Goal: Information Seeking & Learning: Learn about a topic

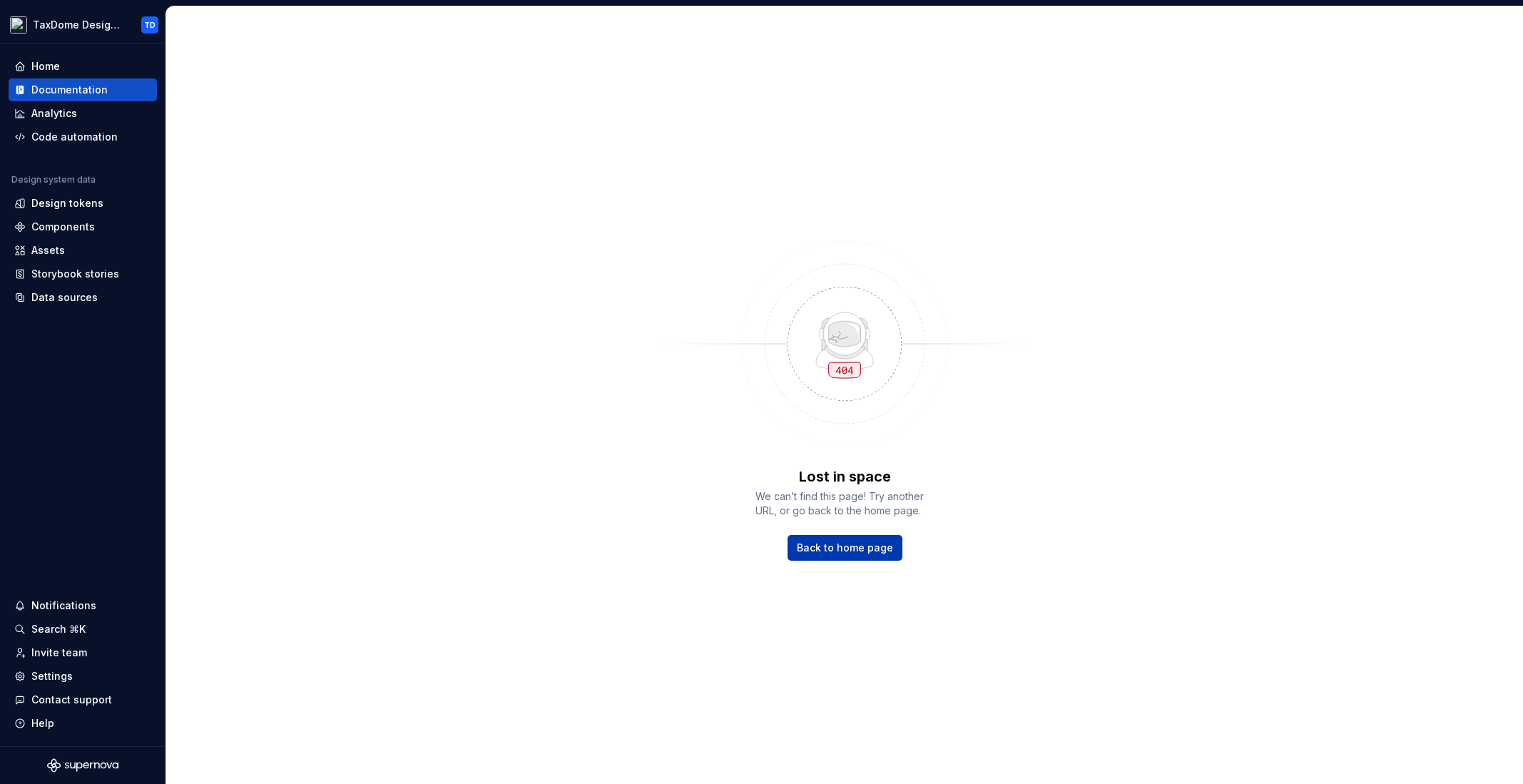
click at [845, 546] on span "Back to home page" at bounding box center [845, 548] width 96 height 14
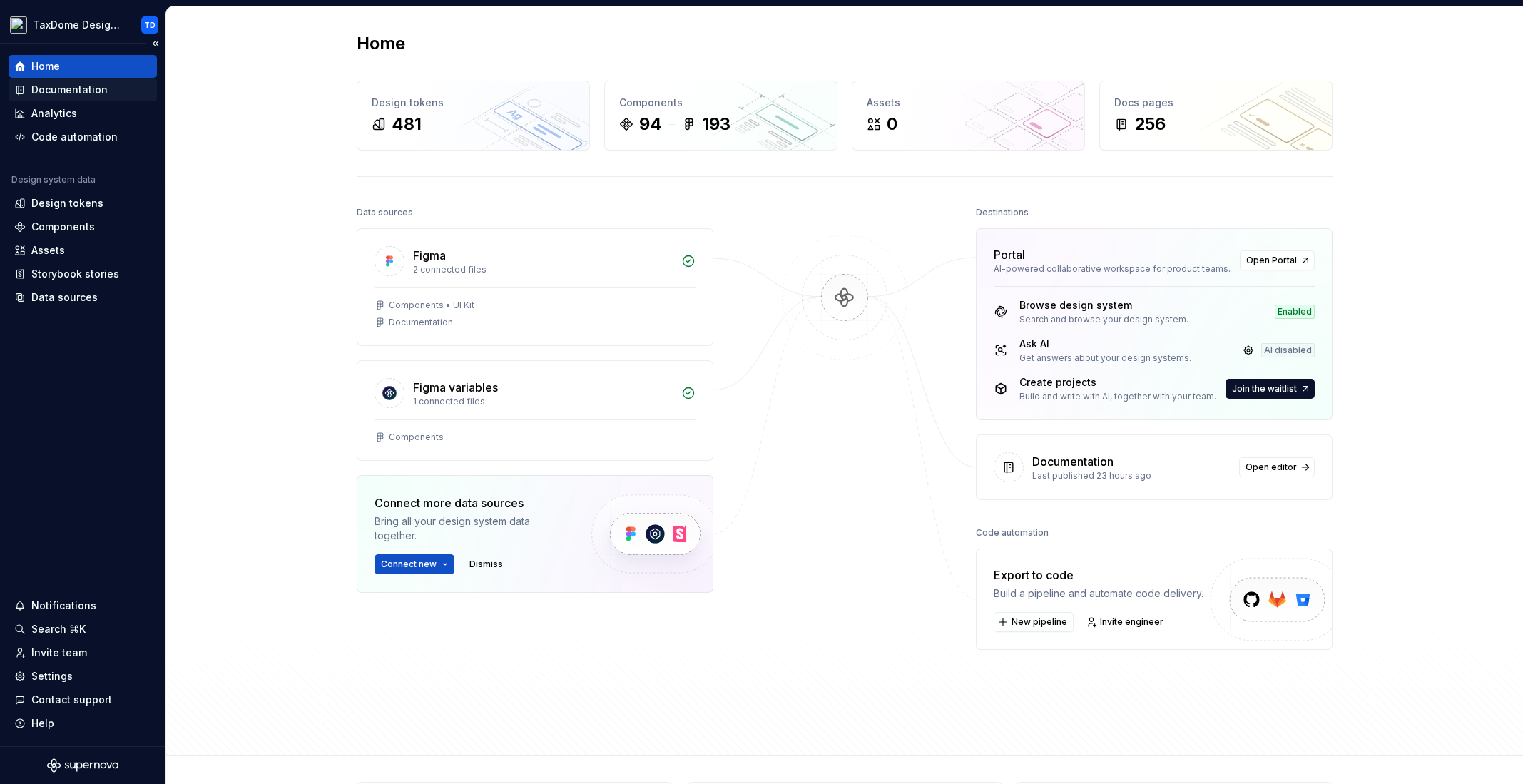
click at [87, 89] on div "Documentation" at bounding box center [69, 89] width 76 height 14
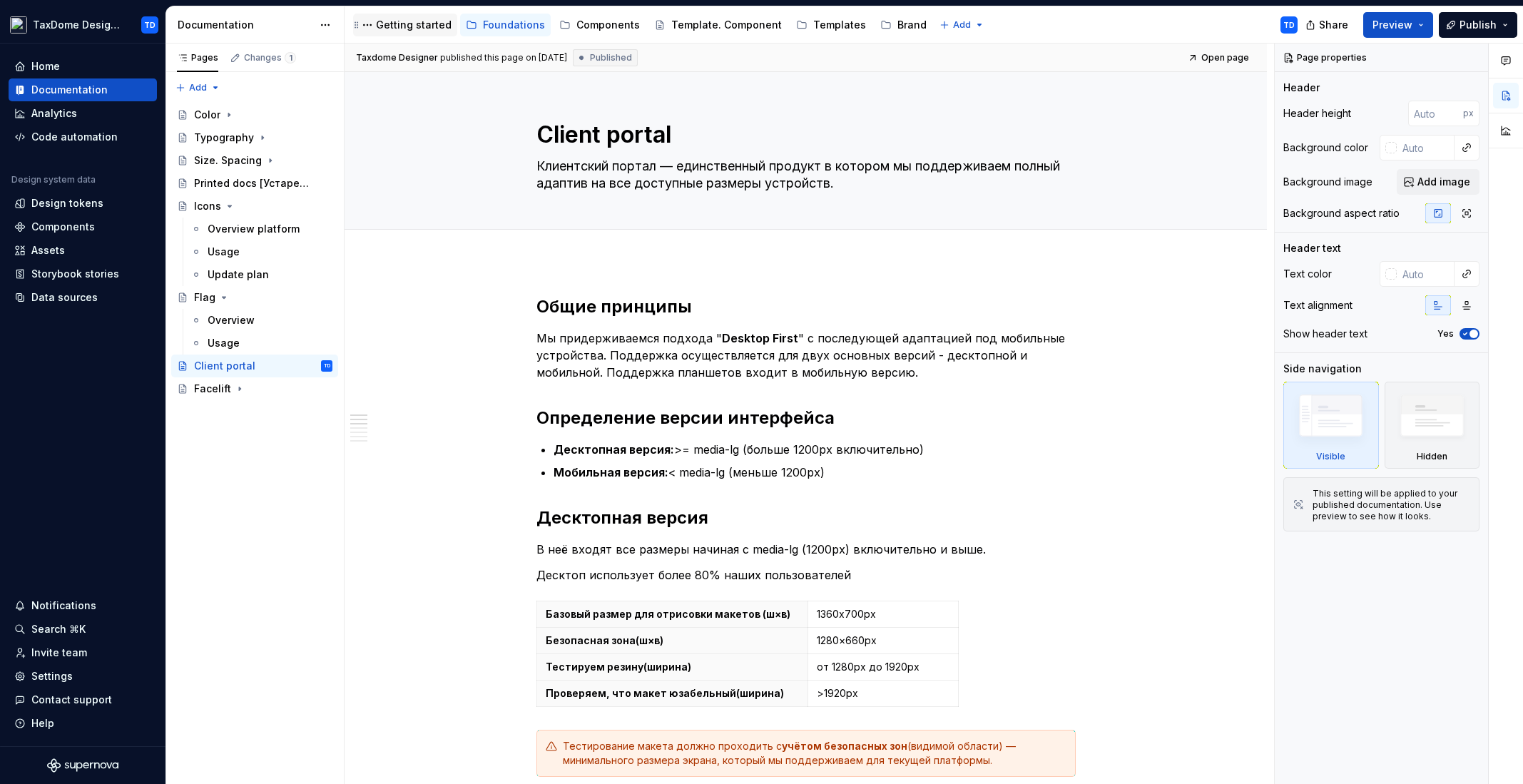
click at [405, 22] on div "Getting started" at bounding box center [413, 25] width 75 height 14
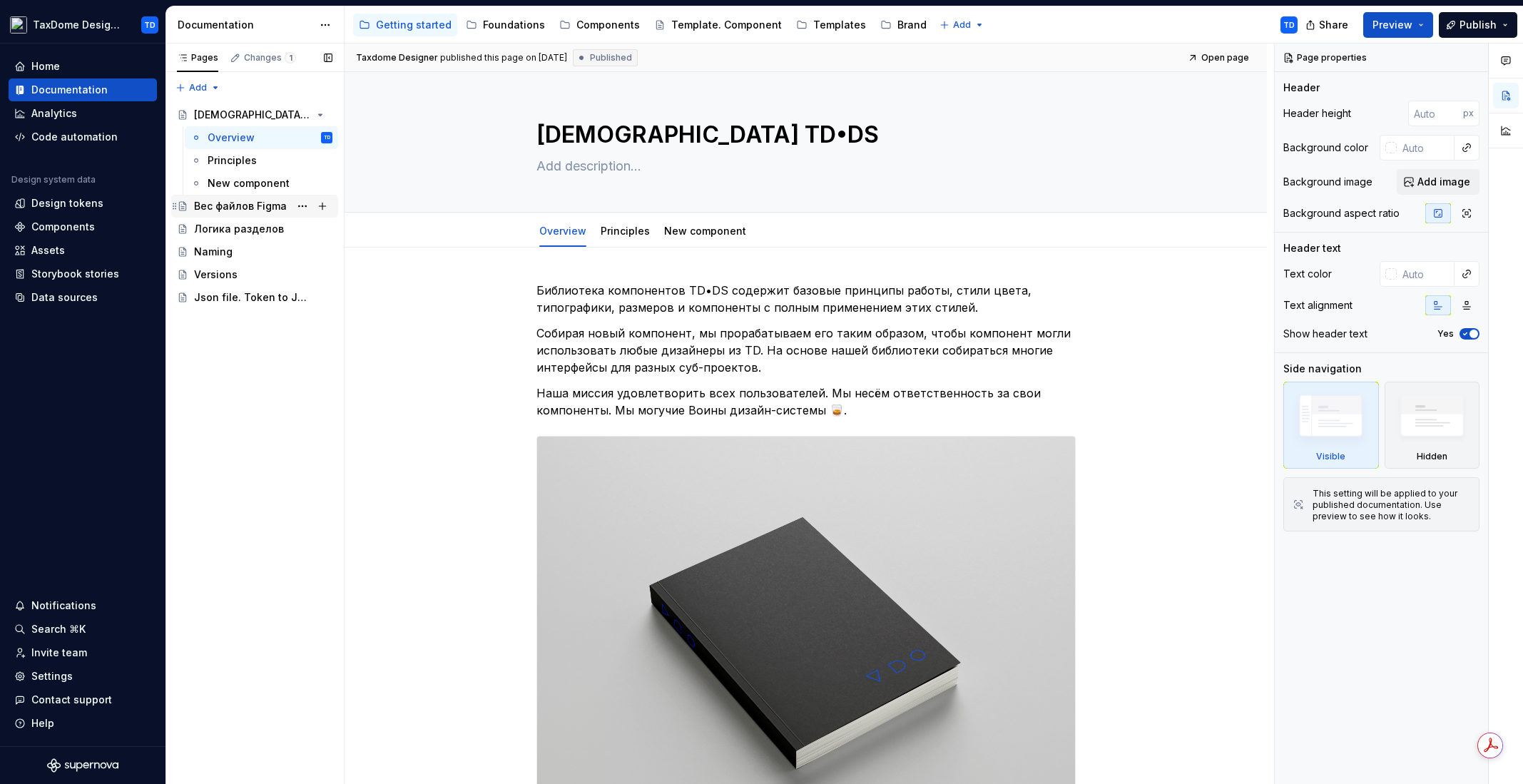
click at [253, 208] on div "Вес файлов Figma" at bounding box center [240, 206] width 92 height 14
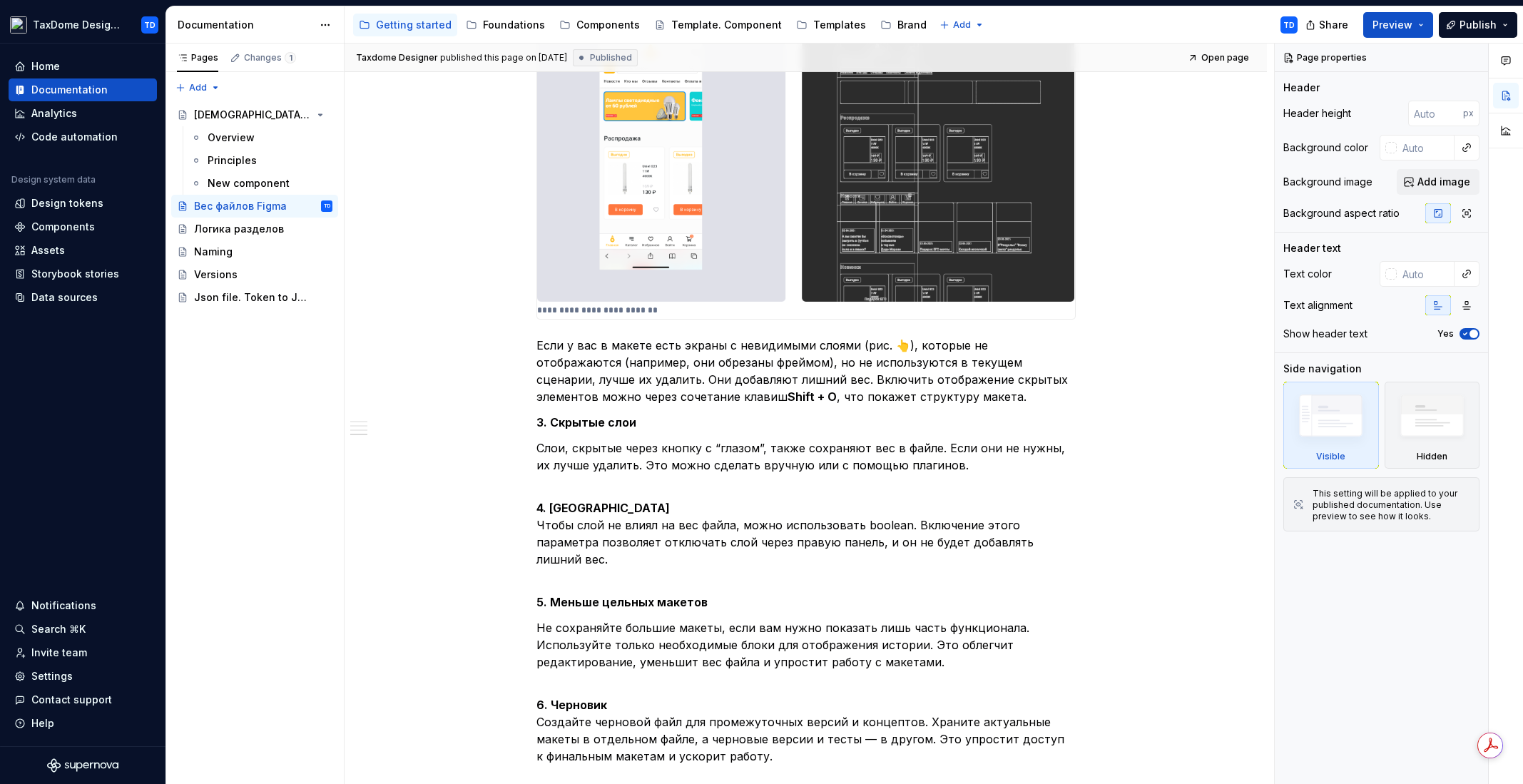
scroll to position [1163, 0]
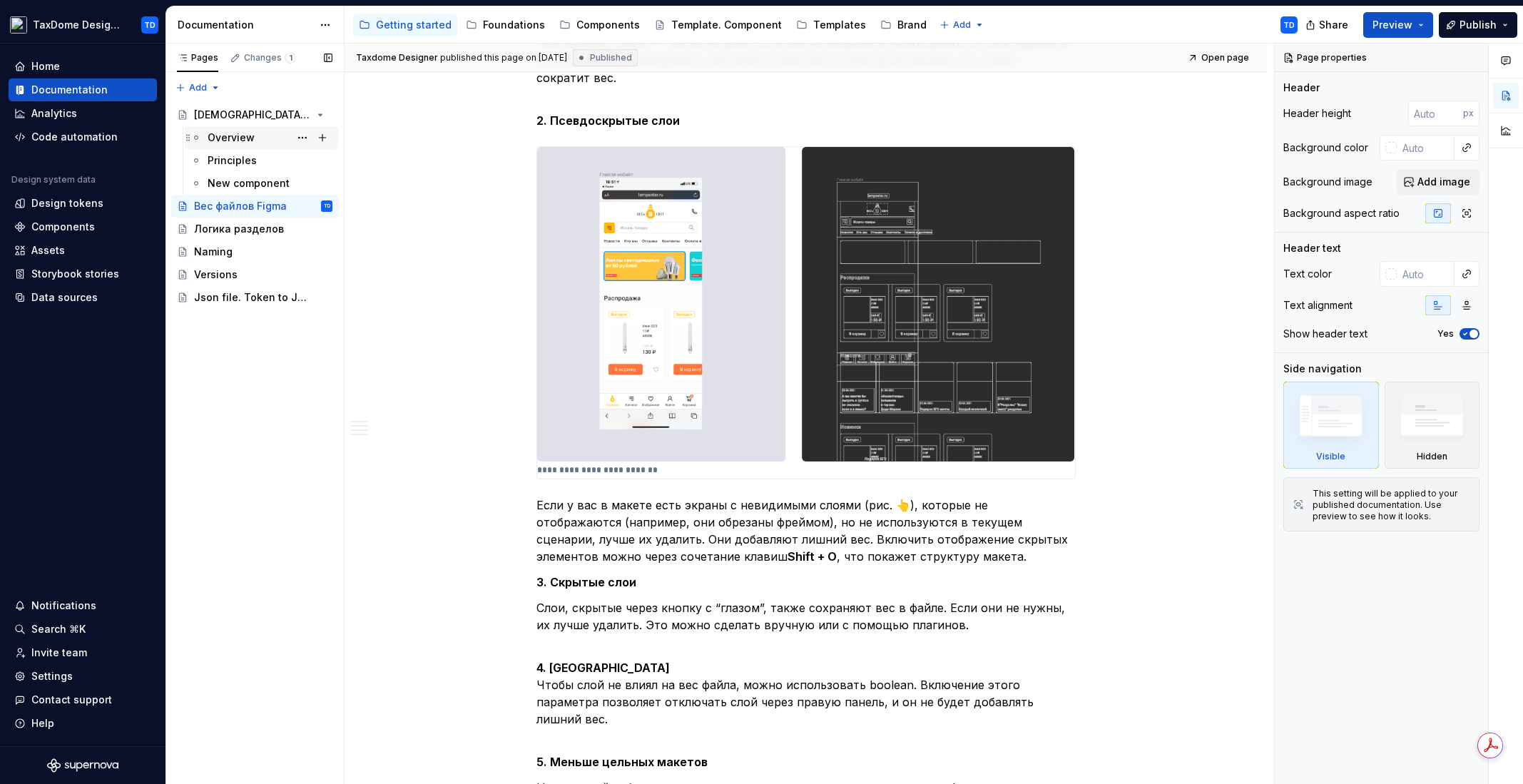
click at [249, 131] on div "Overview" at bounding box center [231, 138] width 47 height 14
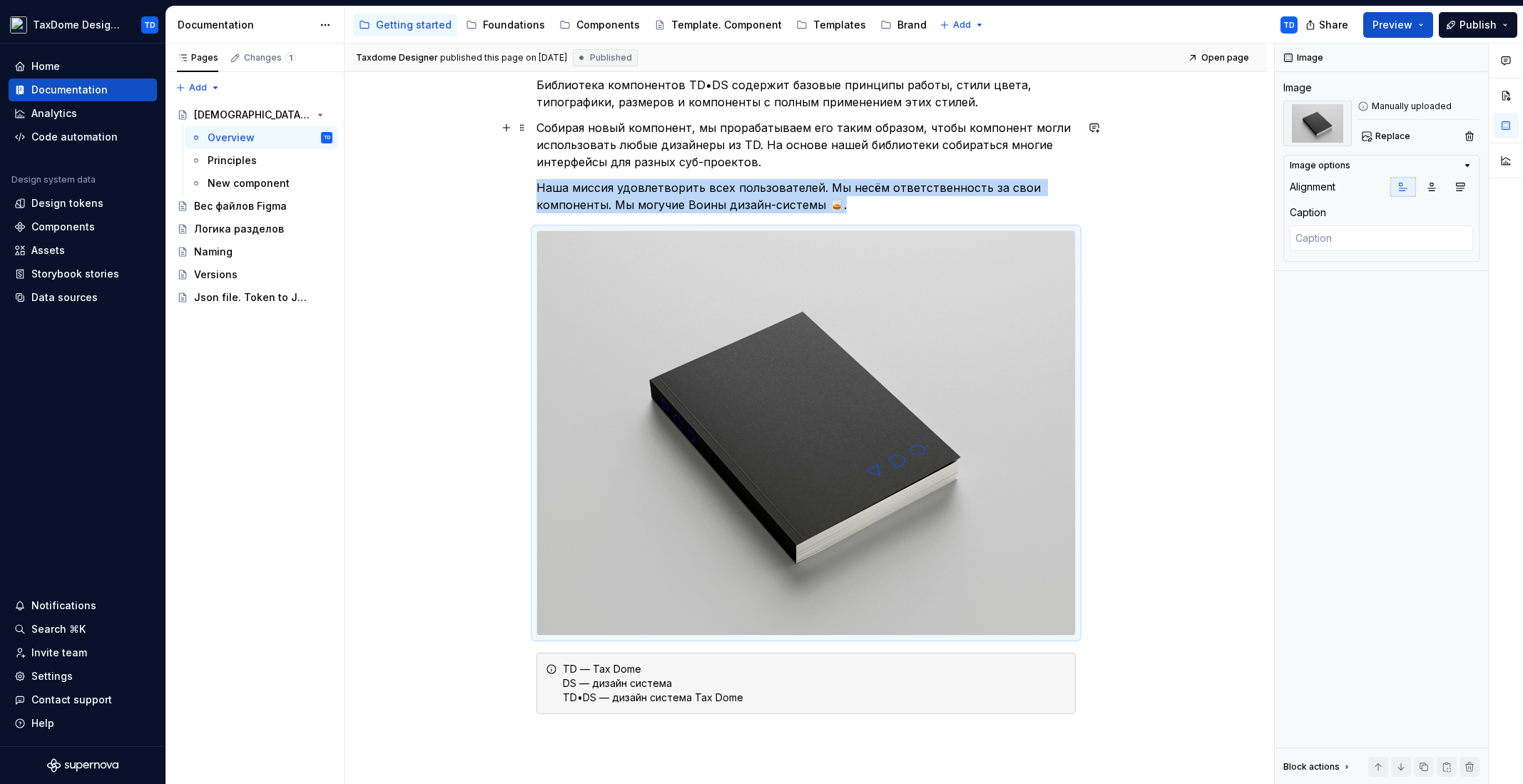
scroll to position [421, 0]
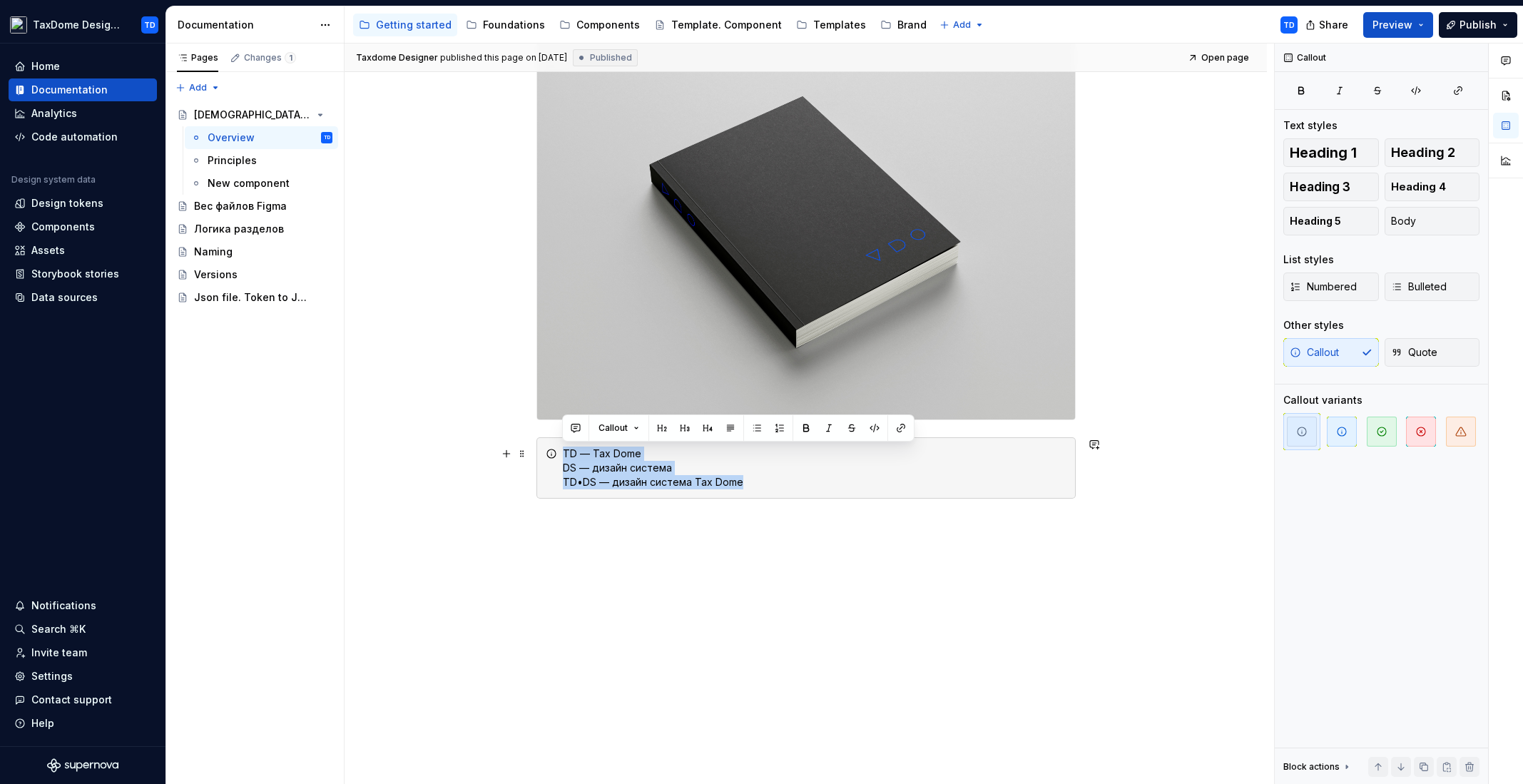
drag, startPoint x: 748, startPoint y: 485, endPoint x: 560, endPoint y: 450, distance: 191.2
click at [560, 450] on div "TD — Tax Dome DS — дизайн система TD•DS — дизайн система Tax Dome" at bounding box center [806, 468] width 539 height 61
copy div "TD — Tax Dome DS — дизайн система TD•DS — дизайн система Tax Dome"
click at [251, 114] on div "[DEMOGRAPHIC_DATA] TD•DS" at bounding box center [235, 115] width 82 height 14
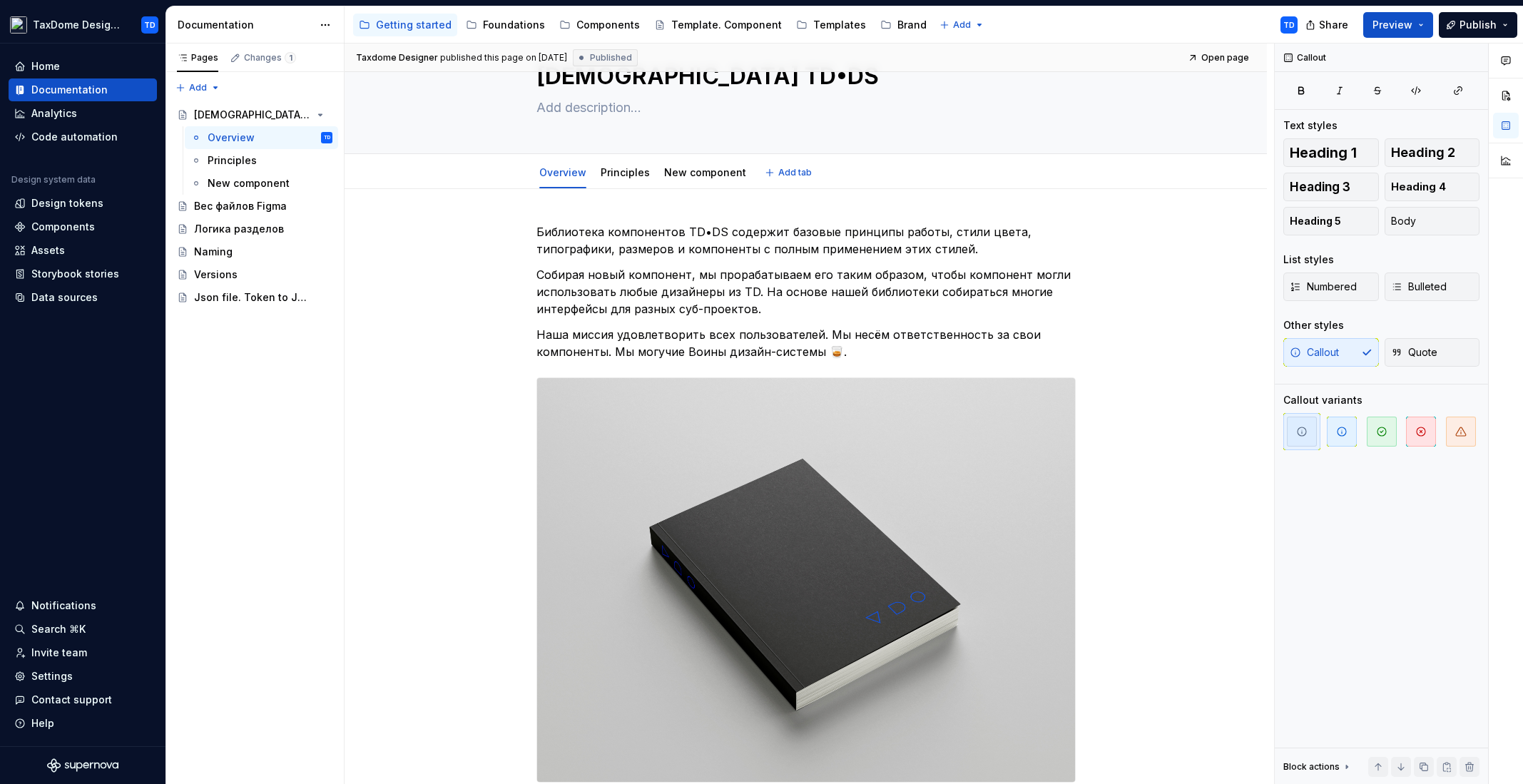
scroll to position [0, 0]
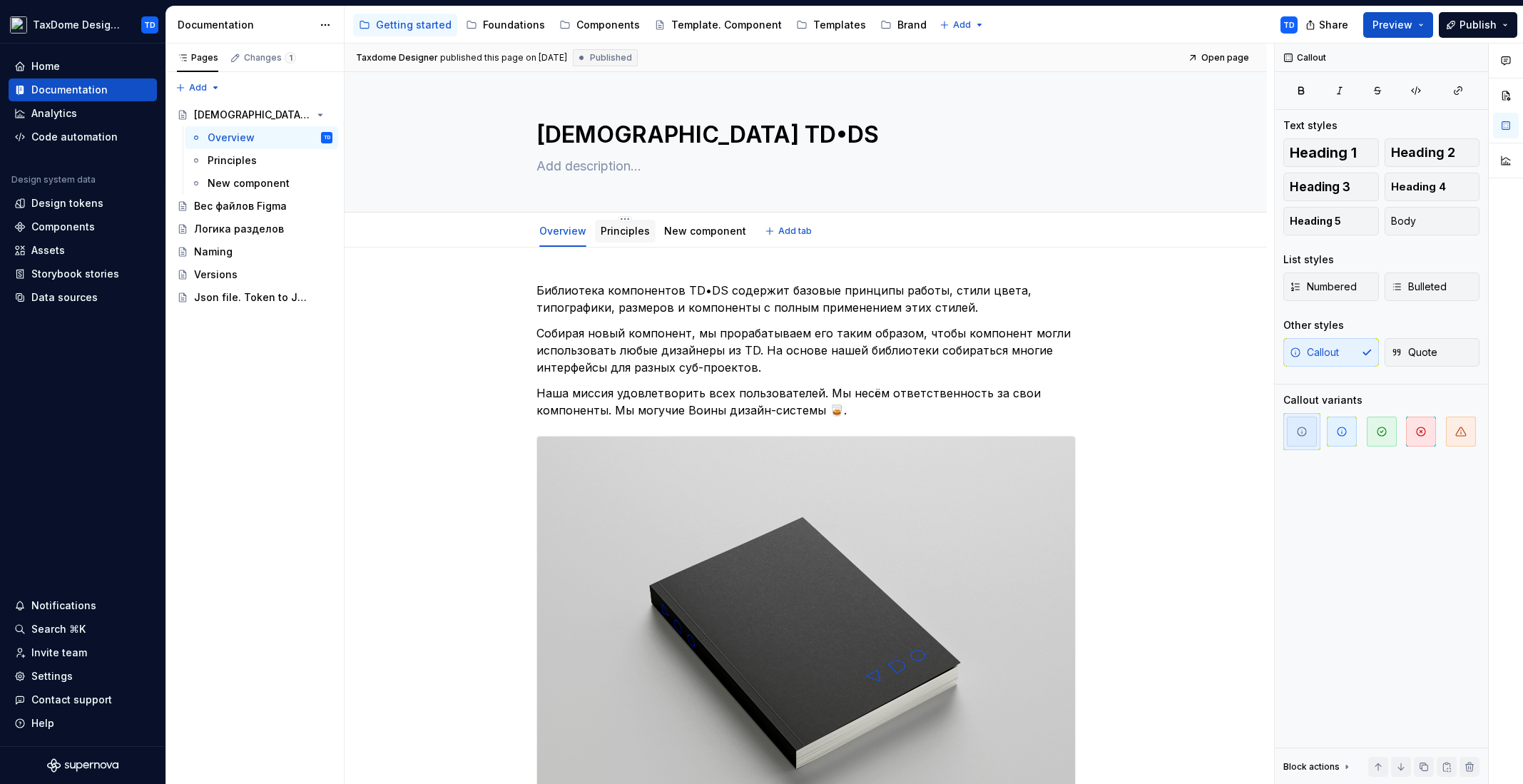
click at [613, 232] on link "Principles" at bounding box center [625, 231] width 49 height 12
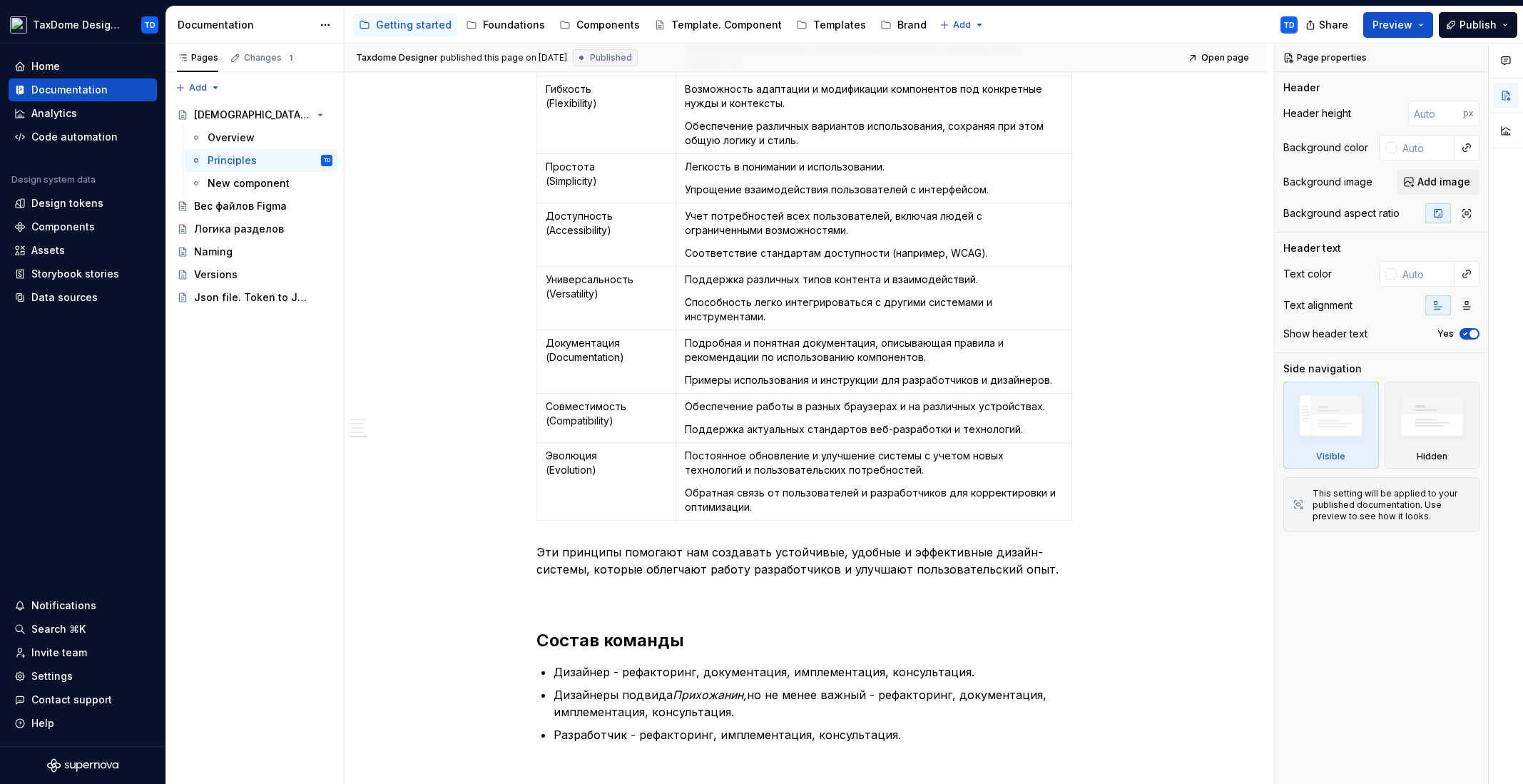
scroll to position [1671, 0]
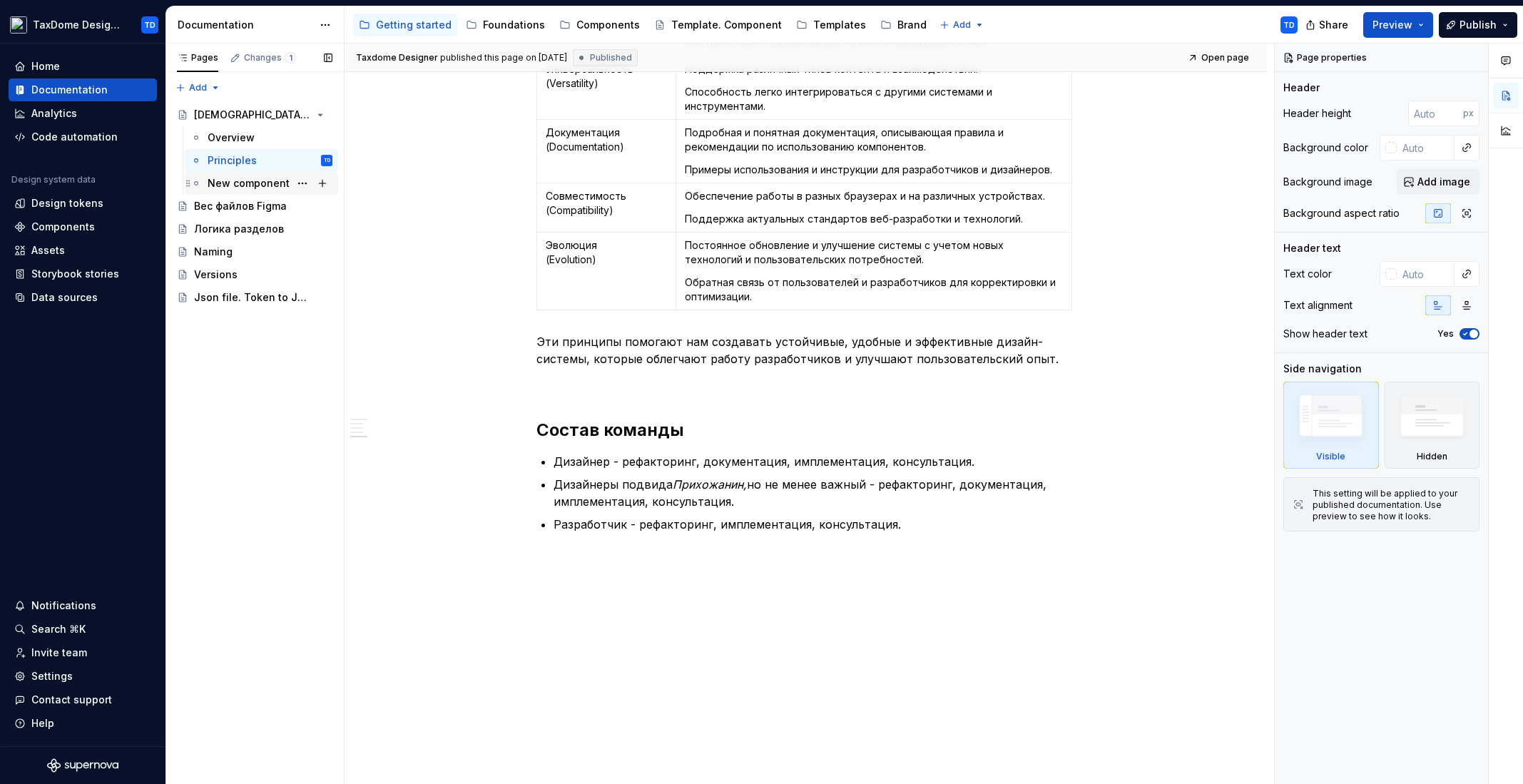
click at [253, 178] on div "New component" at bounding box center [249, 183] width 82 height 14
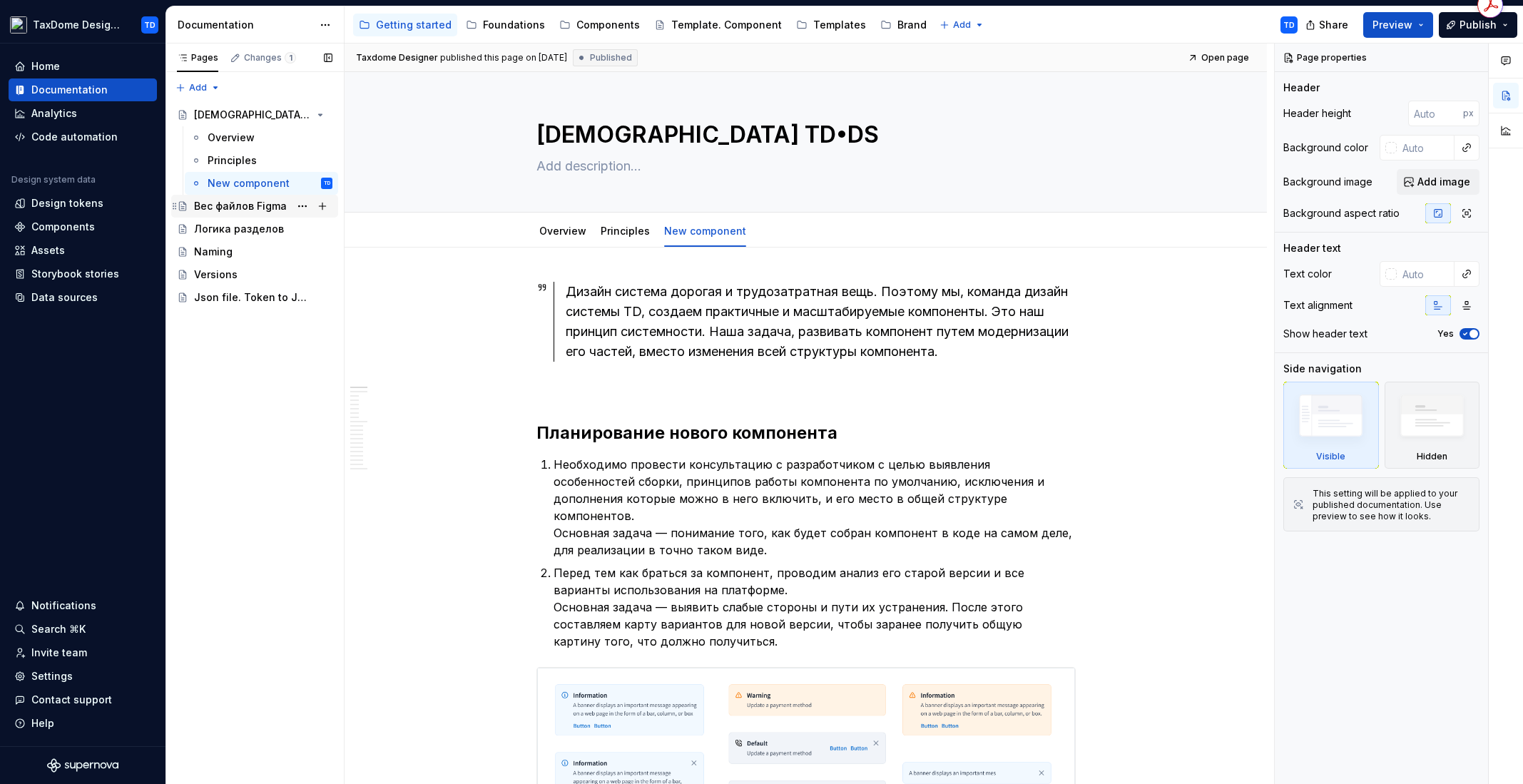
click at [228, 204] on div "Вес файлов Figma" at bounding box center [240, 206] width 92 height 14
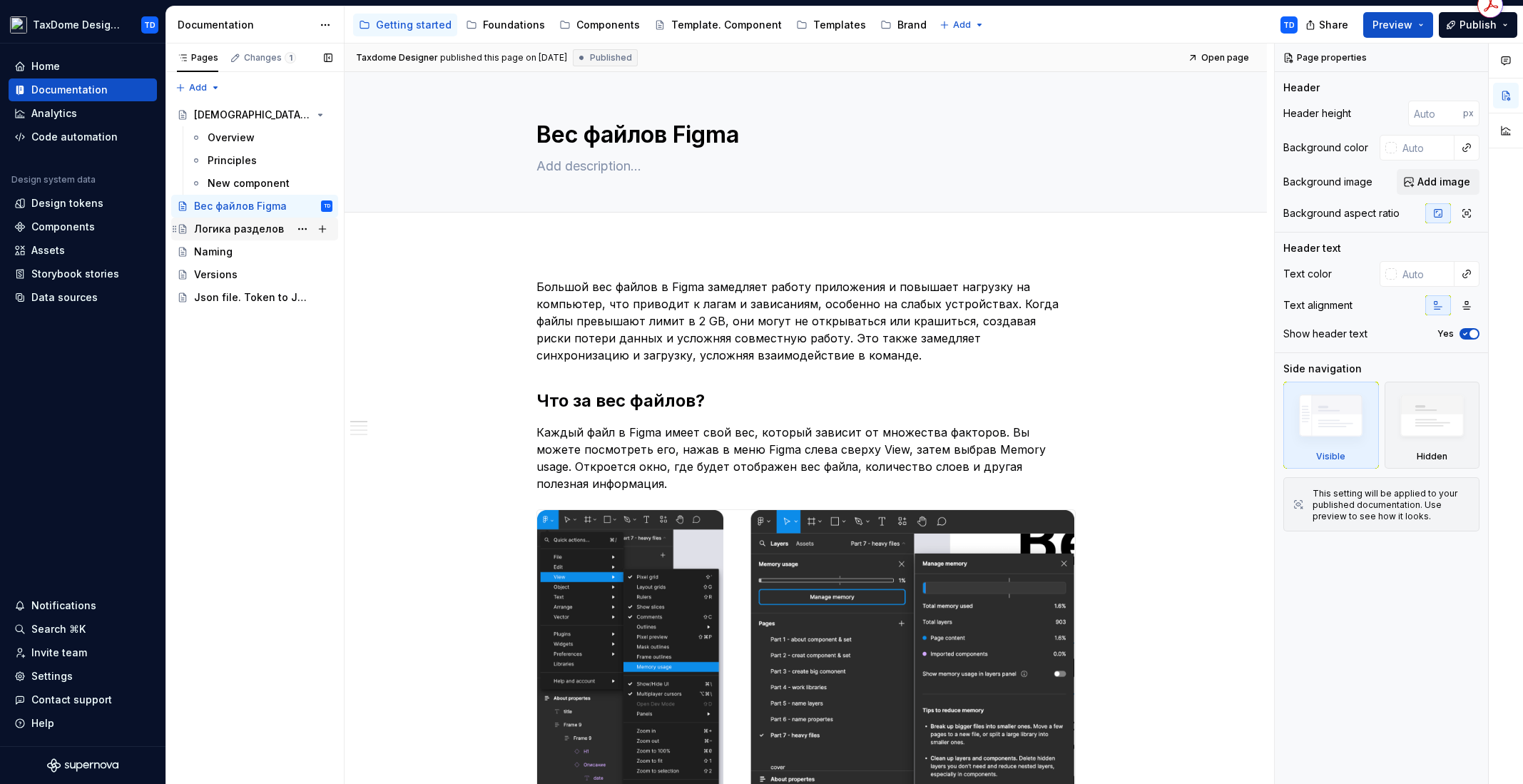
click at [256, 230] on div "Логика разделов" at bounding box center [239, 228] width 90 height 14
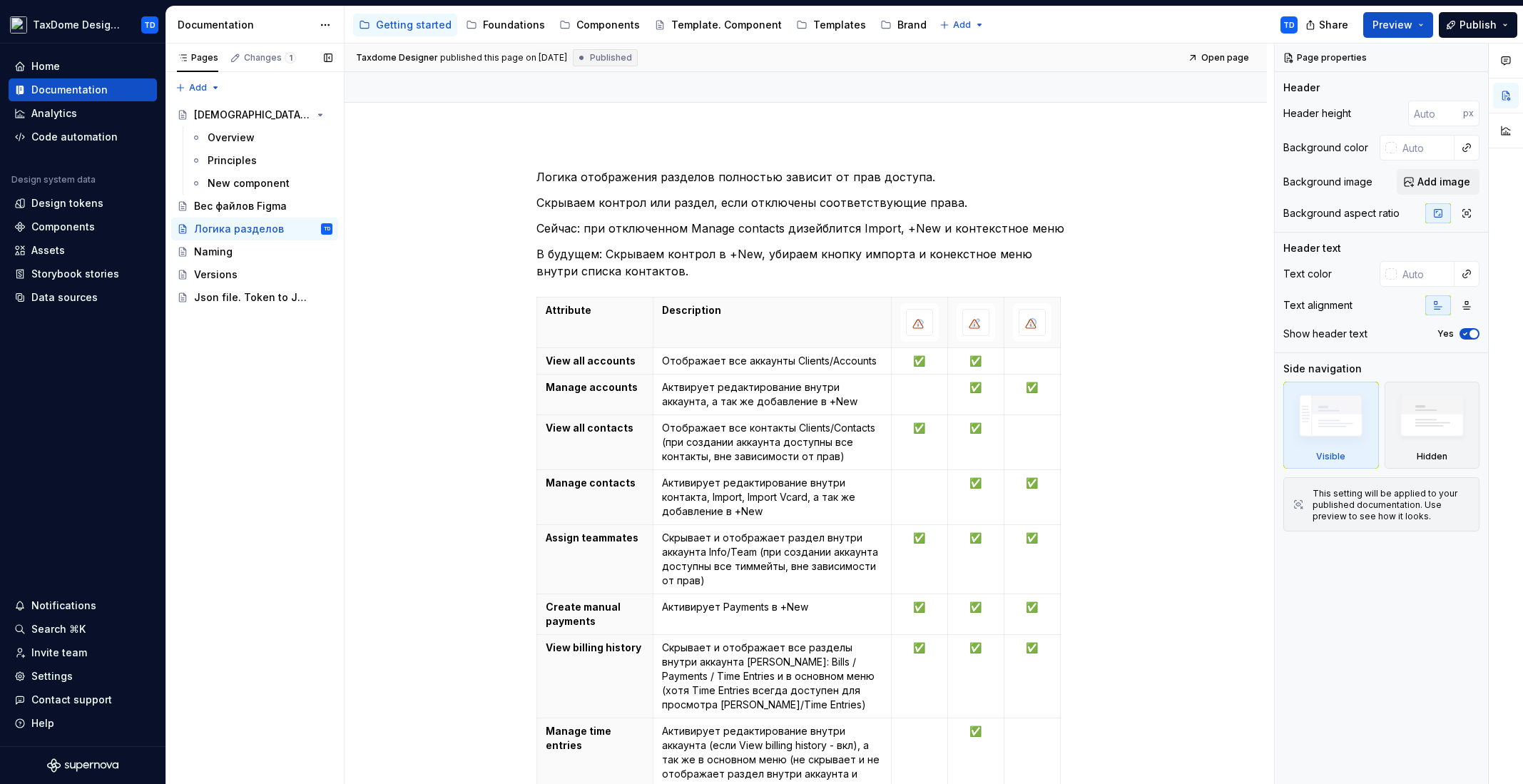
scroll to position [109, 0]
click at [225, 254] on div "Naming" at bounding box center [214, 252] width 39 height 14
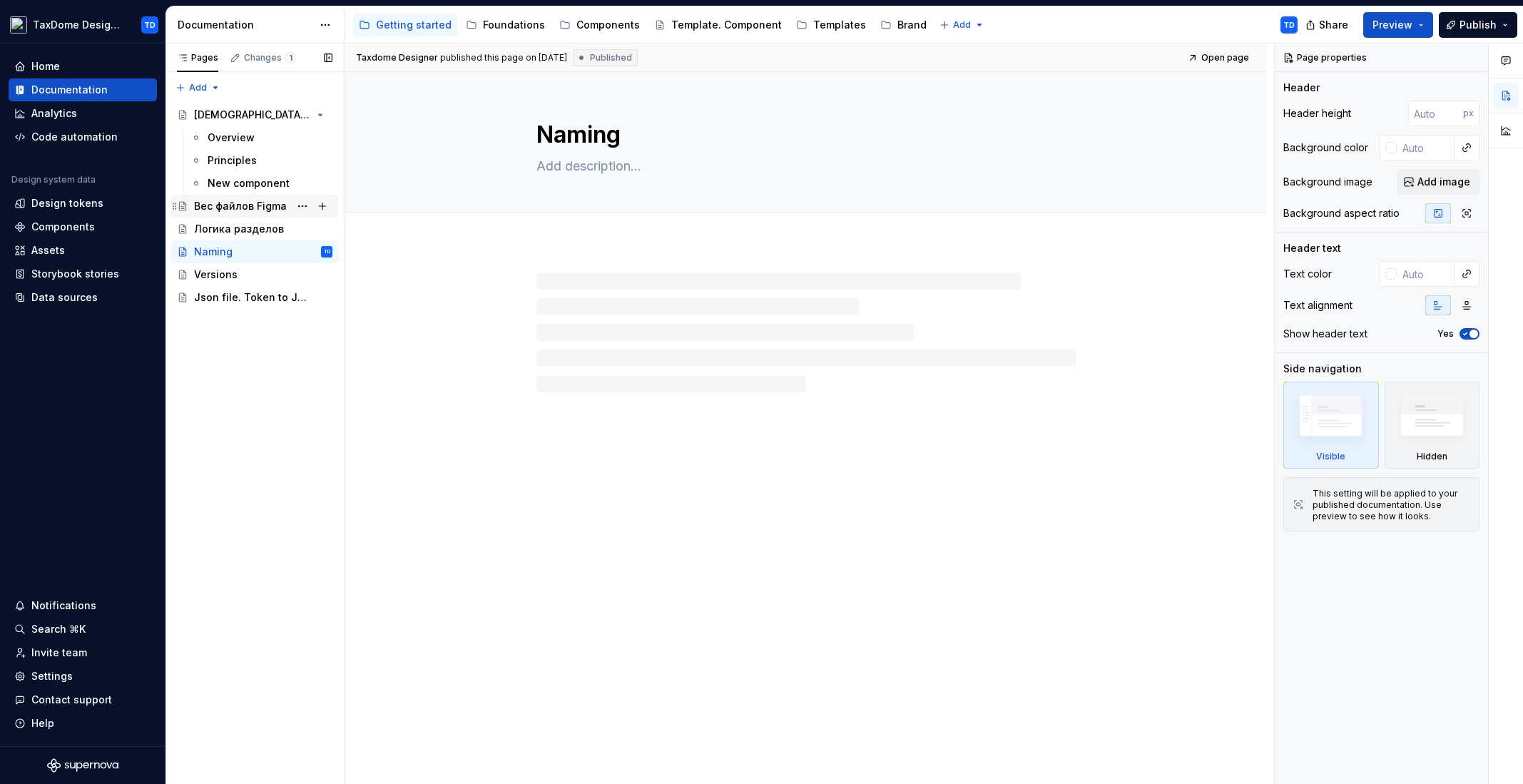
click at [226, 203] on div "Вес файлов Figma" at bounding box center [240, 206] width 92 height 14
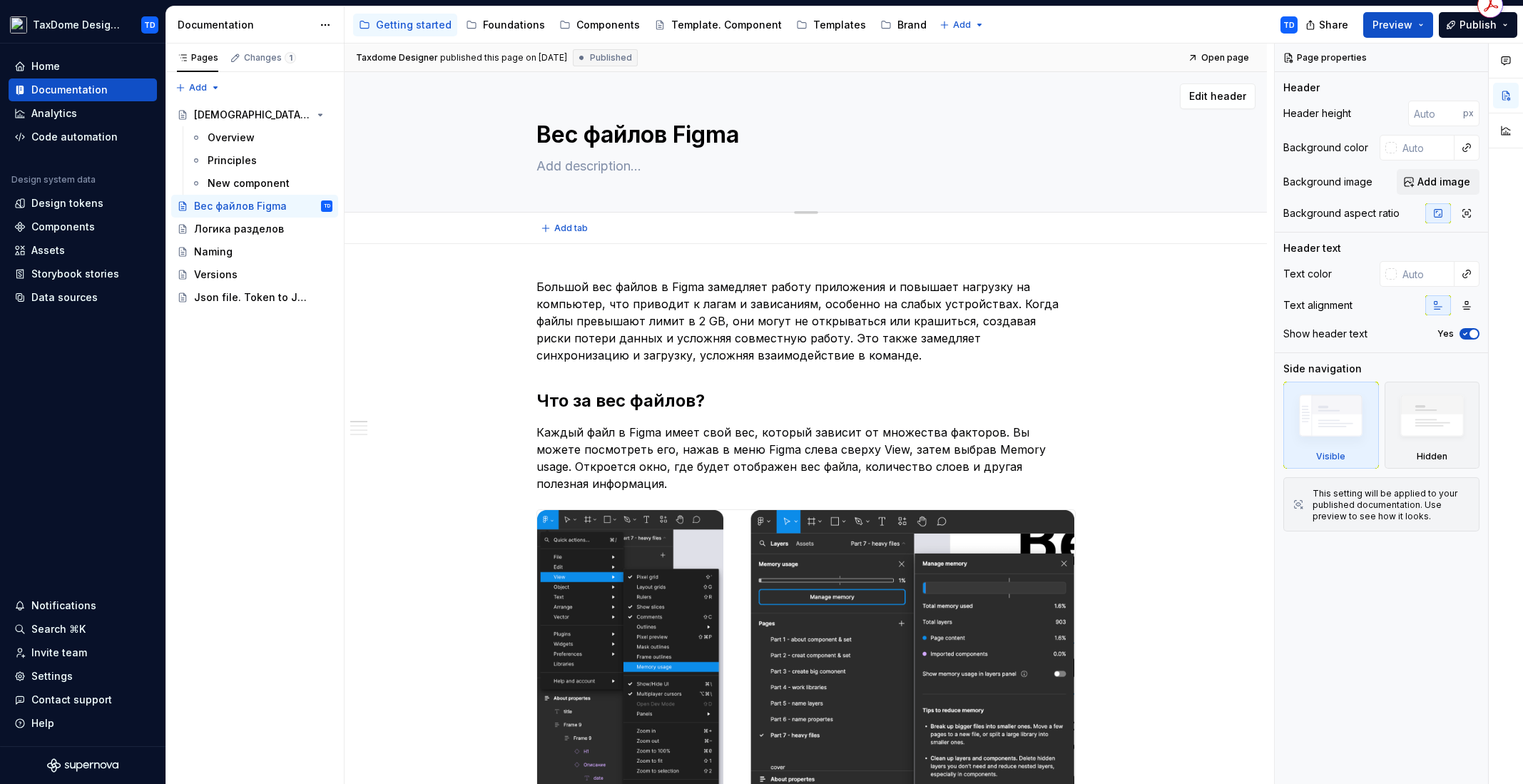
drag, startPoint x: 545, startPoint y: 131, endPoint x: 663, endPoint y: 92, distance: 124.3
click at [735, 134] on textarea "Вес файлов Figma" at bounding box center [803, 134] width 539 height 34
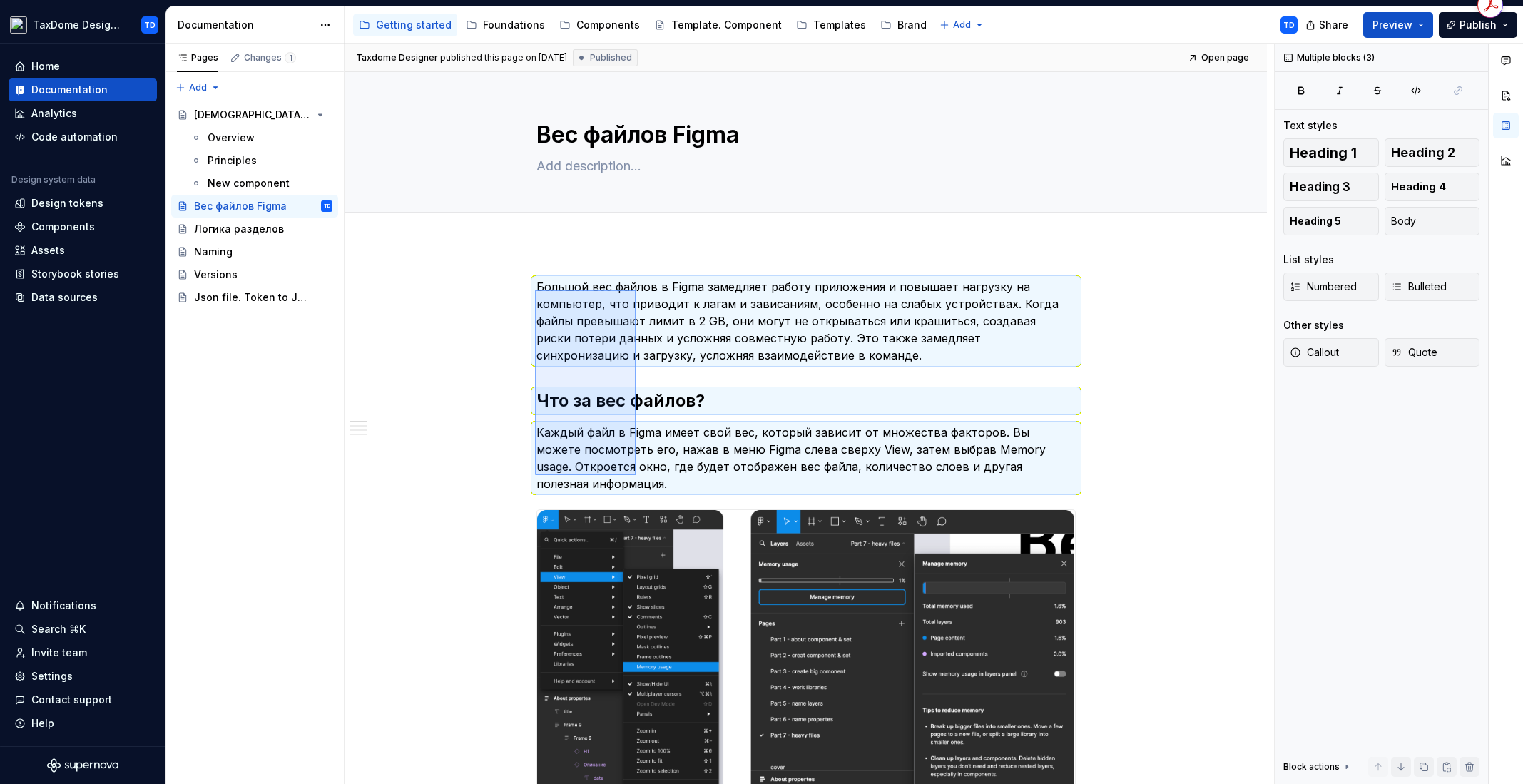
drag, startPoint x: 537, startPoint y: 290, endPoint x: 638, endPoint y: 478, distance: 213.4
click at [638, 478] on div "**********" at bounding box center [809, 414] width 929 height 741
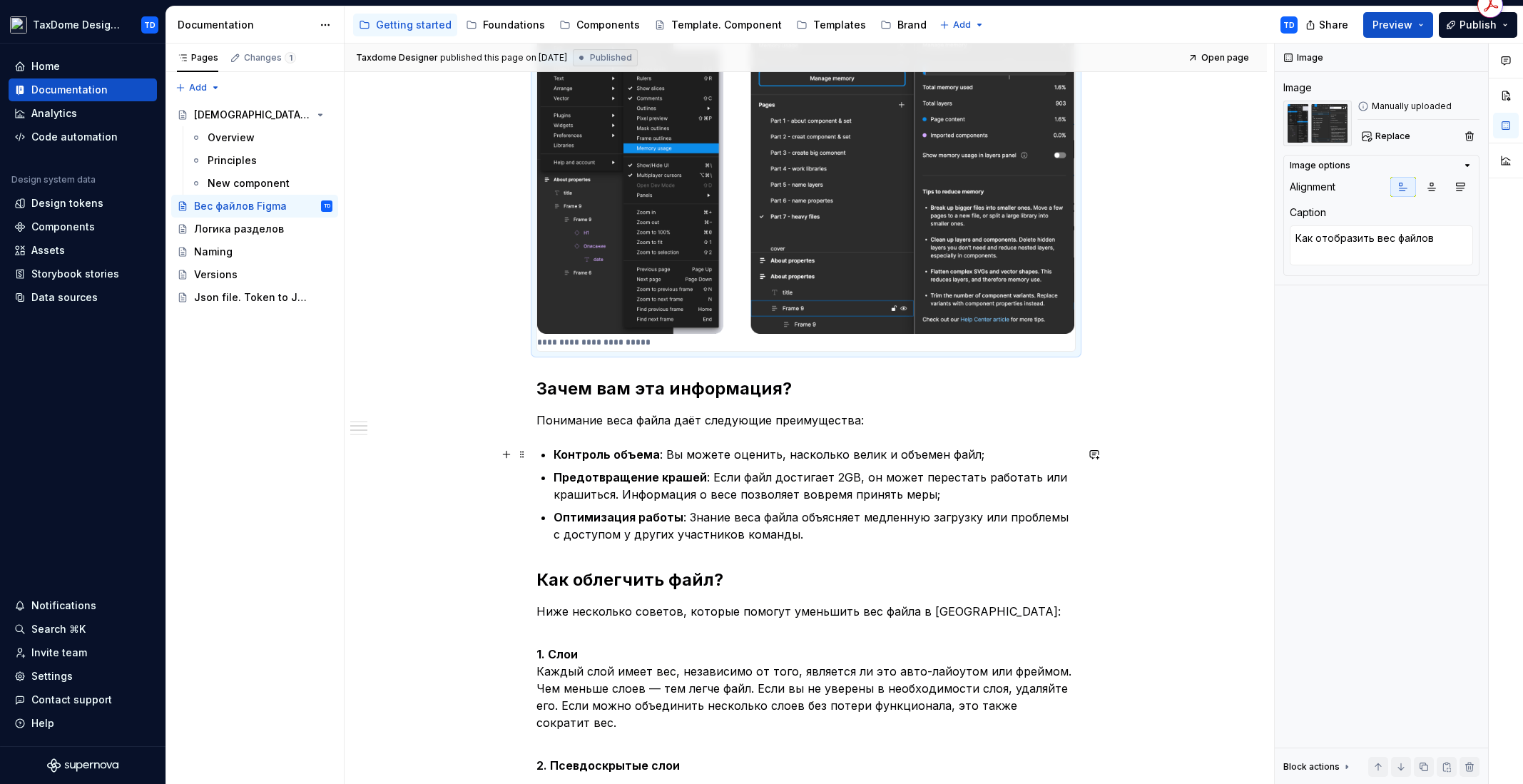
scroll to position [524, 0]
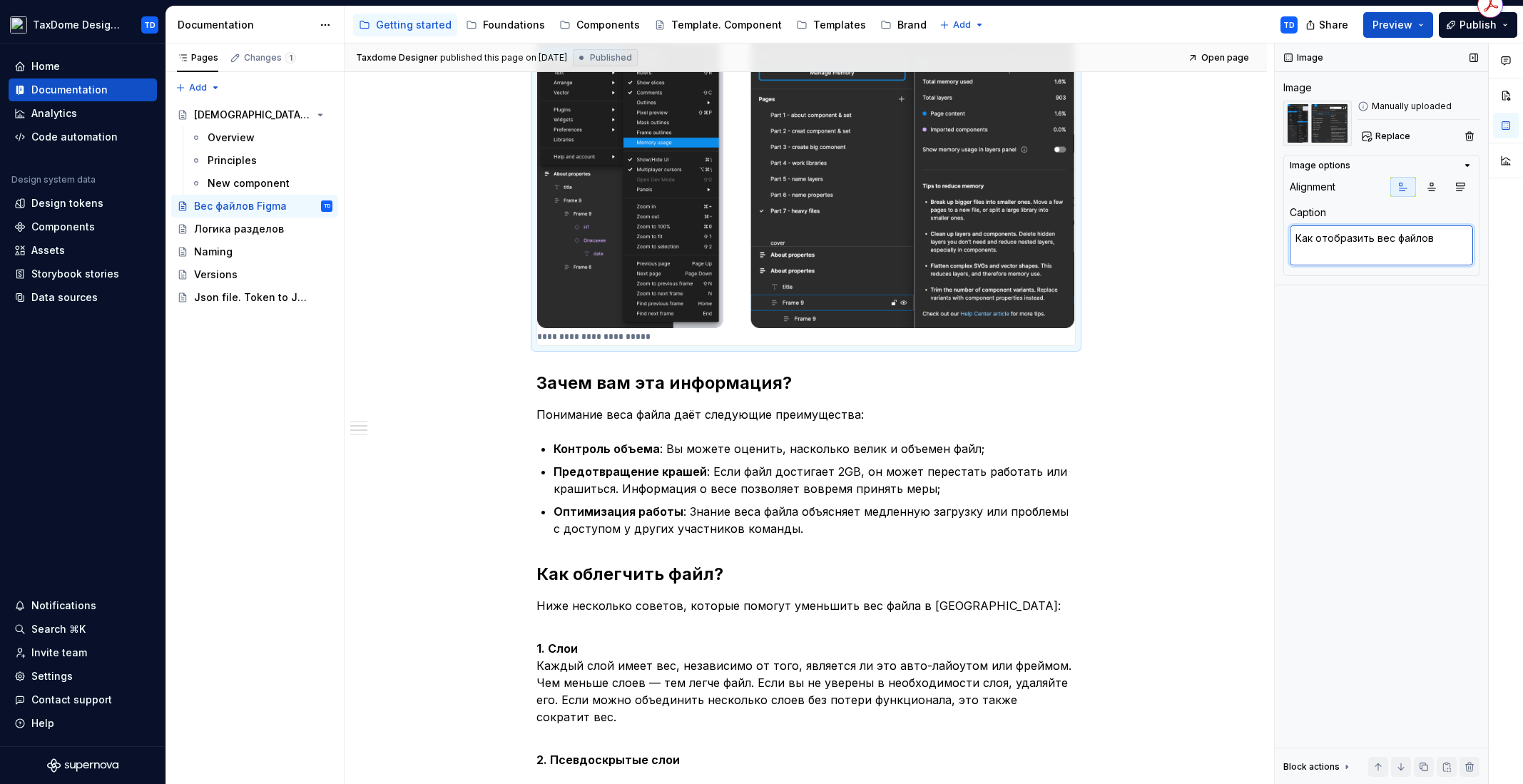
drag, startPoint x: 1397, startPoint y: 240, endPoint x: 1438, endPoint y: 242, distance: 41.0
click at [1438, 242] on textarea "Как отобразить вес файлов" at bounding box center [1381, 245] width 183 height 40
drag, startPoint x: 1436, startPoint y: 240, endPoint x: 1295, endPoint y: 239, distance: 141.0
click at [1295, 239] on textarea "Как отобразить вес файлов" at bounding box center [1381, 245] width 183 height 40
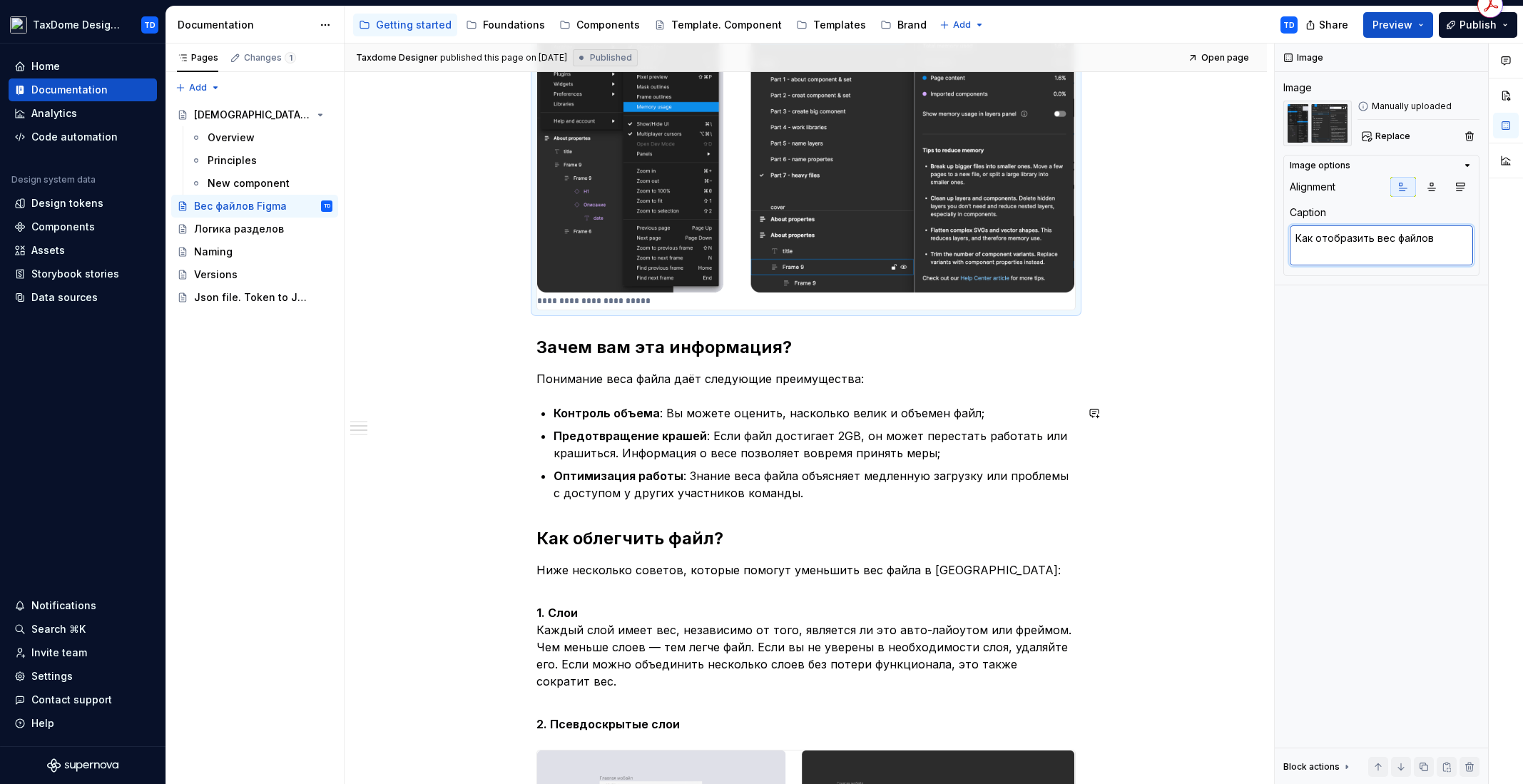
scroll to position [746, 0]
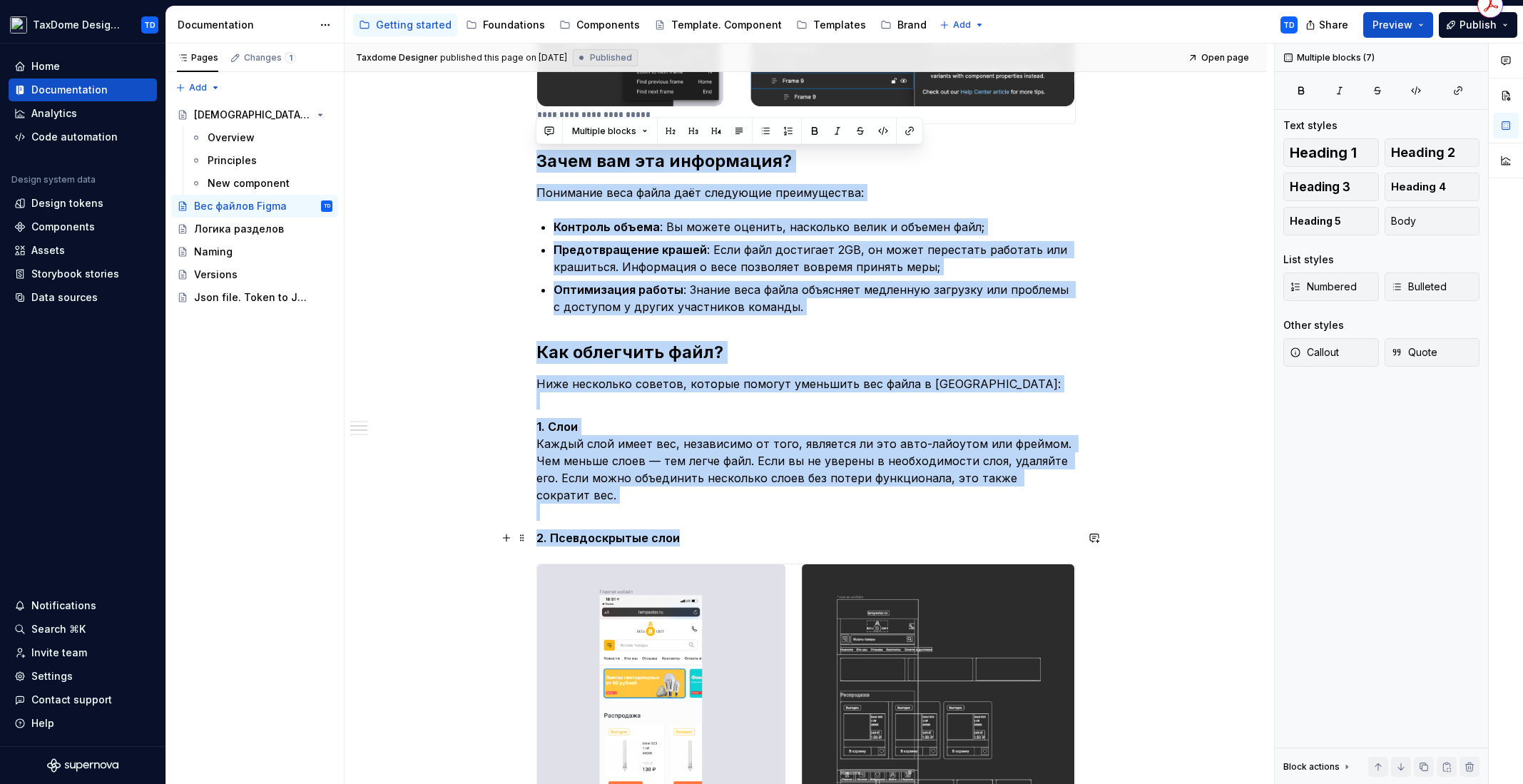
drag, startPoint x: 535, startPoint y: 161, endPoint x: 615, endPoint y: 431, distance: 281.6
click at [716, 538] on div "**********" at bounding box center [806, 501] width 539 height 1938
copy div "Lorem ips dol sitametcon? Adipiscin elit seddo eius temporinc utlaboreetdo: Mag…"
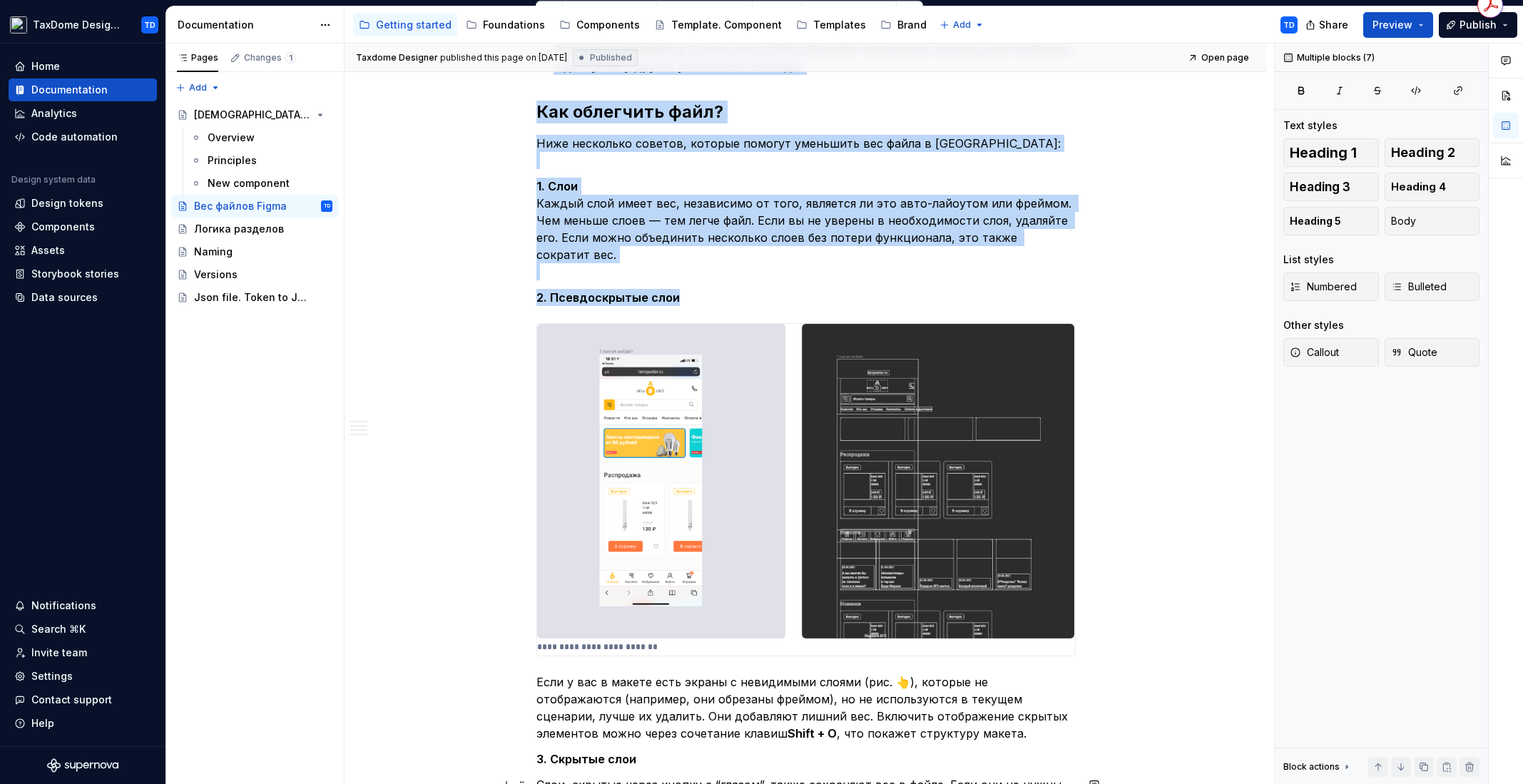
scroll to position [1295, 0]
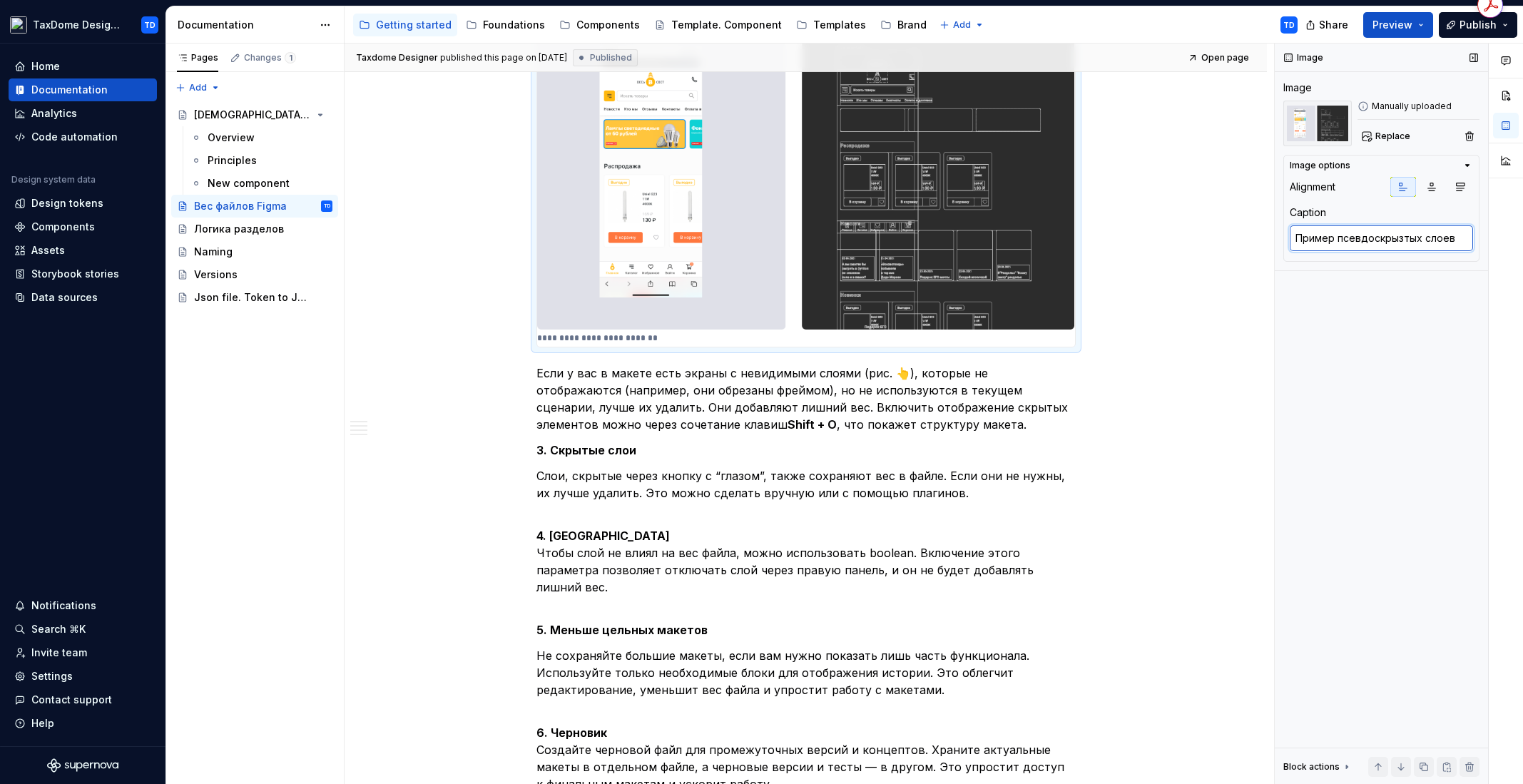
click at [1441, 247] on textarea "Пример псевдоскрызтых слоев" at bounding box center [1381, 238] width 183 height 26
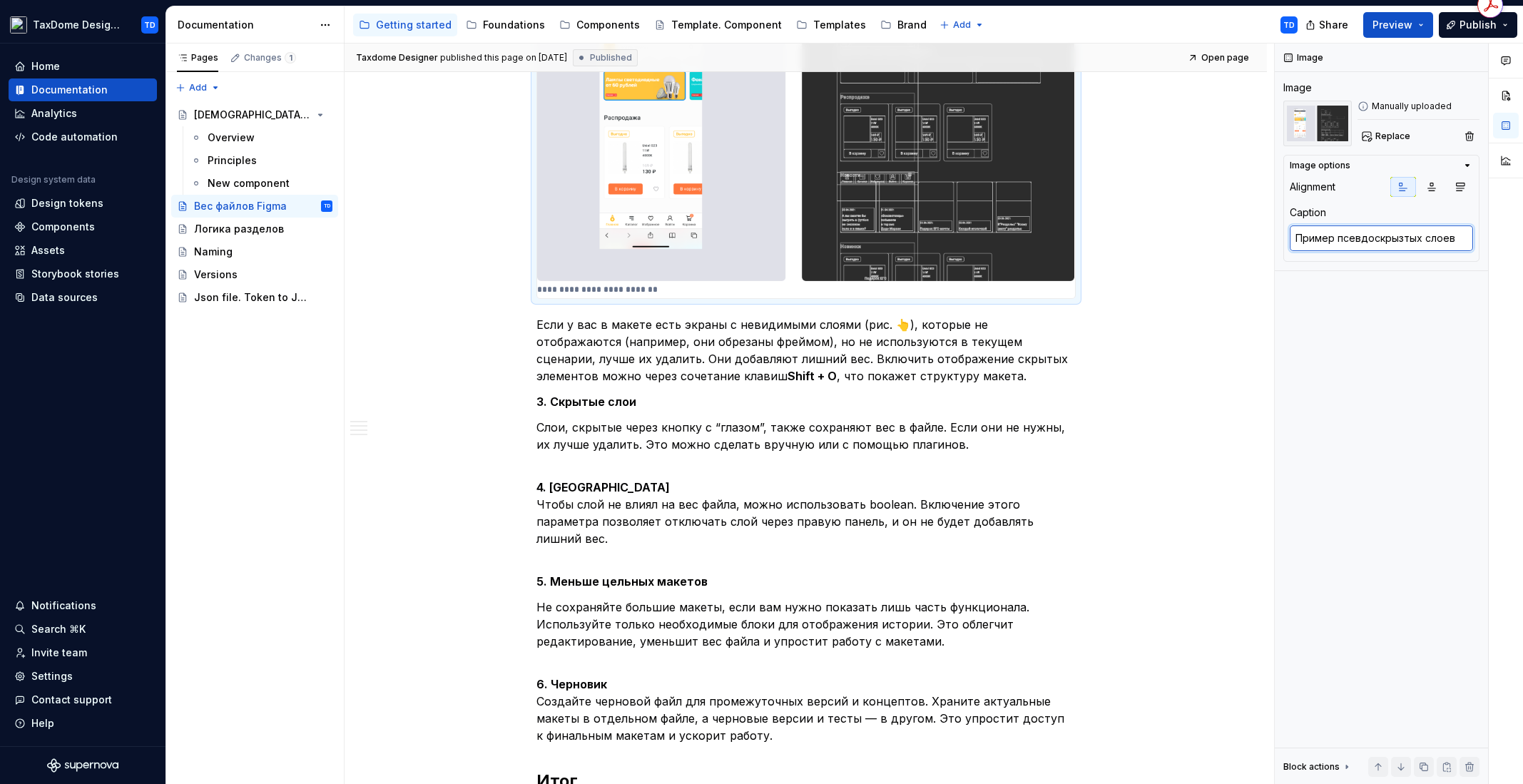
scroll to position [1515, 0]
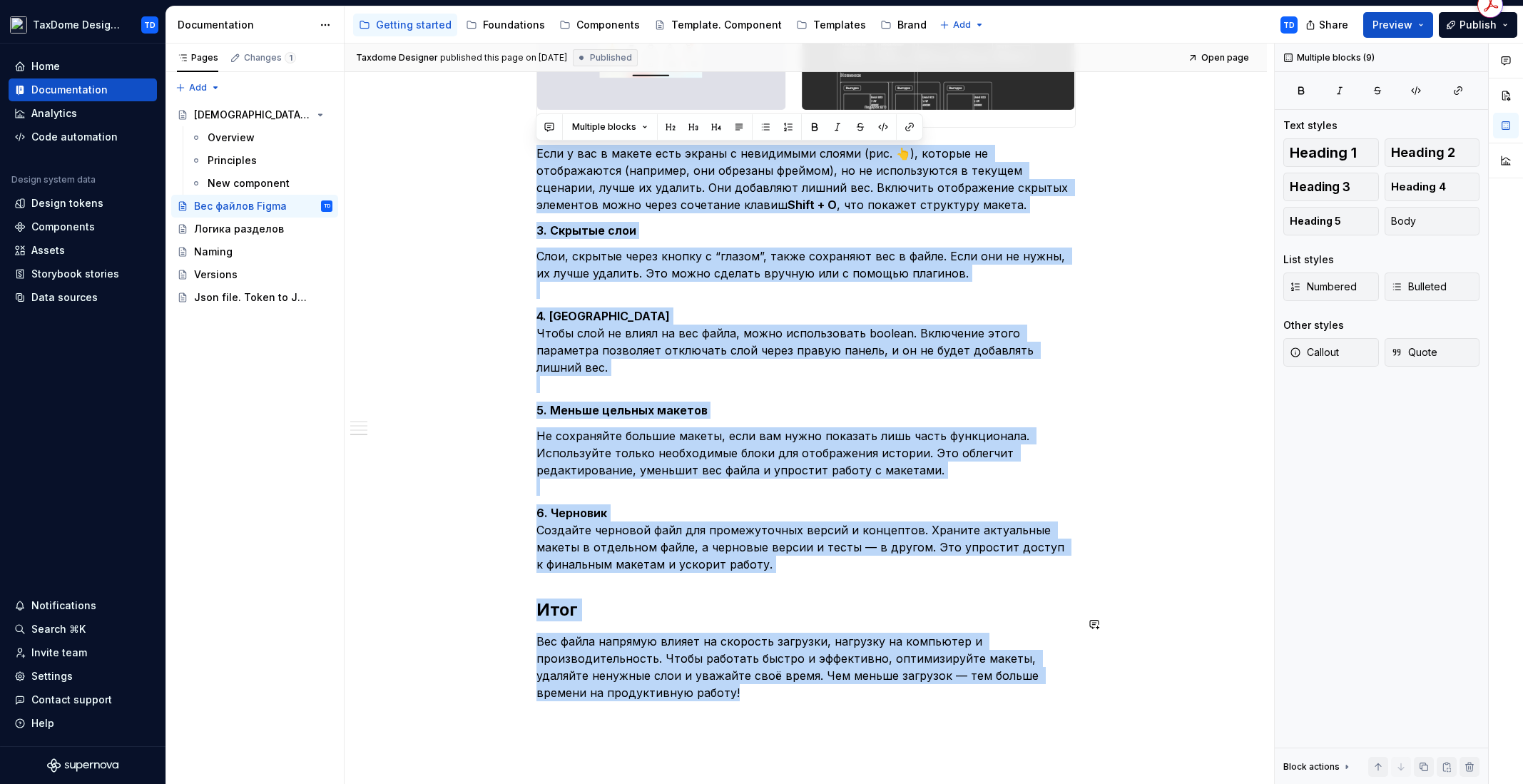
drag, startPoint x: 537, startPoint y: 152, endPoint x: 705, endPoint y: 706, distance: 578.9
copy div "Lore i dol s ametco adip elitse d eiusmodtem incidi (utl. 👆), etdolor ma aliqua…"
click at [244, 226] on div "Логика разделов" at bounding box center [239, 228] width 90 height 14
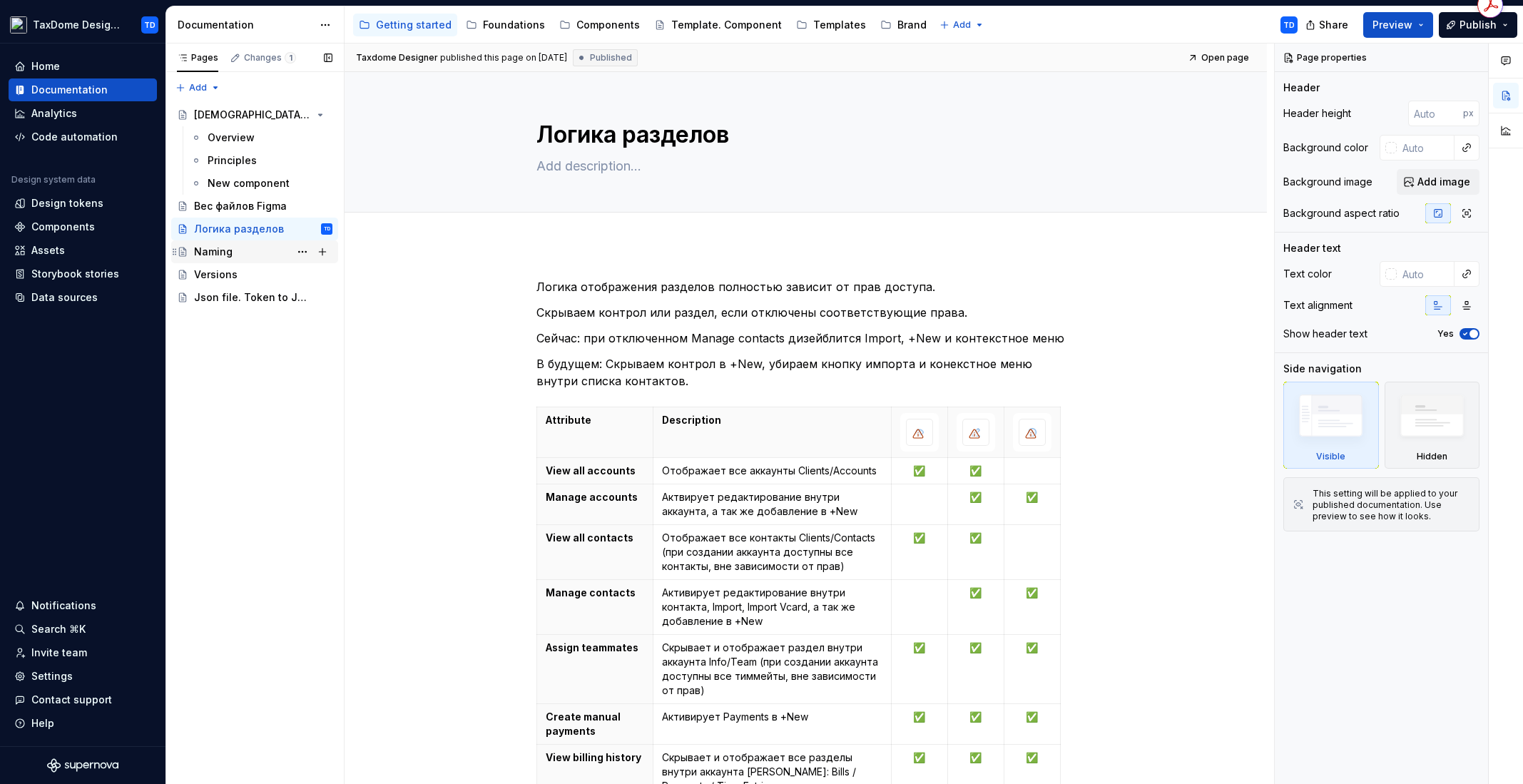
click at [249, 252] on div "Naming" at bounding box center [263, 252] width 138 height 20
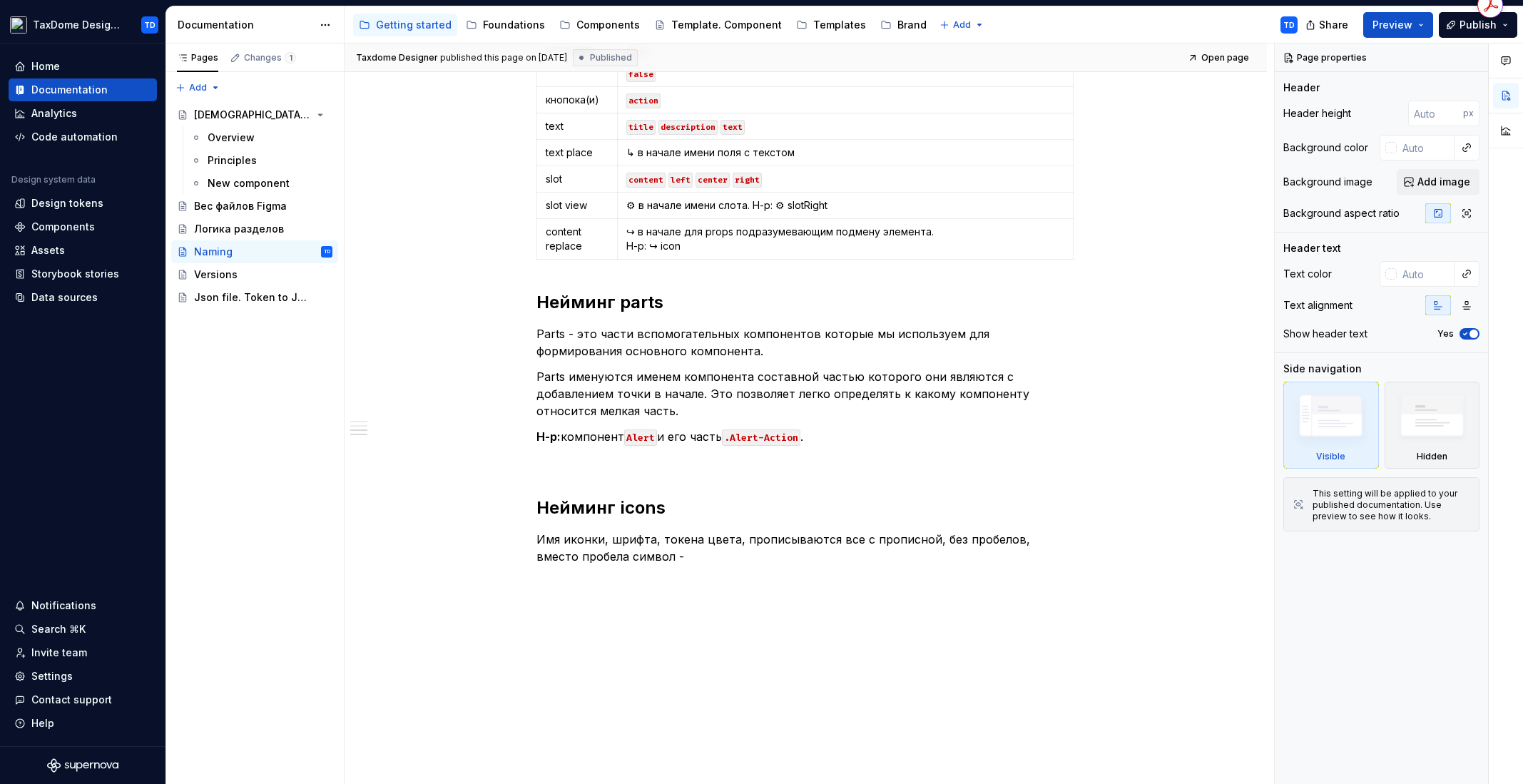
scroll to position [1091, 0]
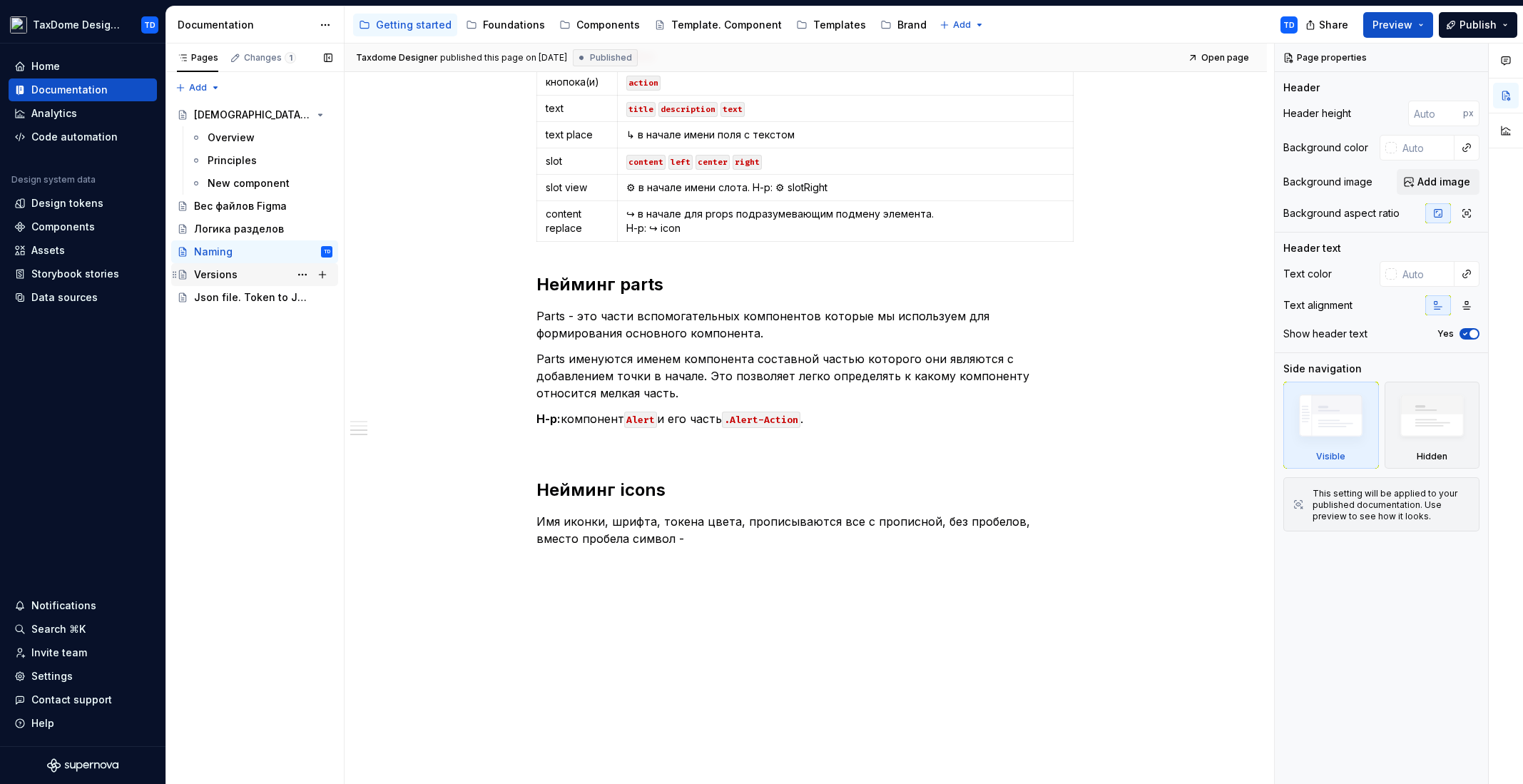
click at [221, 274] on div "Versions" at bounding box center [216, 274] width 44 height 14
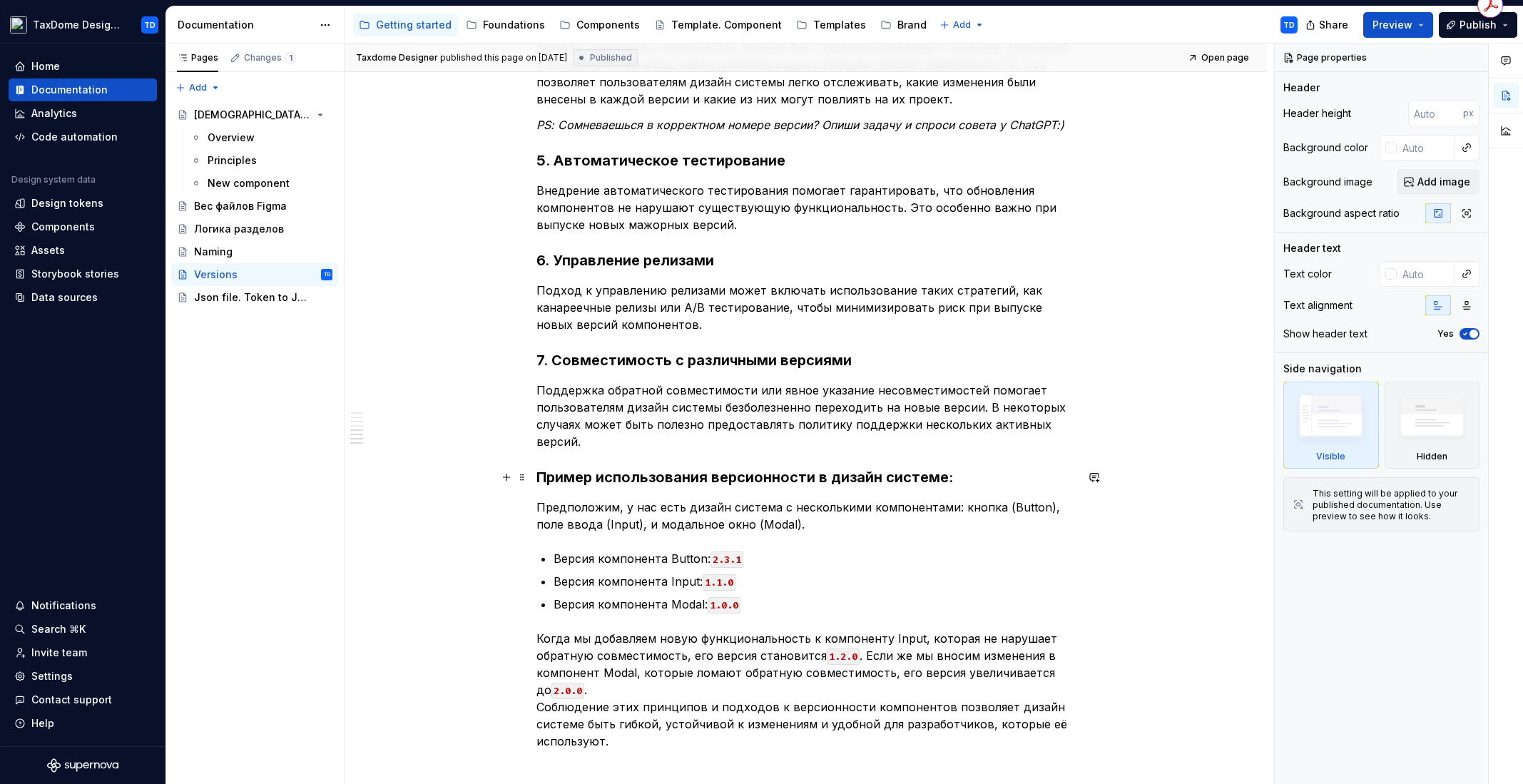
scroll to position [1046, 0]
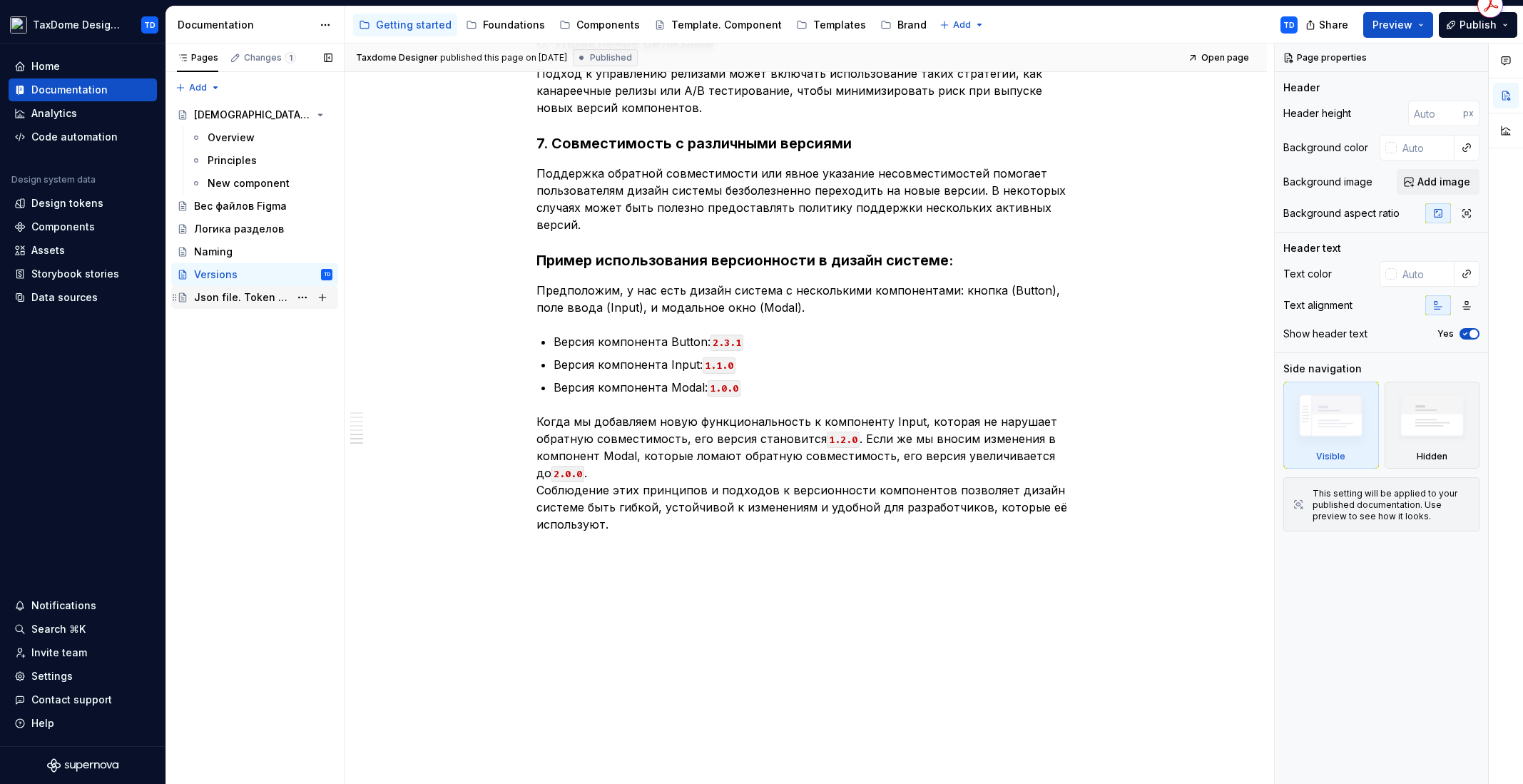
click at [233, 298] on div "Json file. Token to JSON plugin" at bounding box center [242, 298] width 96 height 14
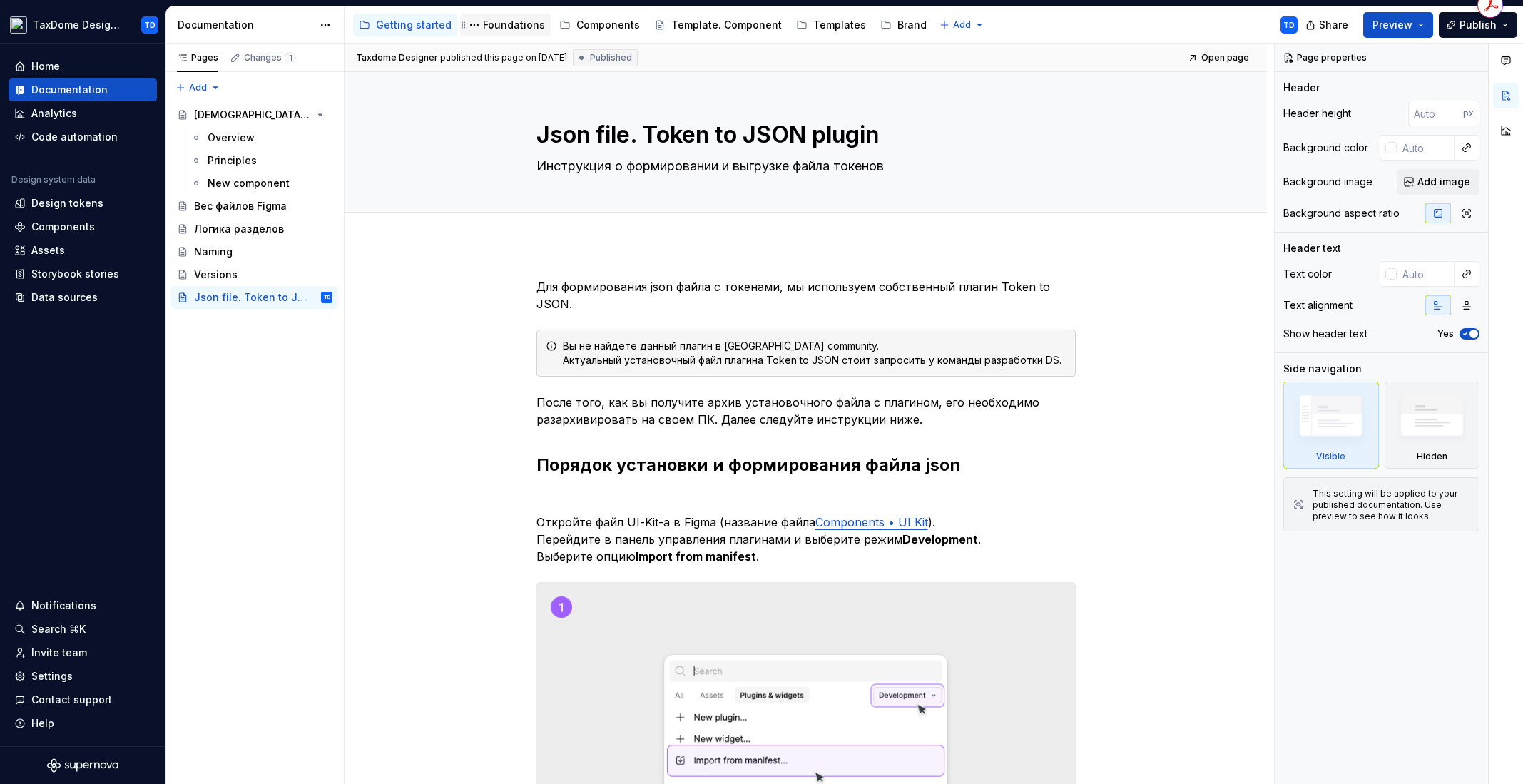
click at [518, 18] on div "Foundations" at bounding box center [514, 25] width 62 height 14
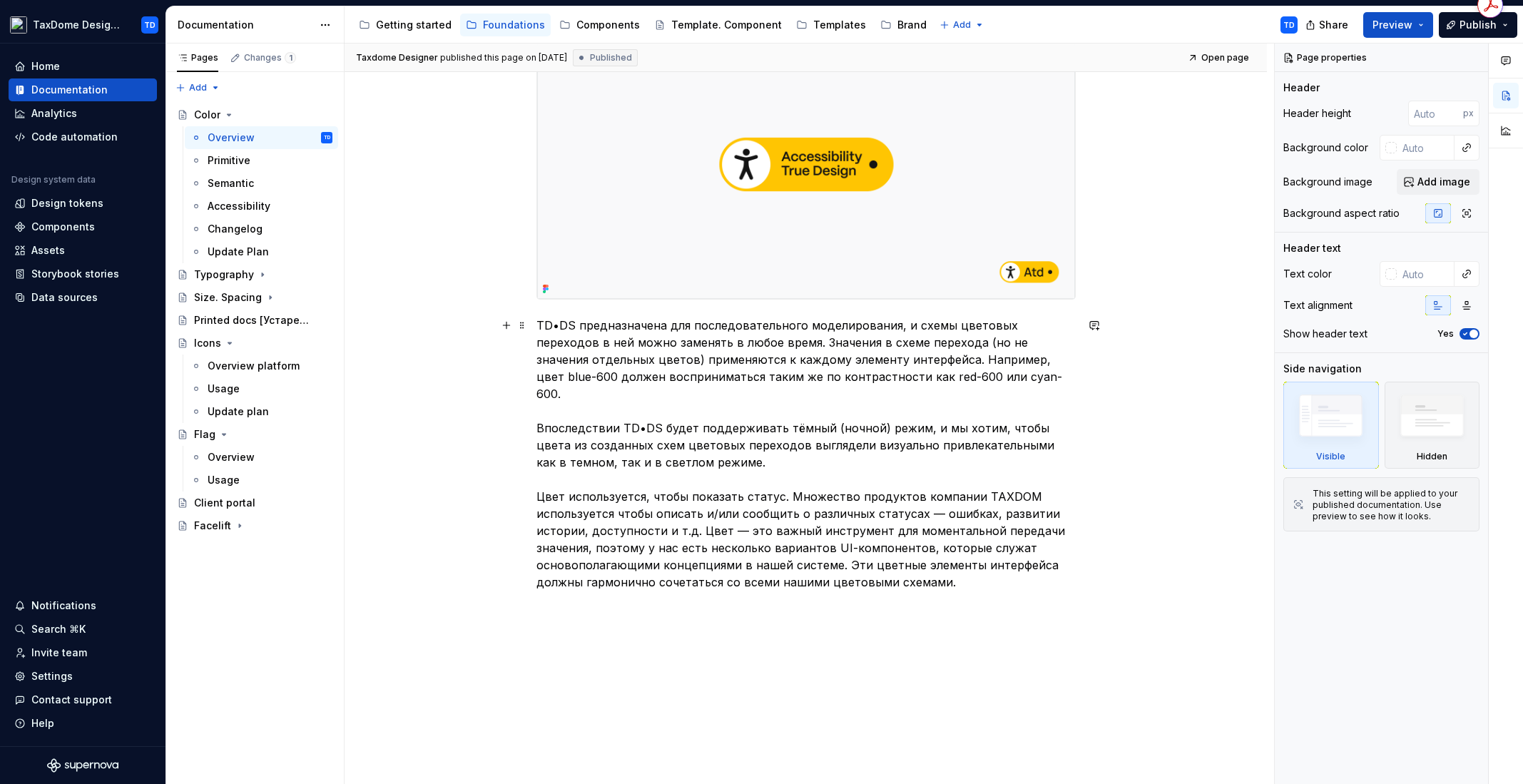
scroll to position [395, 0]
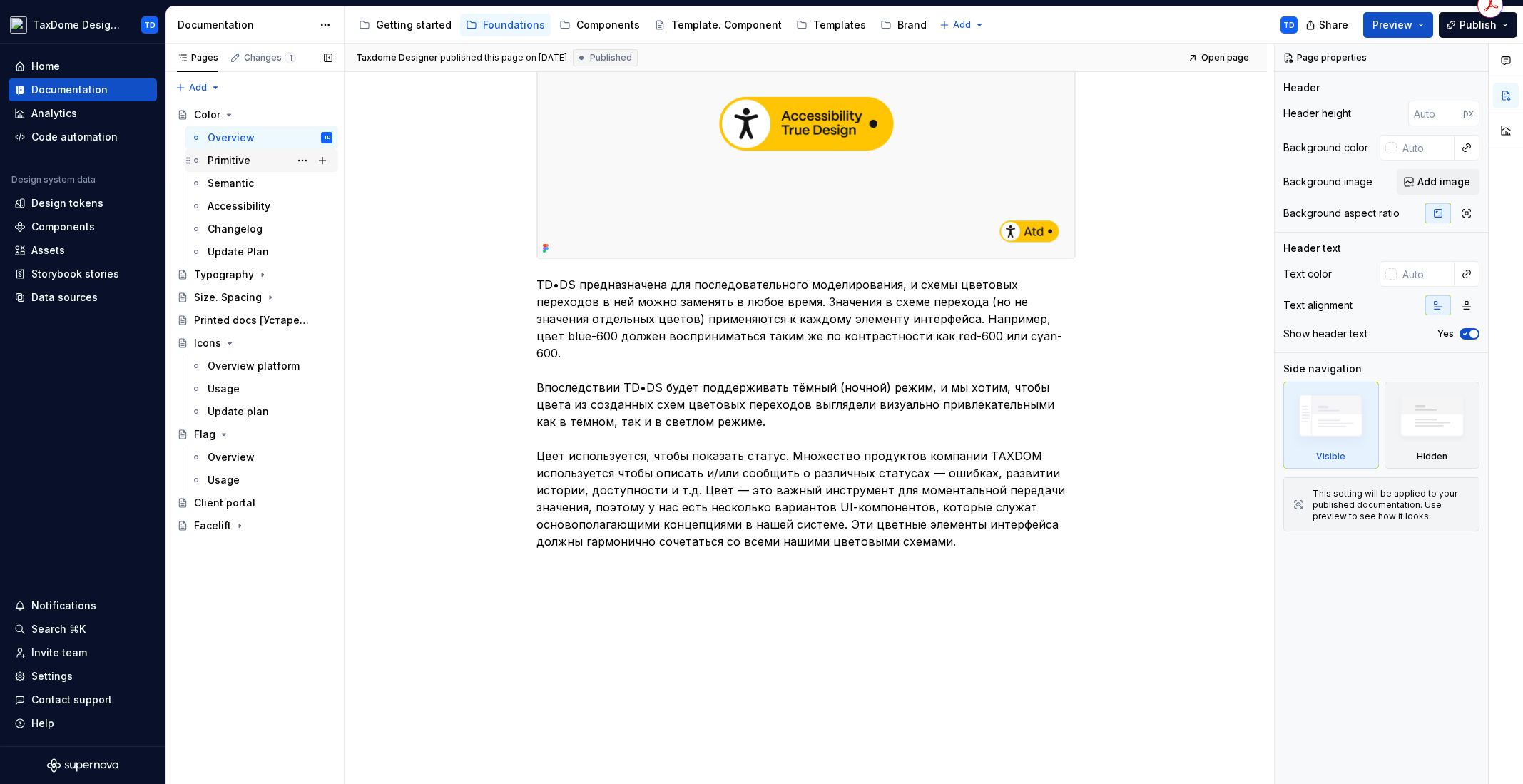
click at [245, 161] on div "Primitive" at bounding box center [228, 160] width 43 height 14
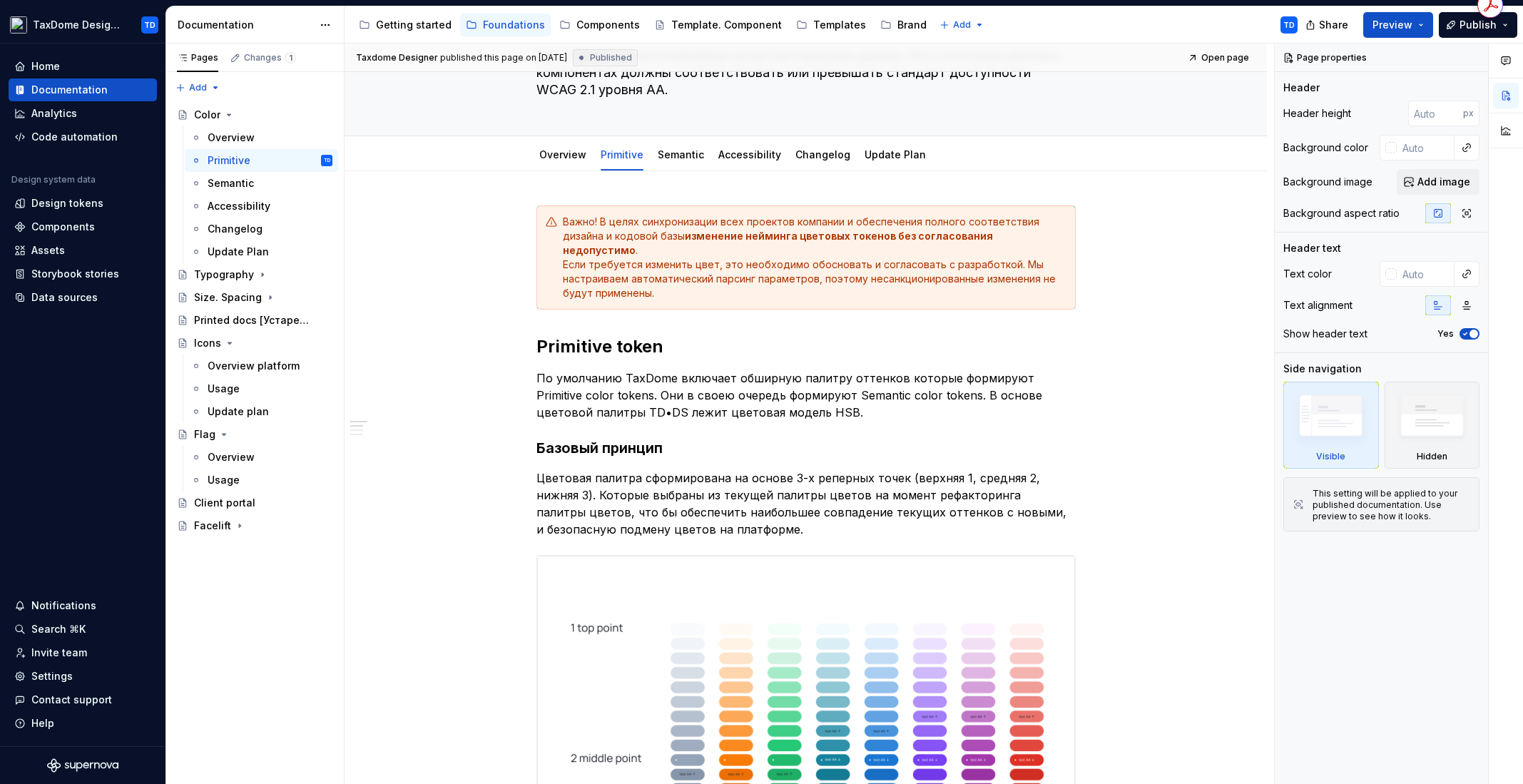
scroll to position [378, 0]
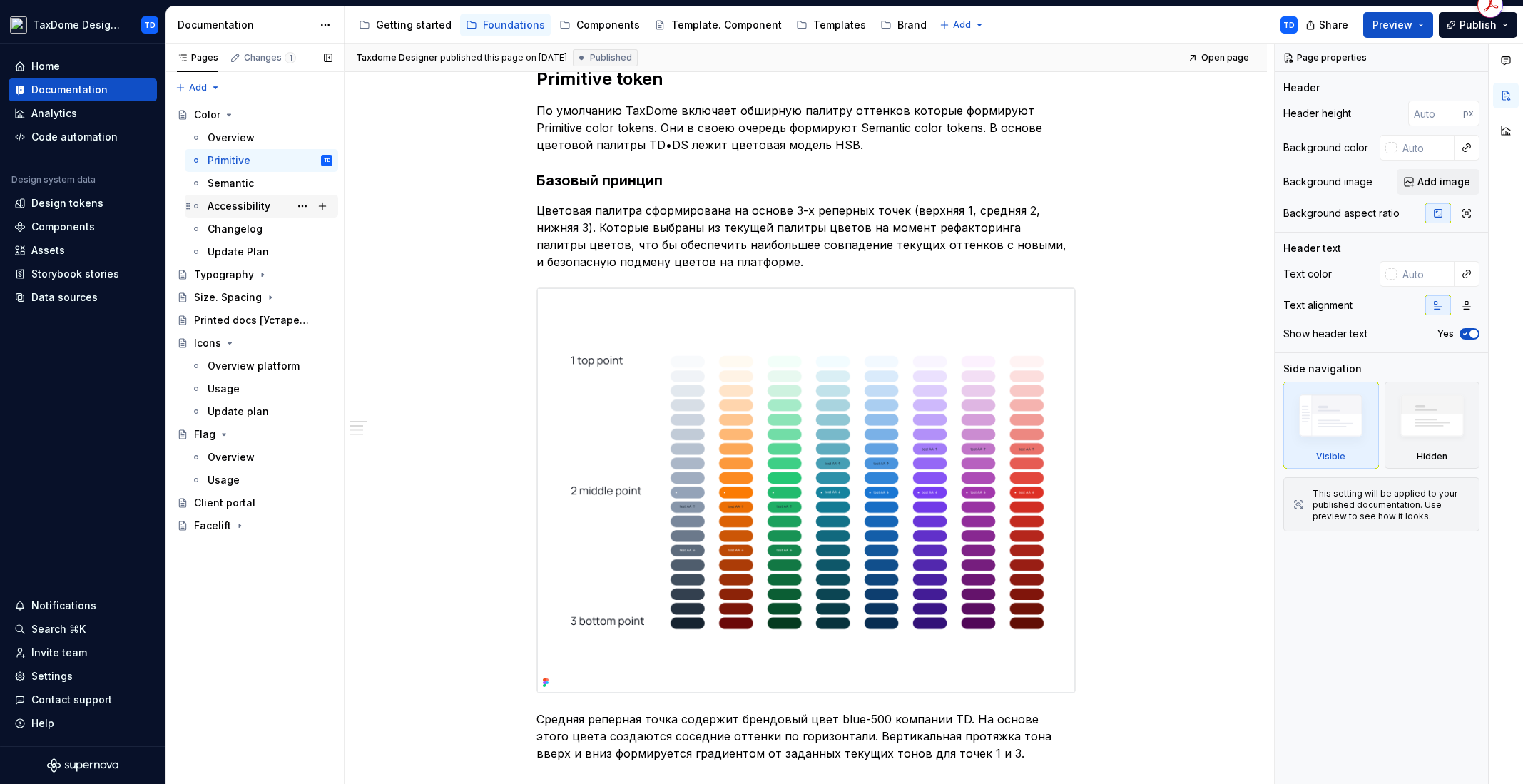
click at [247, 201] on div "Accessibility" at bounding box center [239, 206] width 63 height 14
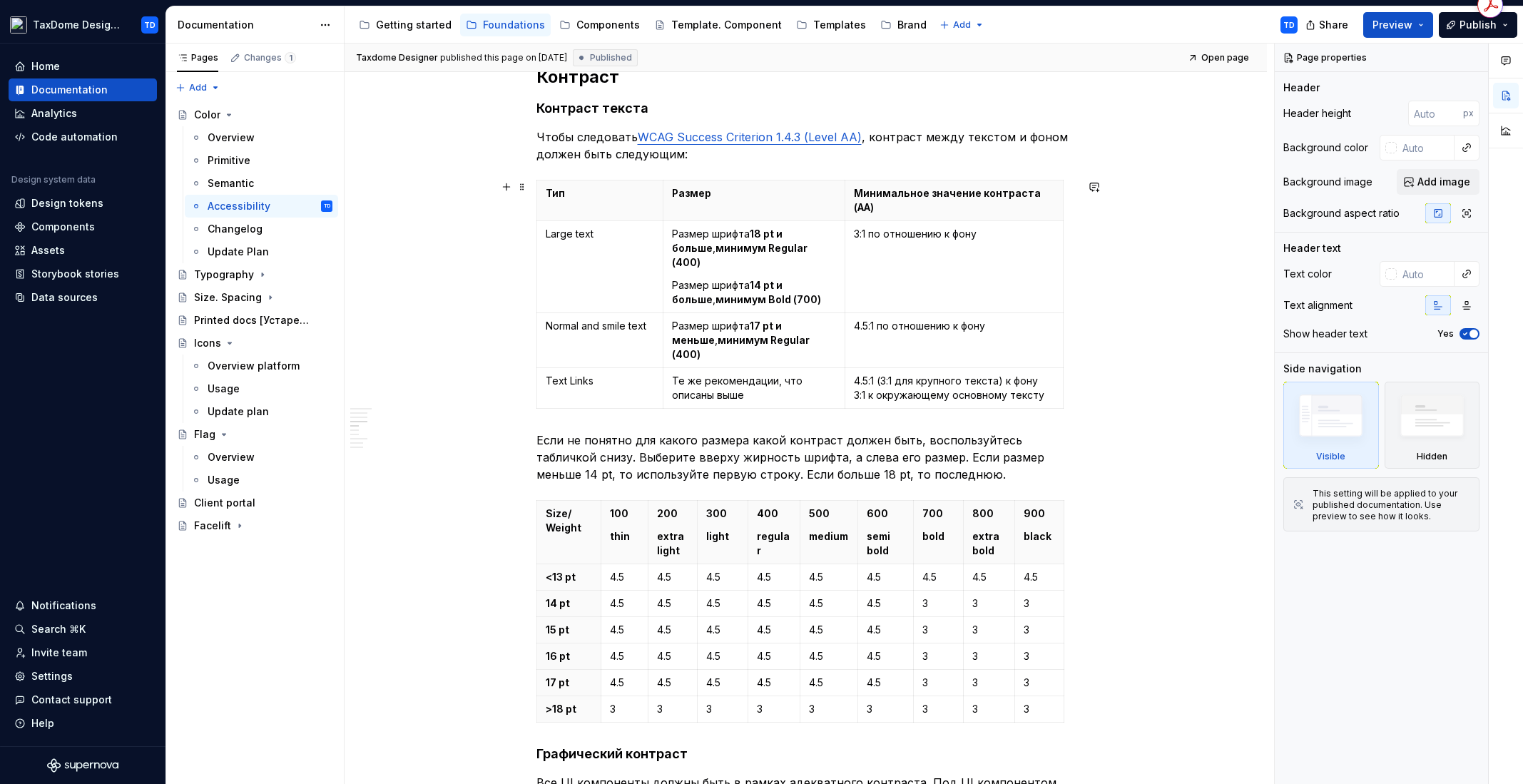
scroll to position [1730, 0]
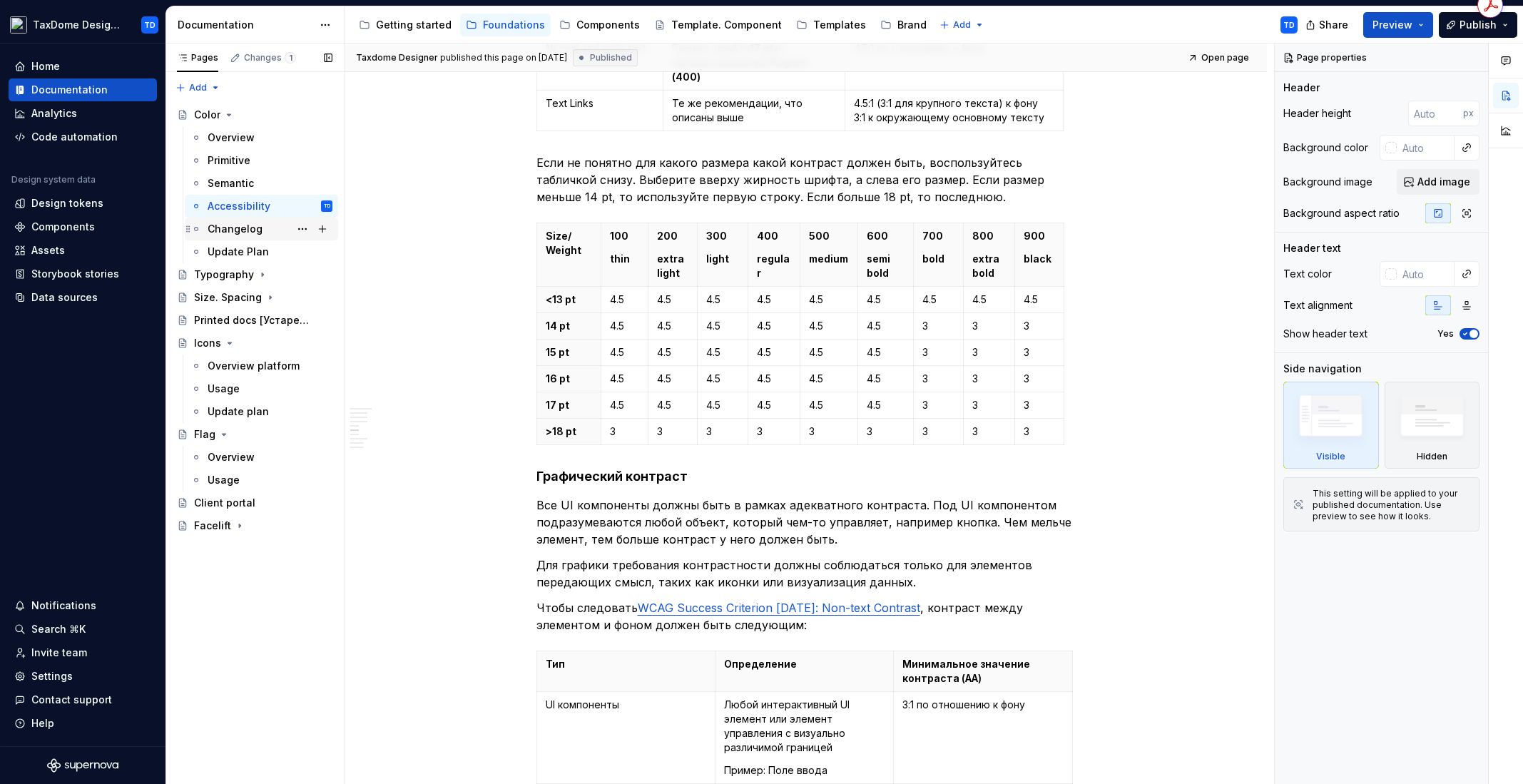
click at [249, 234] on div "Changelog" at bounding box center [235, 228] width 55 height 14
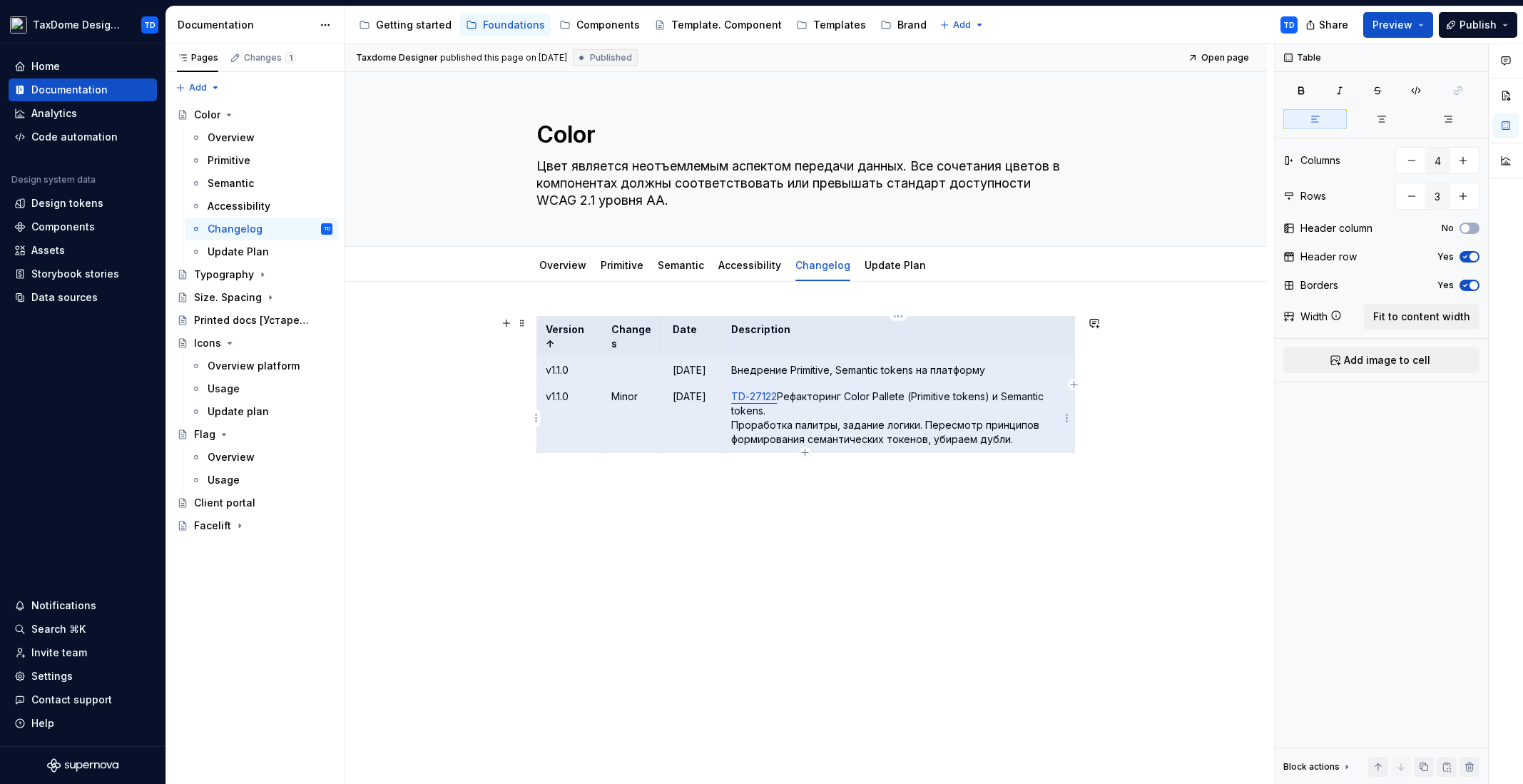
drag, startPoint x: 541, startPoint y: 322, endPoint x: 1034, endPoint y: 441, distance: 507.2
click at [1034, 441] on tbody "Version ↑ Changes Date Description v1.1.0 [DATE] Внедрение Primitive, Semantic …" at bounding box center [805, 385] width 538 height 136
click at [229, 111] on icon "Page tree" at bounding box center [228, 114] width 12 height 12
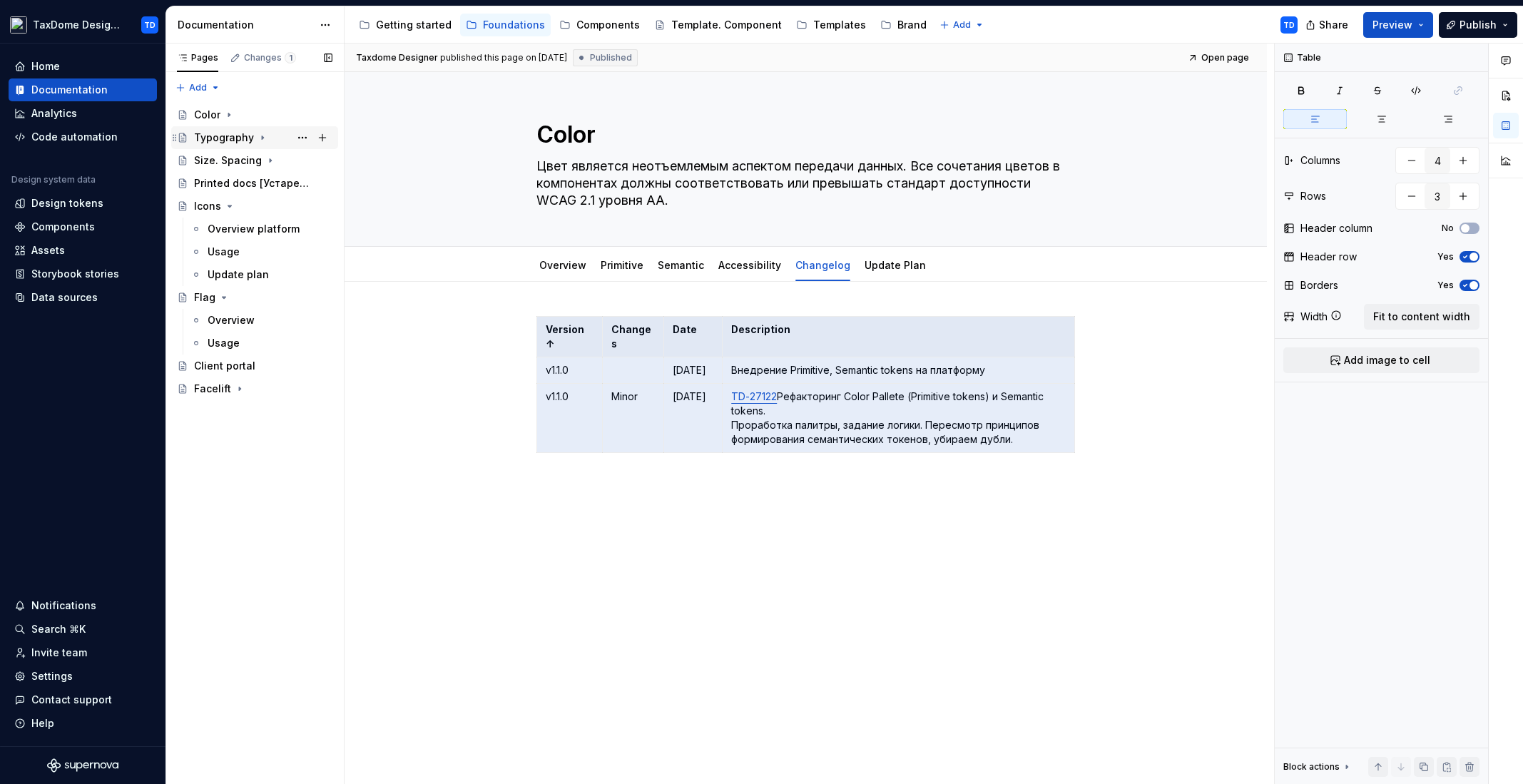
click at [234, 132] on div "Typography" at bounding box center [224, 138] width 60 height 14
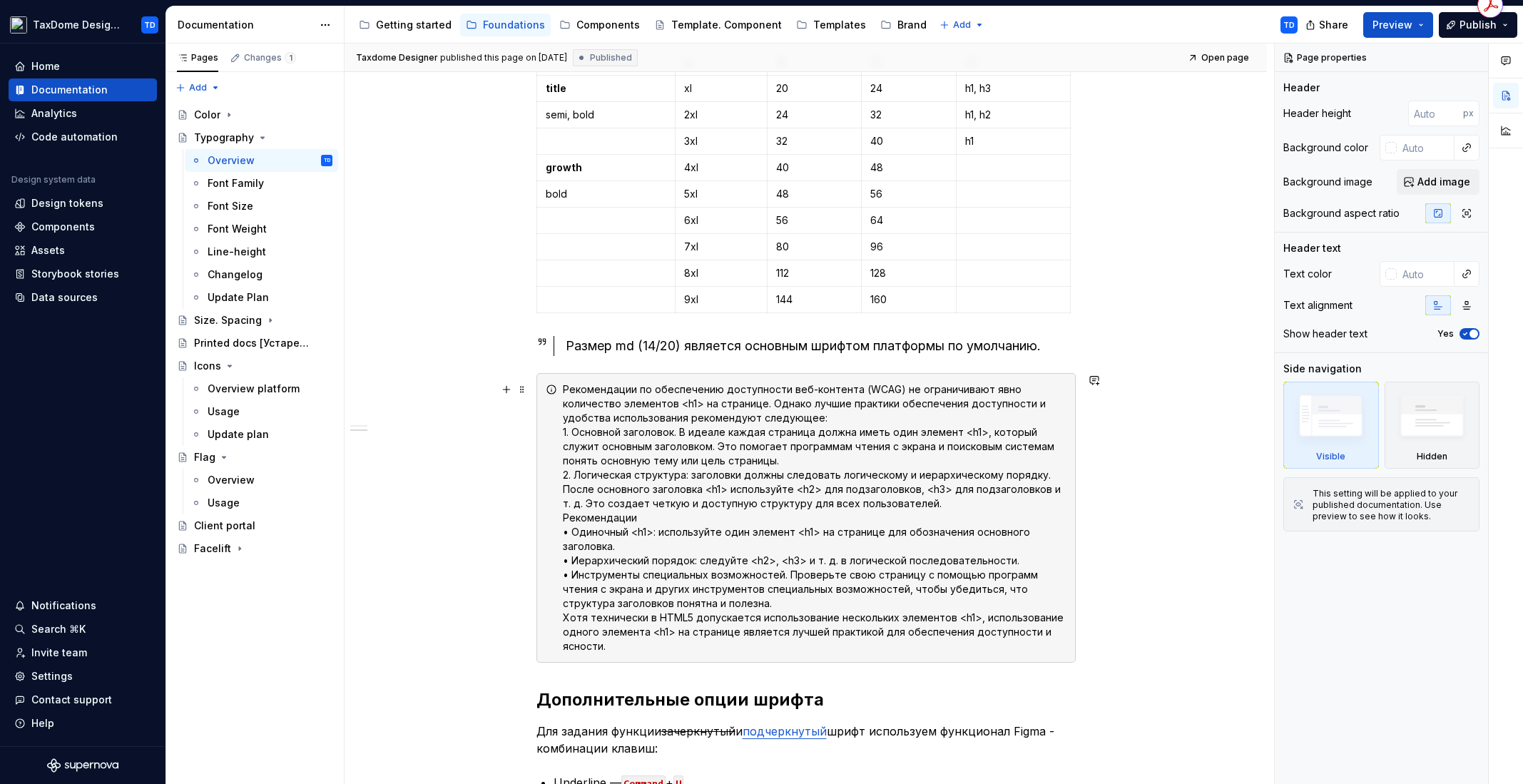
scroll to position [569, 0]
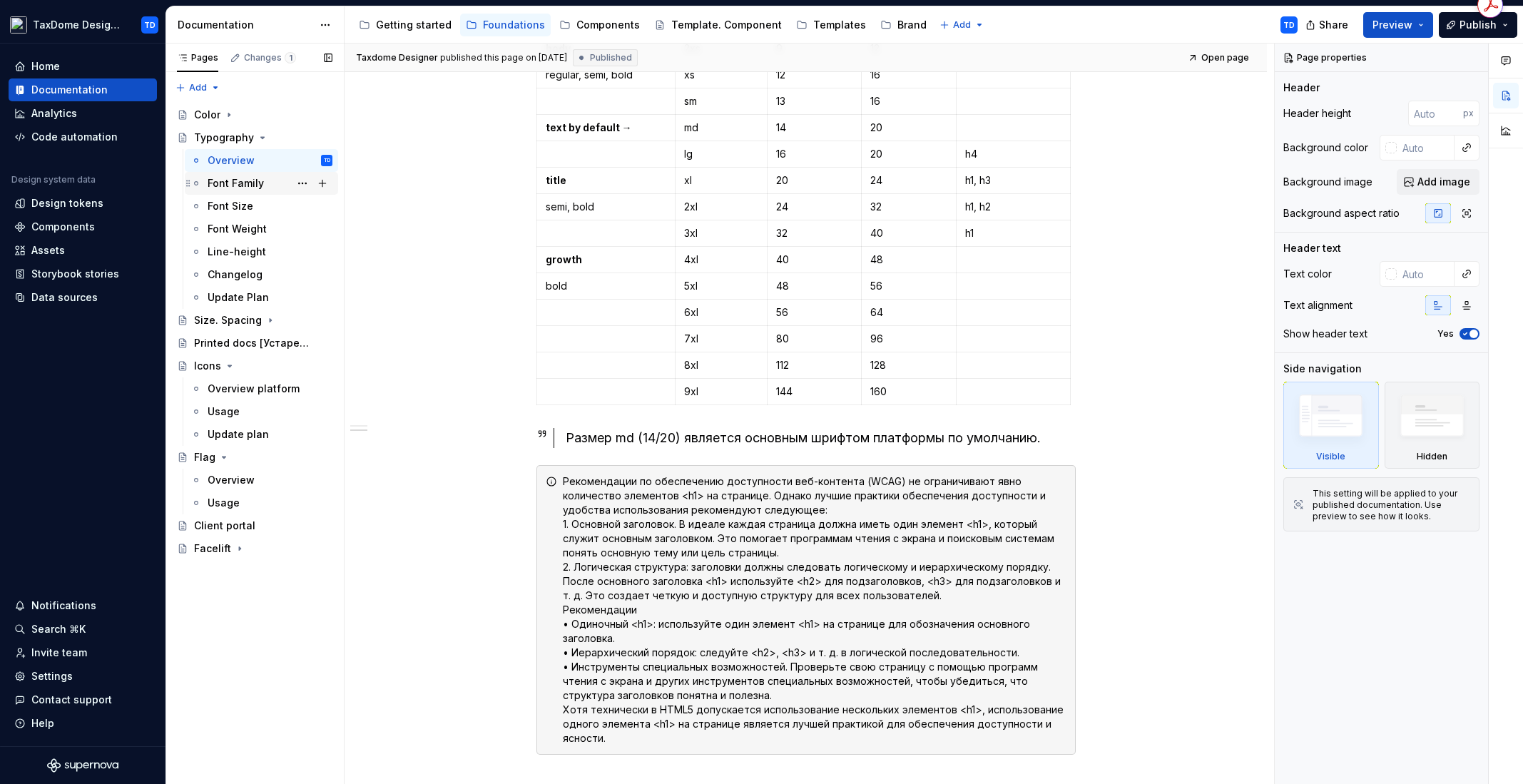
click at [240, 187] on div "Font Family" at bounding box center [235, 183] width 57 height 14
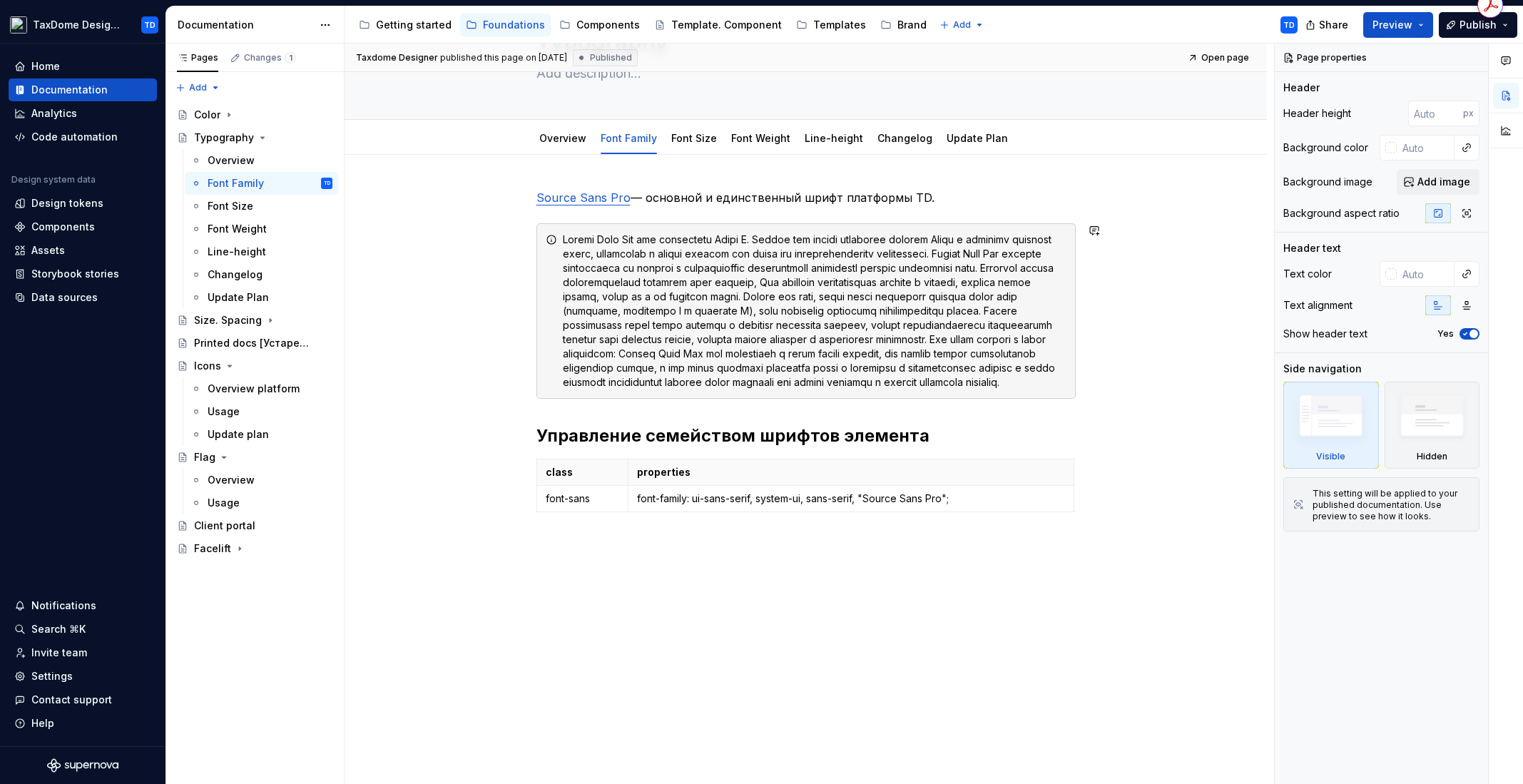
scroll to position [141, 0]
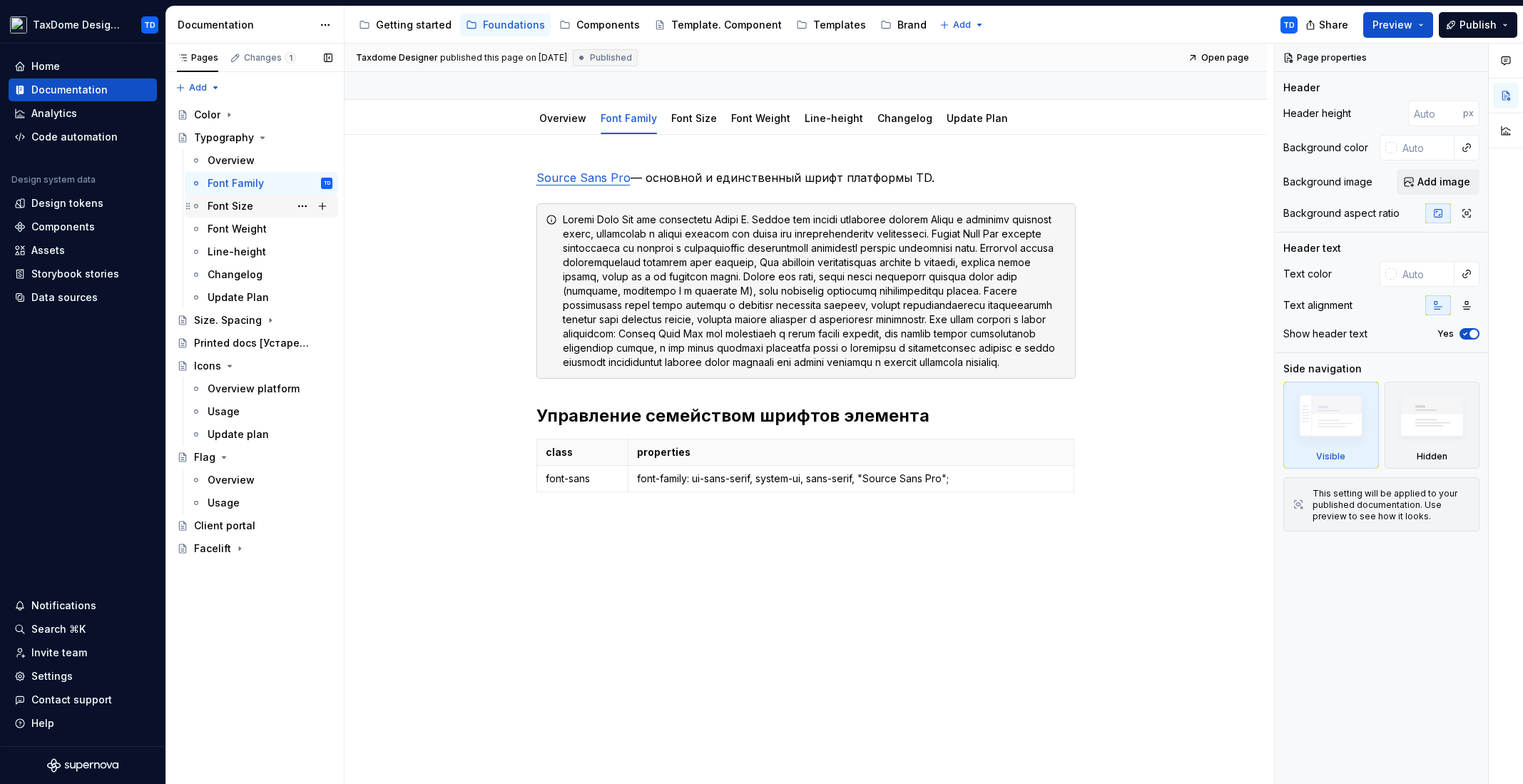
click at [233, 207] on div "Font Size" at bounding box center [230, 206] width 46 height 14
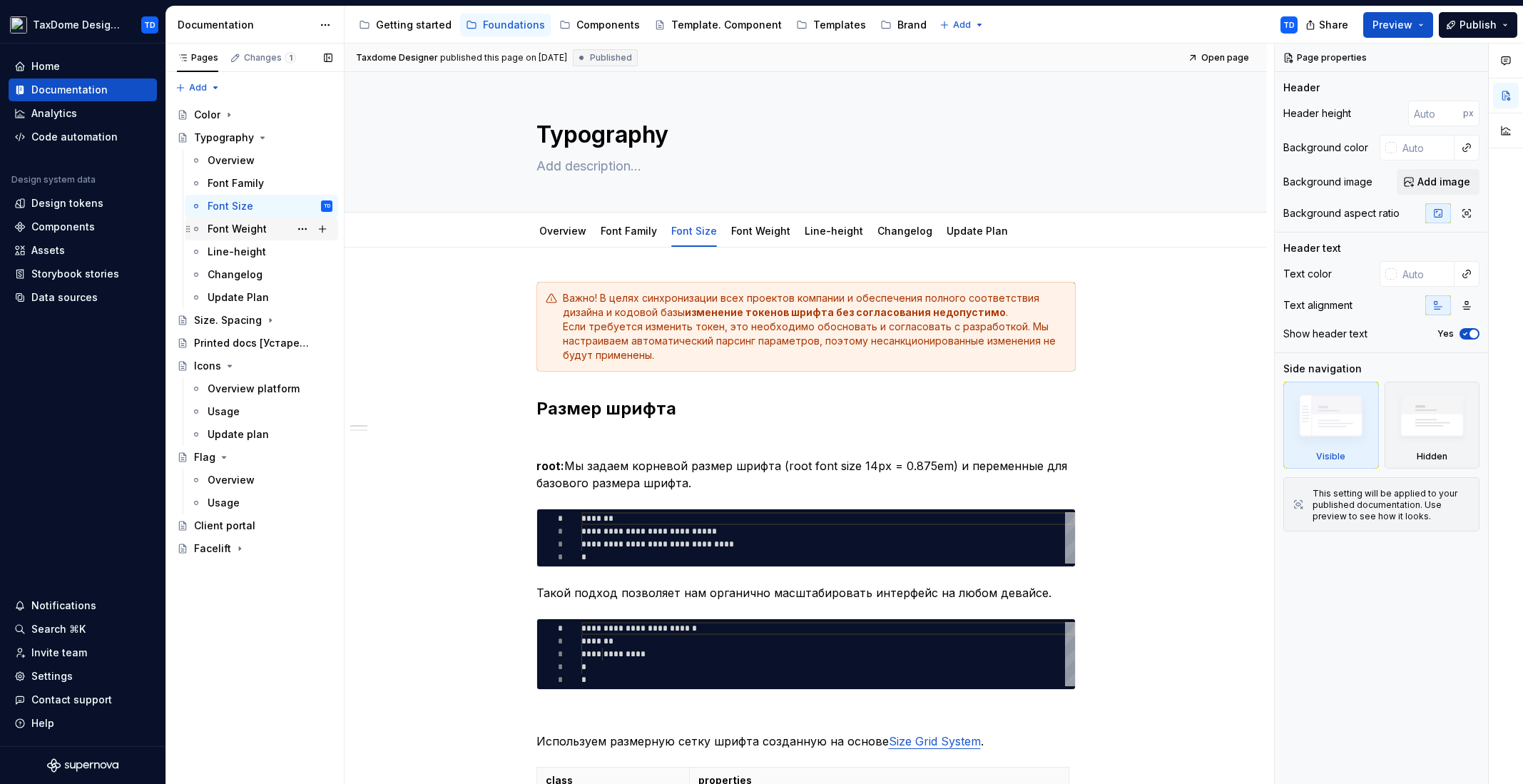
click at [248, 227] on div "Font Weight" at bounding box center [237, 228] width 59 height 14
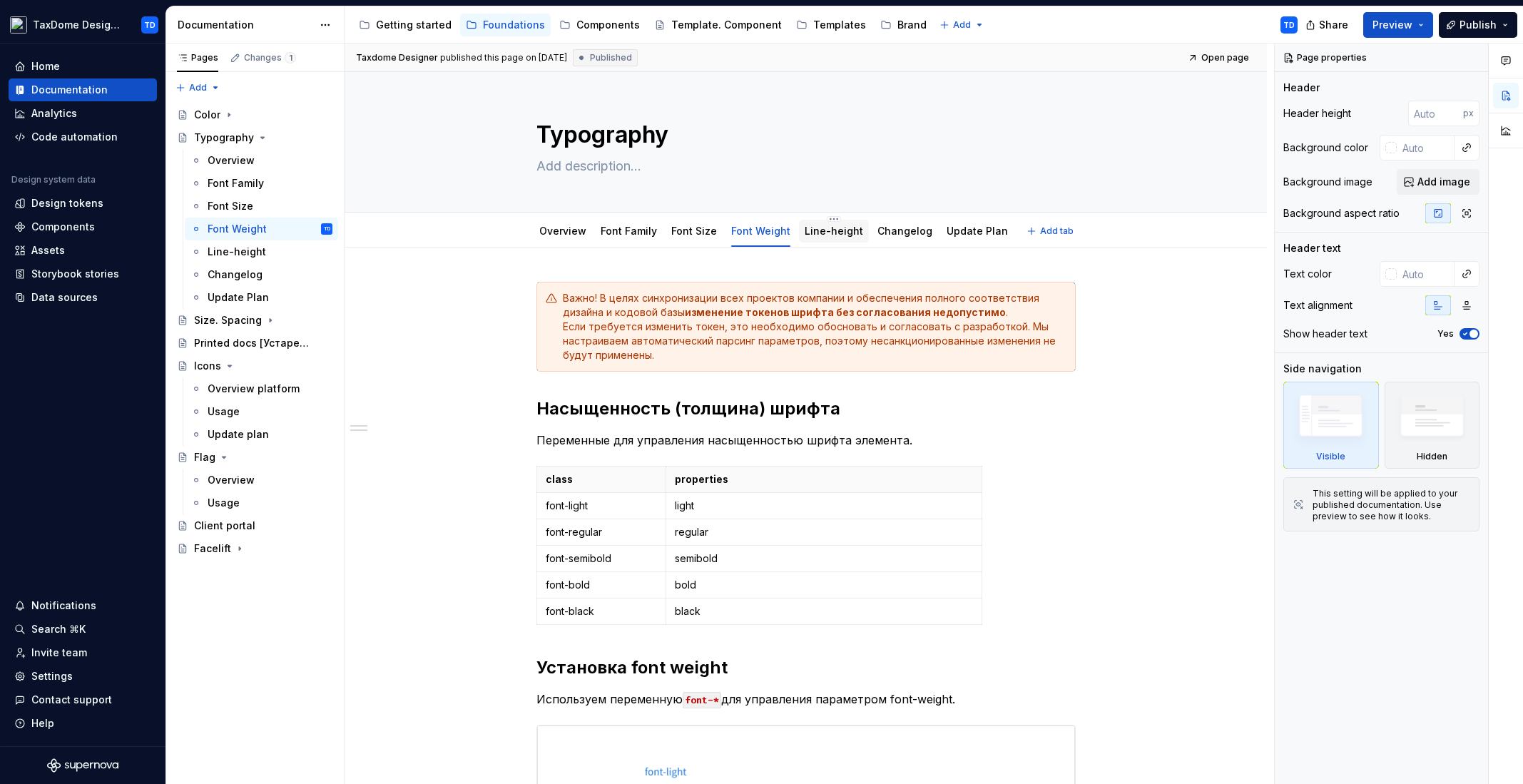
click at [812, 232] on link "Line-height" at bounding box center [833, 231] width 58 height 12
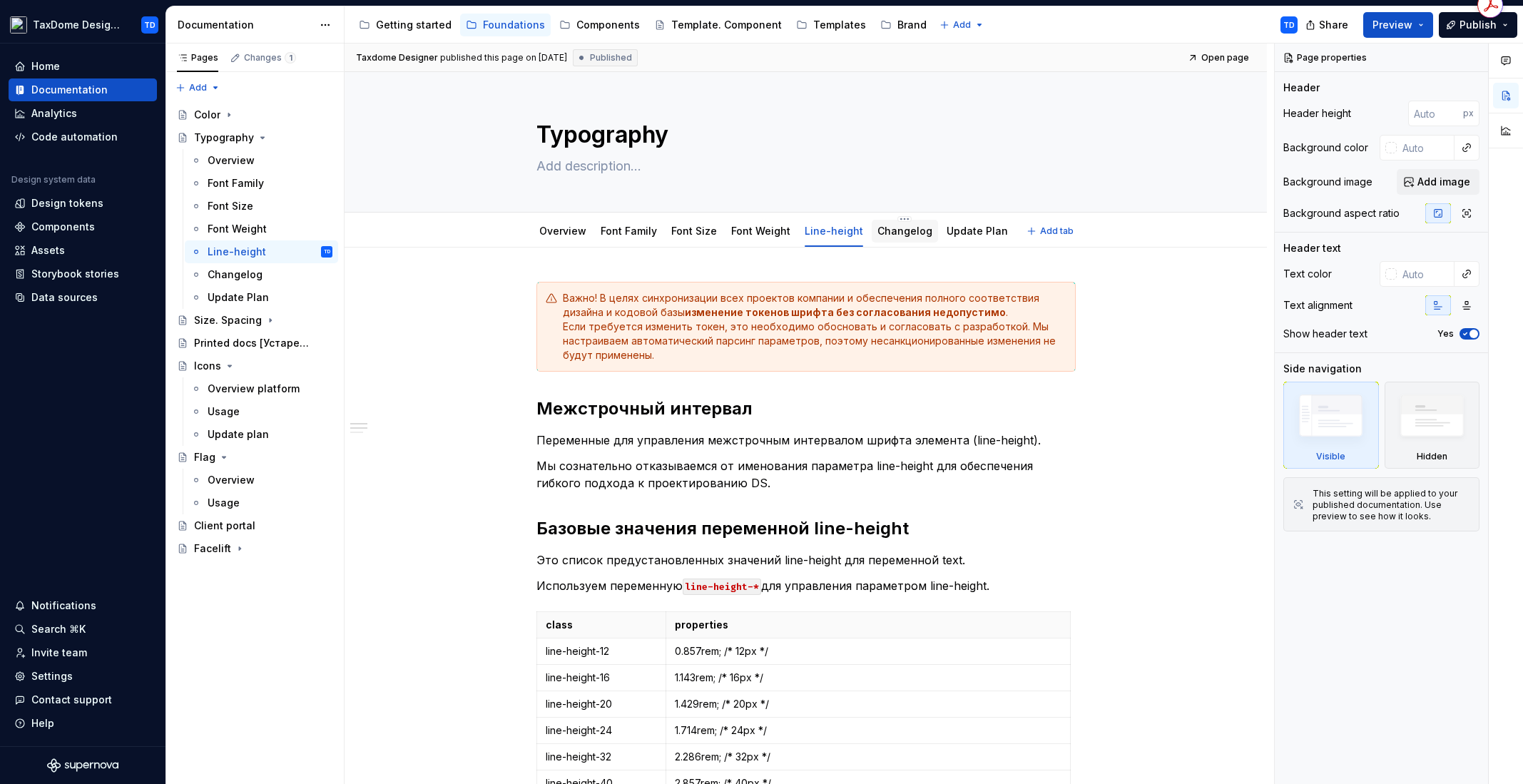
click at [891, 234] on link "Changelog" at bounding box center [904, 231] width 55 height 12
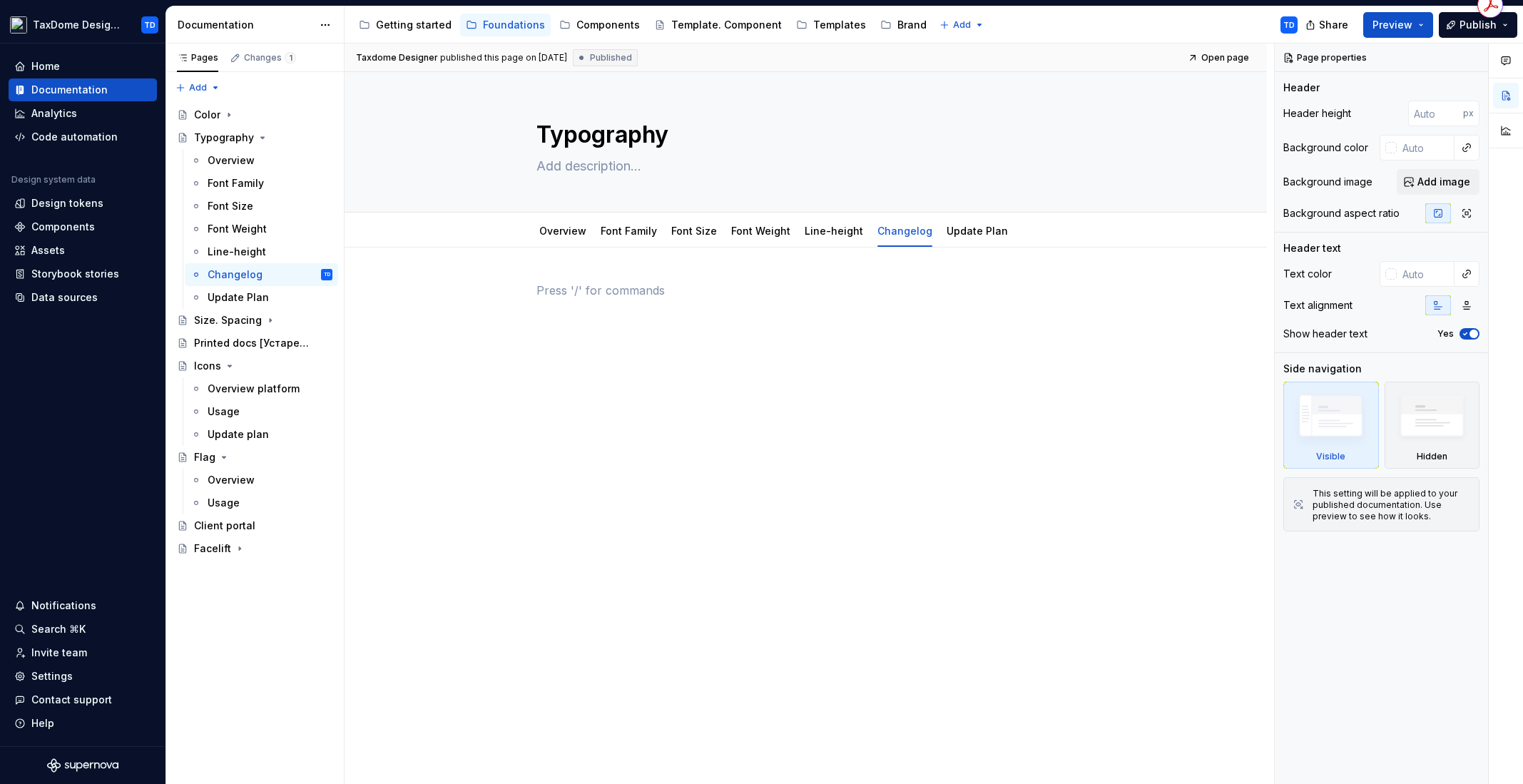
drag, startPoint x: 640, startPoint y: 337, endPoint x: 653, endPoint y: 333, distance: 13.6
click at [640, 337] on div at bounding box center [806, 318] width 539 height 71
drag, startPoint x: 847, startPoint y: 320, endPoint x: 704, endPoint y: 296, distance: 145.0
click at [846, 320] on div at bounding box center [806, 309] width 539 height 54
click at [694, 293] on p at bounding box center [806, 291] width 539 height 17
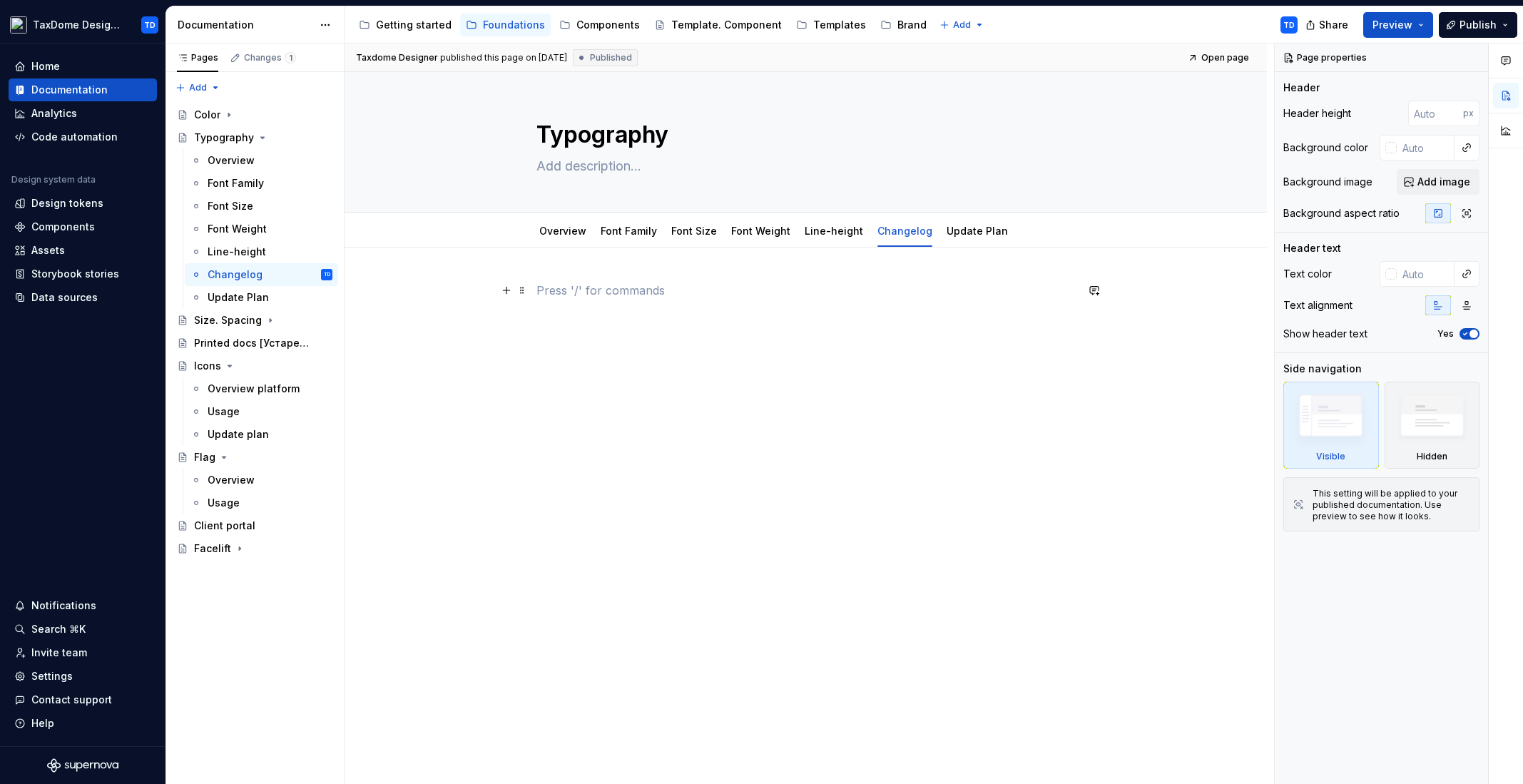
click at [690, 291] on p at bounding box center [806, 291] width 539 height 17
click at [974, 229] on link "Update Plan" at bounding box center [977, 231] width 61 height 12
click at [885, 236] on link "Changelog" at bounding box center [904, 231] width 55 height 12
click at [261, 137] on icon "Page tree" at bounding box center [263, 138] width 4 height 2
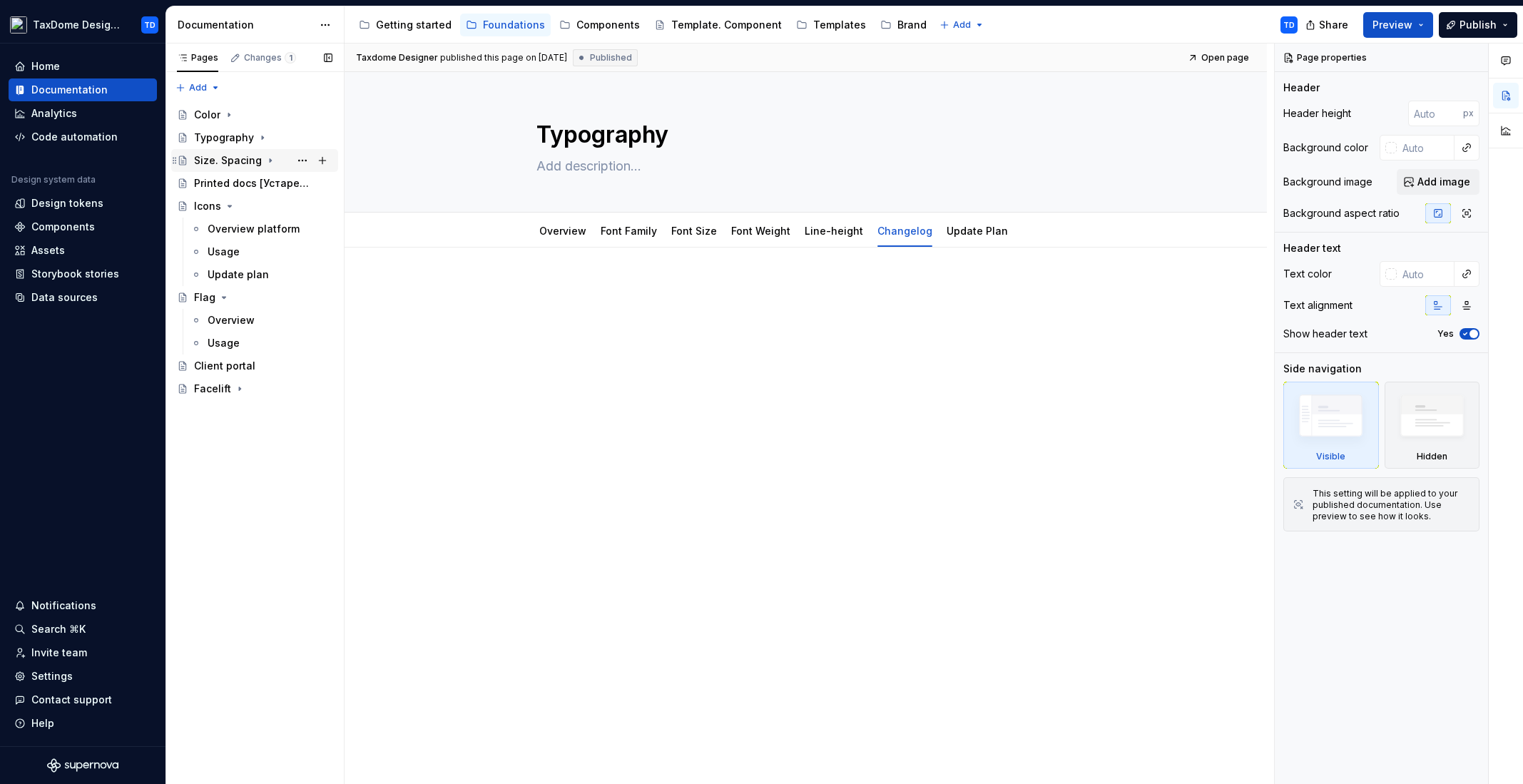
click at [250, 159] on div "Size. Spacing" at bounding box center [228, 160] width 68 height 14
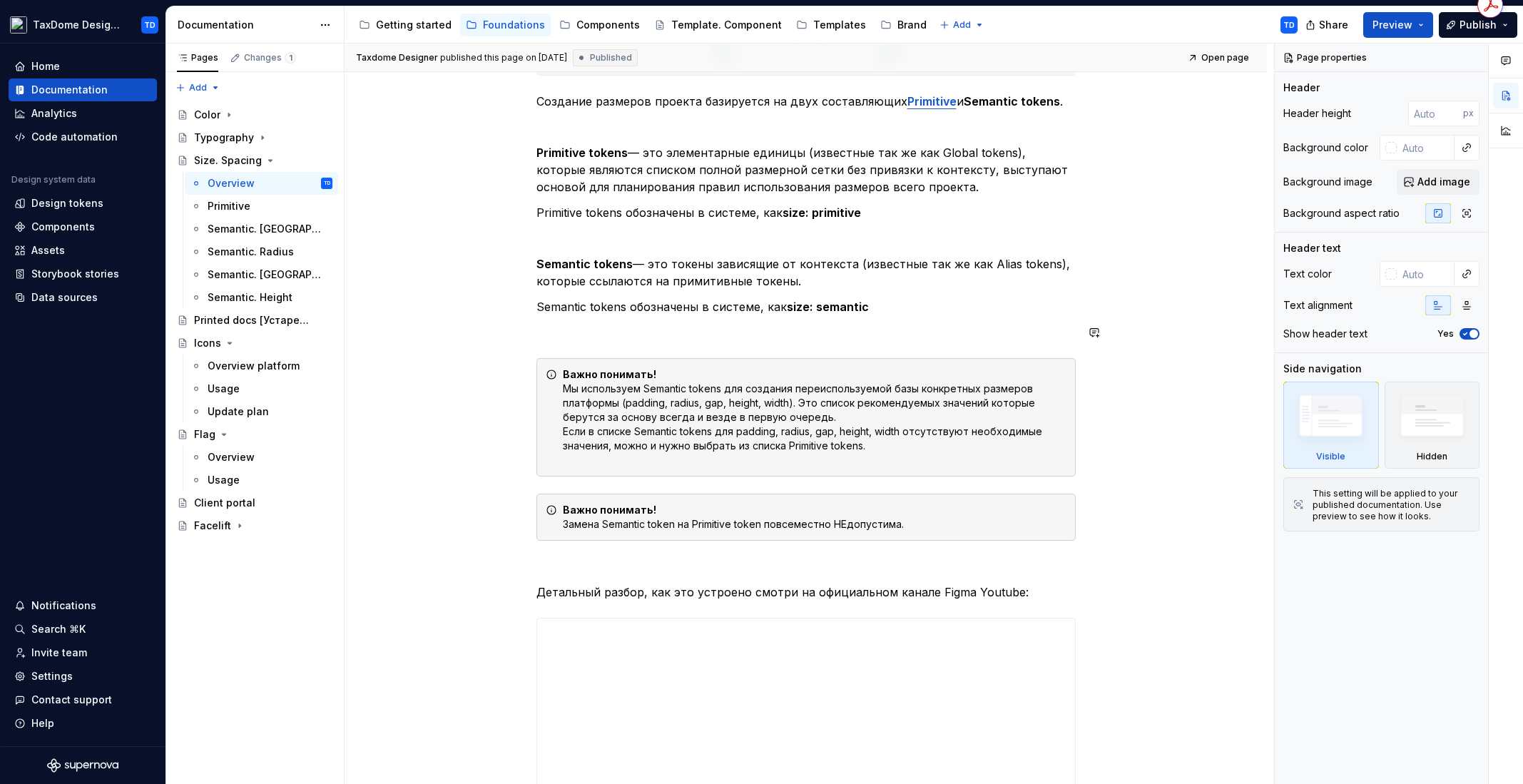
scroll to position [591, 0]
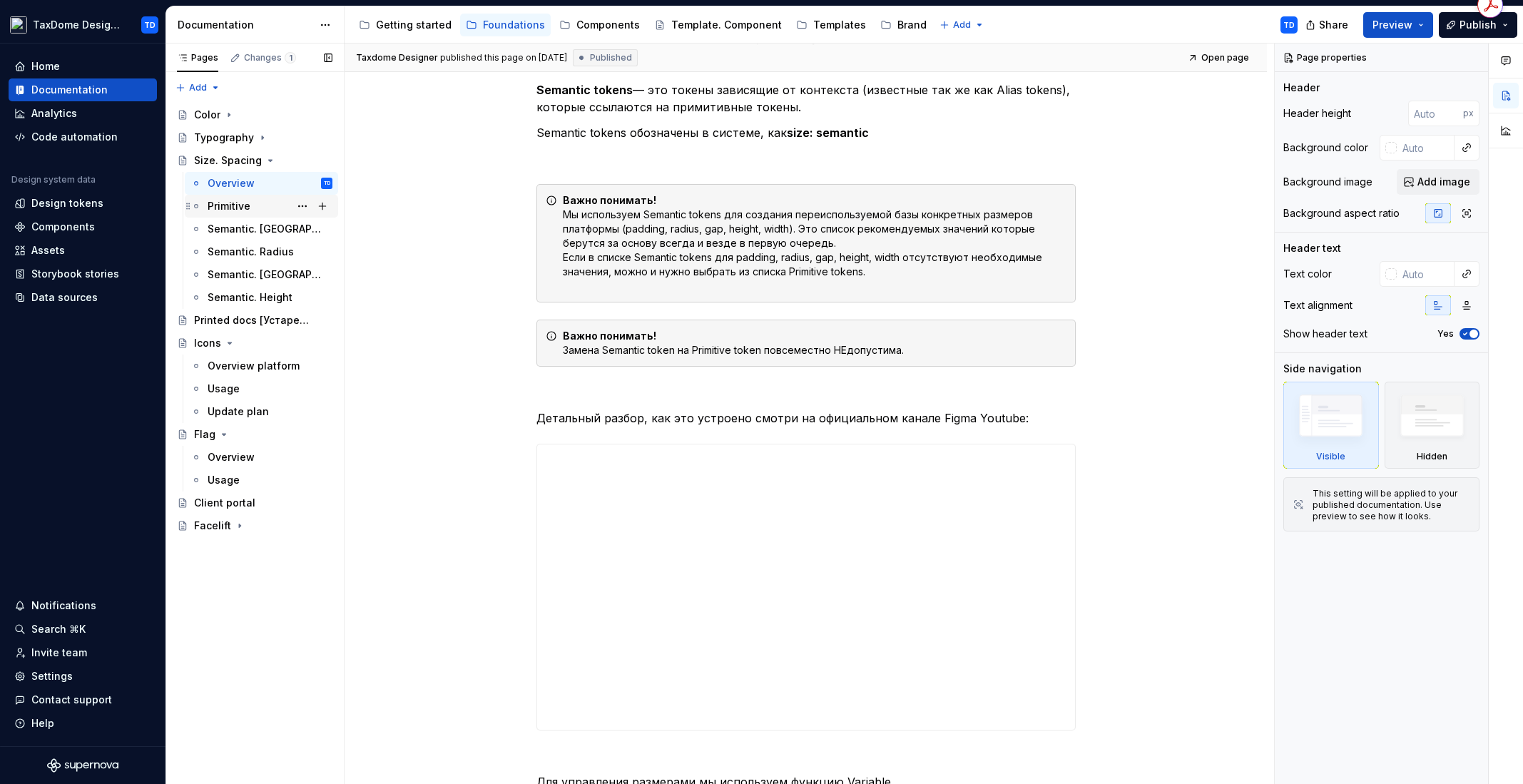
click at [245, 209] on div "Primitive" at bounding box center [228, 206] width 43 height 14
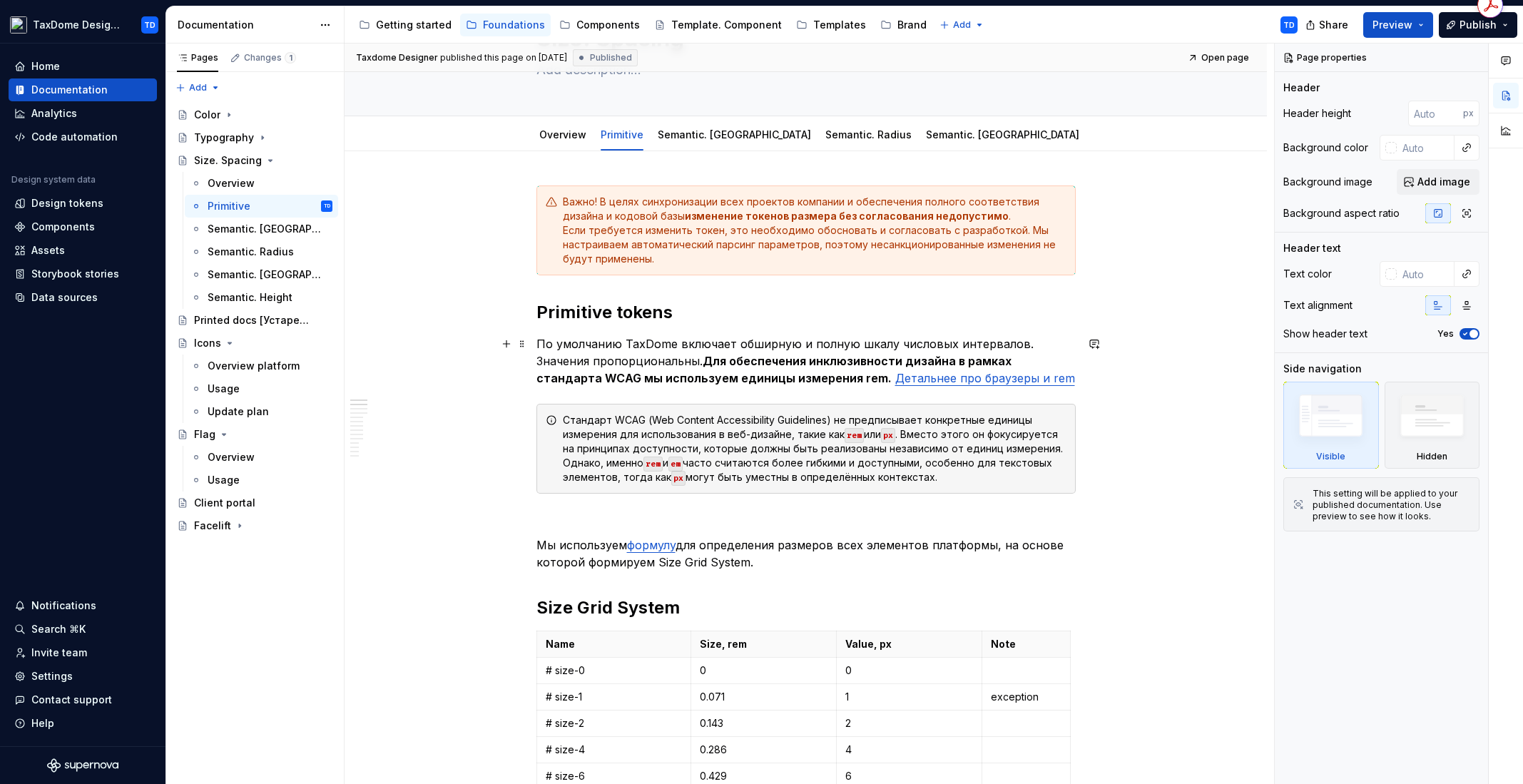
scroll to position [298, 0]
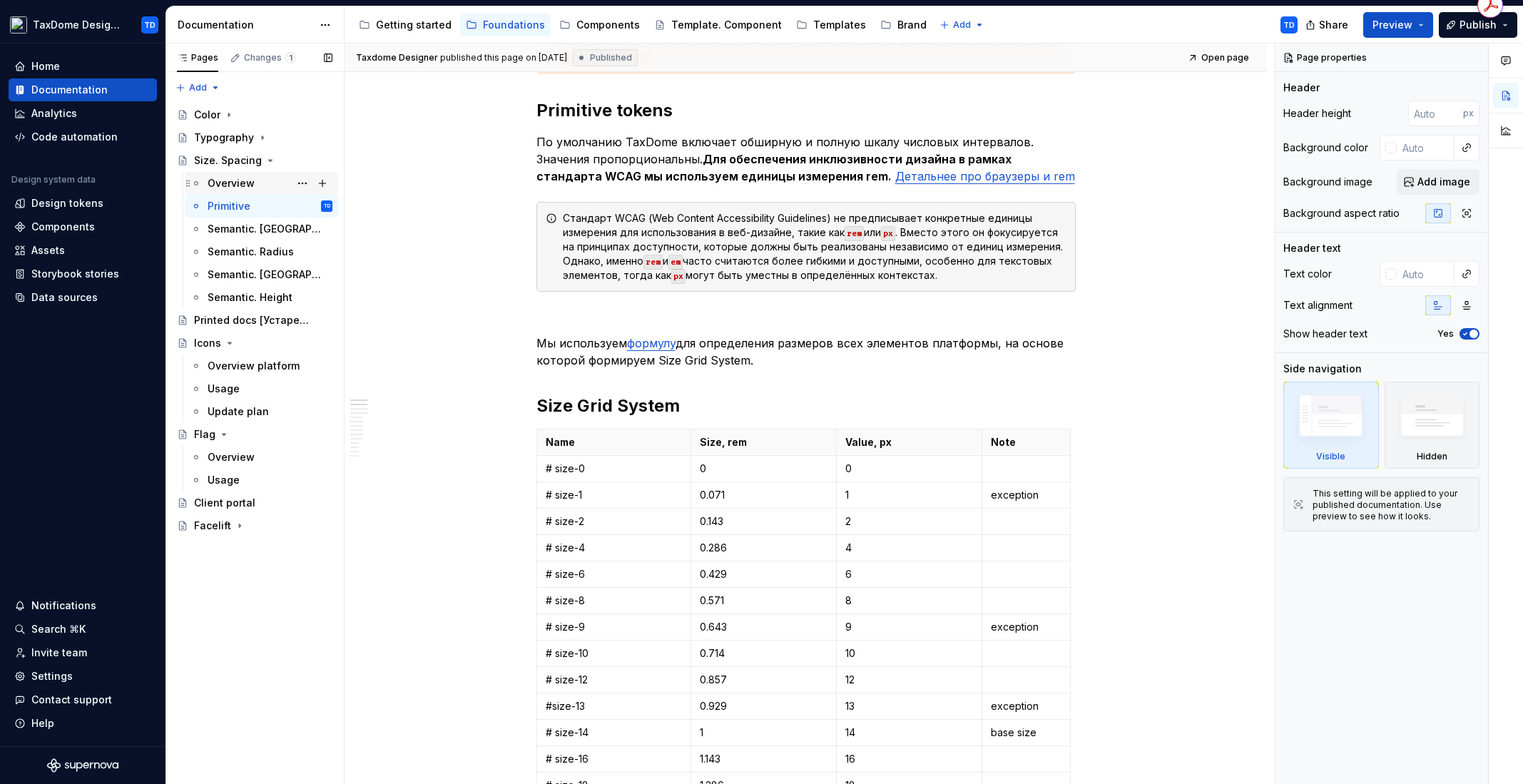
click at [256, 181] on div "Overview" at bounding box center [270, 183] width 125 height 20
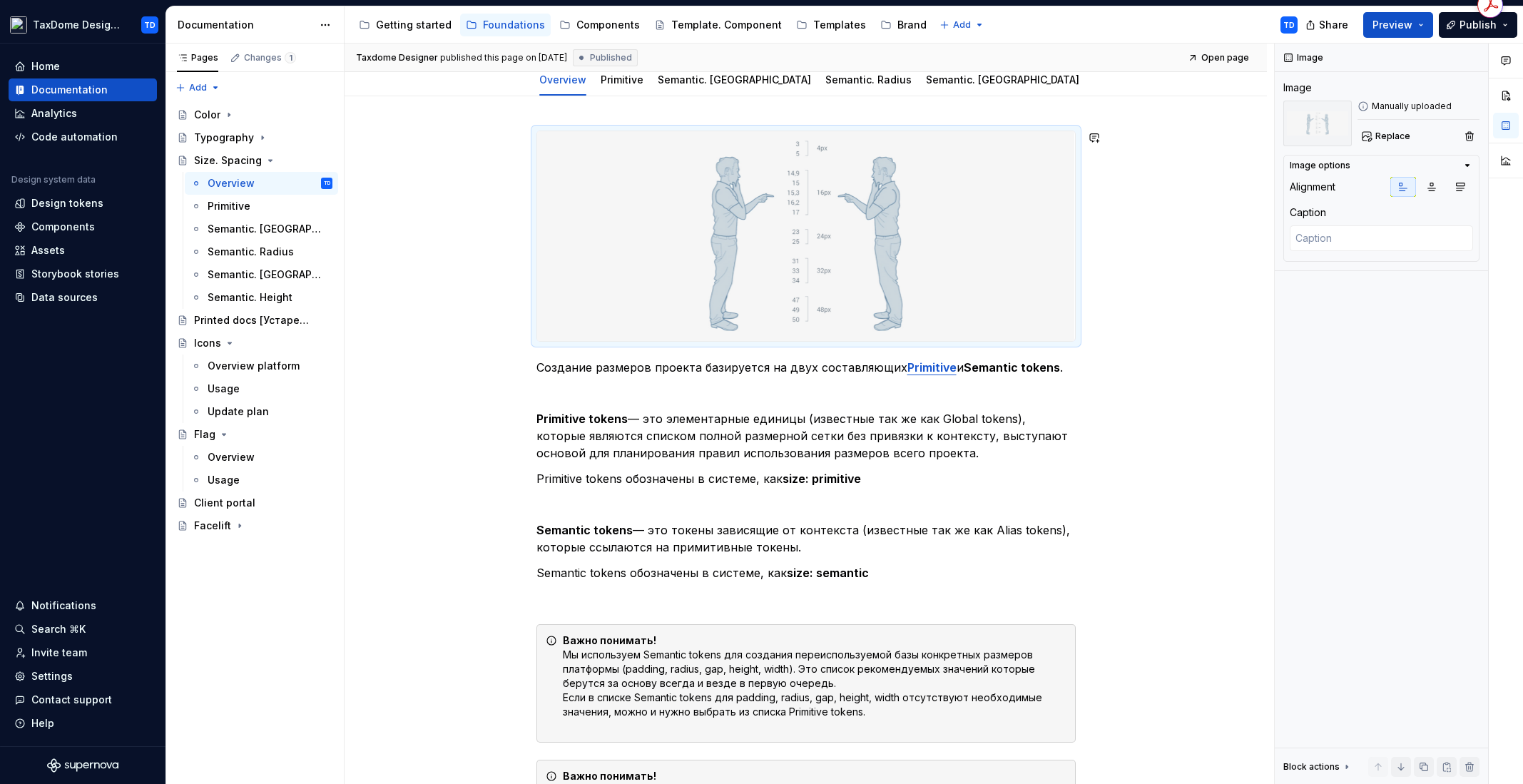
scroll to position [165, 0]
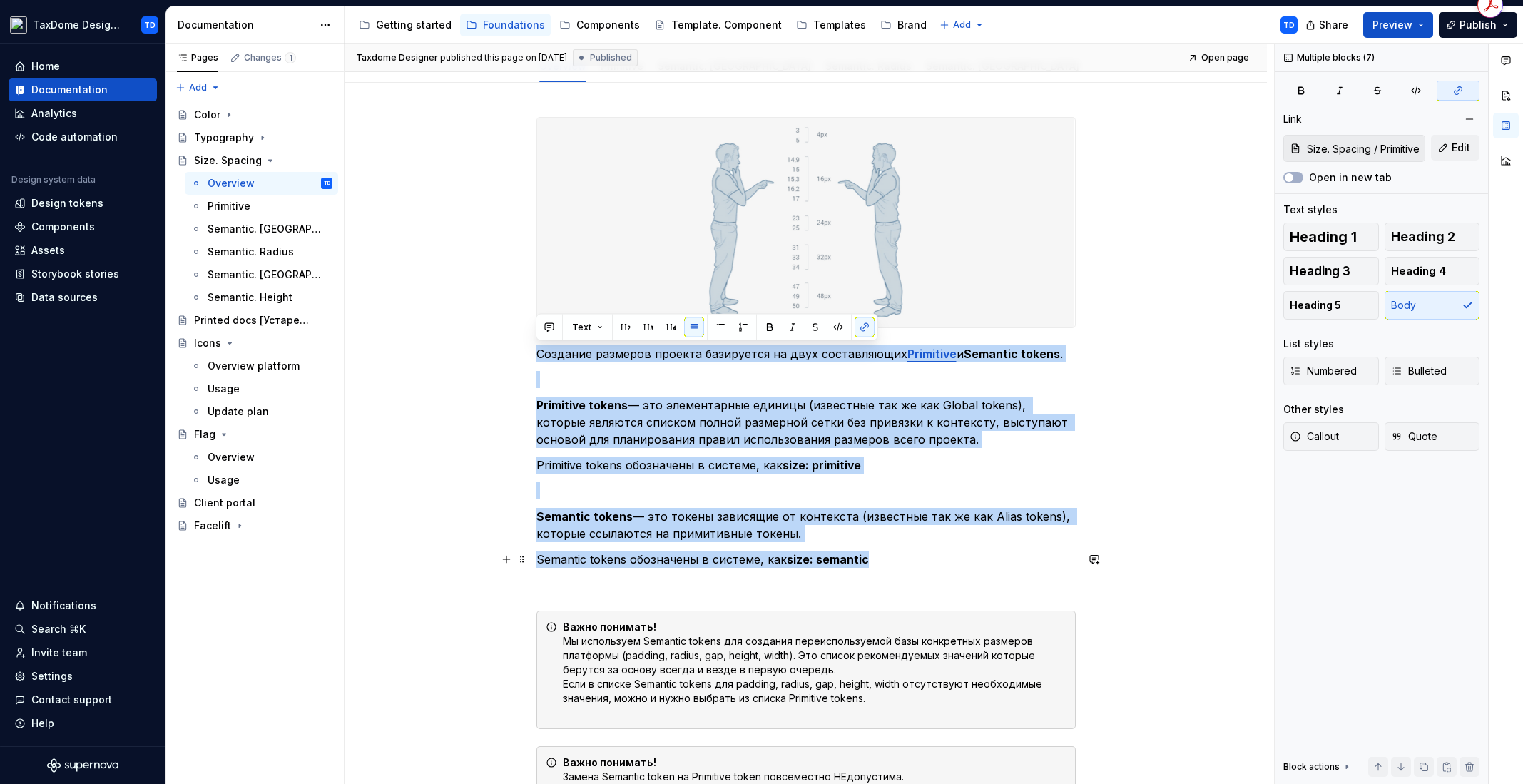
drag, startPoint x: 536, startPoint y: 352, endPoint x: 869, endPoint y: 562, distance: 393.7
copy div "Создание размеров проекта базируется на двух составляющих Primitive и Semantic …"
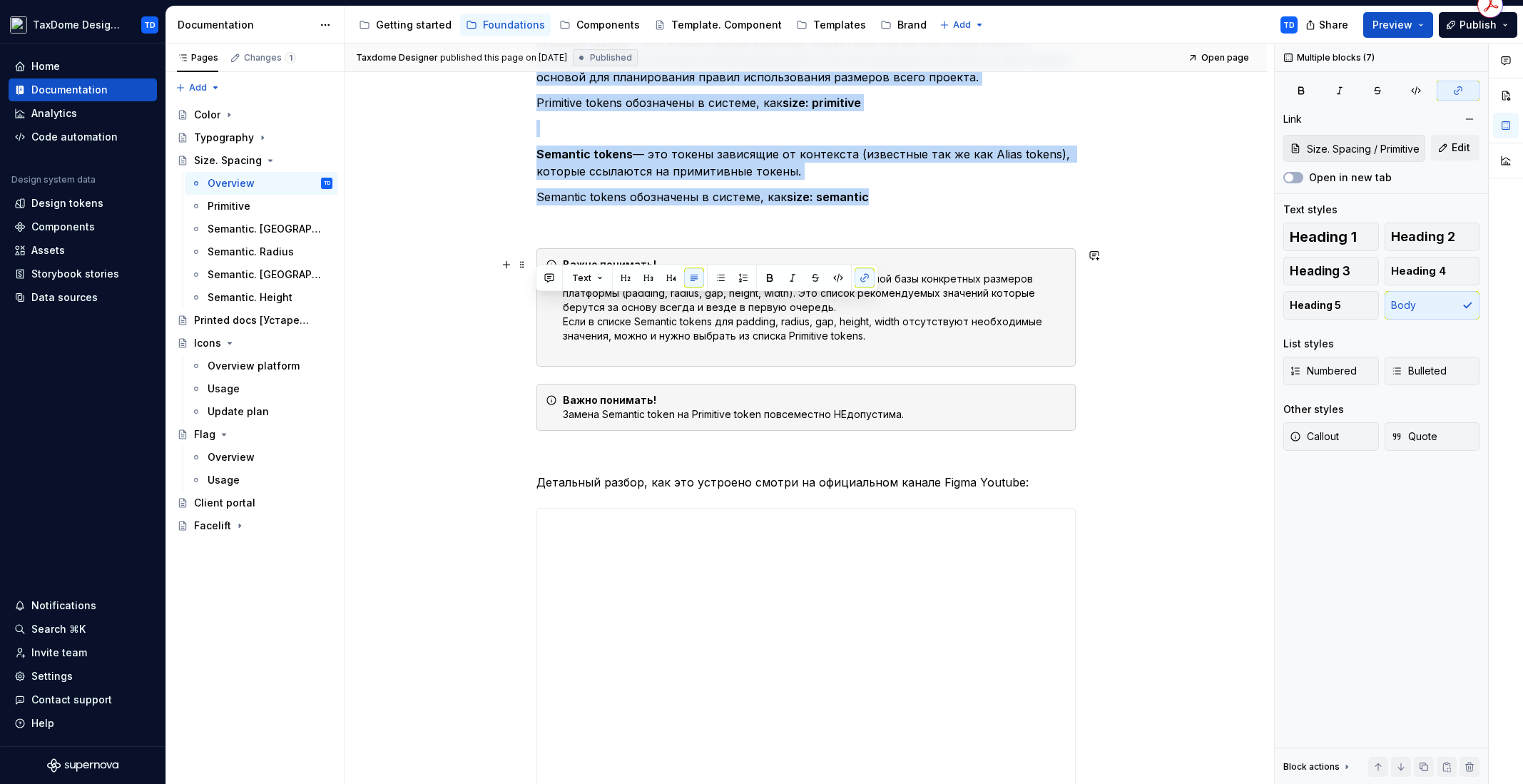
scroll to position [534, 0]
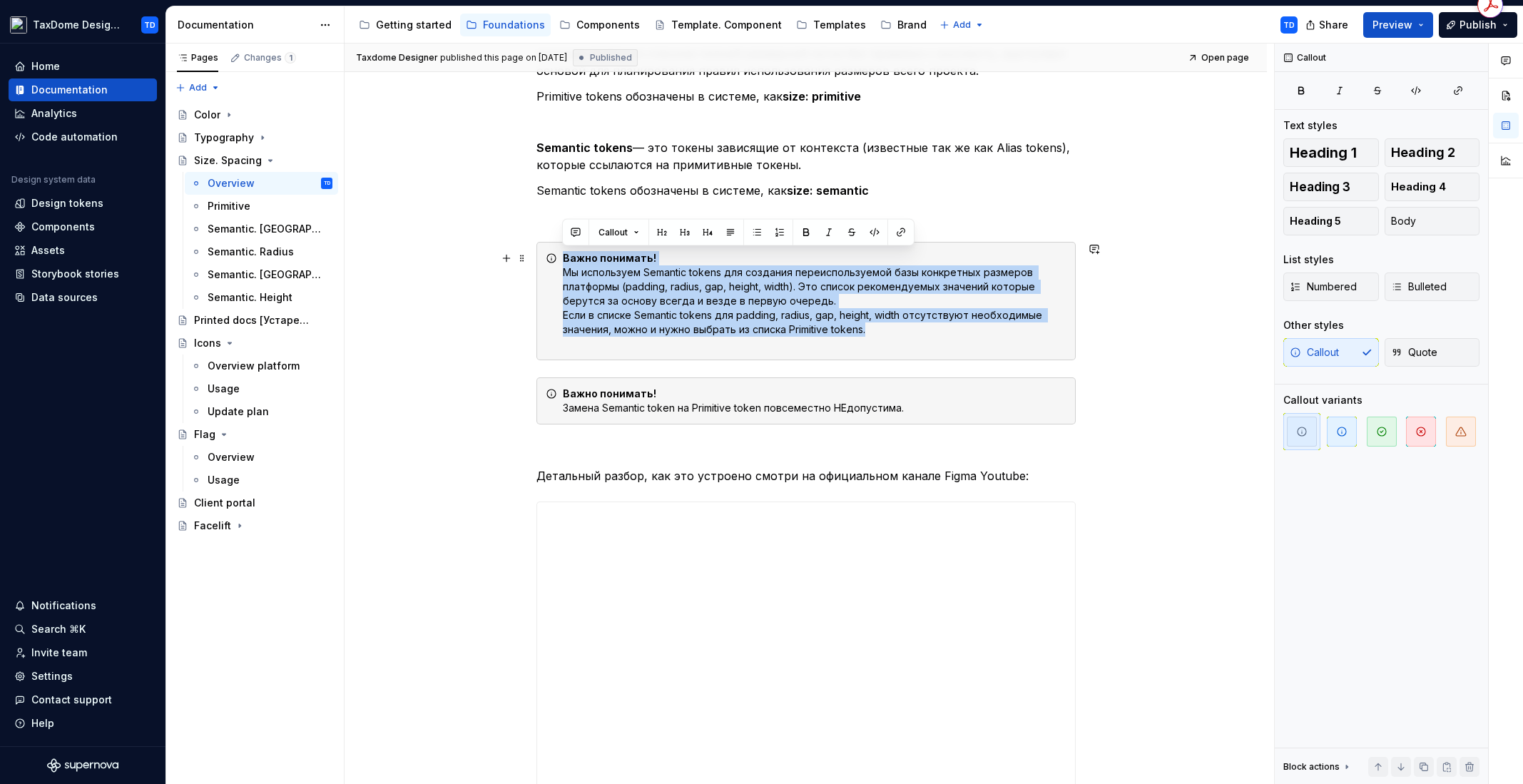
drag, startPoint x: 560, startPoint y: 258, endPoint x: 877, endPoint y: 335, distance: 326.2
click at [877, 335] on div "Важно понимать! Мы используем Semantic tokens для создания переиспользуемой баз…" at bounding box center [806, 301] width 539 height 118
copy div "Важно понимать! Мы используем Semantic tokens для создания переиспользуемой баз…"
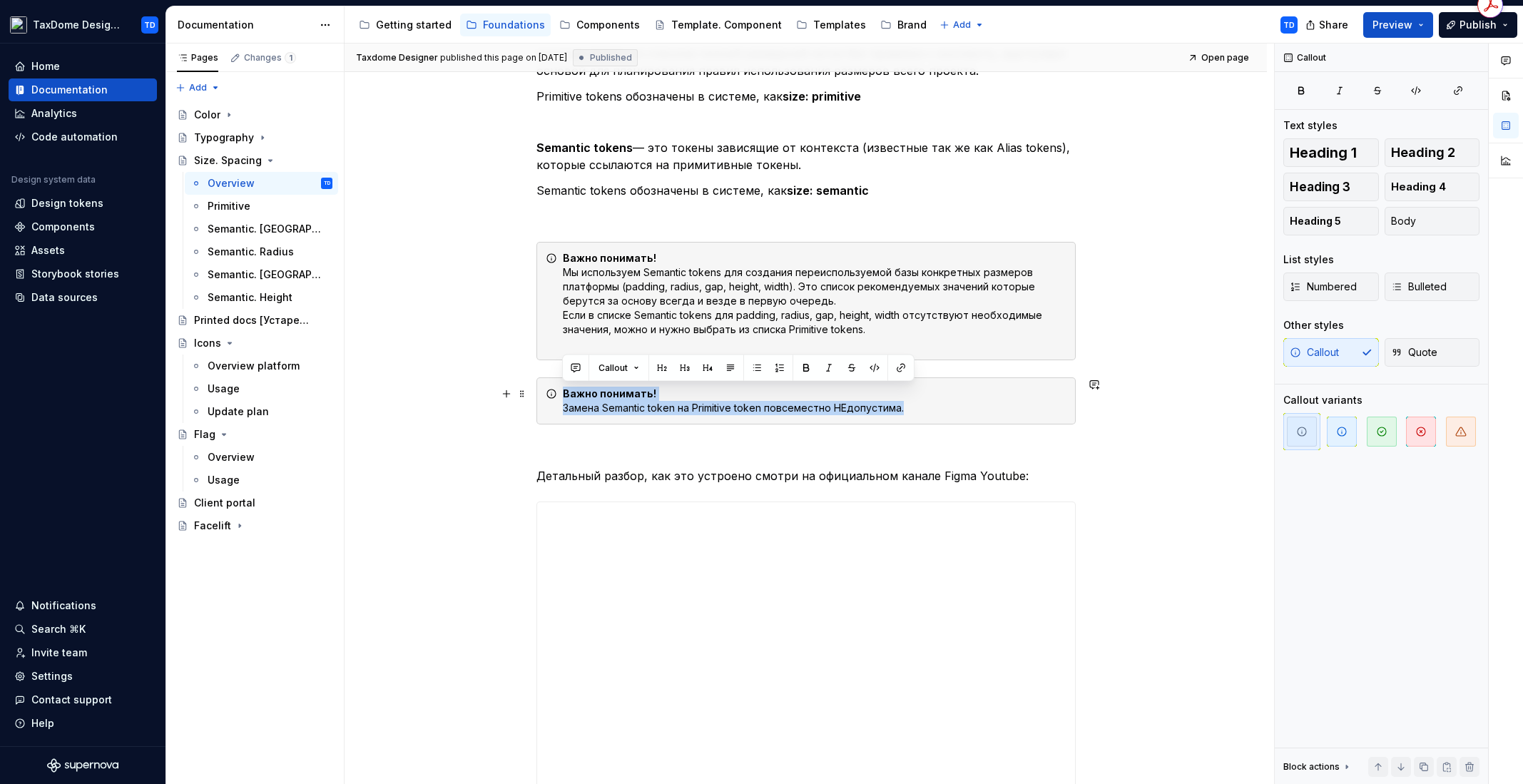
drag, startPoint x: 564, startPoint y: 392, endPoint x: 907, endPoint y: 401, distance: 343.1
click at [918, 409] on div "Важно понимать! Замена Semantic token на Primitive token повсеместно НЕдопустим…" at bounding box center [814, 400] width 504 height 29
copy div "Важно понимать! Замена Semantic token на Primitive token повсеместно НЕдопустим…"
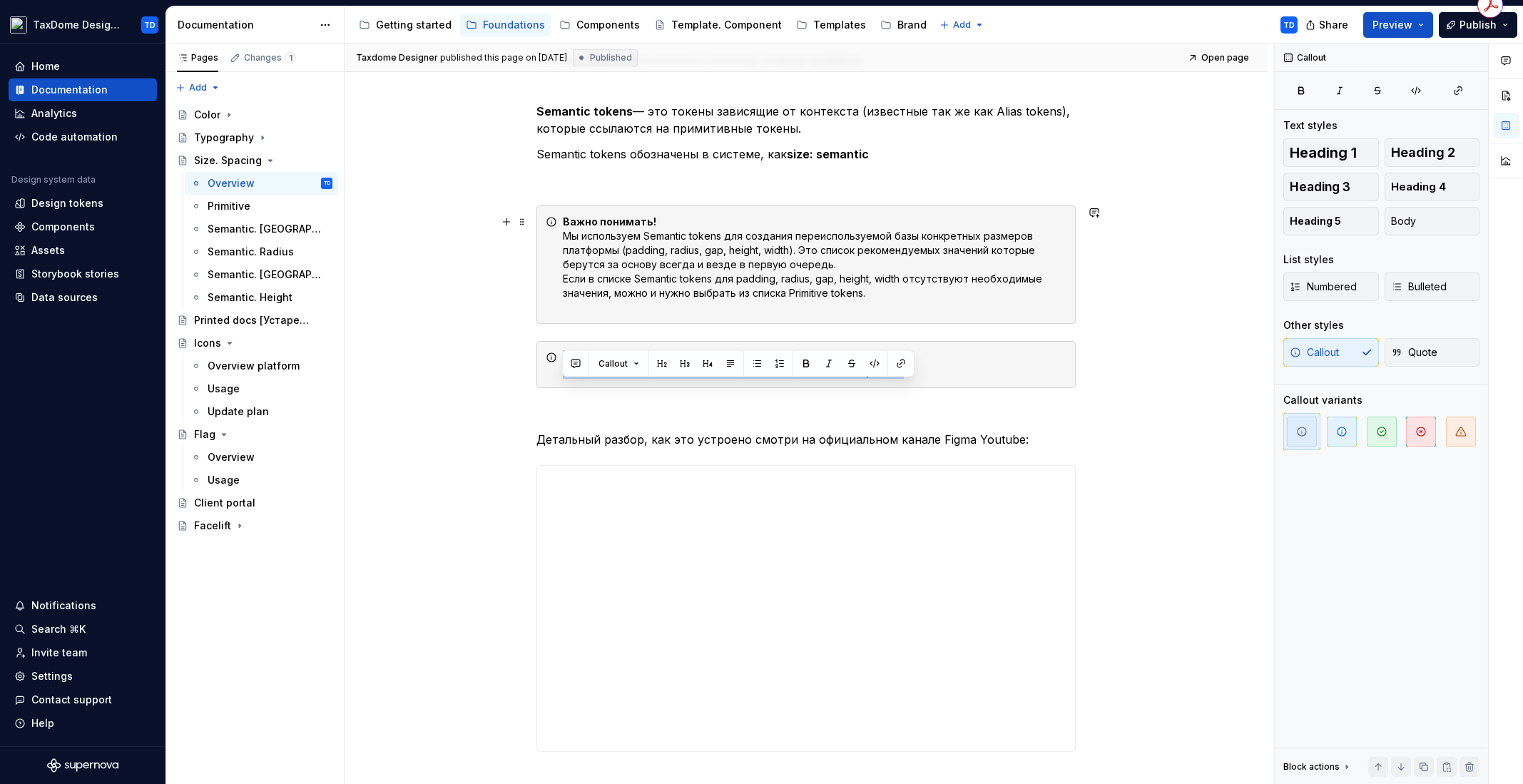
scroll to position [635, 0]
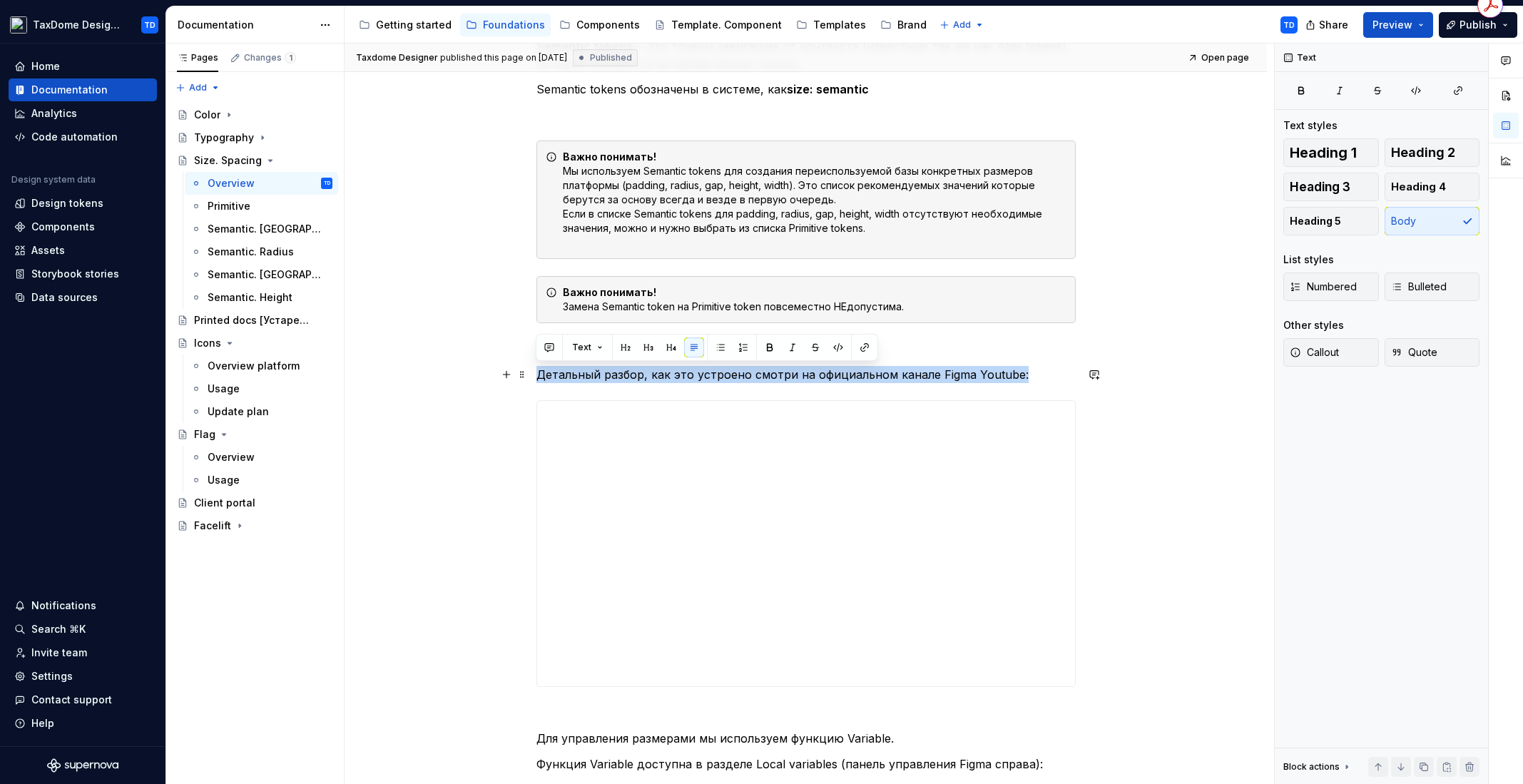
drag, startPoint x: 538, startPoint y: 371, endPoint x: 1020, endPoint y: 379, distance: 482.1
click at [1020, 379] on p "Детальный разбор, как это устроено смотри на официальном канале Figma Youtube:" at bounding box center [806, 375] width 539 height 17
copy p "Детальный разбор, как это устроено смотри на официальном канале Figma Youtube:"
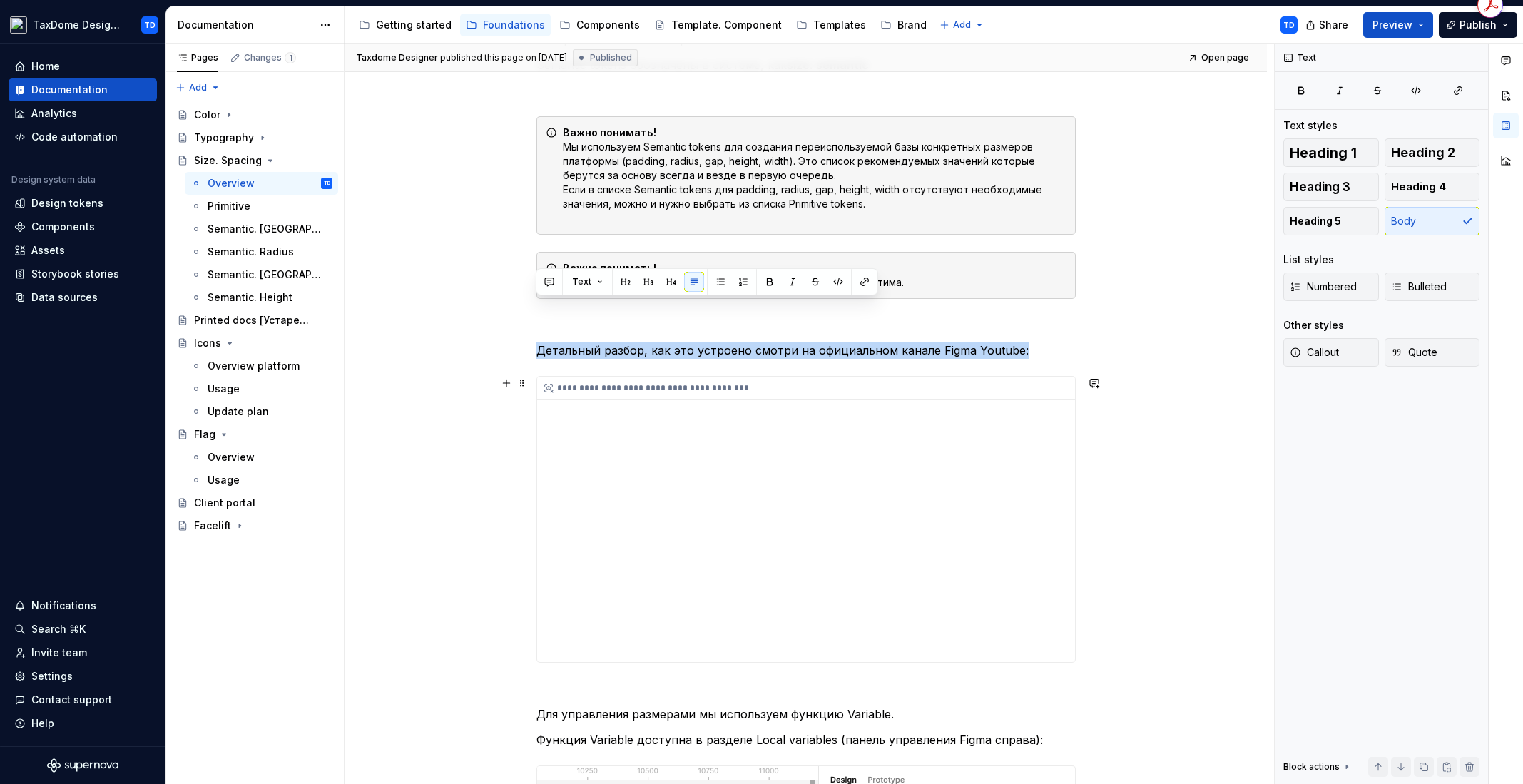
scroll to position [798, 0]
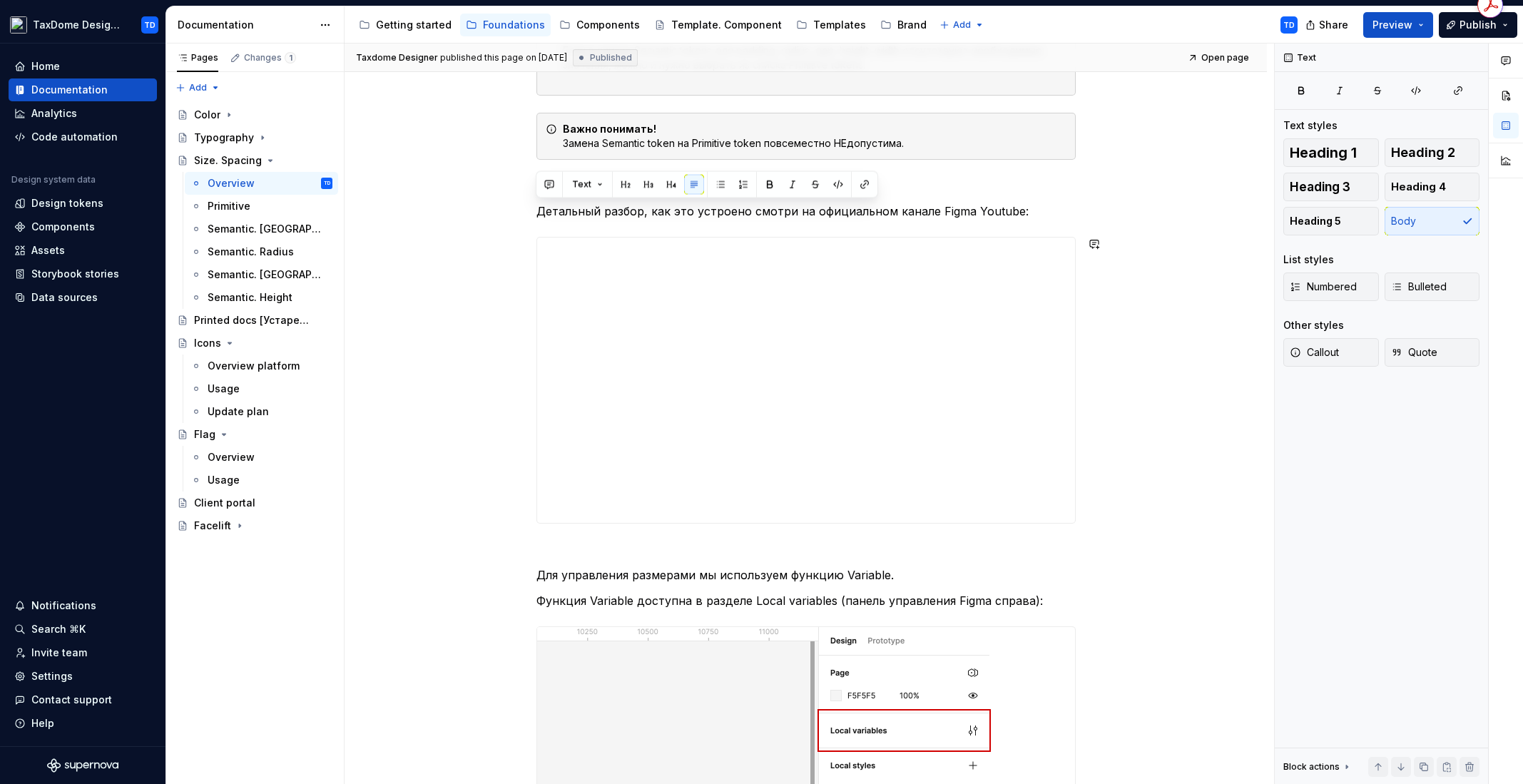
click at [567, 220] on div "Создание размеров проекта базируется на двух составляющих Primitive и Semantic …" at bounding box center [806, 180] width 539 height 1395
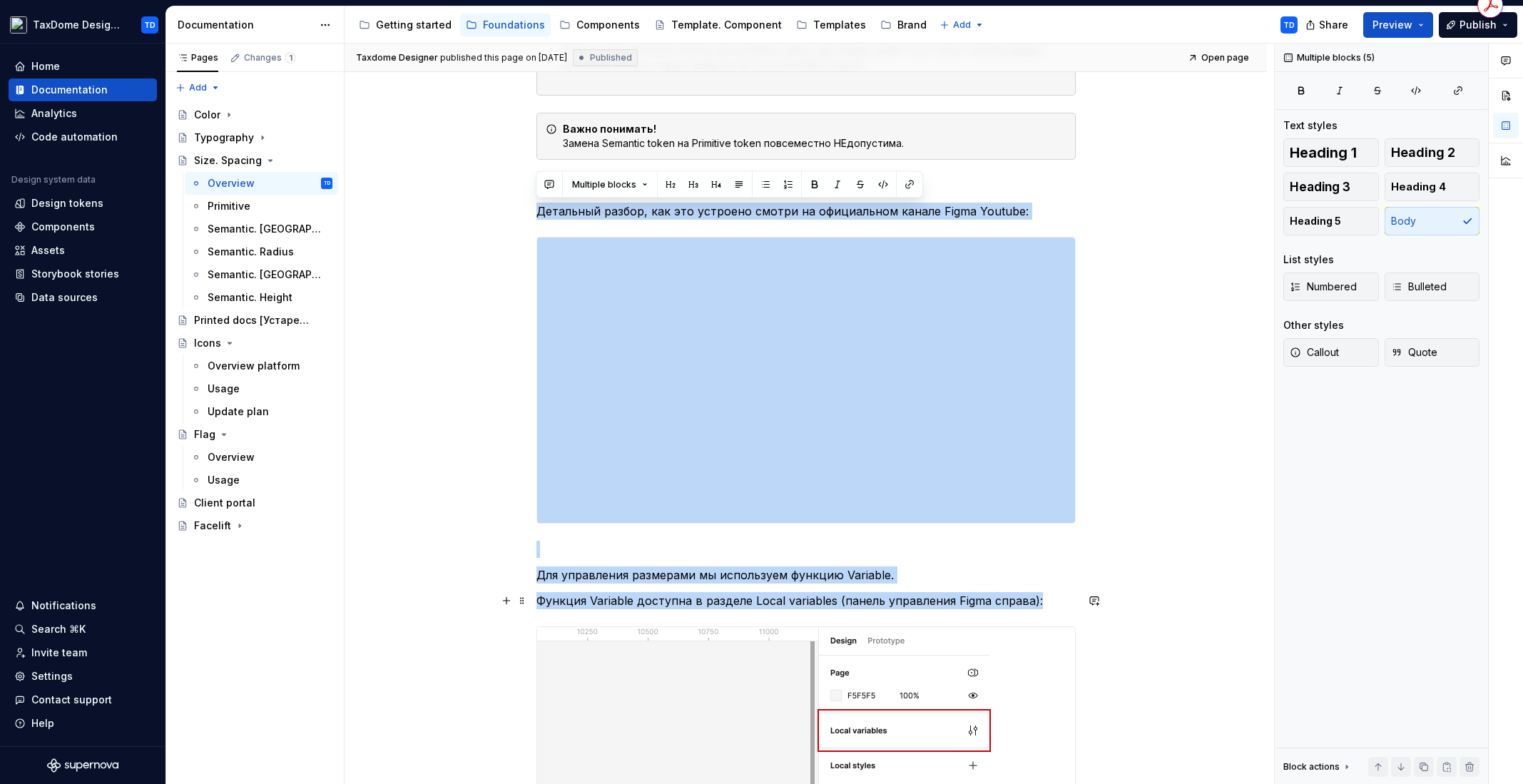
drag, startPoint x: 539, startPoint y: 208, endPoint x: 1035, endPoint y: 601, distance: 632.8
click at [1035, 601] on div "Создание размеров проекта базируется на двух составляющих Primitive и Semantic …" at bounding box center [806, 180] width 539 height 1395
copy div "**********"
drag, startPoint x: 1145, startPoint y: 431, endPoint x: 1110, endPoint y: 434, distance: 35.1
click at [1145, 431] on div "**********" at bounding box center [809, 414] width 929 height 741
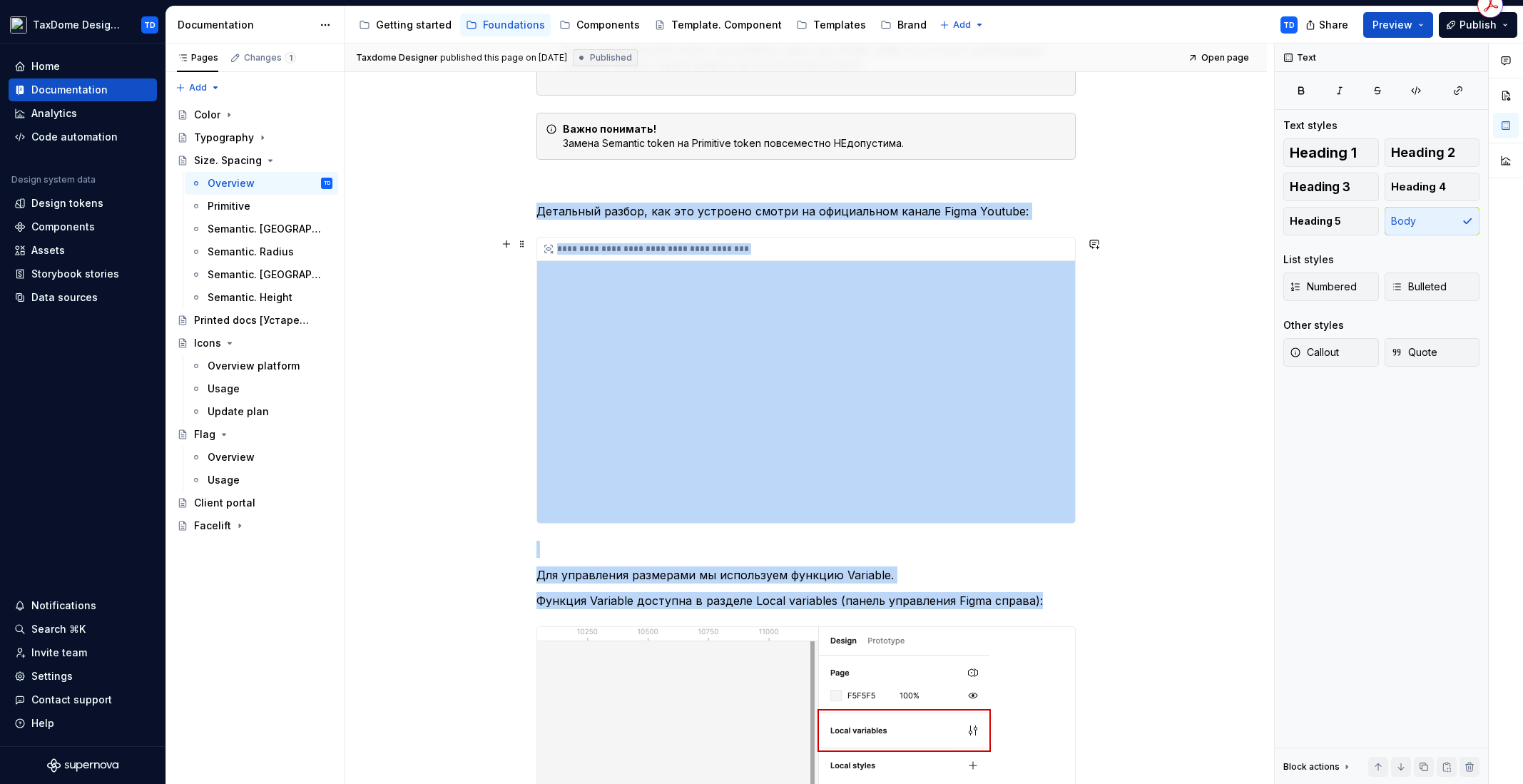
click at [887, 453] on div "**********" at bounding box center [806, 380] width 538 height 285
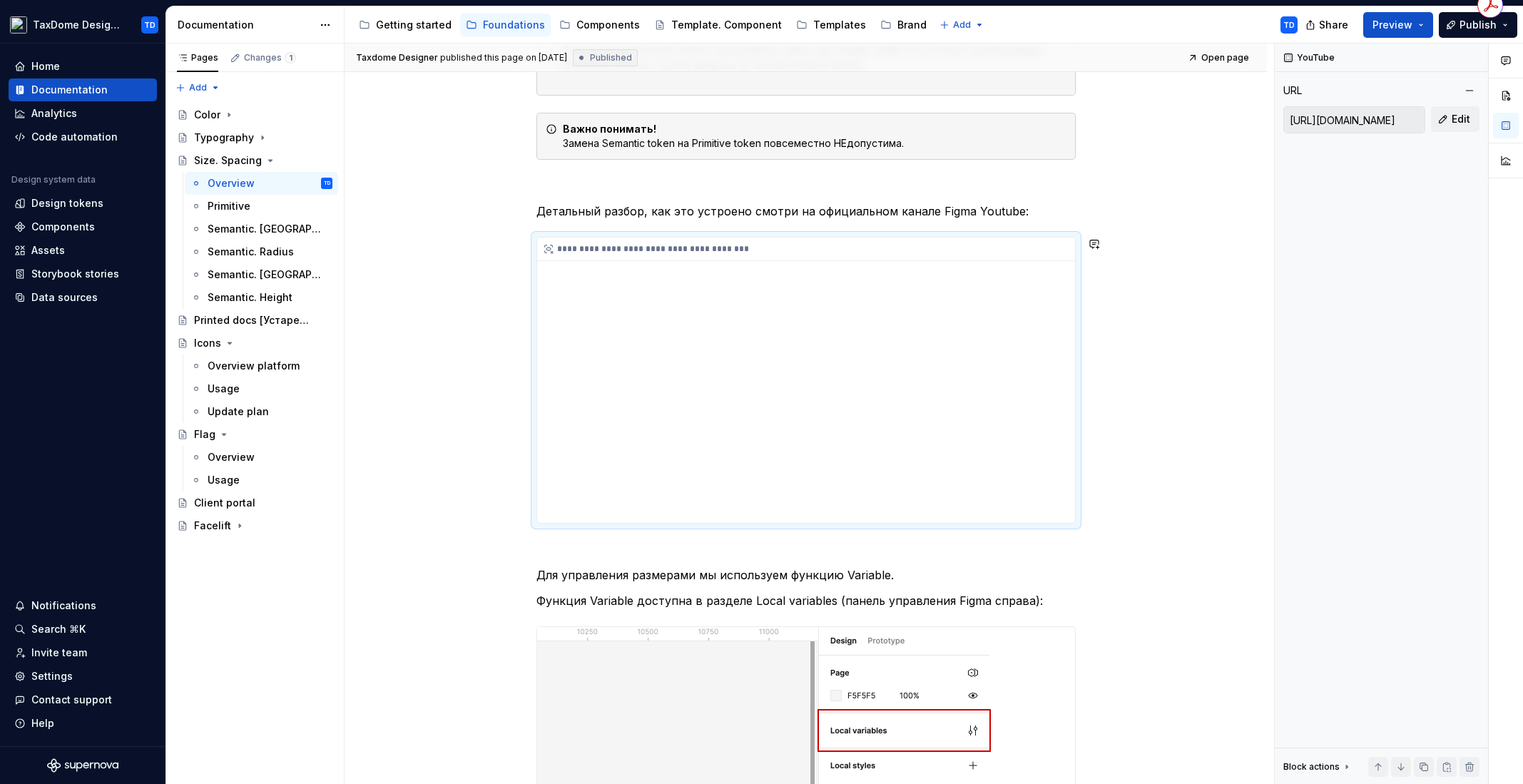
click at [630, 504] on div "**********" at bounding box center [806, 380] width 538 height 285
click at [1460, 117] on span "Edit" at bounding box center [1461, 119] width 19 height 14
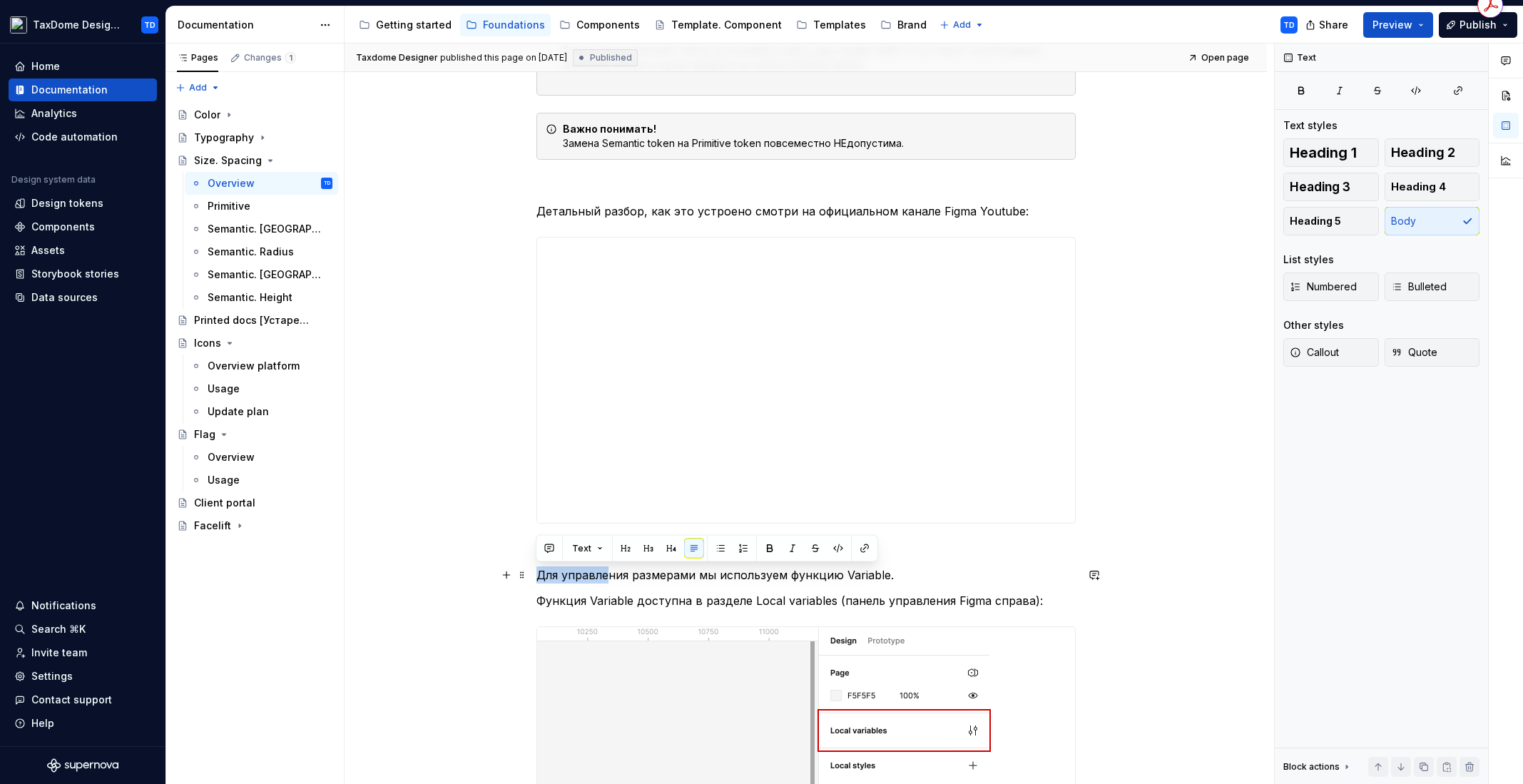
drag, startPoint x: 538, startPoint y: 573, endPoint x: 606, endPoint y: 578, distance: 68.2
click at [606, 578] on p "Для управления размерами мы используем функцию Variable." at bounding box center [806, 575] width 539 height 17
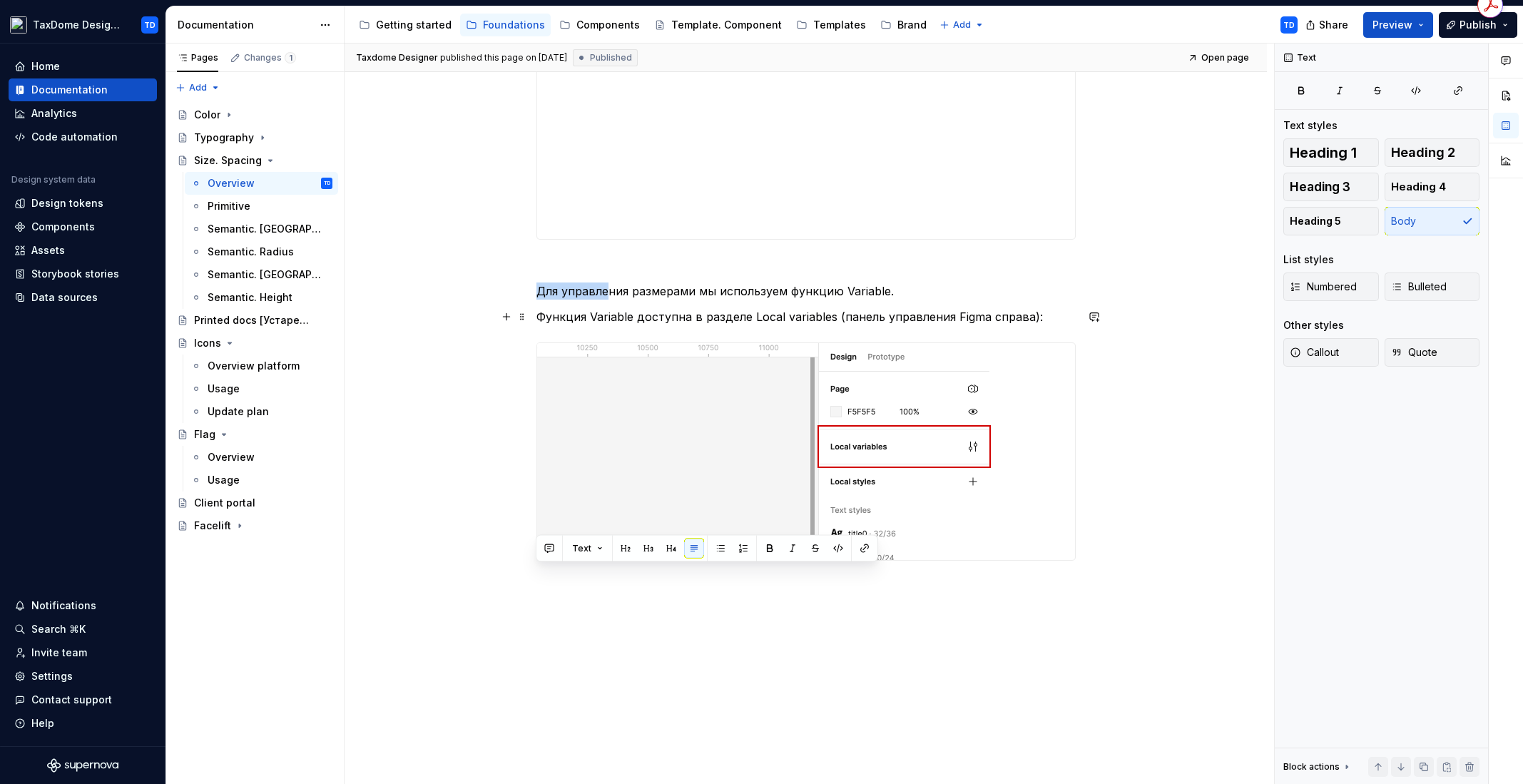
scroll to position [1144, 0]
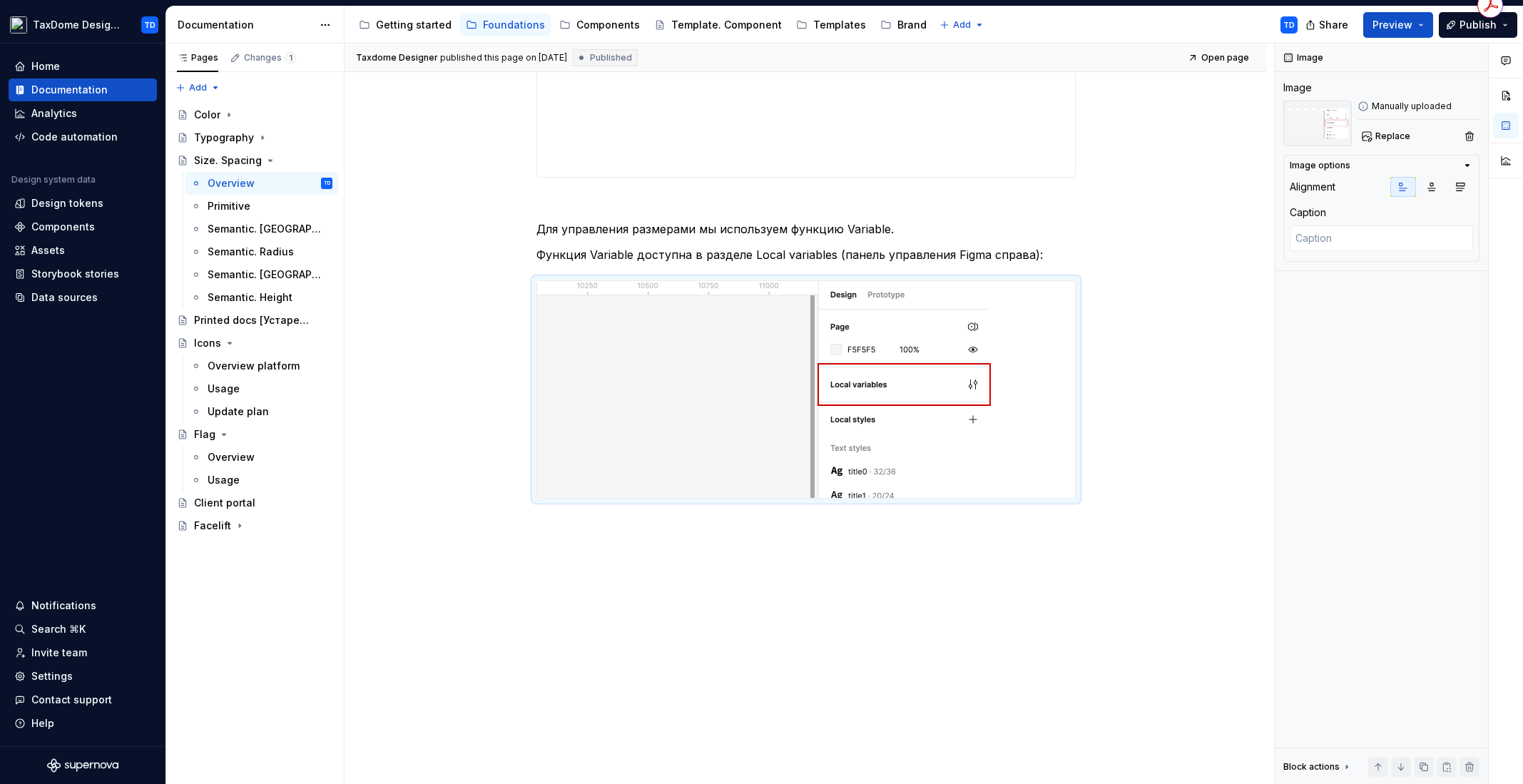
click at [903, 151] on div "**********" at bounding box center [806, 33] width 538 height 285
click at [1462, 111] on button "Edit" at bounding box center [1455, 119] width 48 height 26
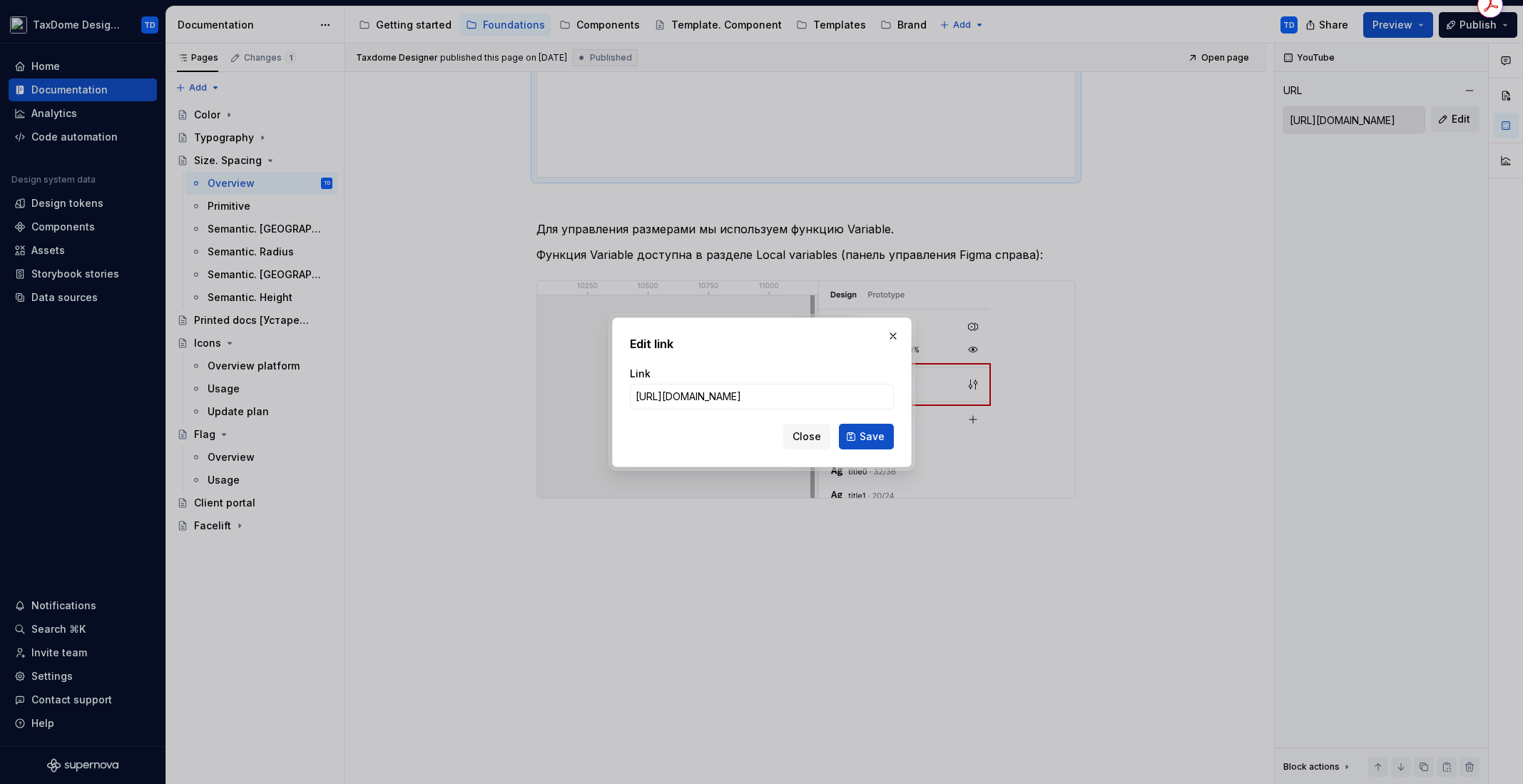
click at [873, 435] on span "Save" at bounding box center [872, 437] width 25 height 14
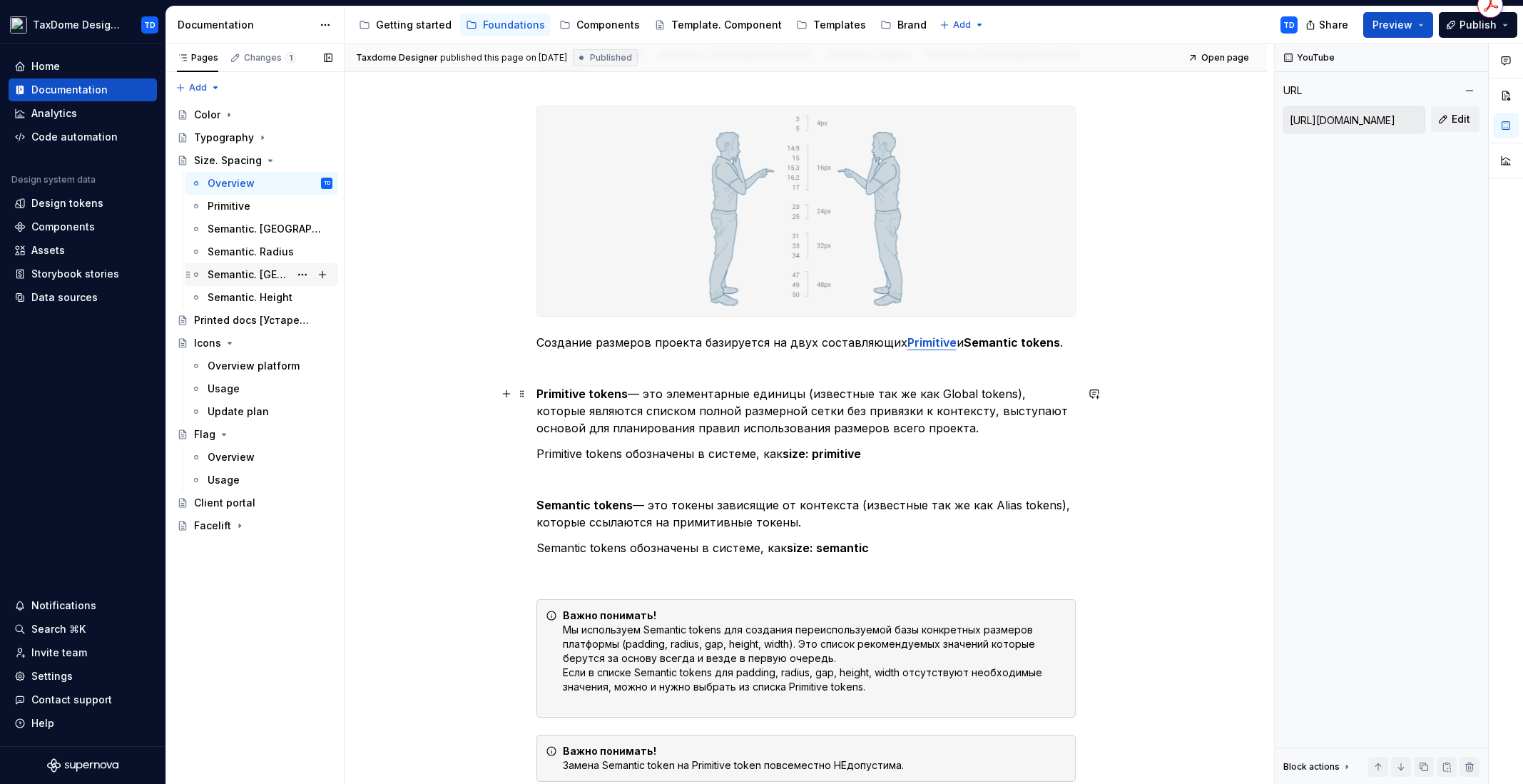
scroll to position [91, 0]
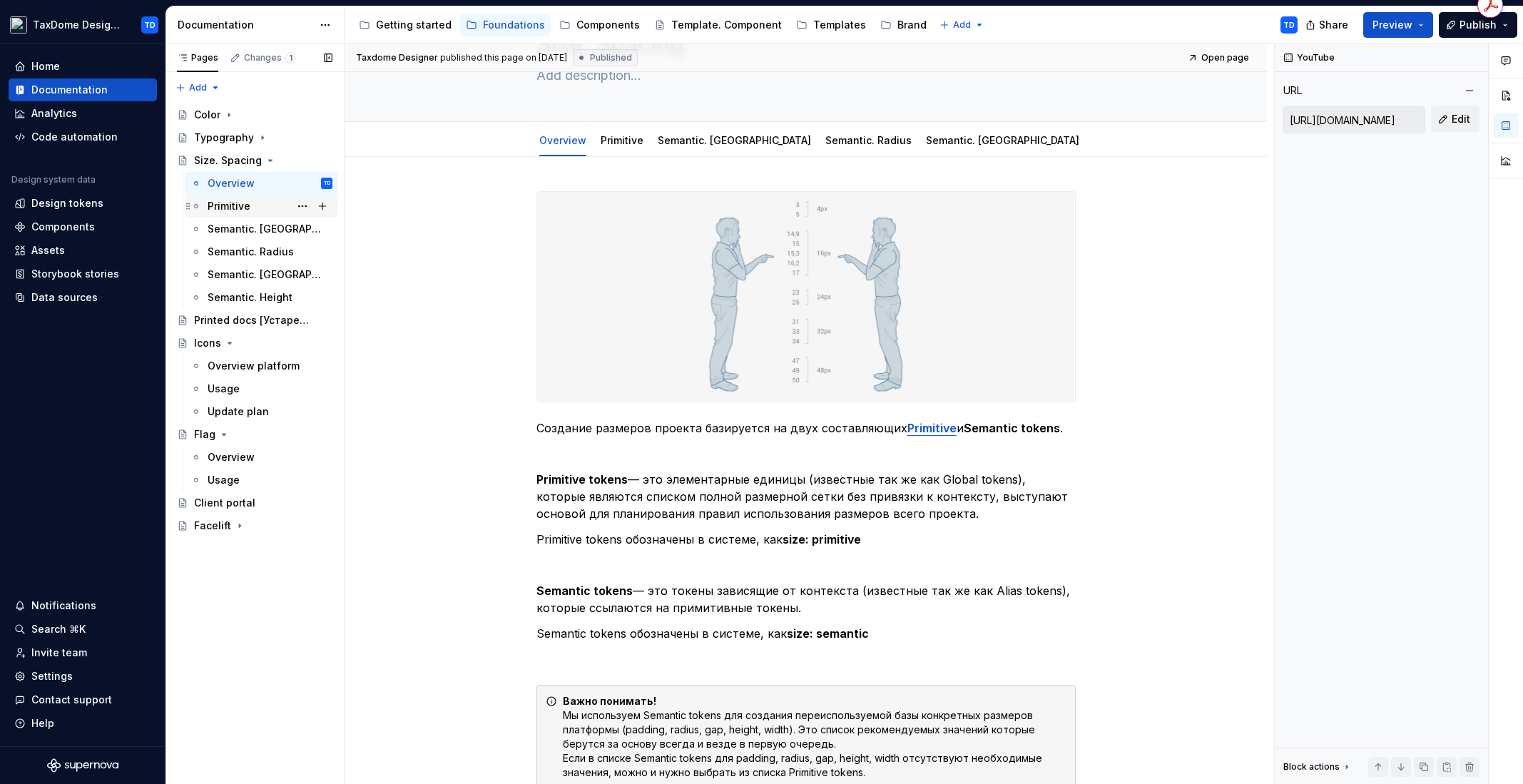
click at [230, 206] on div "Primitive" at bounding box center [228, 206] width 43 height 14
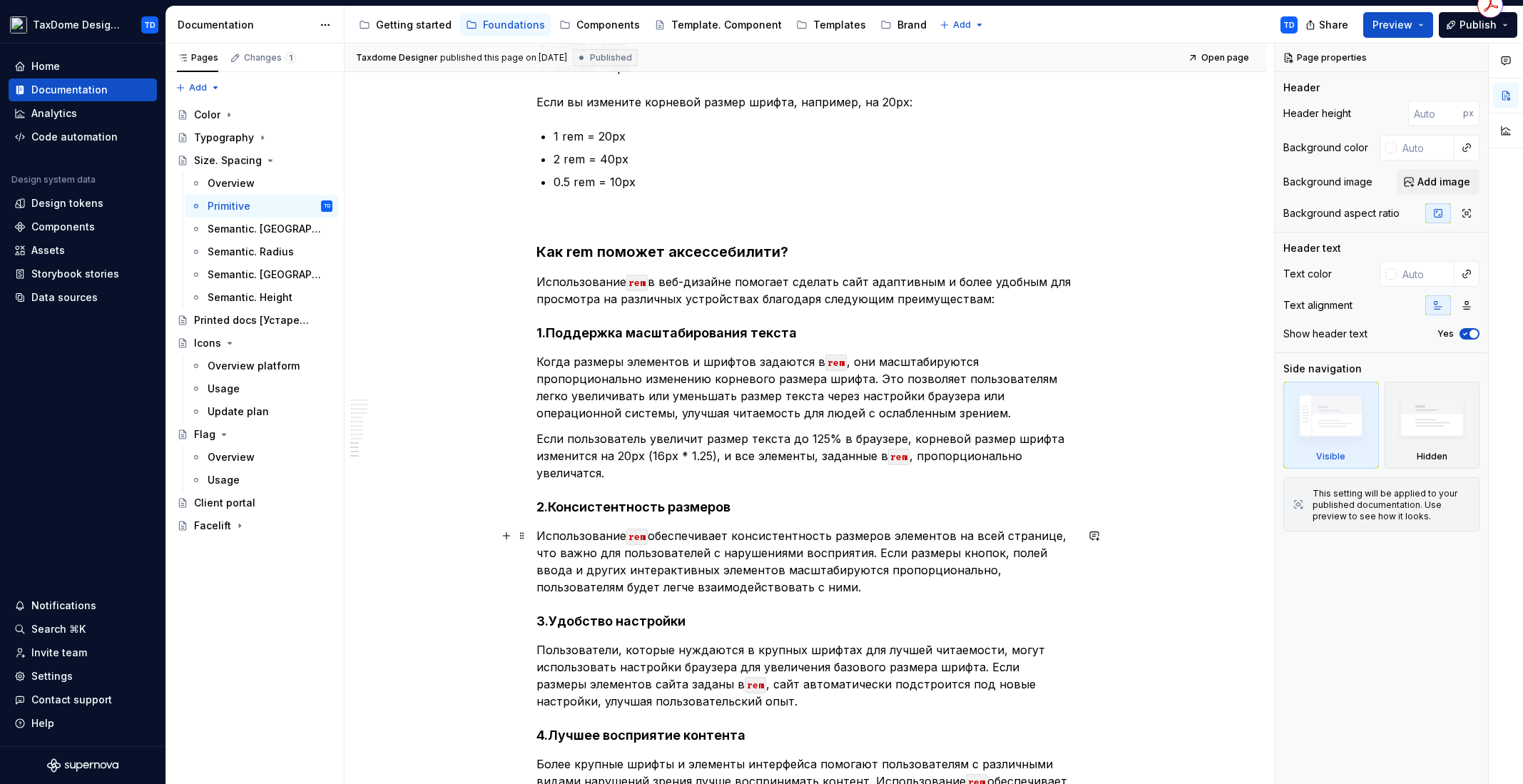
scroll to position [4122, 0]
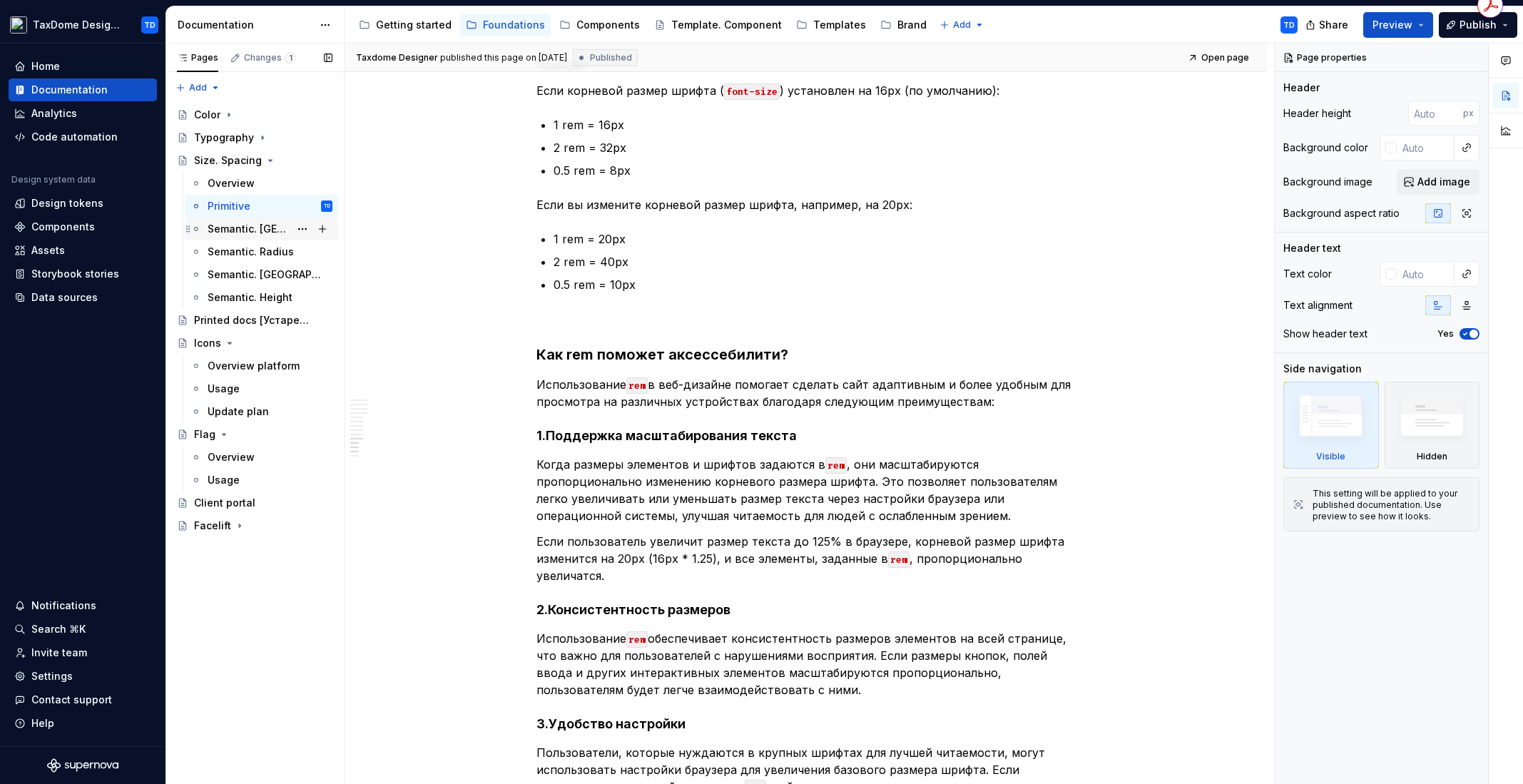
click at [251, 228] on div "Semantic. [GEOGRAPHIC_DATA]" at bounding box center [249, 228] width 82 height 14
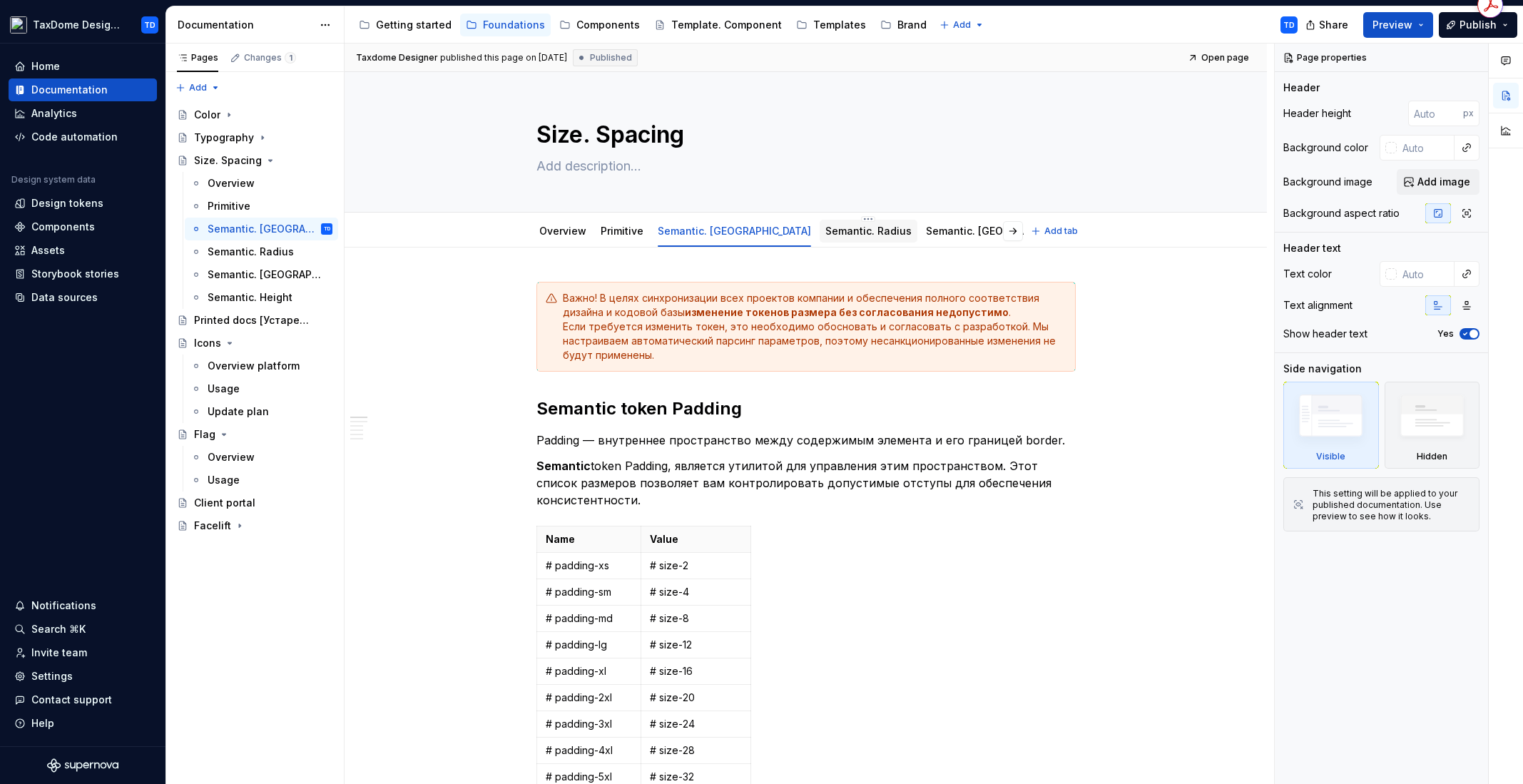
click at [825, 230] on link "Semantic. Radius" at bounding box center [868, 231] width 86 height 12
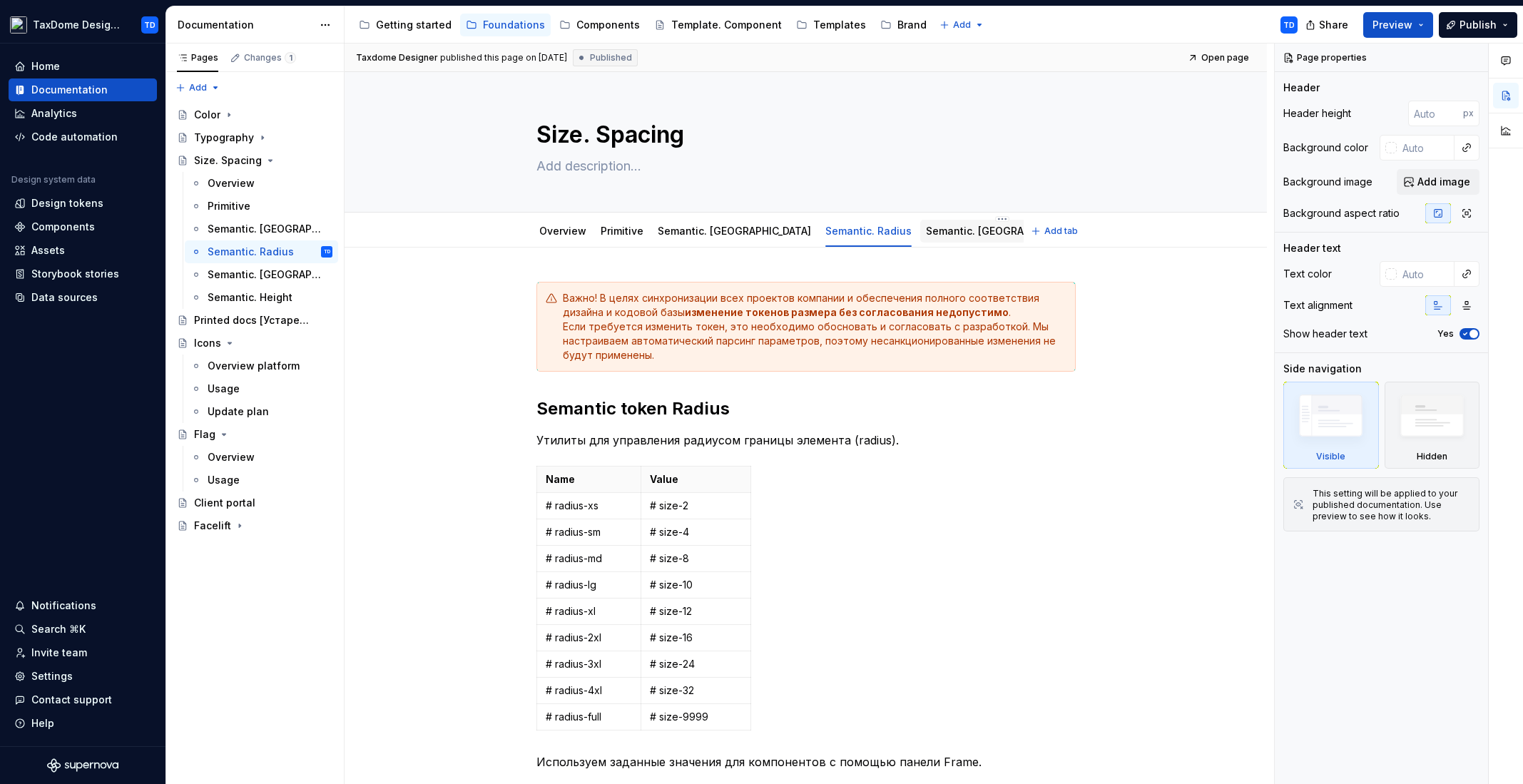
click at [925, 225] on link "Semantic. [GEOGRAPHIC_DATA]" at bounding box center [1002, 231] width 153 height 12
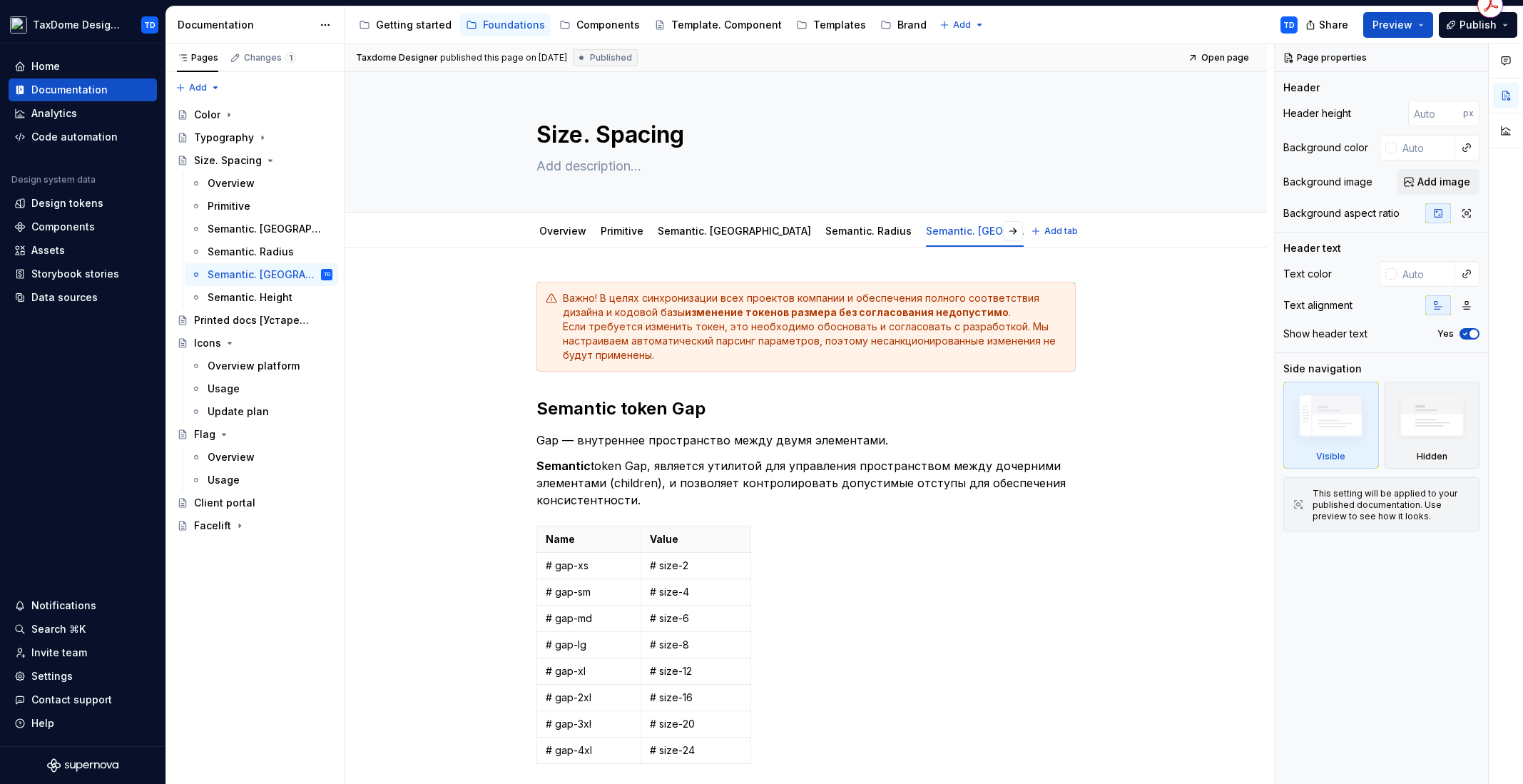
click at [1093, 230] on link "Semantic. Height" at bounding box center [1135, 231] width 85 height 12
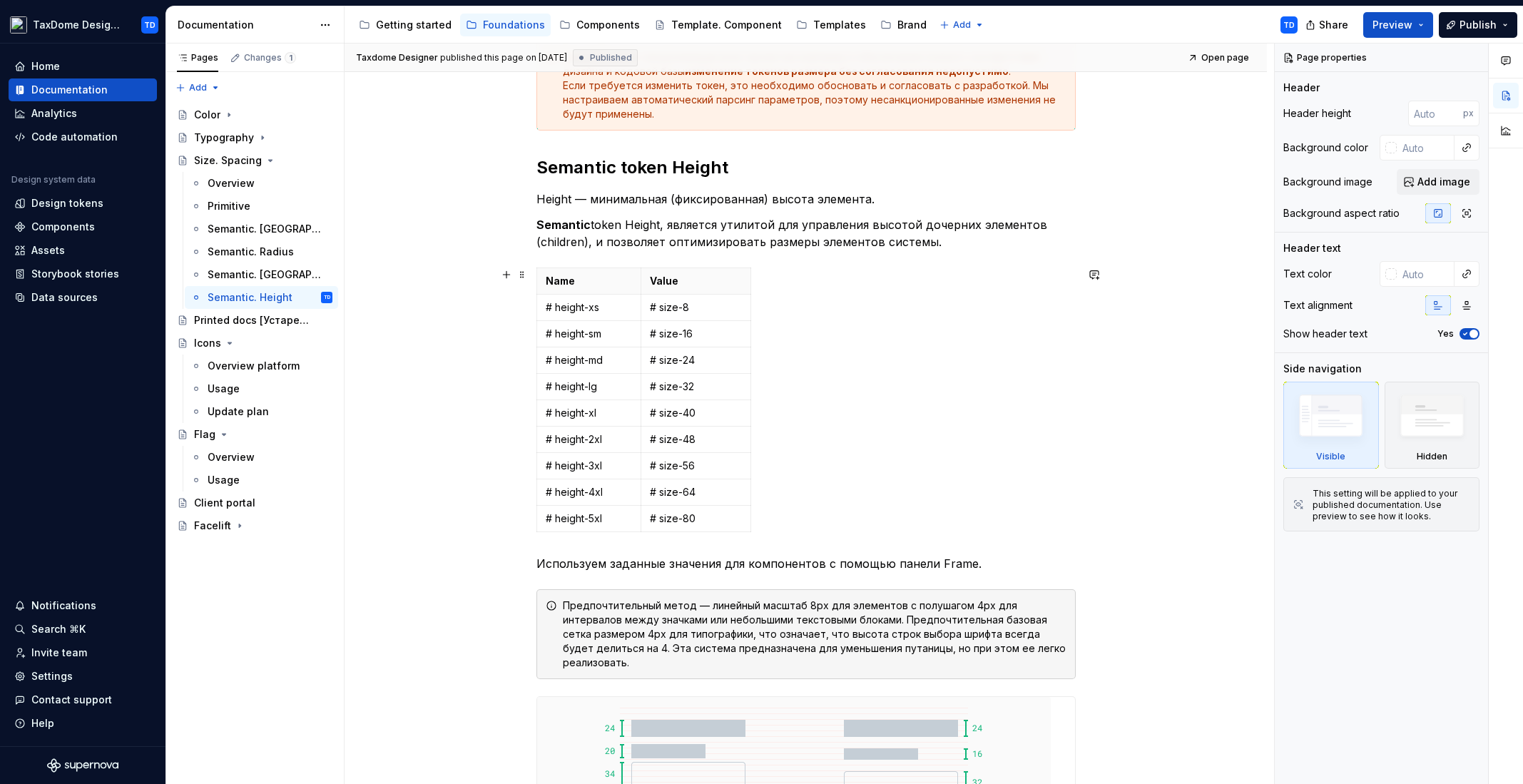
scroll to position [594, 0]
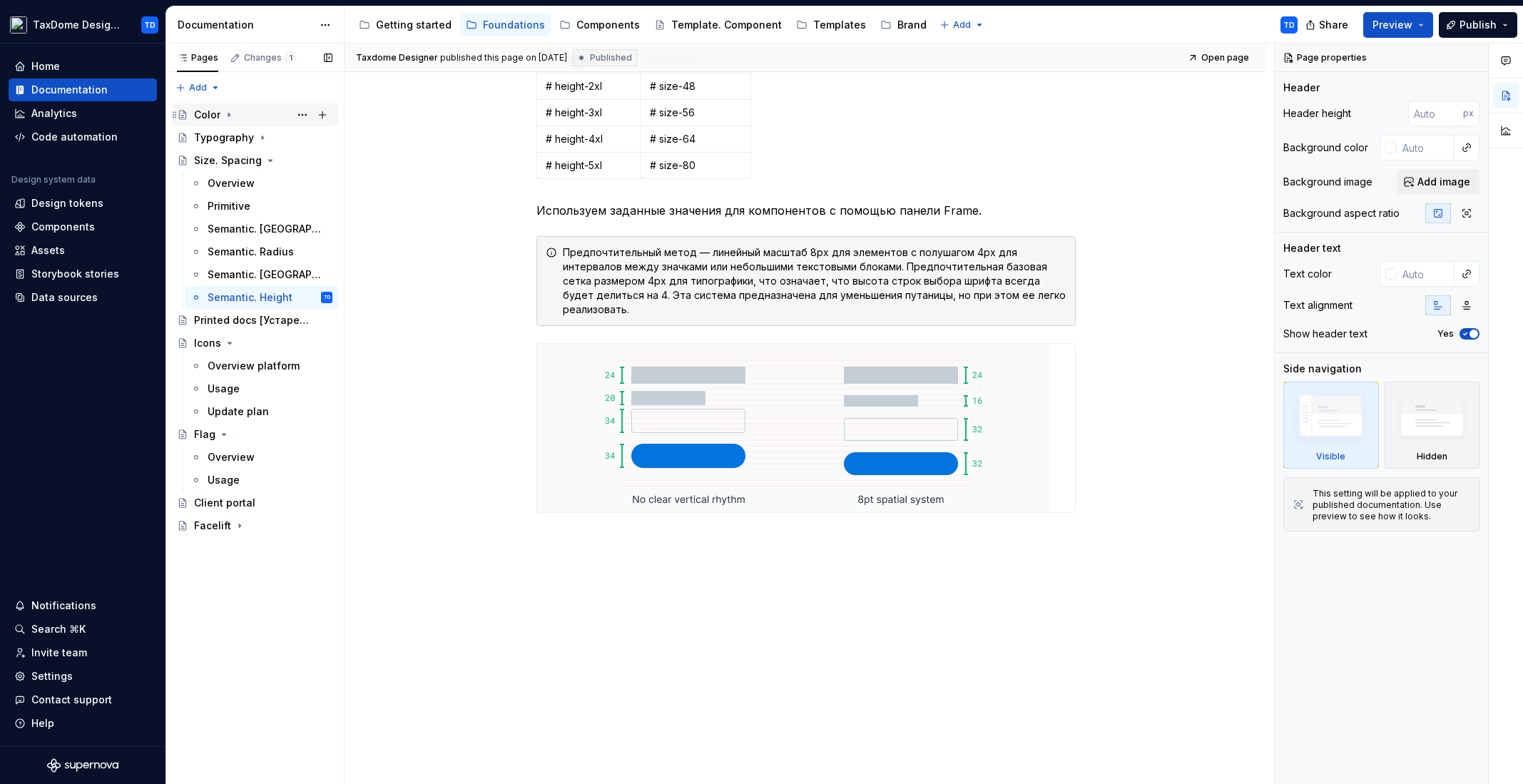
click at [224, 109] on icon "Page tree" at bounding box center [228, 114] width 12 height 12
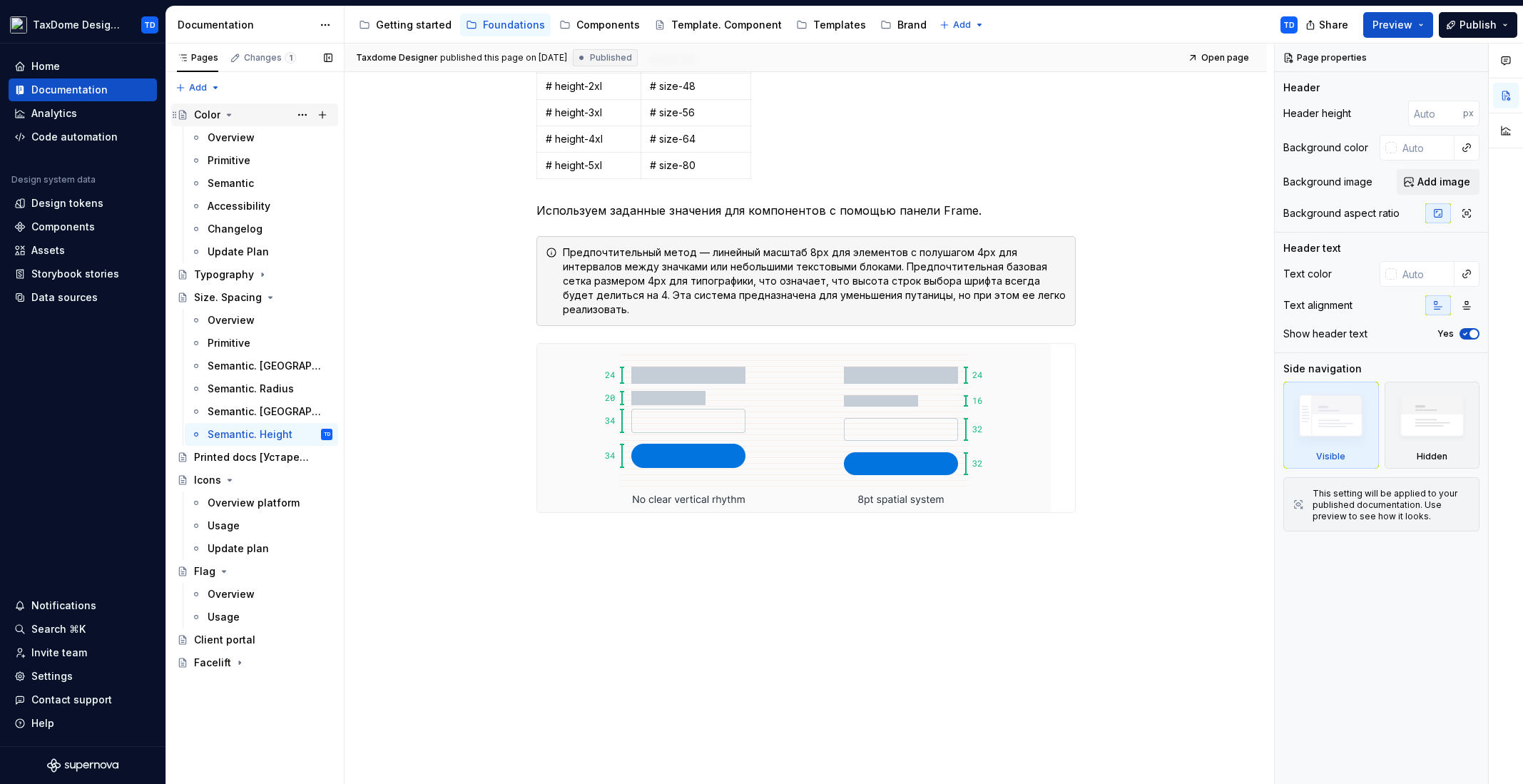
click at [246, 113] on div "Color" at bounding box center [263, 115] width 138 height 20
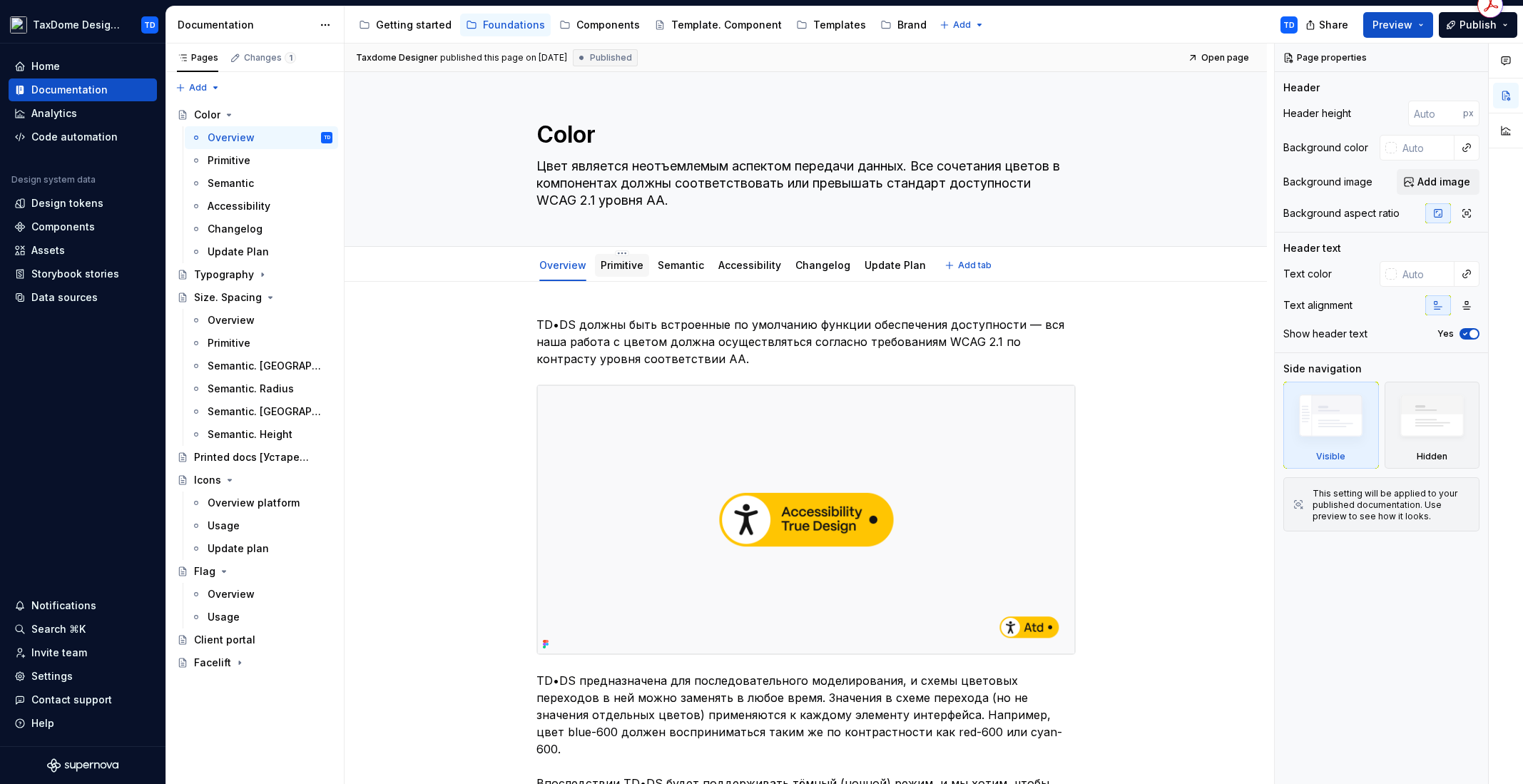
click at [634, 266] on link "Primitive" at bounding box center [622, 265] width 43 height 12
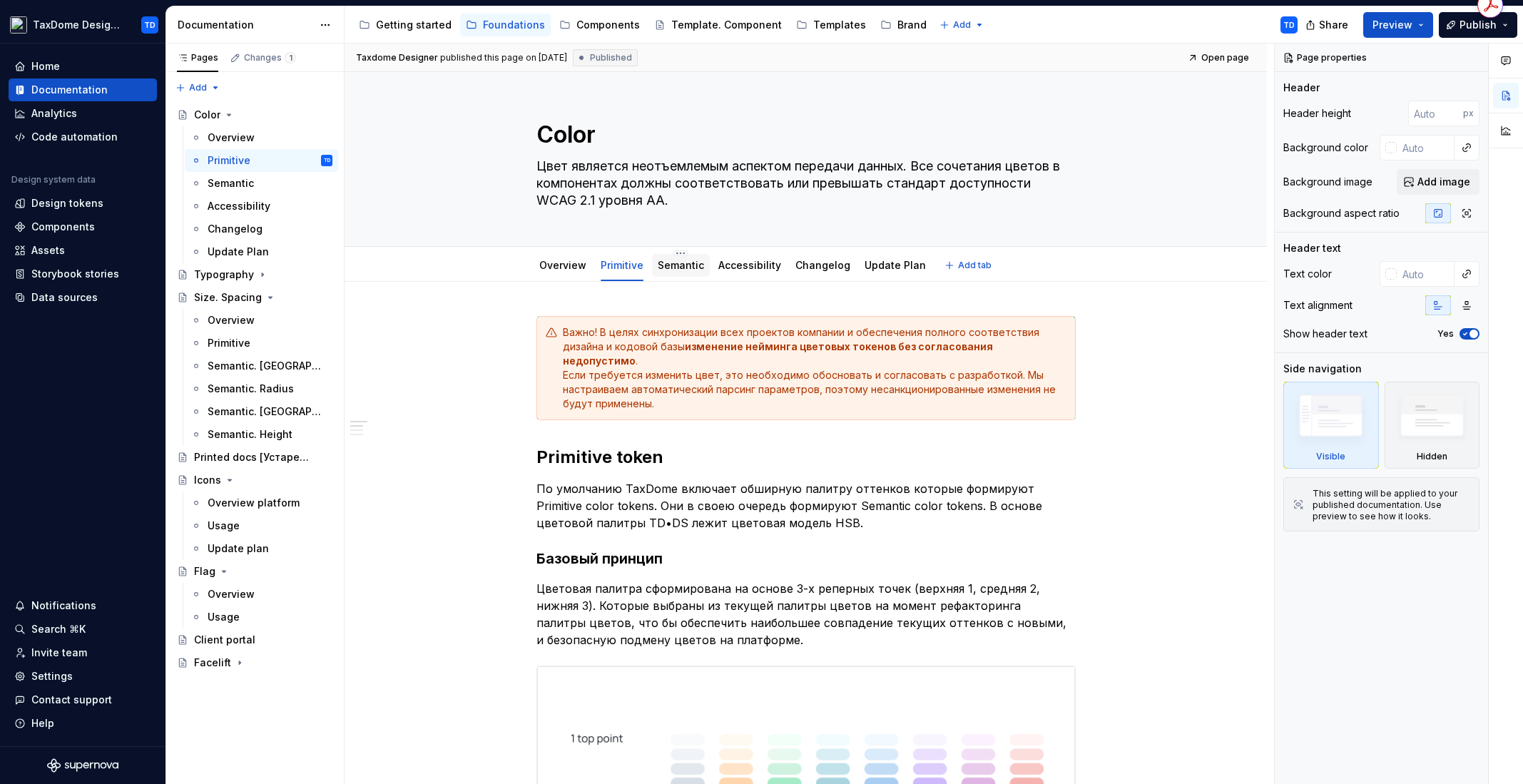
click at [670, 271] on div "Semantic" at bounding box center [681, 265] width 47 height 14
click at [681, 258] on div "Semantic" at bounding box center [681, 265] width 47 height 14
click at [662, 265] on link "Semantic" at bounding box center [681, 265] width 47 height 12
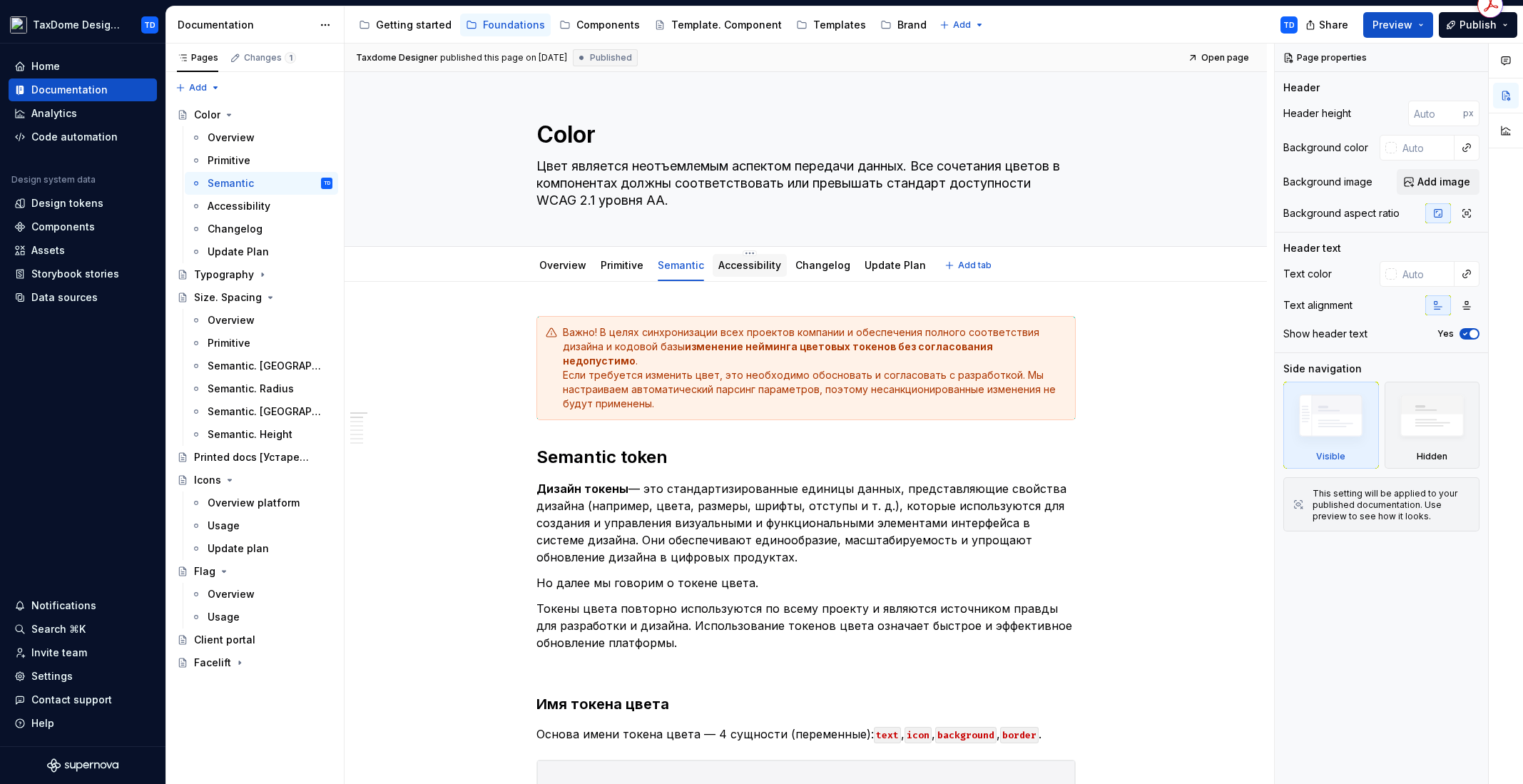
click at [751, 265] on link "Accessibility" at bounding box center [749, 265] width 63 height 12
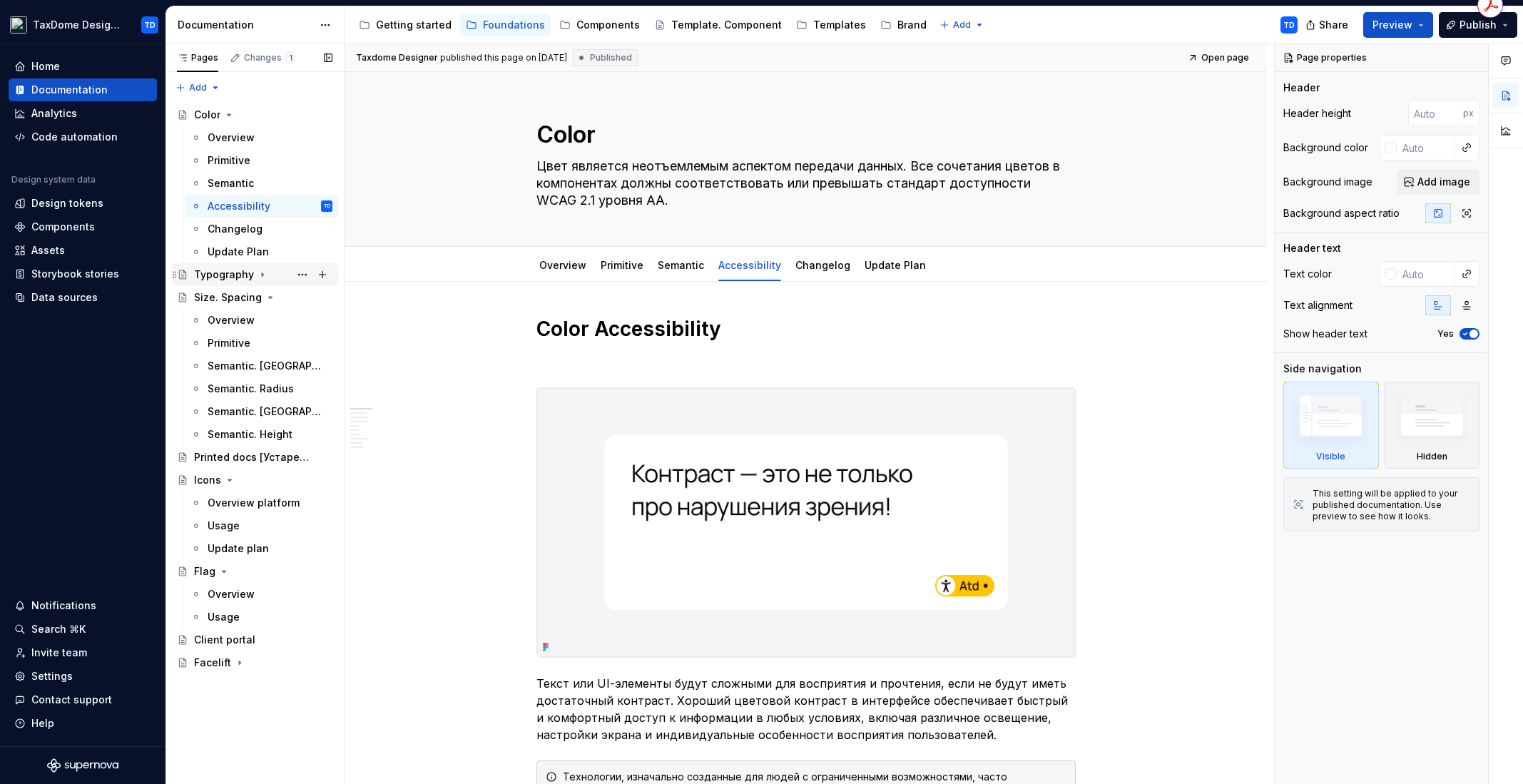
click at [223, 271] on div "Typography" at bounding box center [224, 274] width 60 height 14
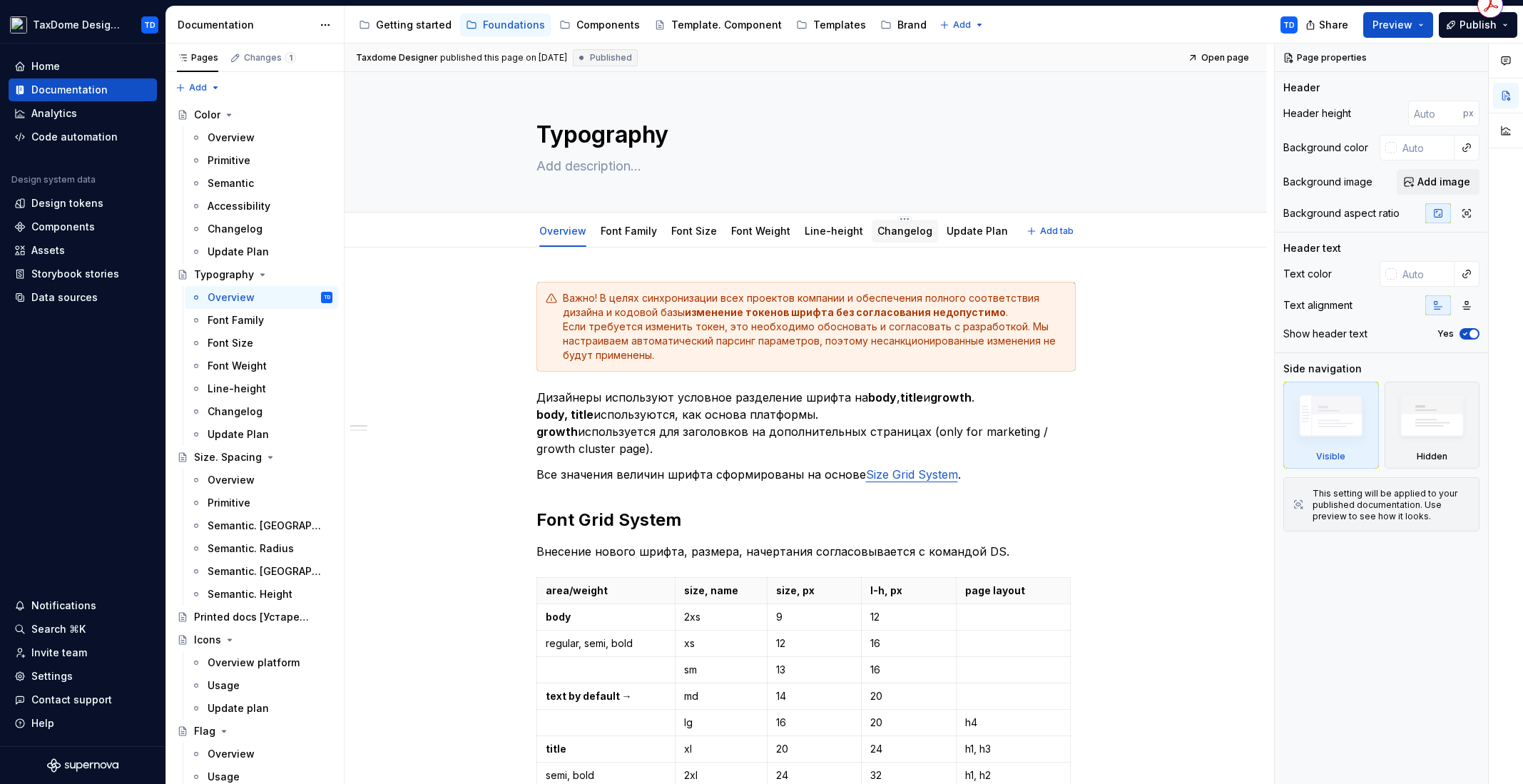
click at [897, 239] on div "Changelog" at bounding box center [904, 231] width 66 height 23
click at [898, 239] on div "Changelog" at bounding box center [904, 231] width 55 height 17
click at [892, 228] on link "Changelog" at bounding box center [904, 231] width 55 height 12
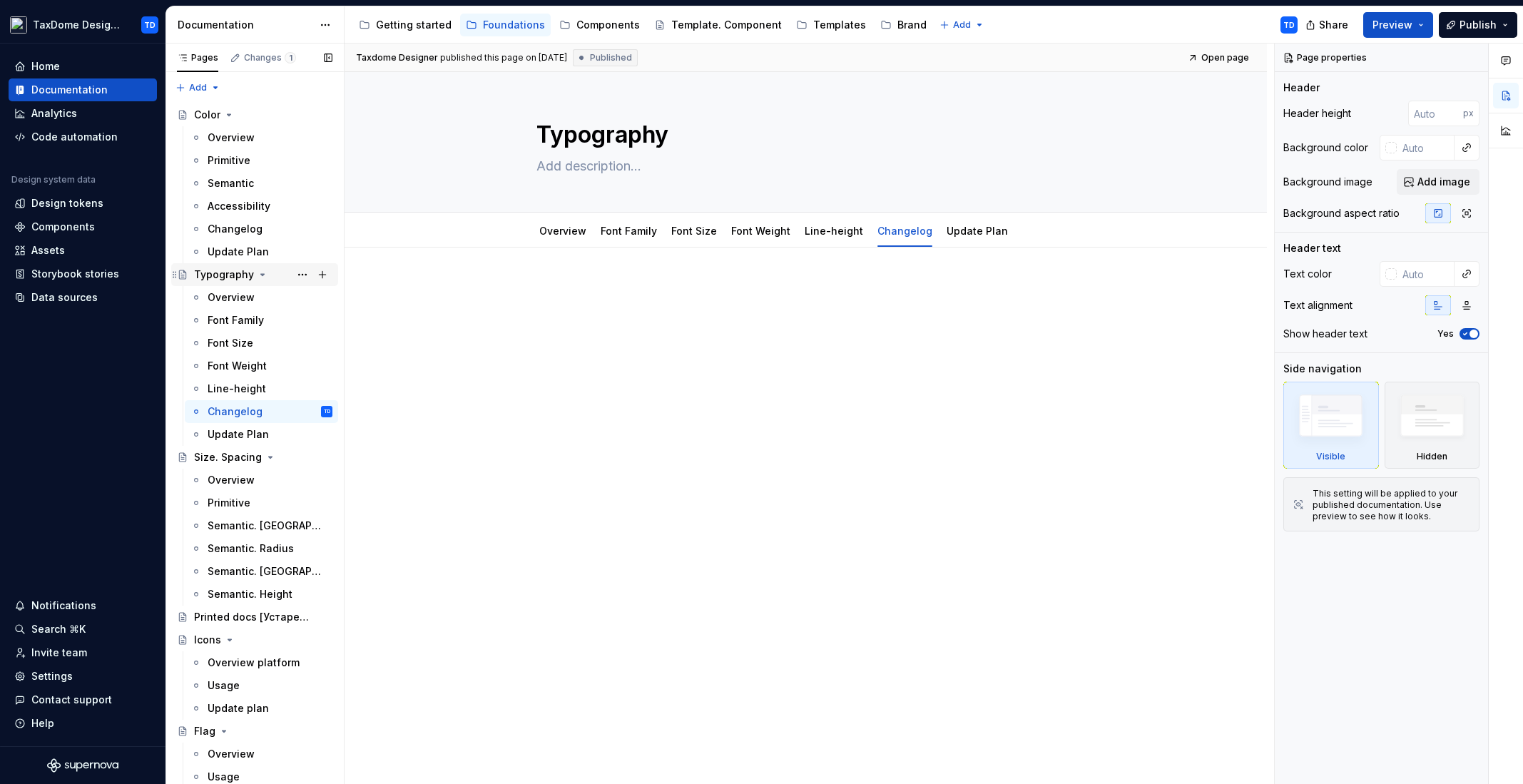
click at [260, 273] on icon "Page tree" at bounding box center [262, 274] width 12 height 12
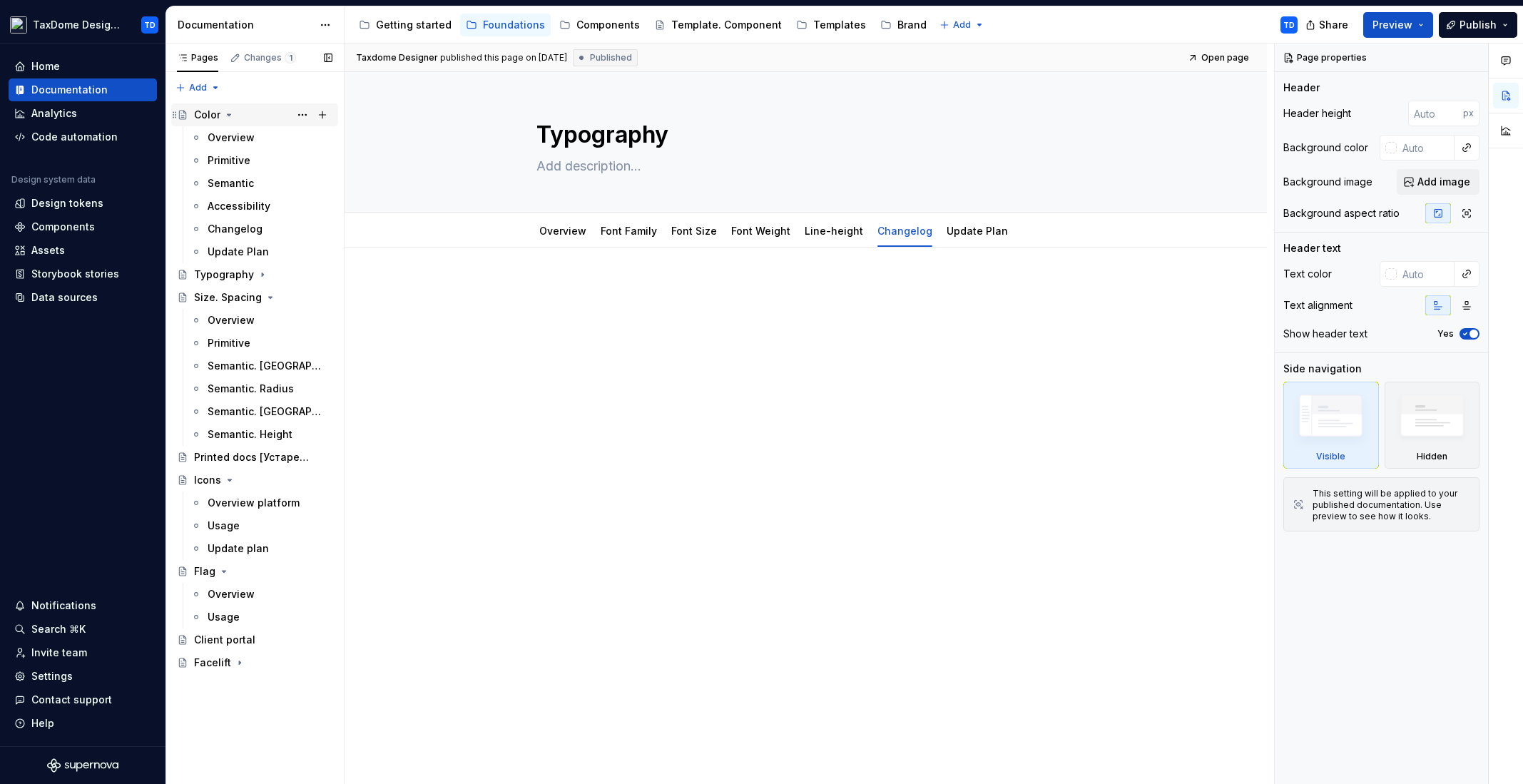
click at [228, 116] on icon "Page tree" at bounding box center [229, 115] width 4 height 2
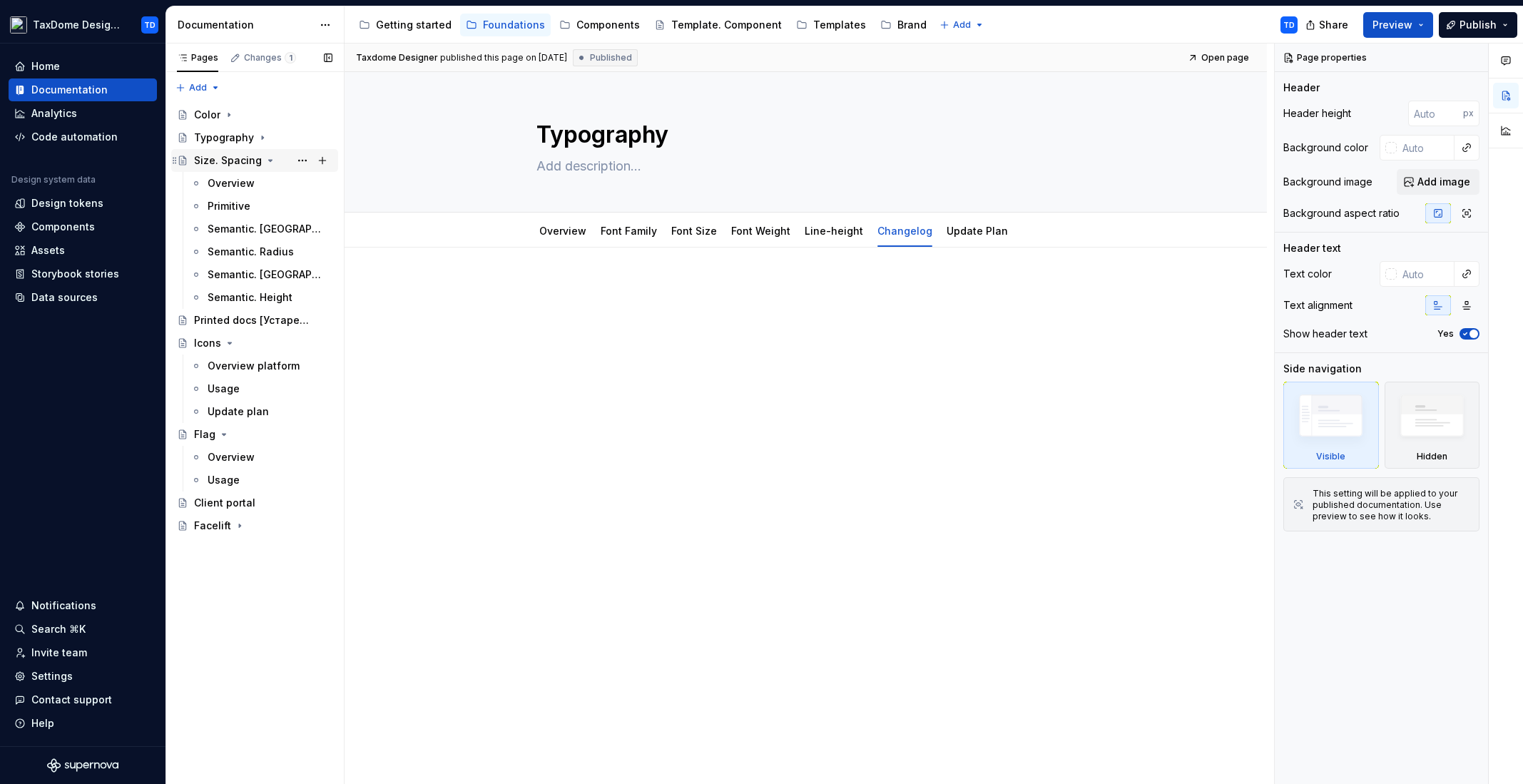
click at [227, 161] on div "Size. Spacing" at bounding box center [228, 160] width 68 height 14
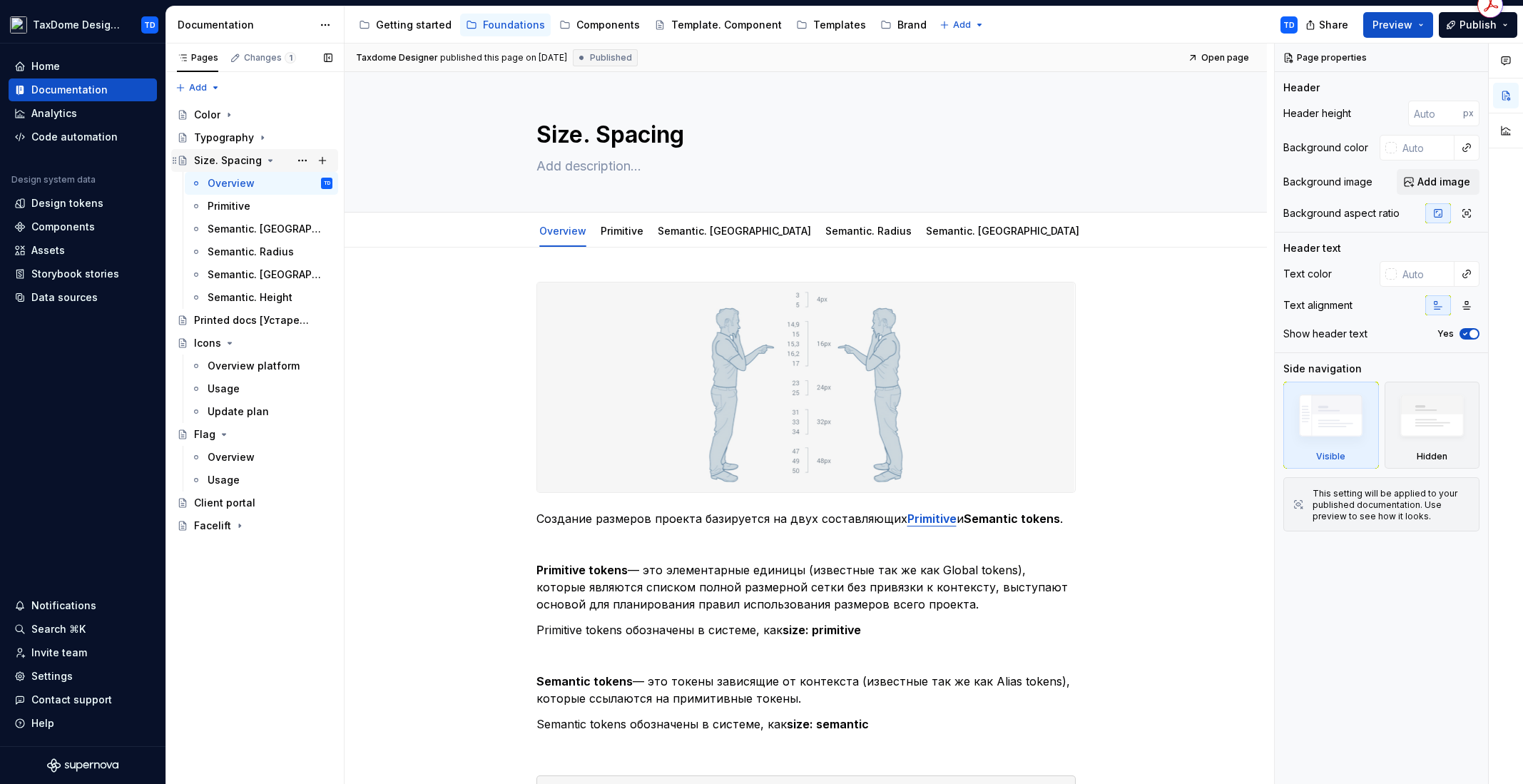
click at [265, 158] on icon "Page tree" at bounding box center [270, 160] width 12 height 12
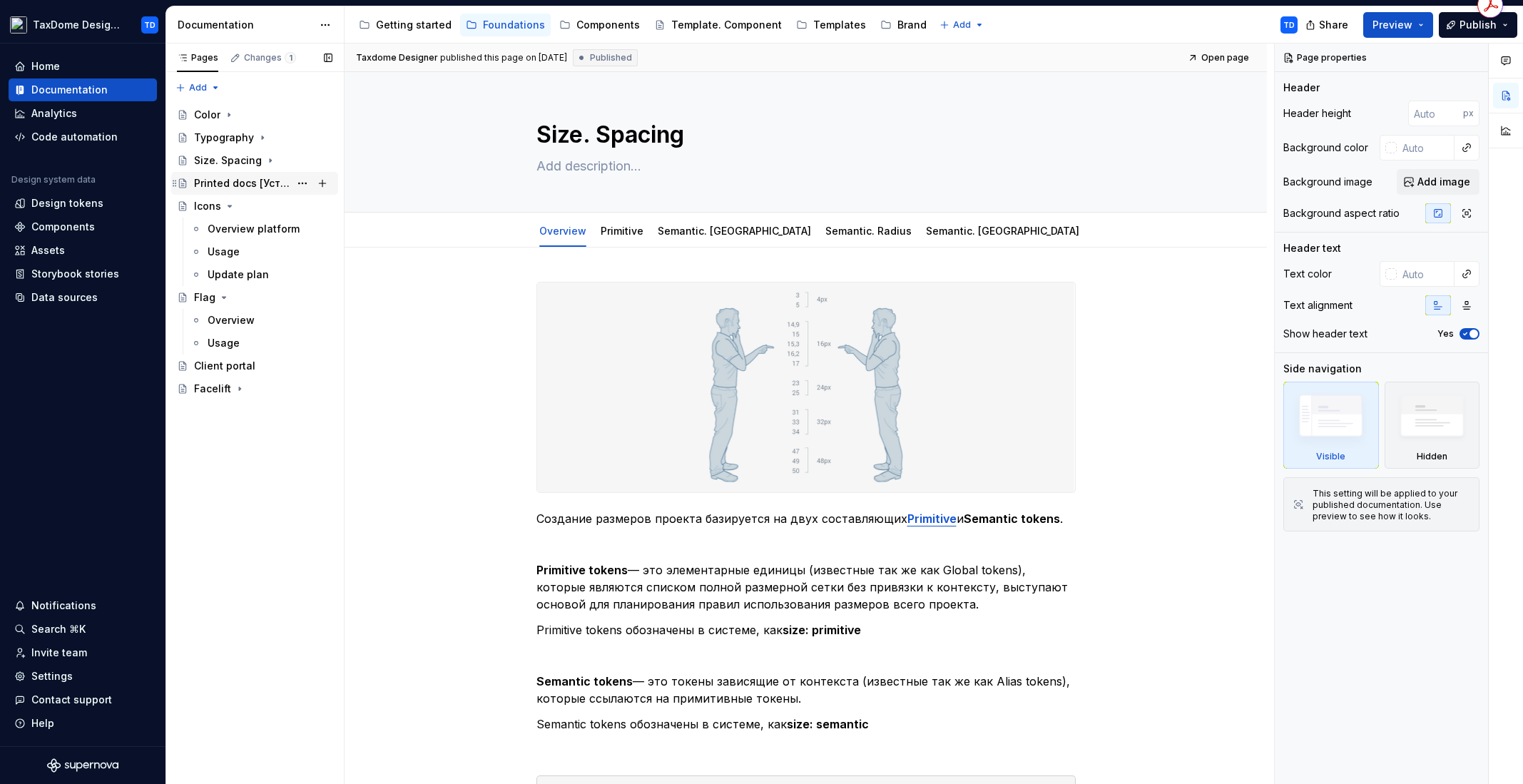
click at [229, 179] on div "Printed docs [Устарело]" at bounding box center [242, 183] width 96 height 14
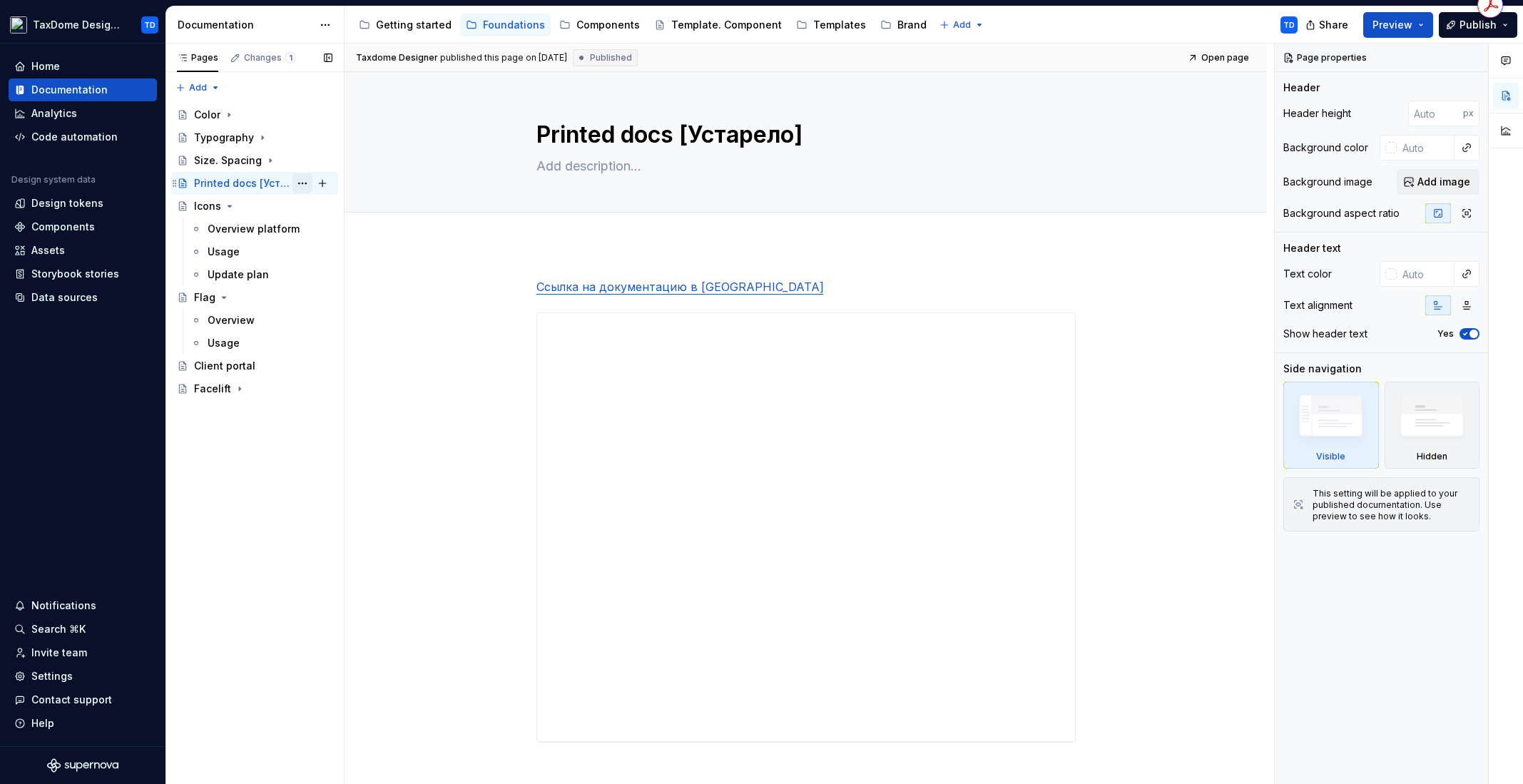
click at [298, 184] on button "Page tree" at bounding box center [302, 183] width 20 height 20
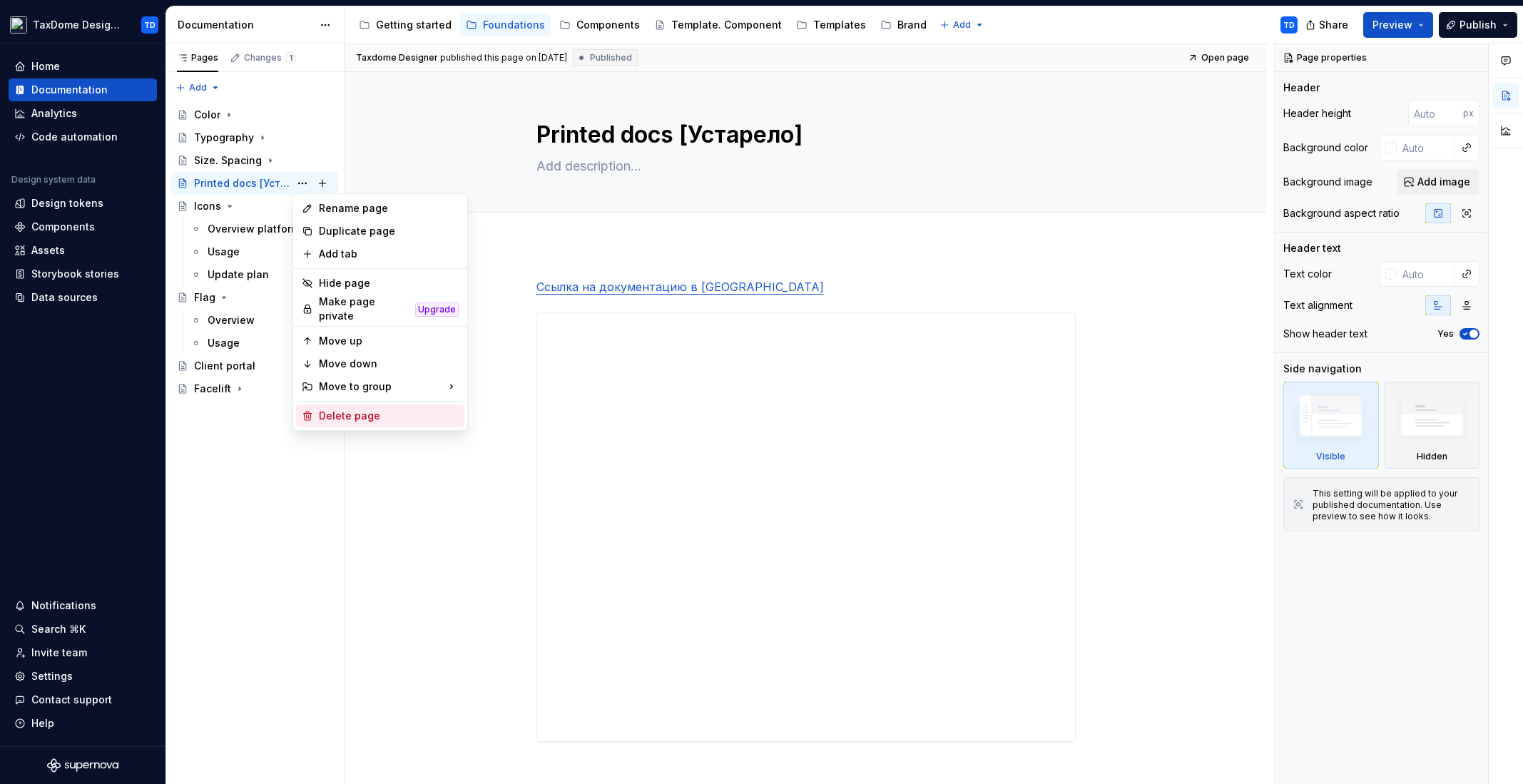
click at [347, 409] on div "Delete page" at bounding box center [389, 416] width 140 height 14
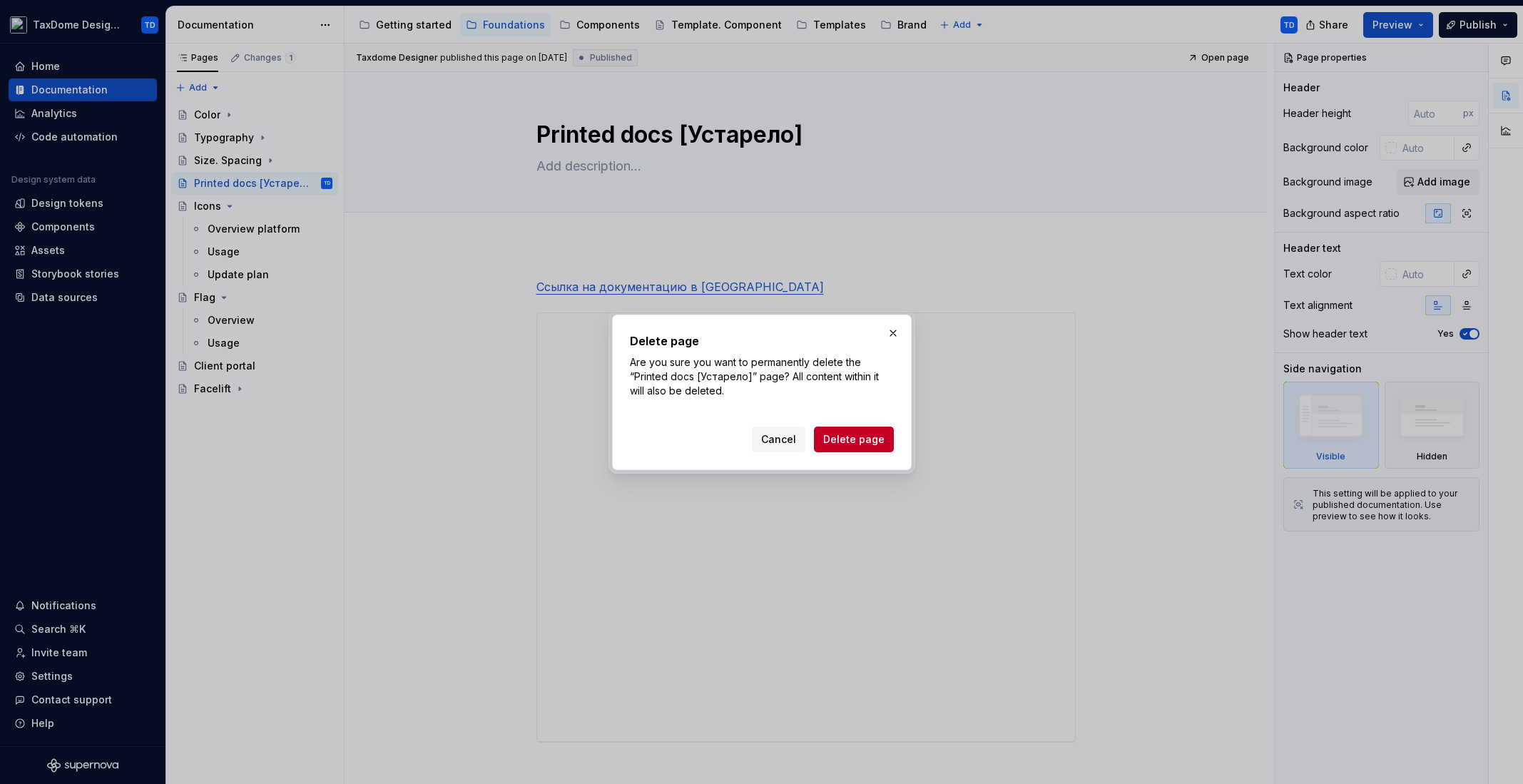
click at [877, 441] on span "Delete page" at bounding box center [853, 439] width 61 height 14
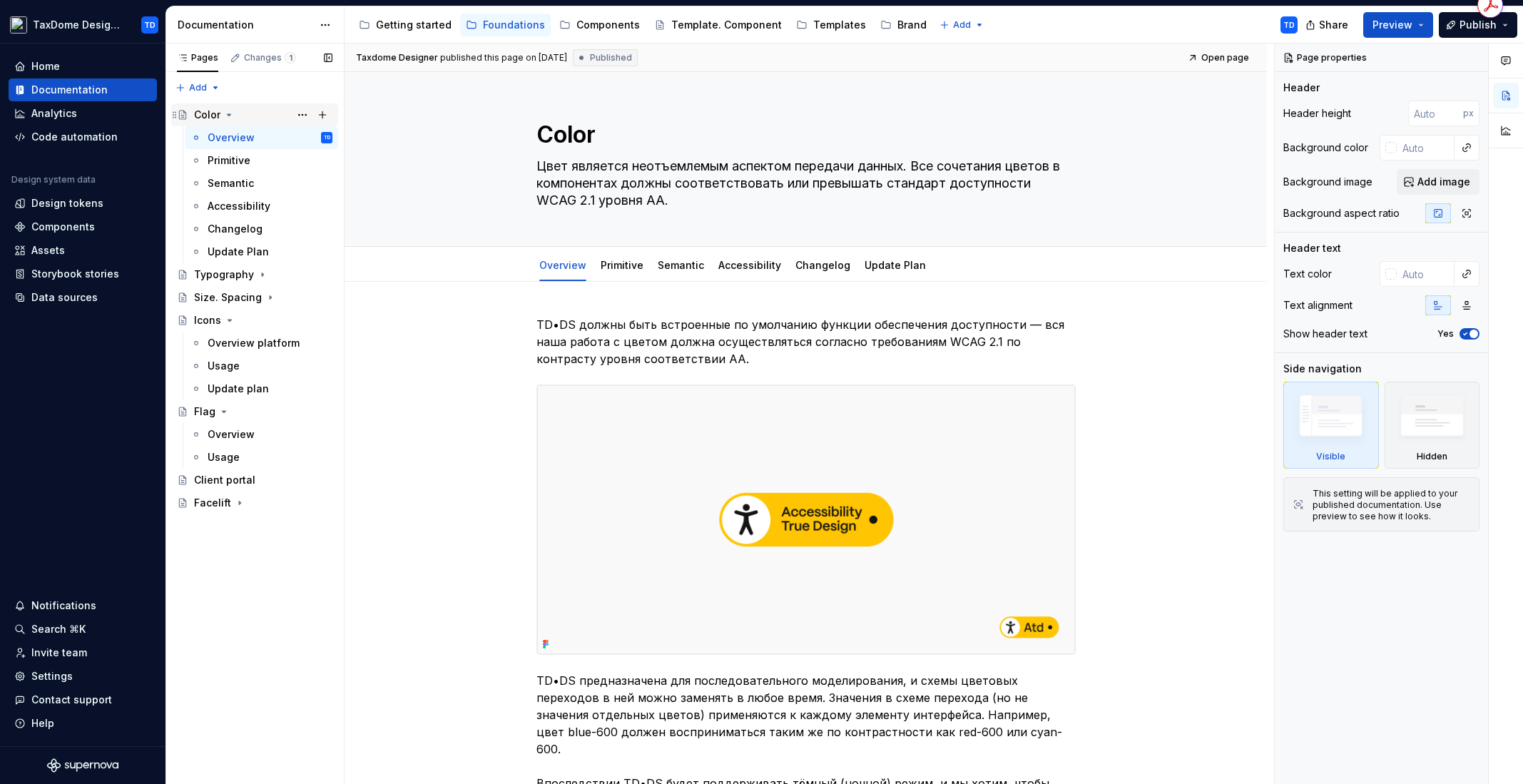
click at [226, 117] on icon "Page tree" at bounding box center [228, 114] width 12 height 12
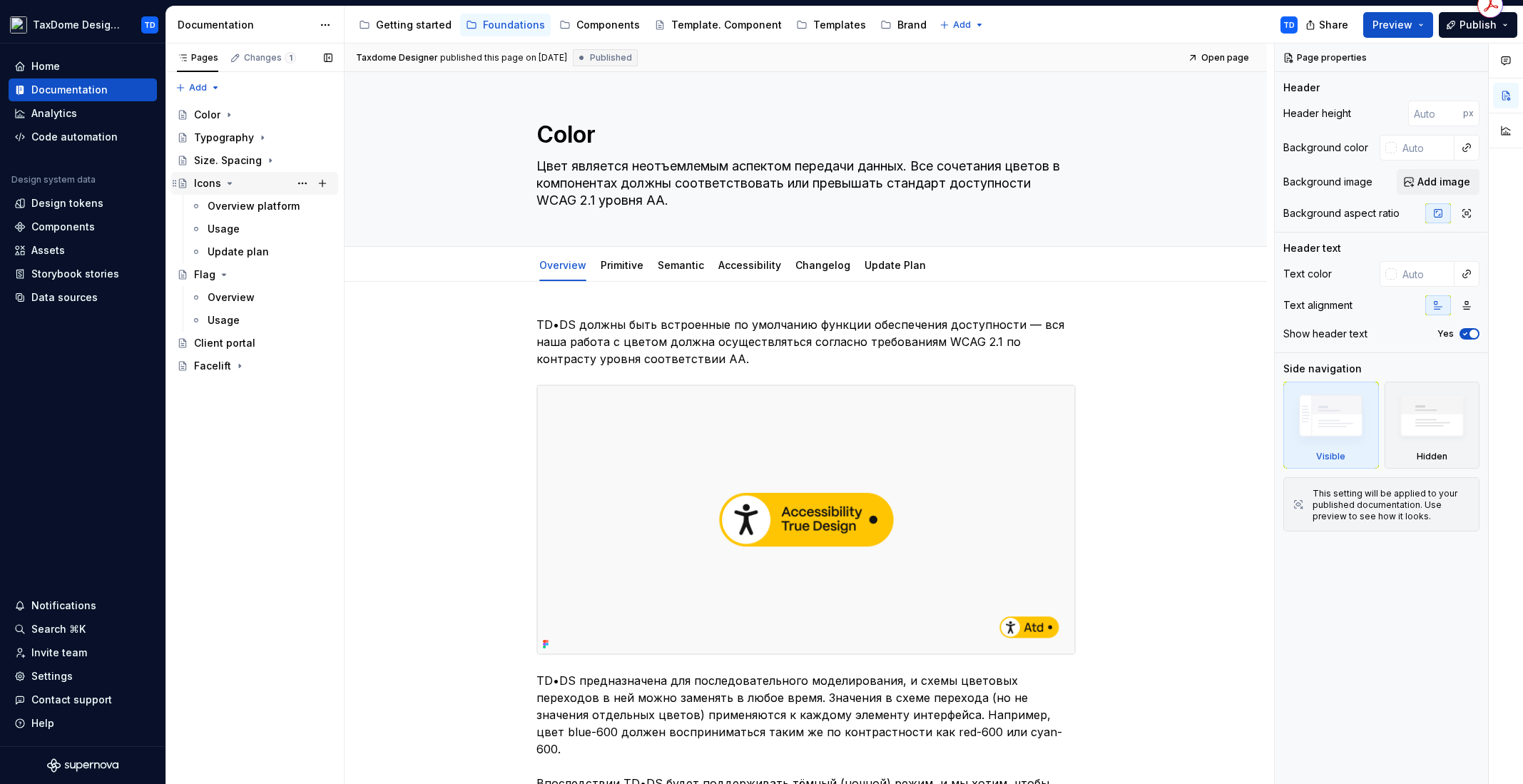
click at [207, 186] on div "Icons" at bounding box center [207, 183] width 27 height 14
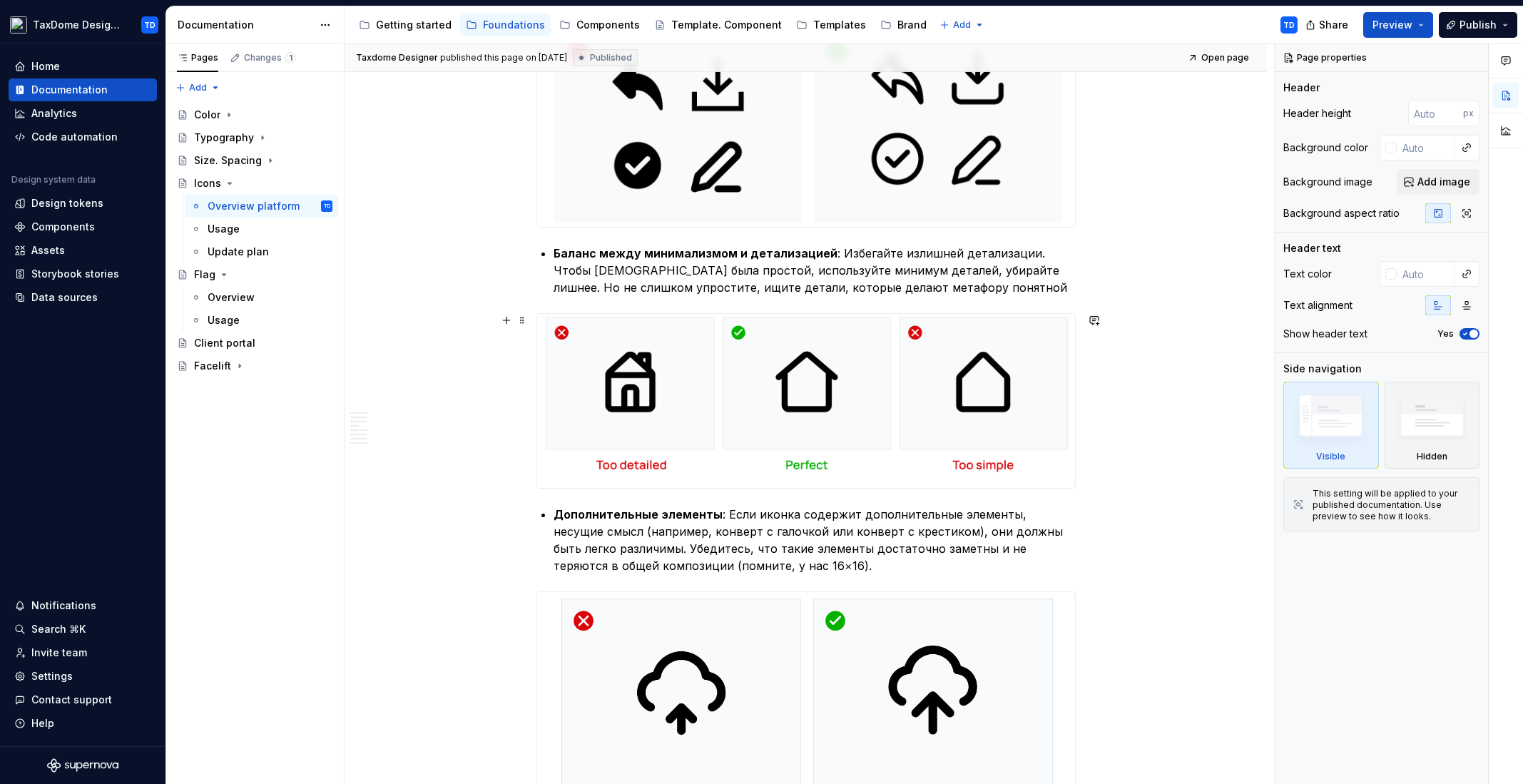
scroll to position [2610, 0]
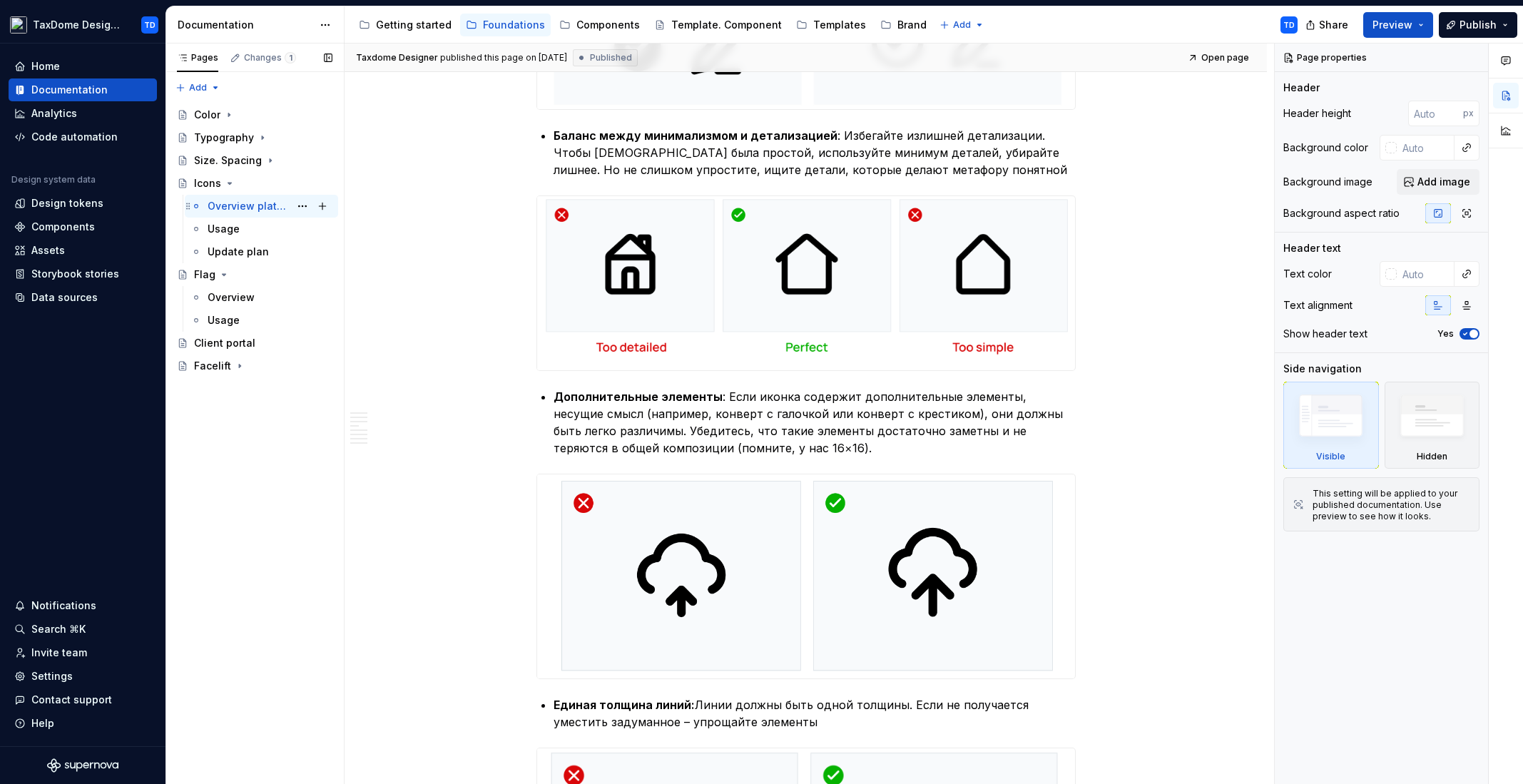
click at [239, 216] on div "Overview platform TD" at bounding box center [261, 206] width 153 height 23
click at [238, 225] on div "Usage" at bounding box center [223, 228] width 32 height 14
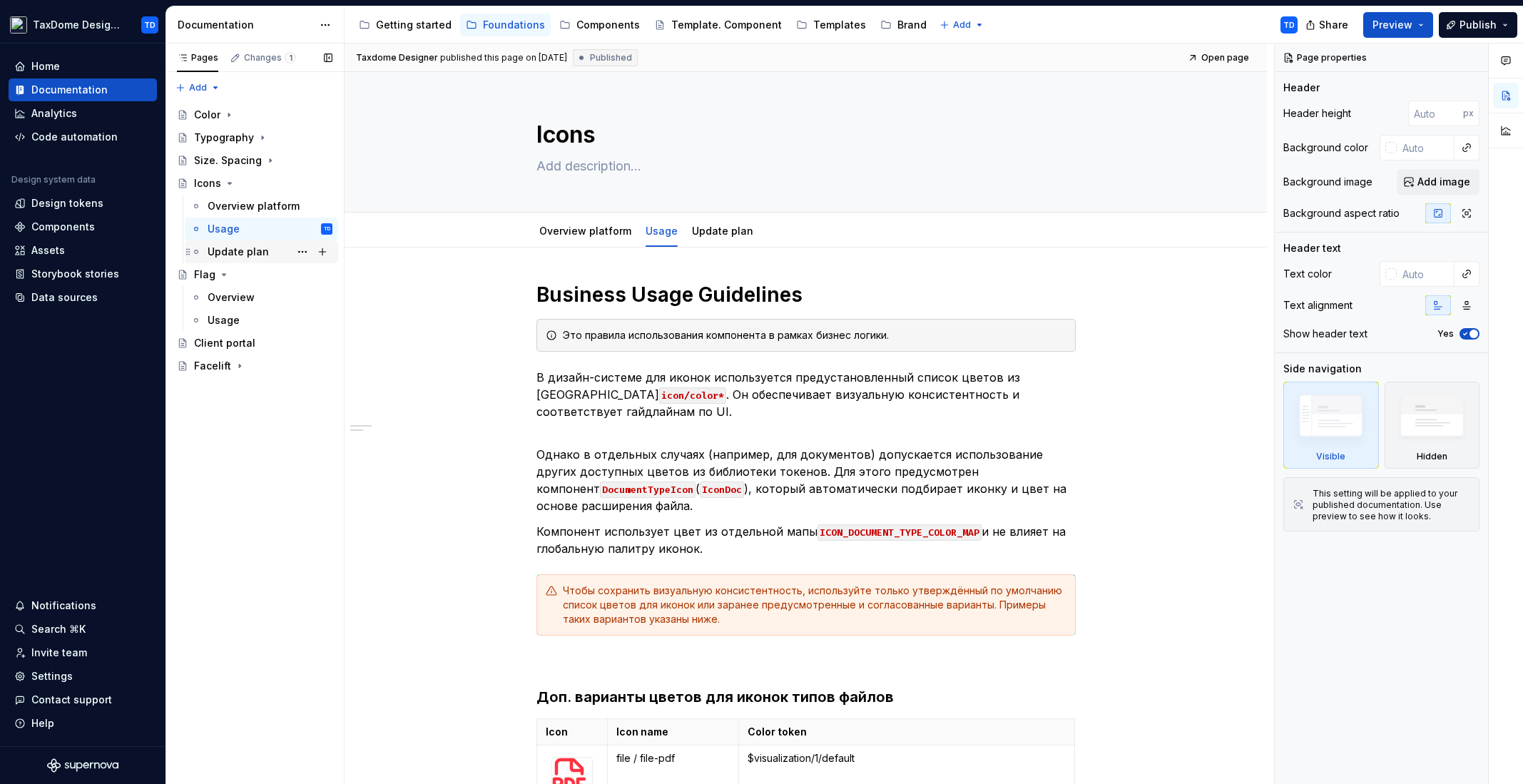
click at [221, 251] on div "Update plan" at bounding box center [238, 252] width 61 height 14
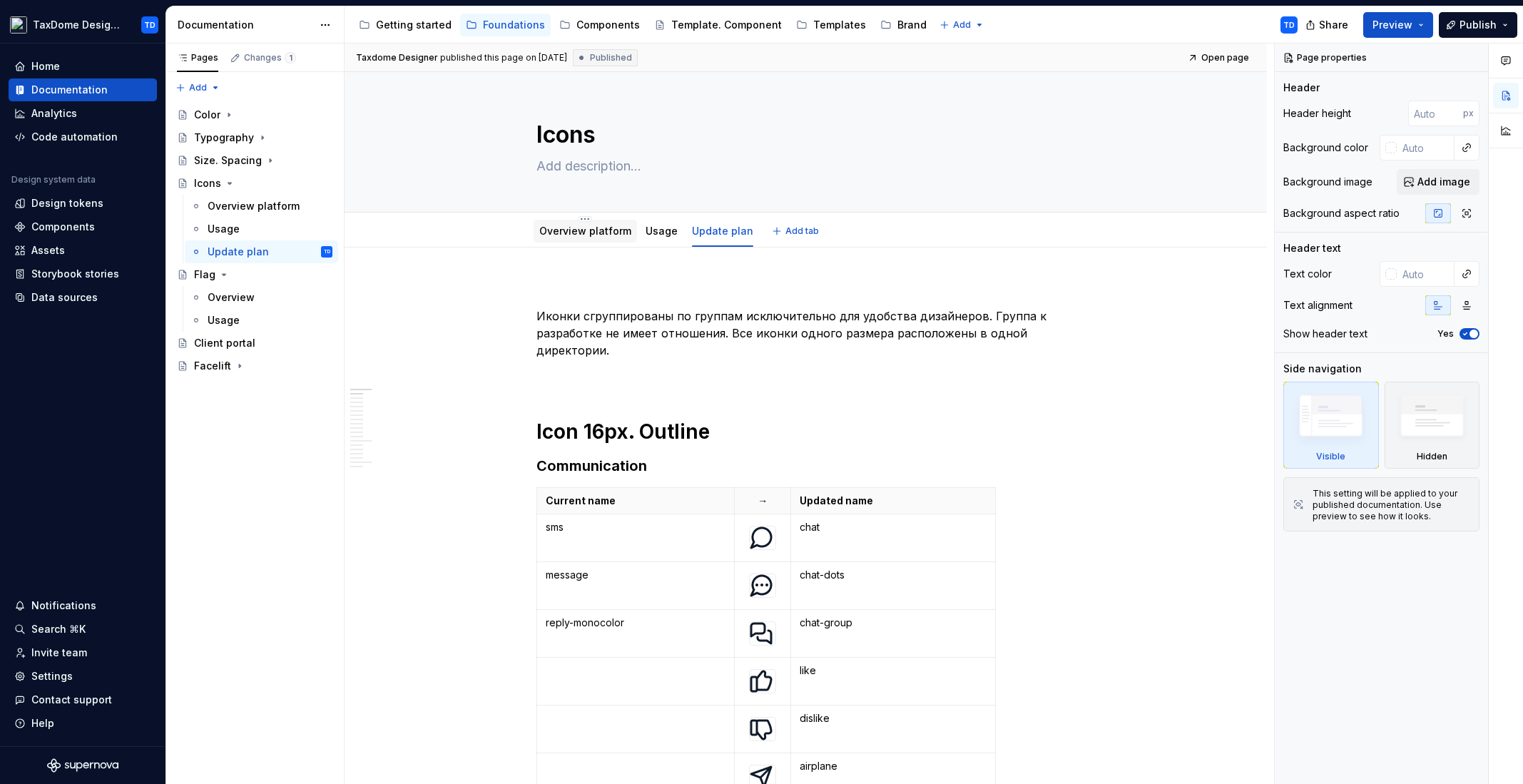
click at [577, 232] on link "Overview platform" at bounding box center [585, 231] width 92 height 12
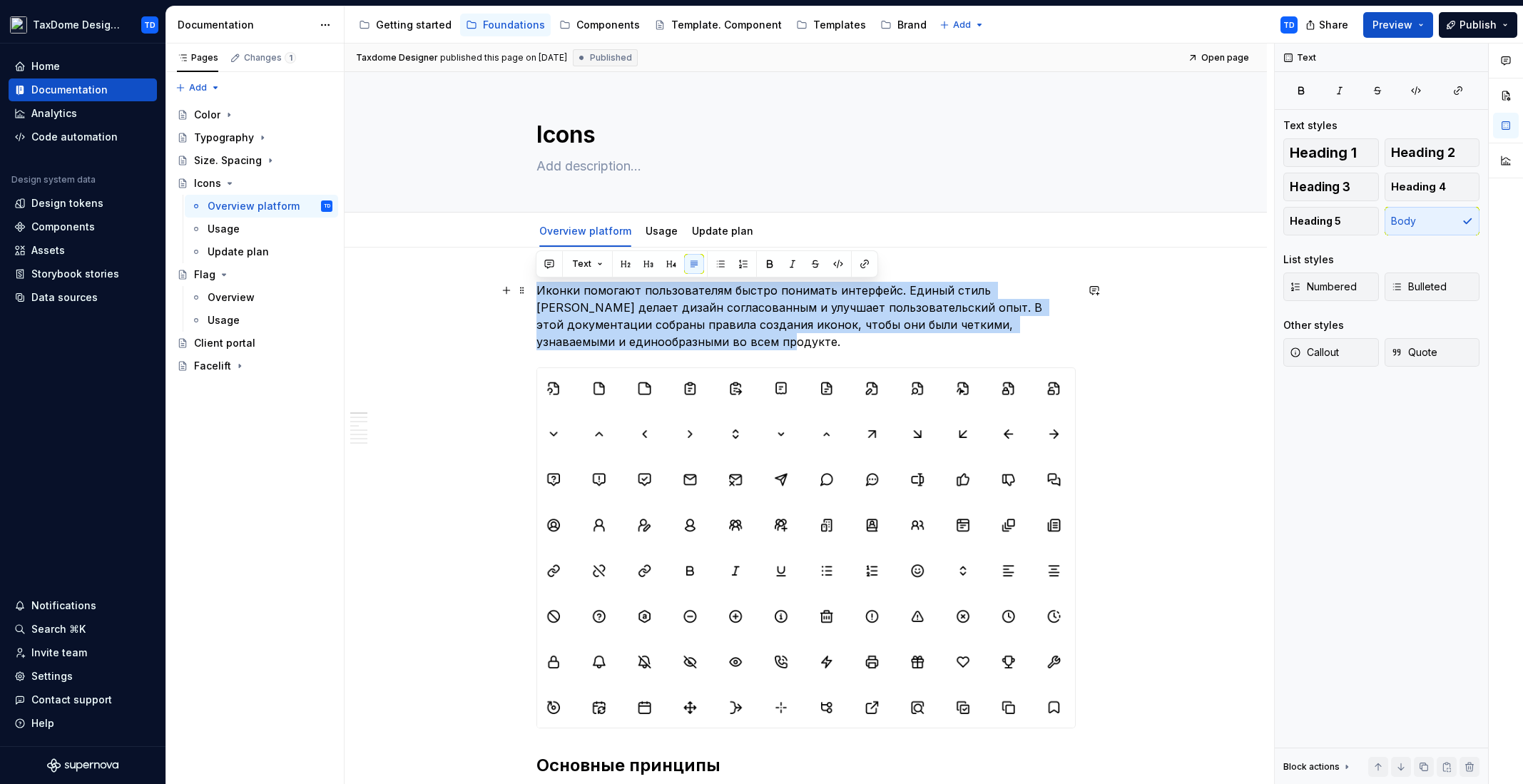
drag, startPoint x: 536, startPoint y: 289, endPoint x: 604, endPoint y: 343, distance: 86.8
click at [604, 343] on p "Иконки помогают пользователям быстро понимать интерфейс. Единый стиль [PERSON_N…" at bounding box center [806, 316] width 539 height 68
copy p "Иконки помогают пользователям быстро понимать интерфейс. Единый стиль [PERSON_N…"
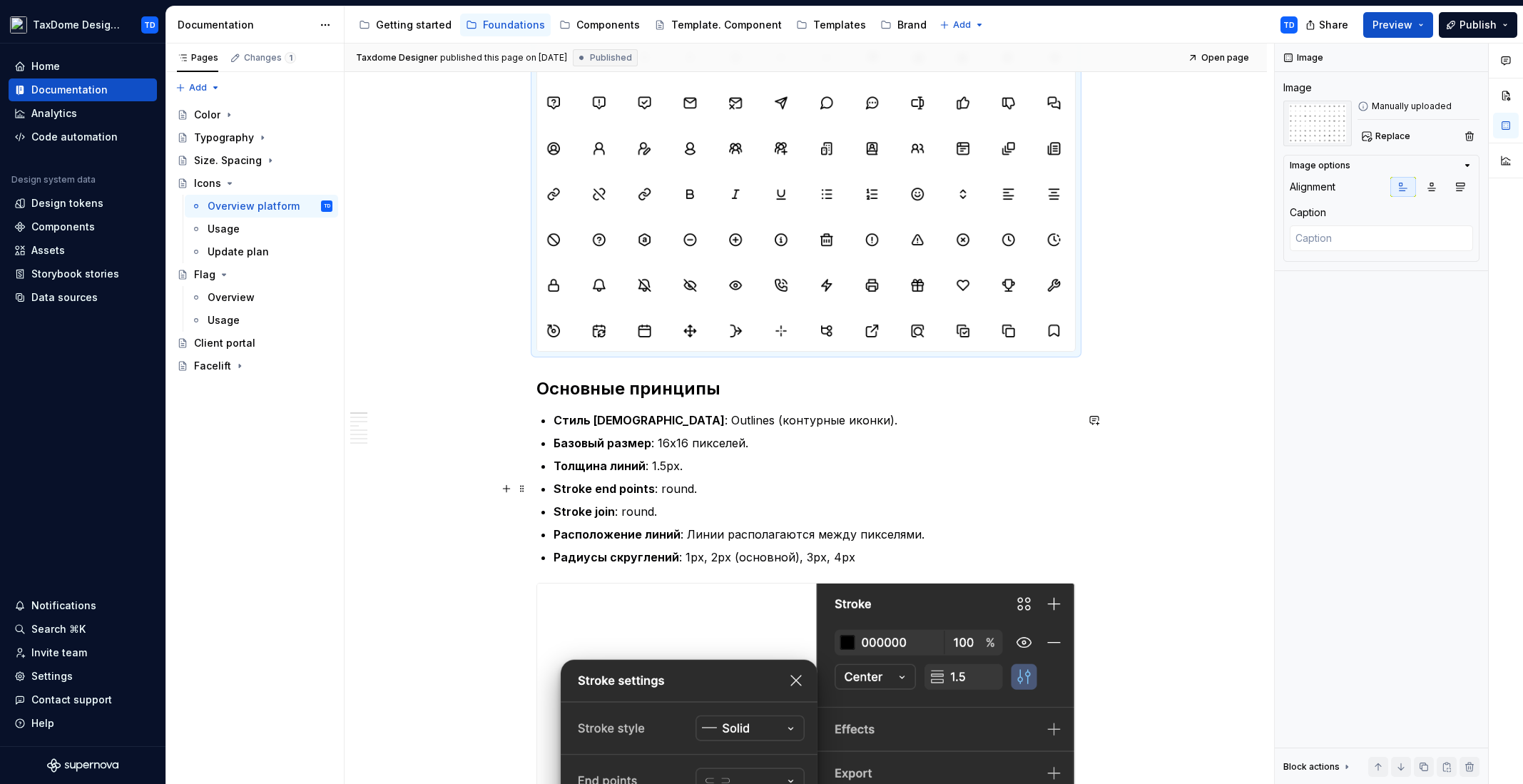
scroll to position [465, 0]
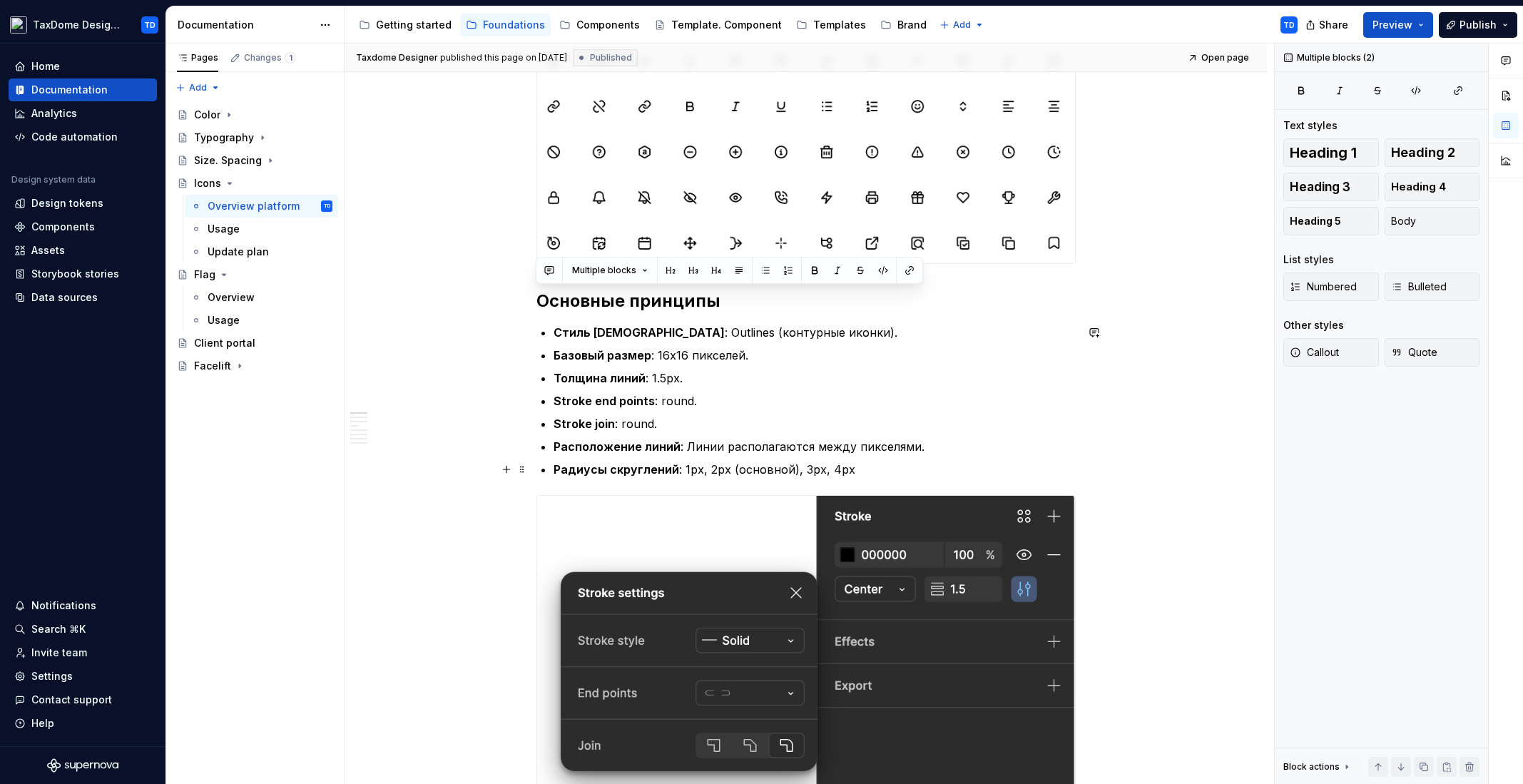
drag, startPoint x: 536, startPoint y: 297, endPoint x: 870, endPoint y: 472, distance: 377.1
copy div "Основные принципы Стиль иконок : Outlines (контурные иконки). Базовый размер : …"
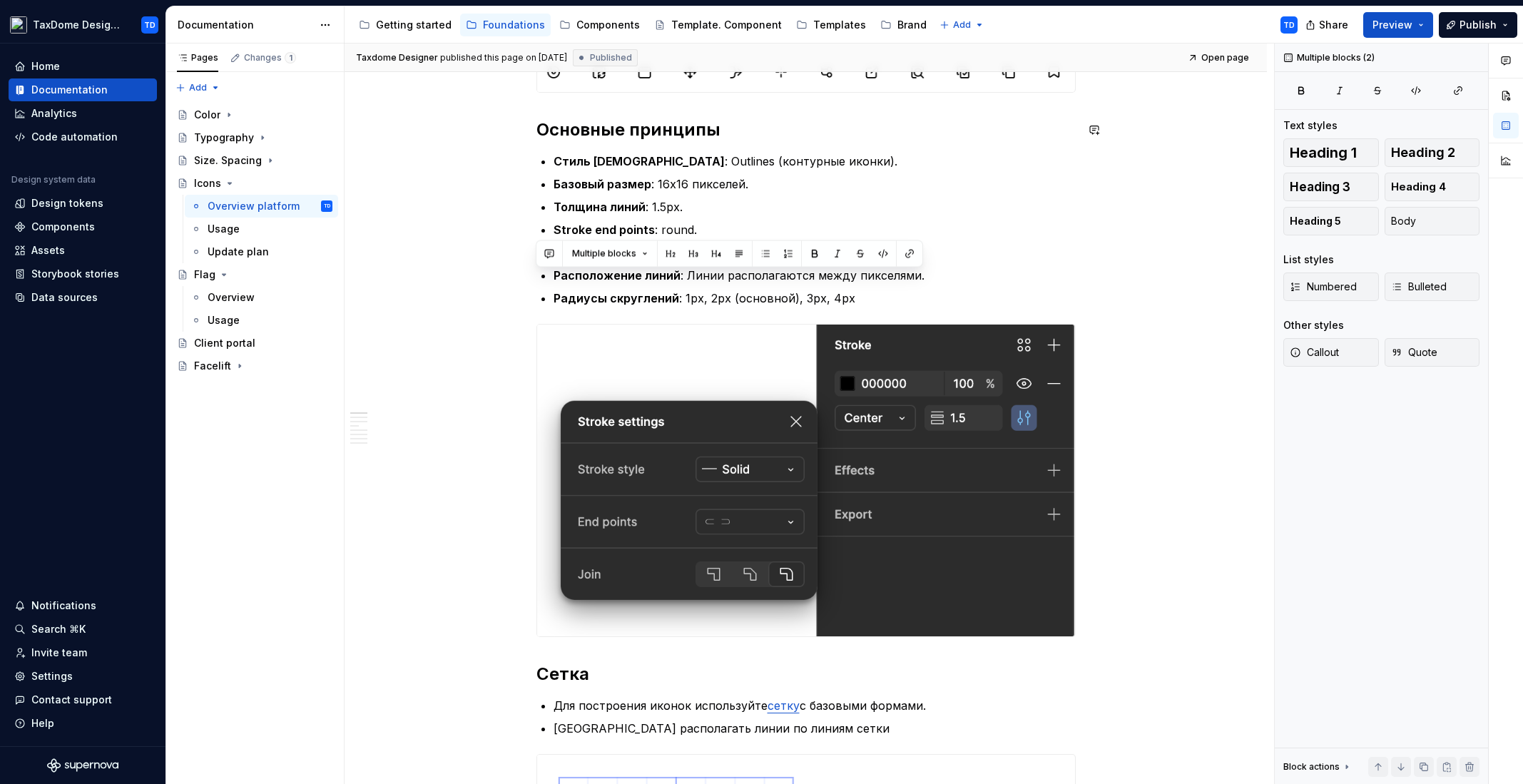
scroll to position [838, 0]
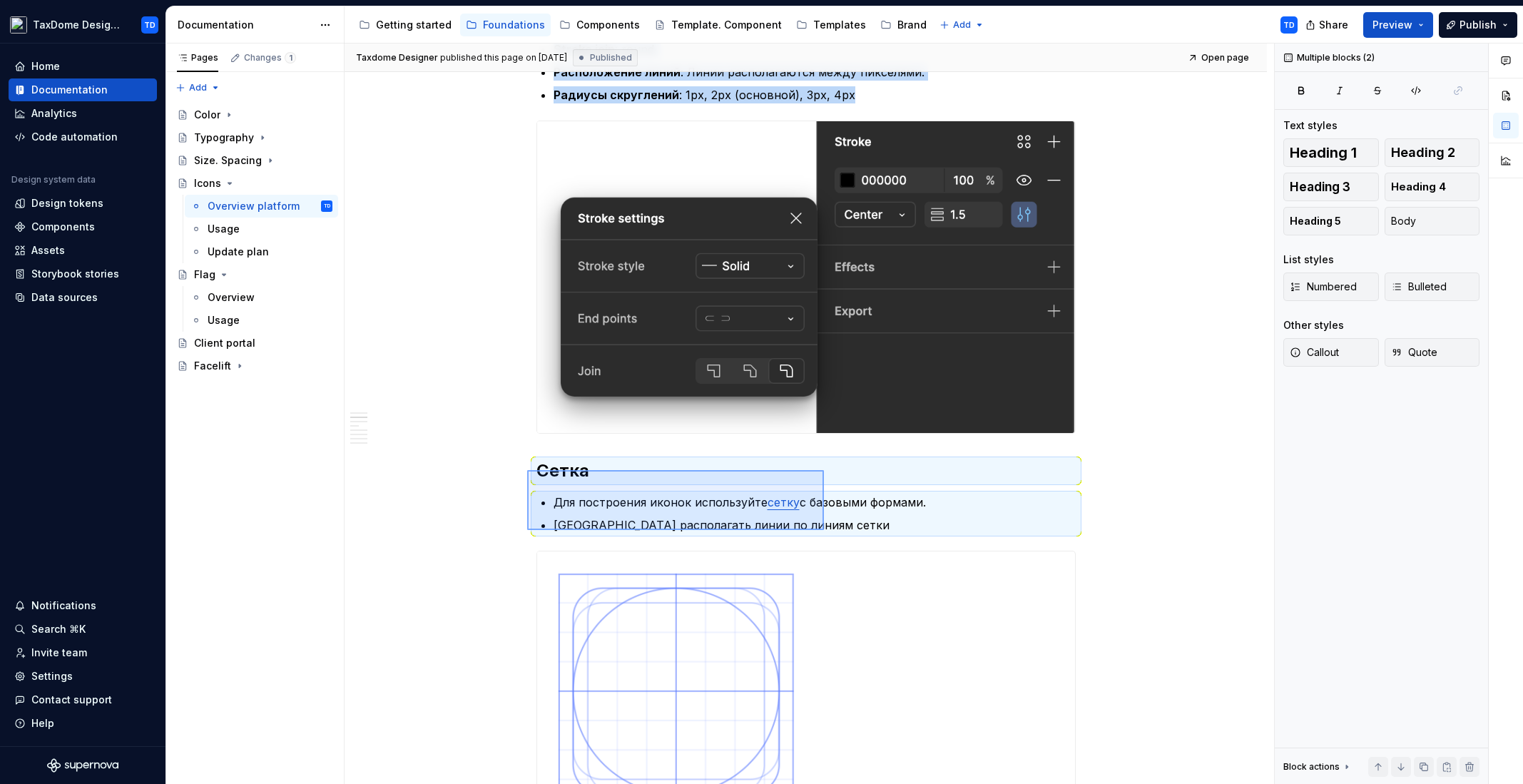
drag, startPoint x: 531, startPoint y: 470, endPoint x: 828, endPoint y: 530, distance: 303.0
click at [830, 531] on div "Taxdome Designer published this page on [DATE] Published Open page Icons Edit h…" at bounding box center [809, 414] width 929 height 741
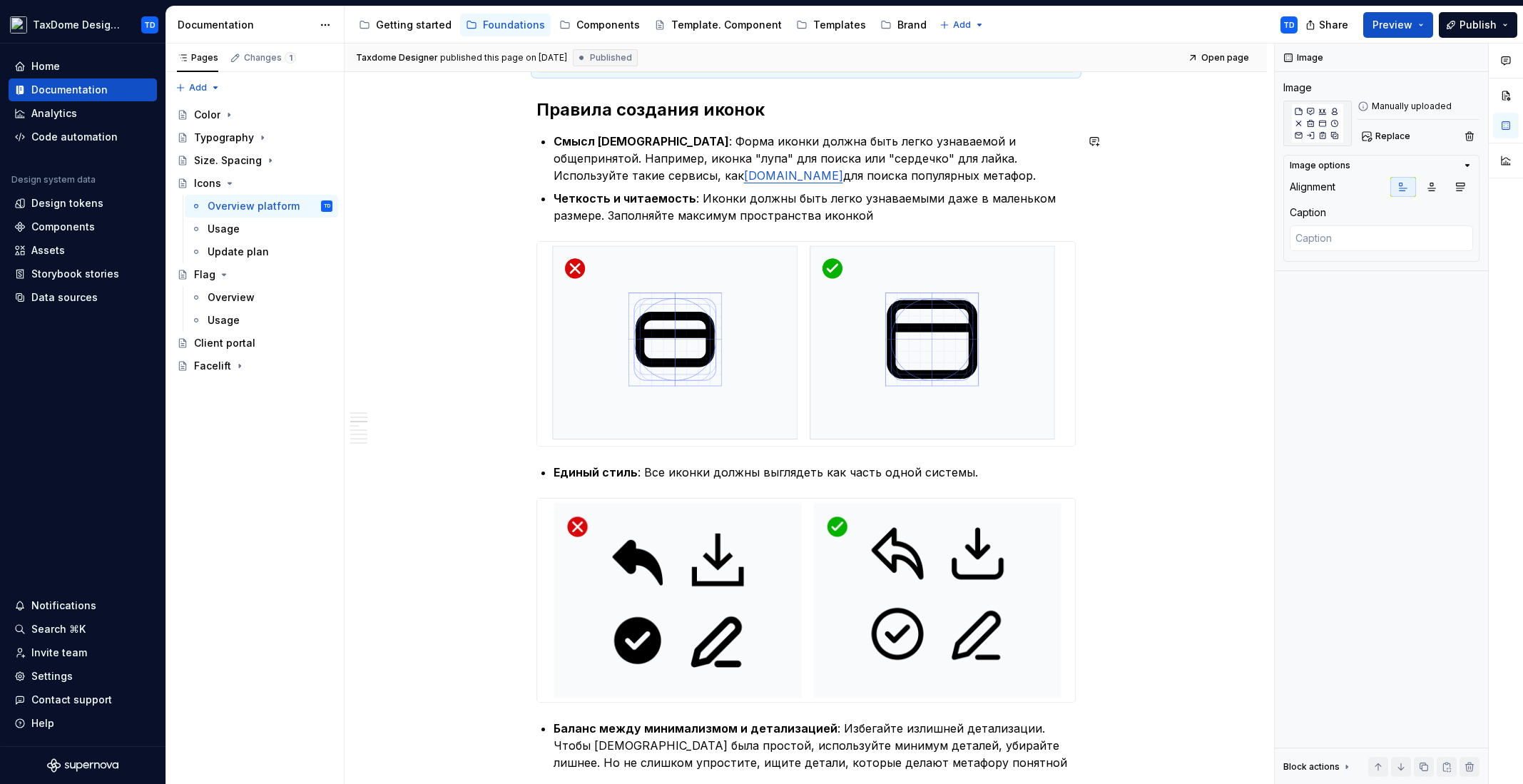
scroll to position [1975, 0]
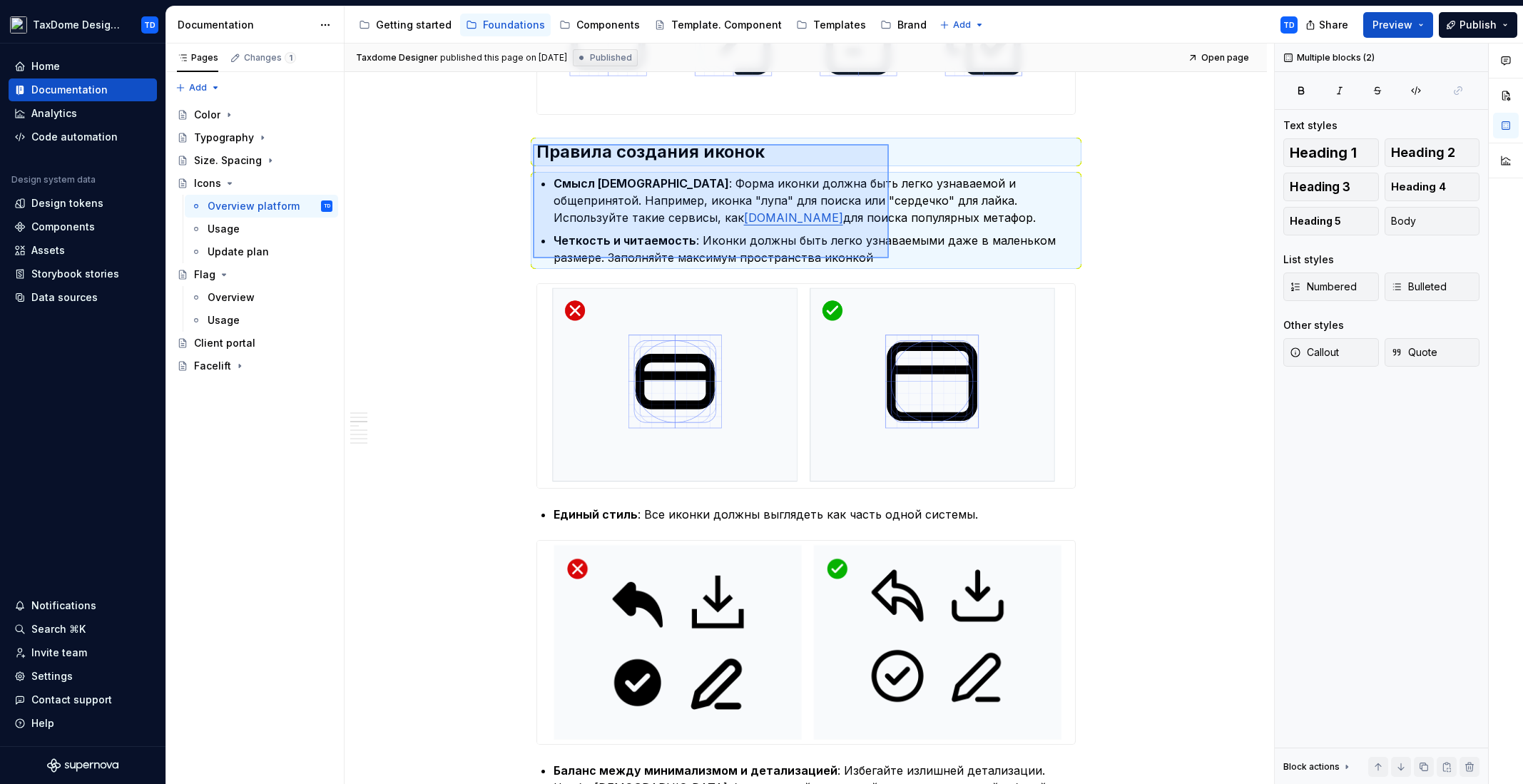
drag, startPoint x: 543, startPoint y: 147, endPoint x: 889, endPoint y: 258, distance: 363.4
click at [889, 258] on div "Taxdome Designer published this page on [DATE] Published Open page Icons Edit h…" at bounding box center [809, 414] width 929 height 741
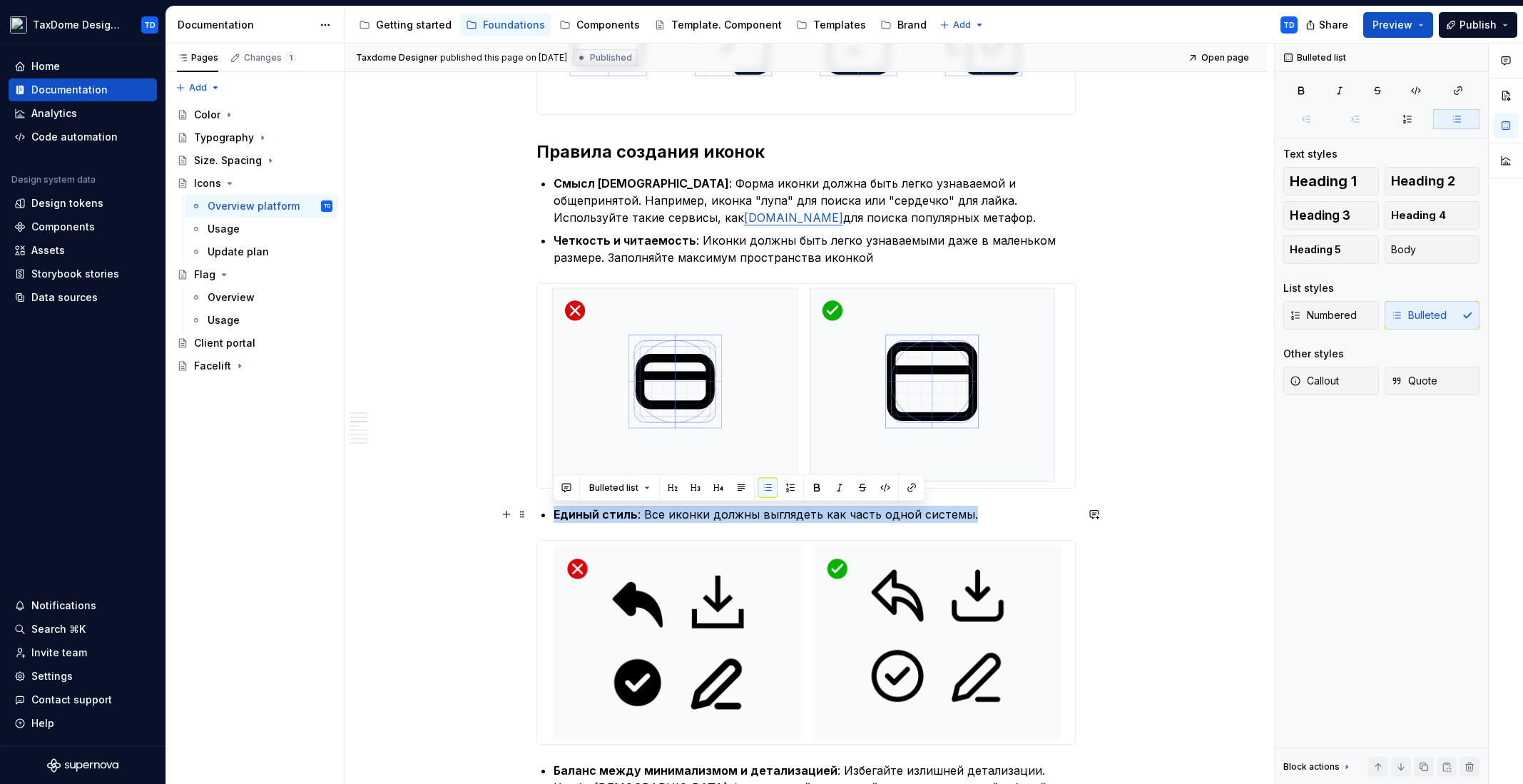
drag, startPoint x: 968, startPoint y: 509, endPoint x: 549, endPoint y: 517, distance: 419.1
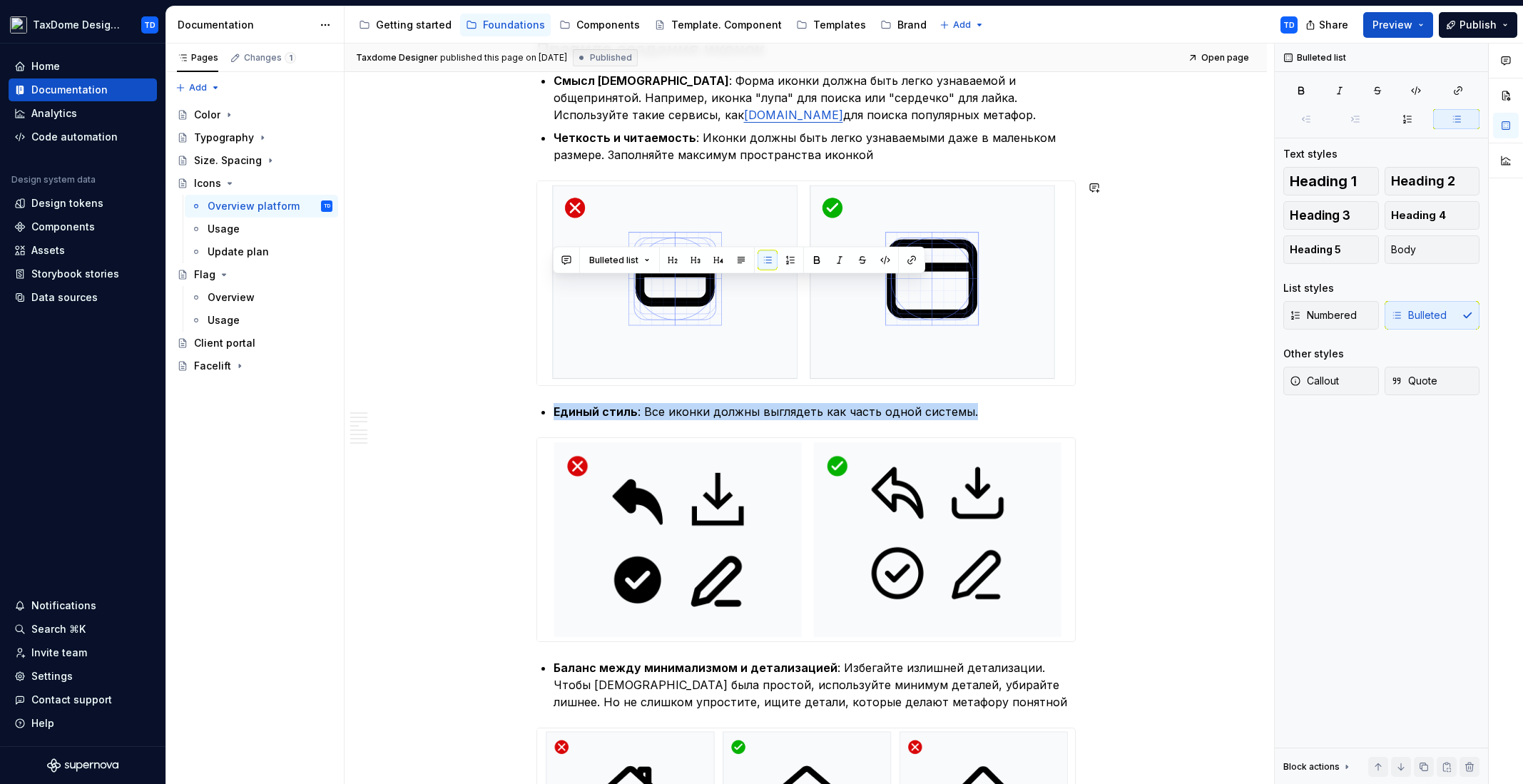
scroll to position [2205, 0]
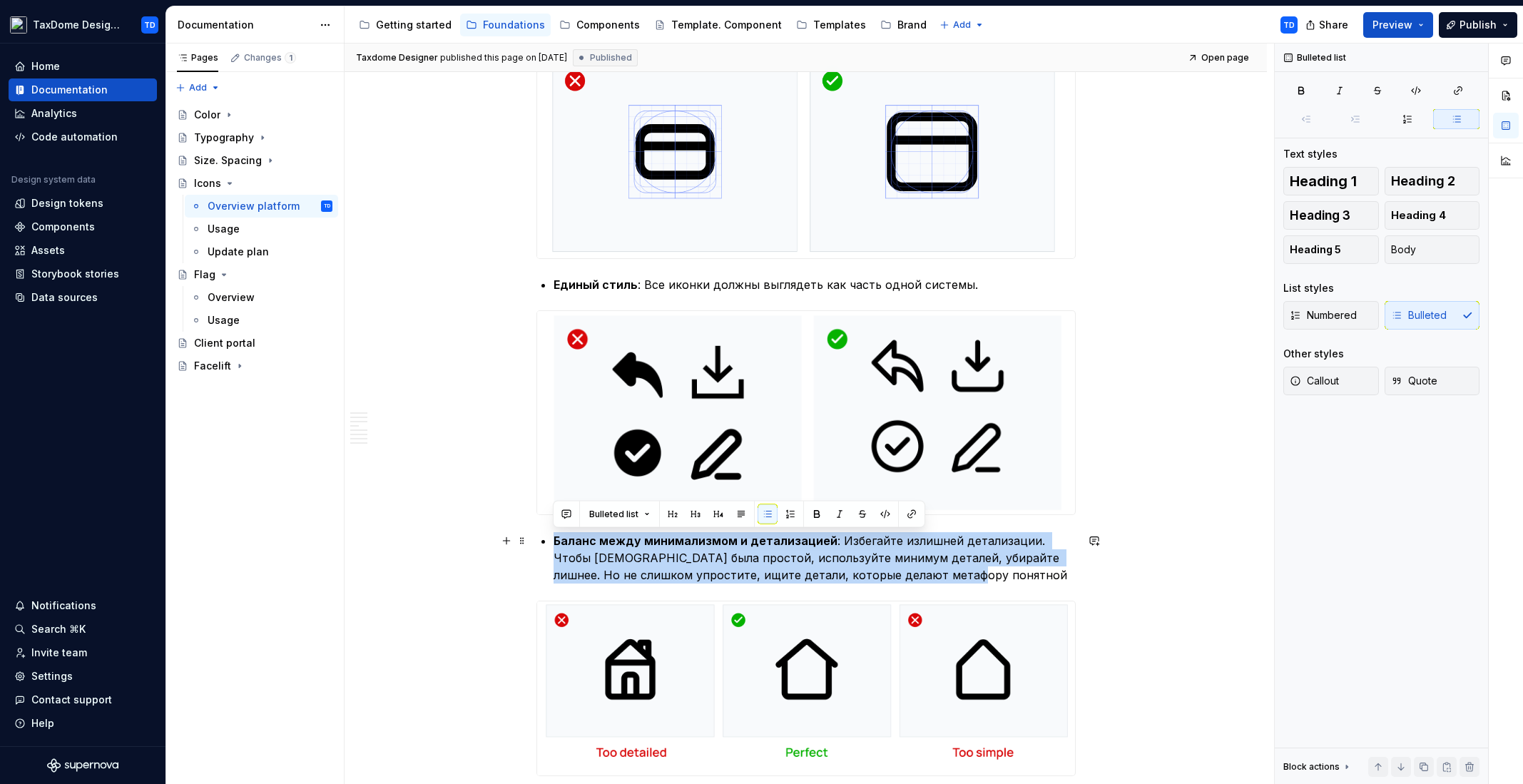
drag, startPoint x: 553, startPoint y: 539, endPoint x: 907, endPoint y: 547, distance: 354.1
click at [950, 575] on p "Баланс между минимализмом и детализацией : Избегайте излишней детализации. Чтоб…" at bounding box center [814, 558] width 522 height 51
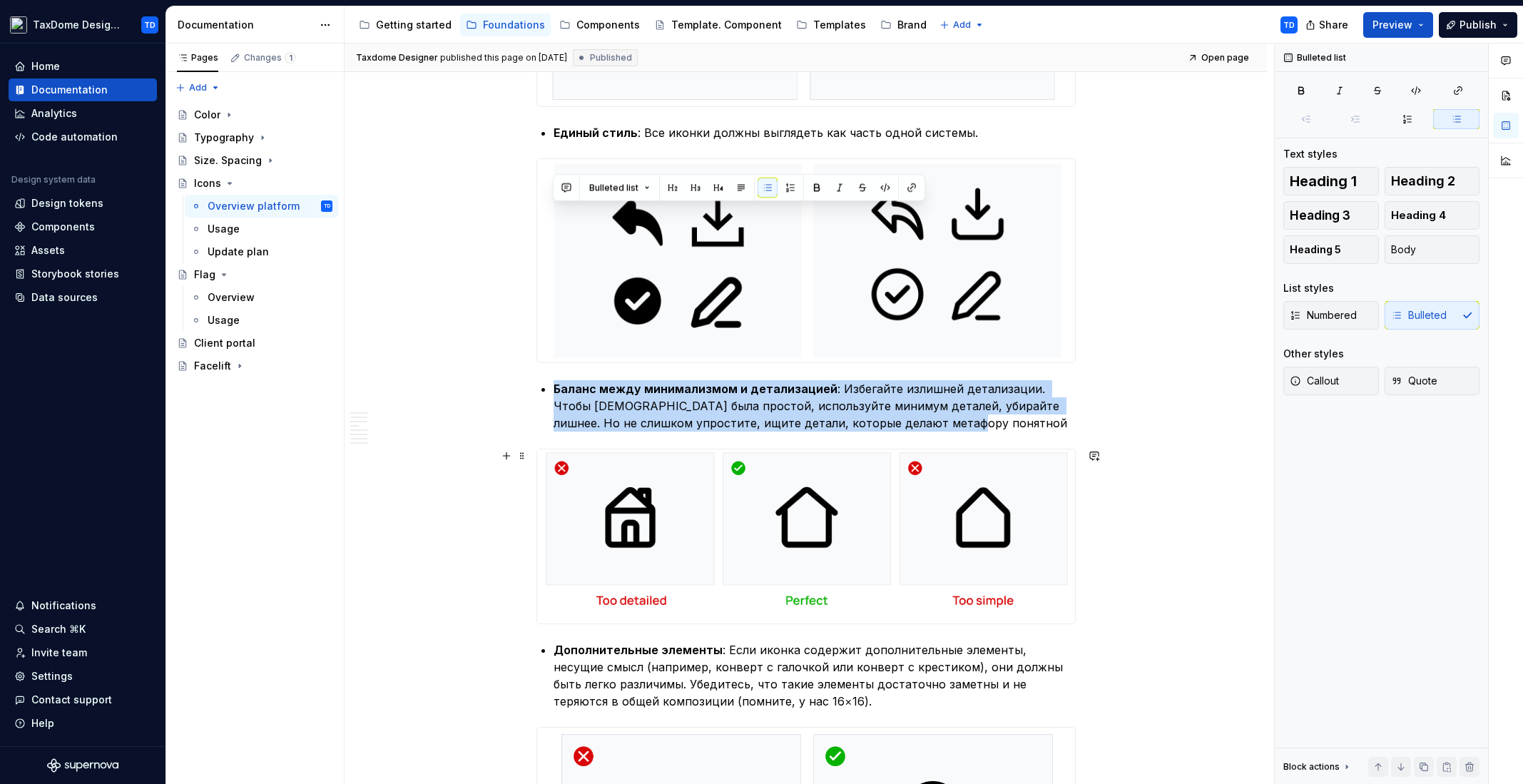
scroll to position [2557, 0]
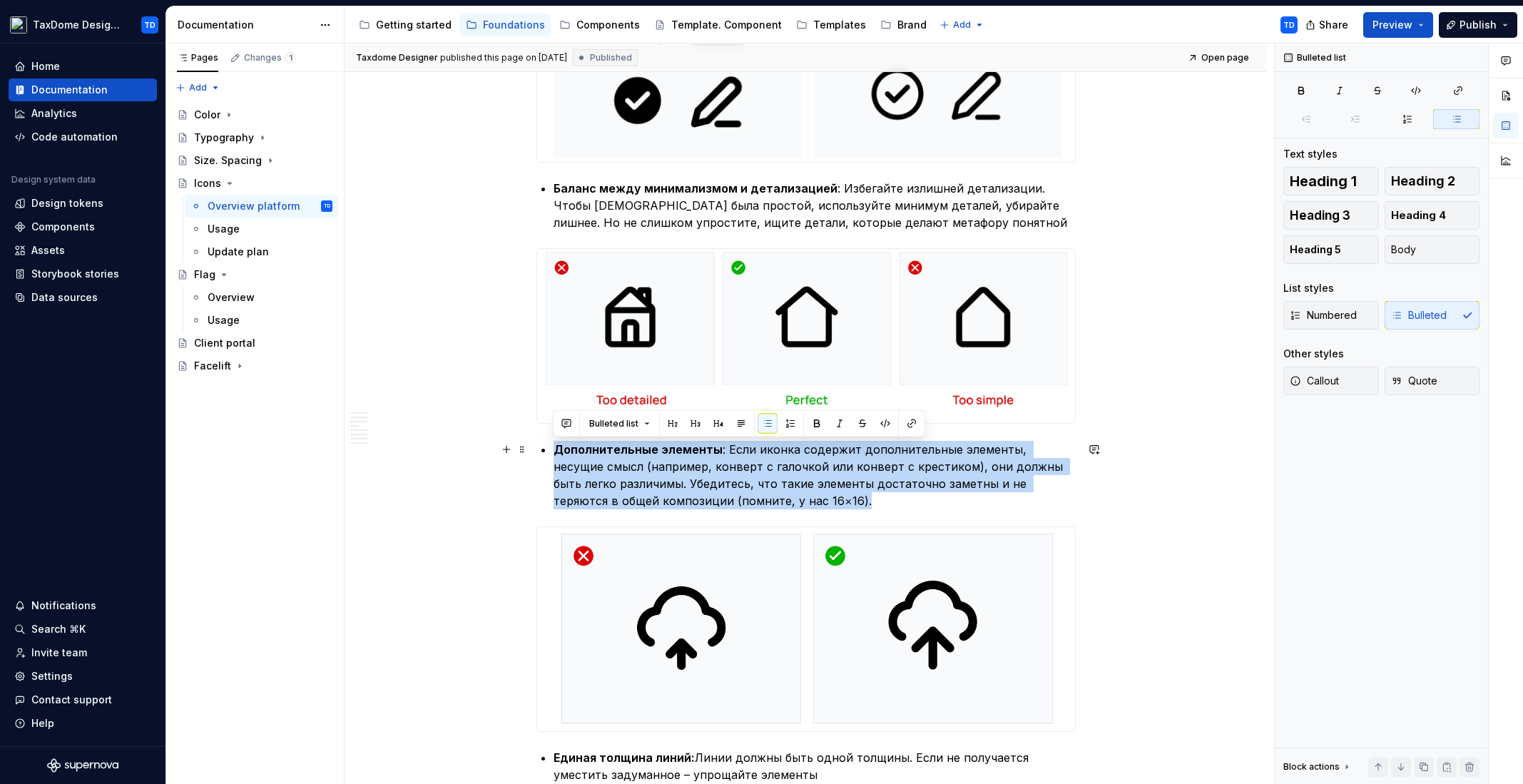
drag, startPoint x: 553, startPoint y: 452, endPoint x: 756, endPoint y: 504, distance: 209.6
click at [756, 504] on p "Дополнительные элементы : Если [DEMOGRAPHIC_DATA] содержит дополнительные элеме…" at bounding box center [814, 475] width 522 height 68
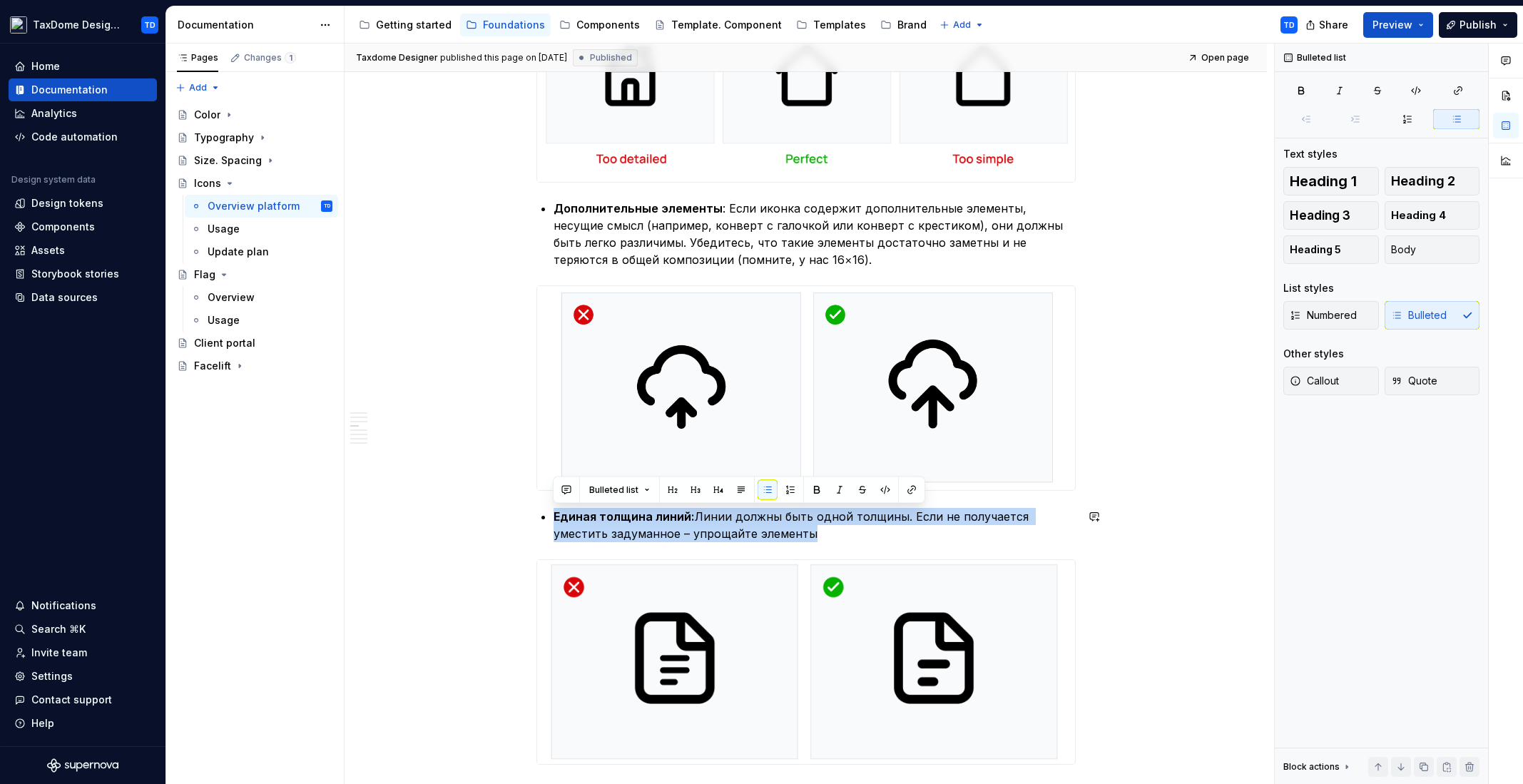
drag, startPoint x: 553, startPoint y: 514, endPoint x: 742, endPoint y: 545, distance: 191.5
click at [742, 545] on div "Иконки помогают пользователям быстро понимать интерфейс. Единый стиль [PERSON_N…" at bounding box center [806, 637] width 539 height 6308
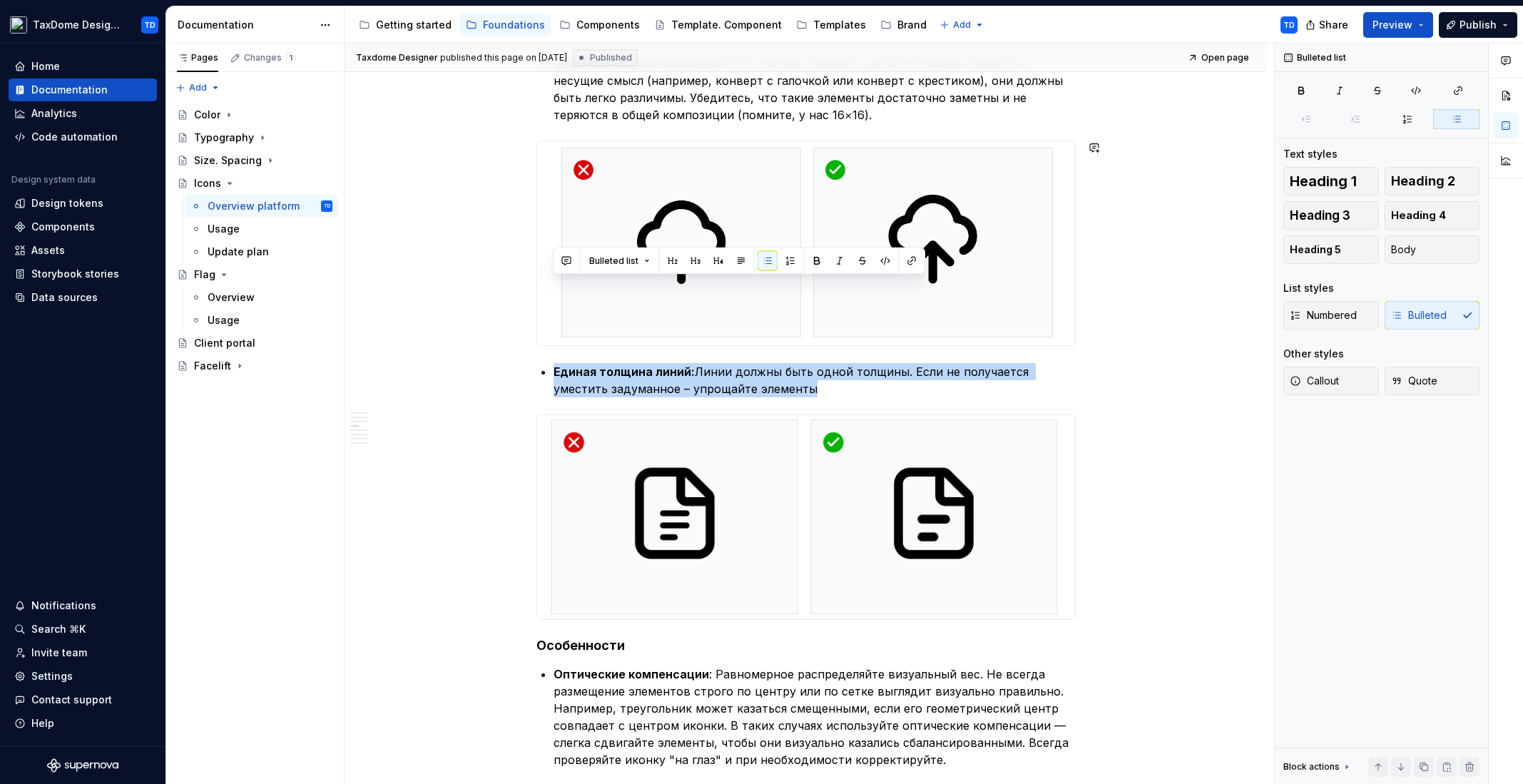
scroll to position [3027, 0]
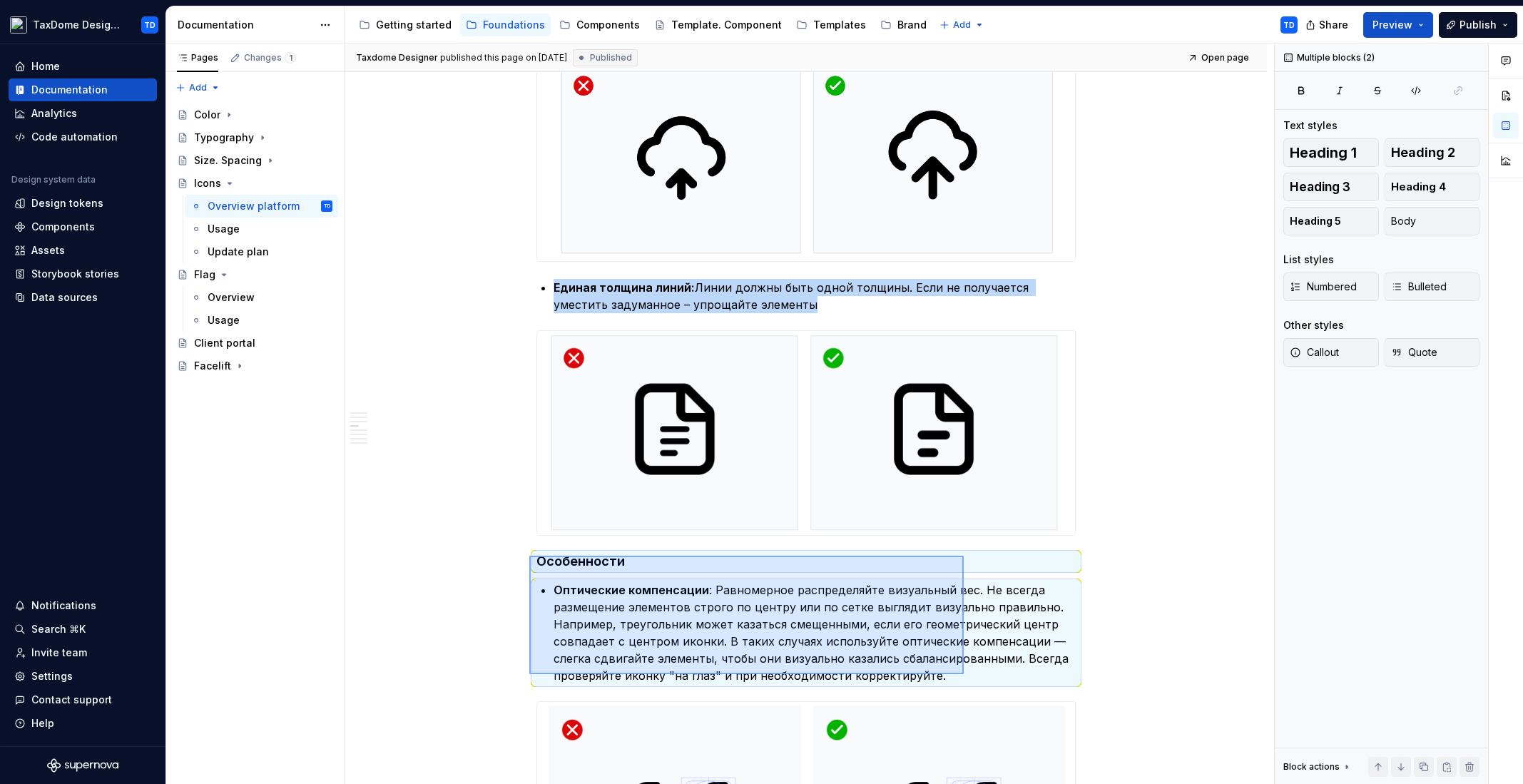
drag, startPoint x: 550, startPoint y: 569, endPoint x: 964, endPoint y: 674, distance: 427.1
click at [964, 674] on div "Taxdome Designer published this page on [DATE] Published Open page Icons Edit h…" at bounding box center [809, 414] width 929 height 741
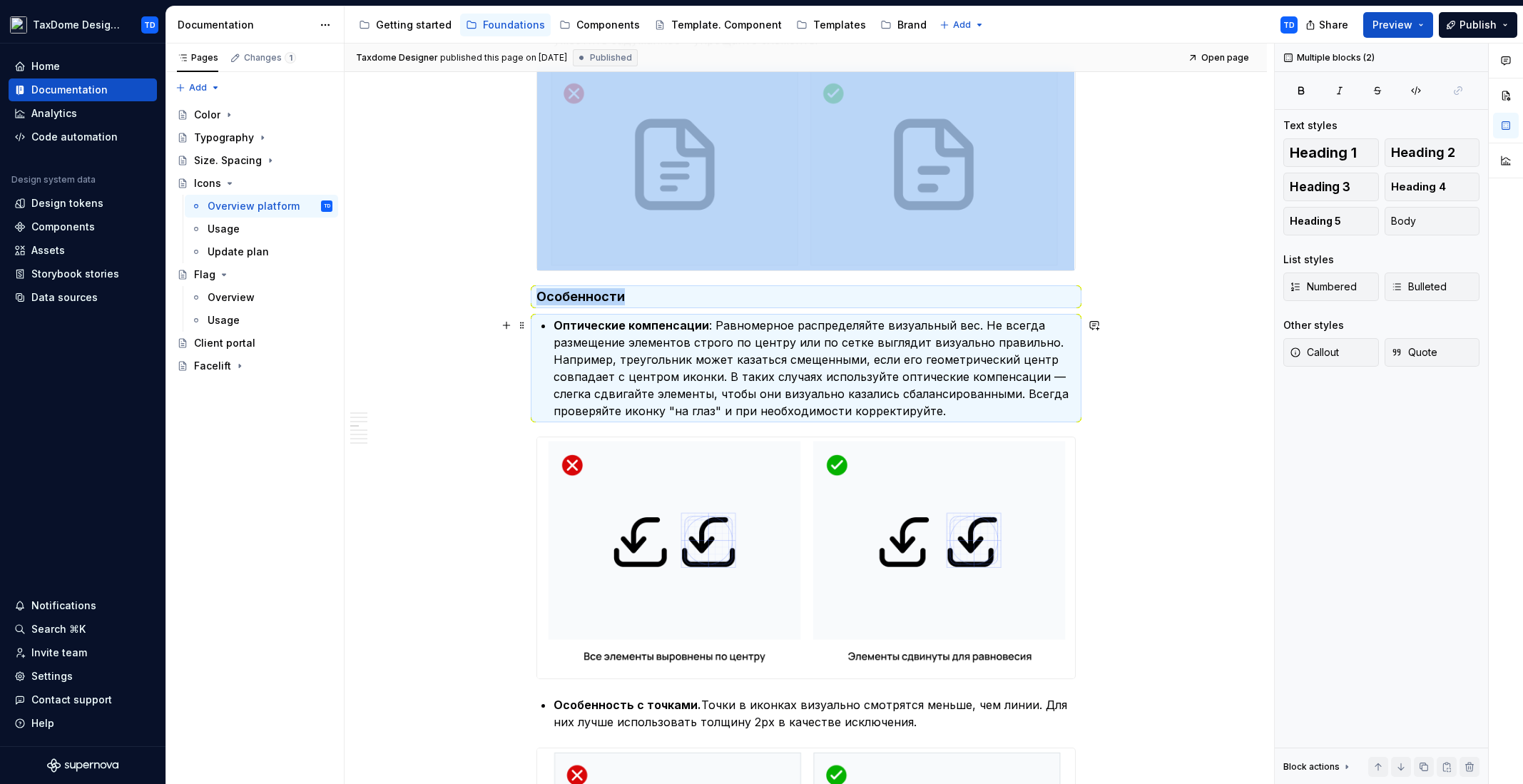
scroll to position [3364, 0]
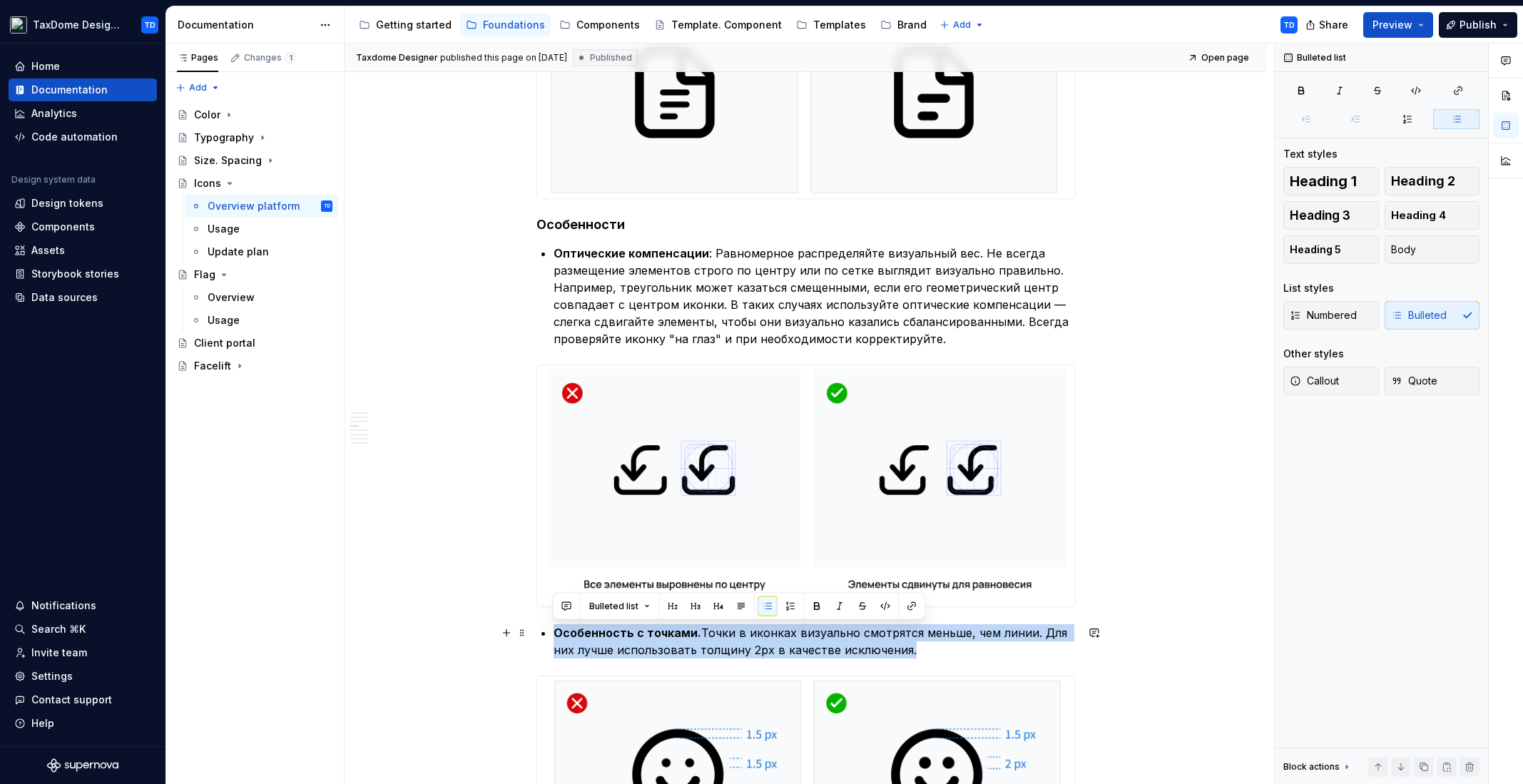
drag, startPoint x: 552, startPoint y: 631, endPoint x: 936, endPoint y: 650, distance: 384.5
click at [936, 650] on div "Иконки помогают пользователям быстро понимать интерфейс. Единый стиль [PERSON_N…" at bounding box center [806, 71] width 539 height 6308
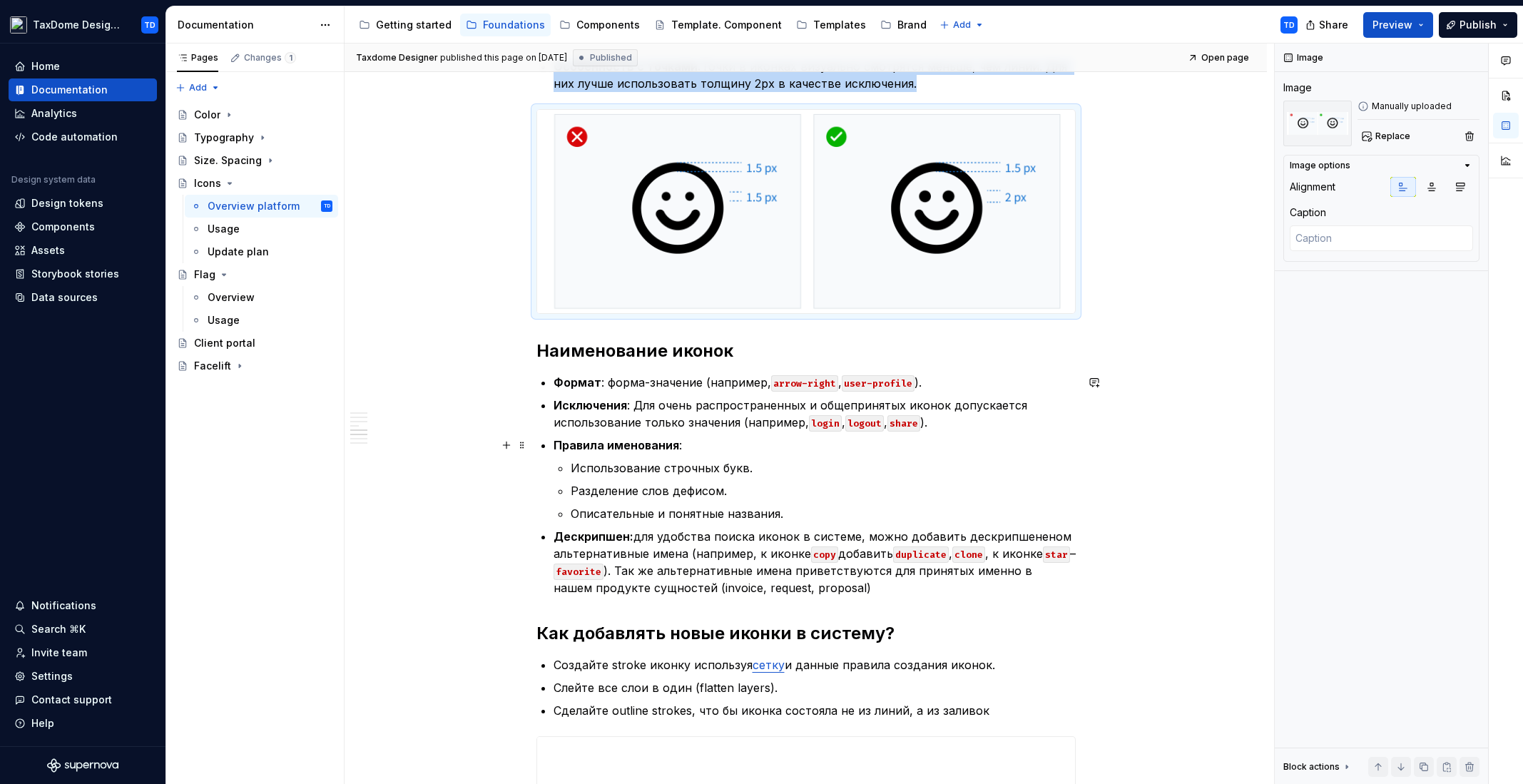
scroll to position [4160, 0]
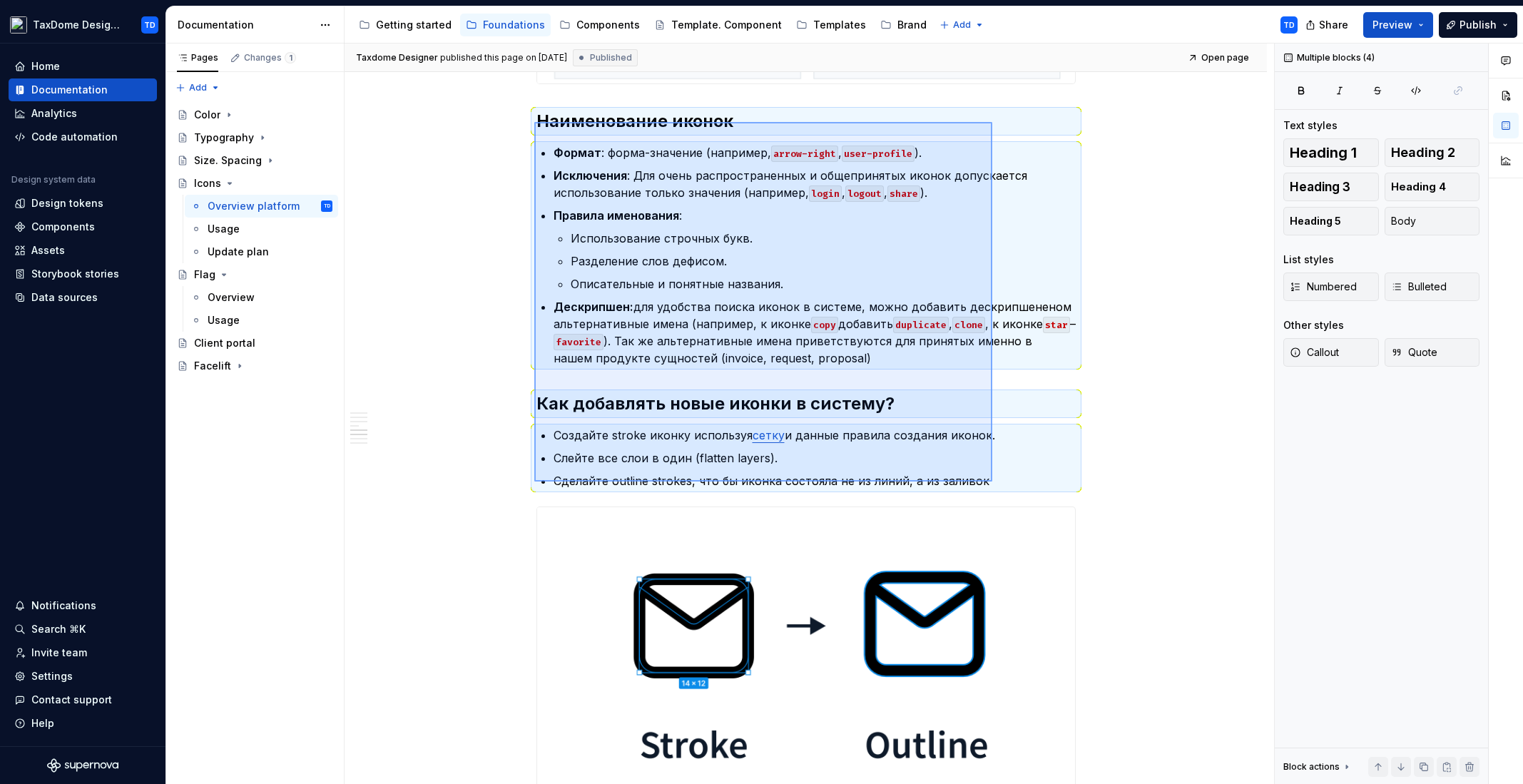
drag, startPoint x: 534, startPoint y: 122, endPoint x: 992, endPoint y: 482, distance: 582.5
click at [992, 482] on div "Taxdome Designer published this page on [DATE] Published Open page Icons Edit h…" at bounding box center [809, 414] width 929 height 741
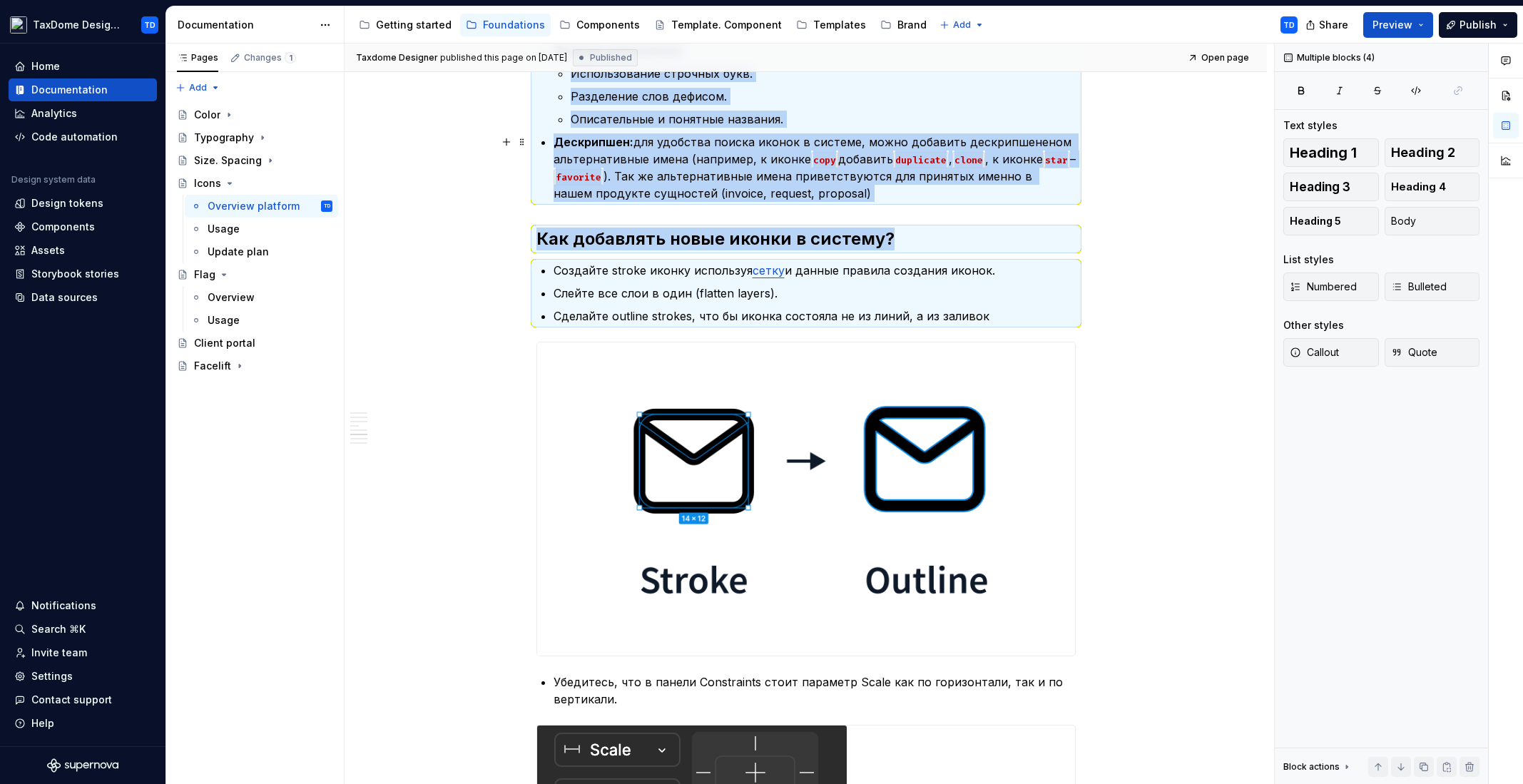
scroll to position [4398, 0]
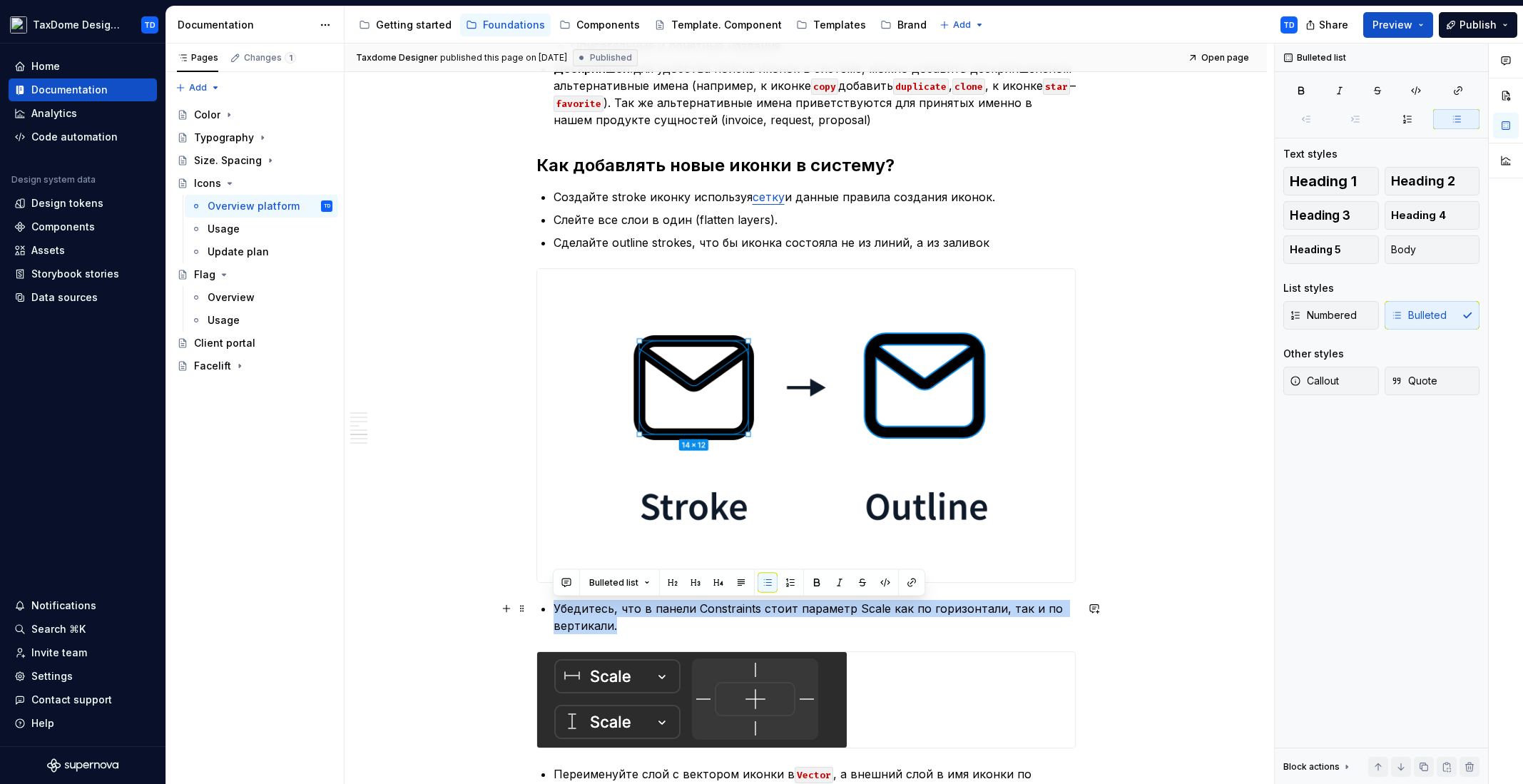
drag, startPoint x: 554, startPoint y: 604, endPoint x: 629, endPoint y: 629, distance: 79.1
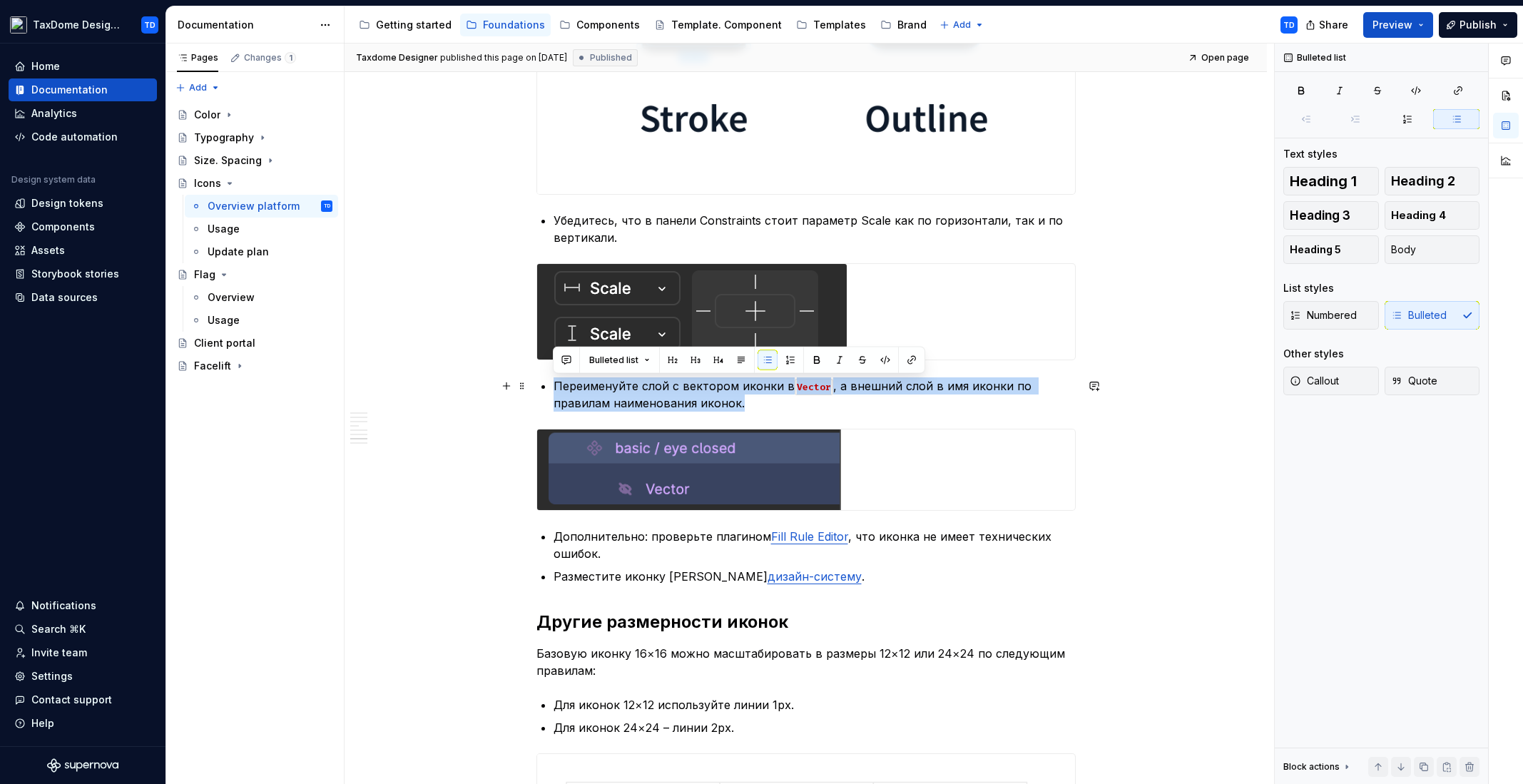
drag, startPoint x: 550, startPoint y: 383, endPoint x: 762, endPoint y: 410, distance: 213.7
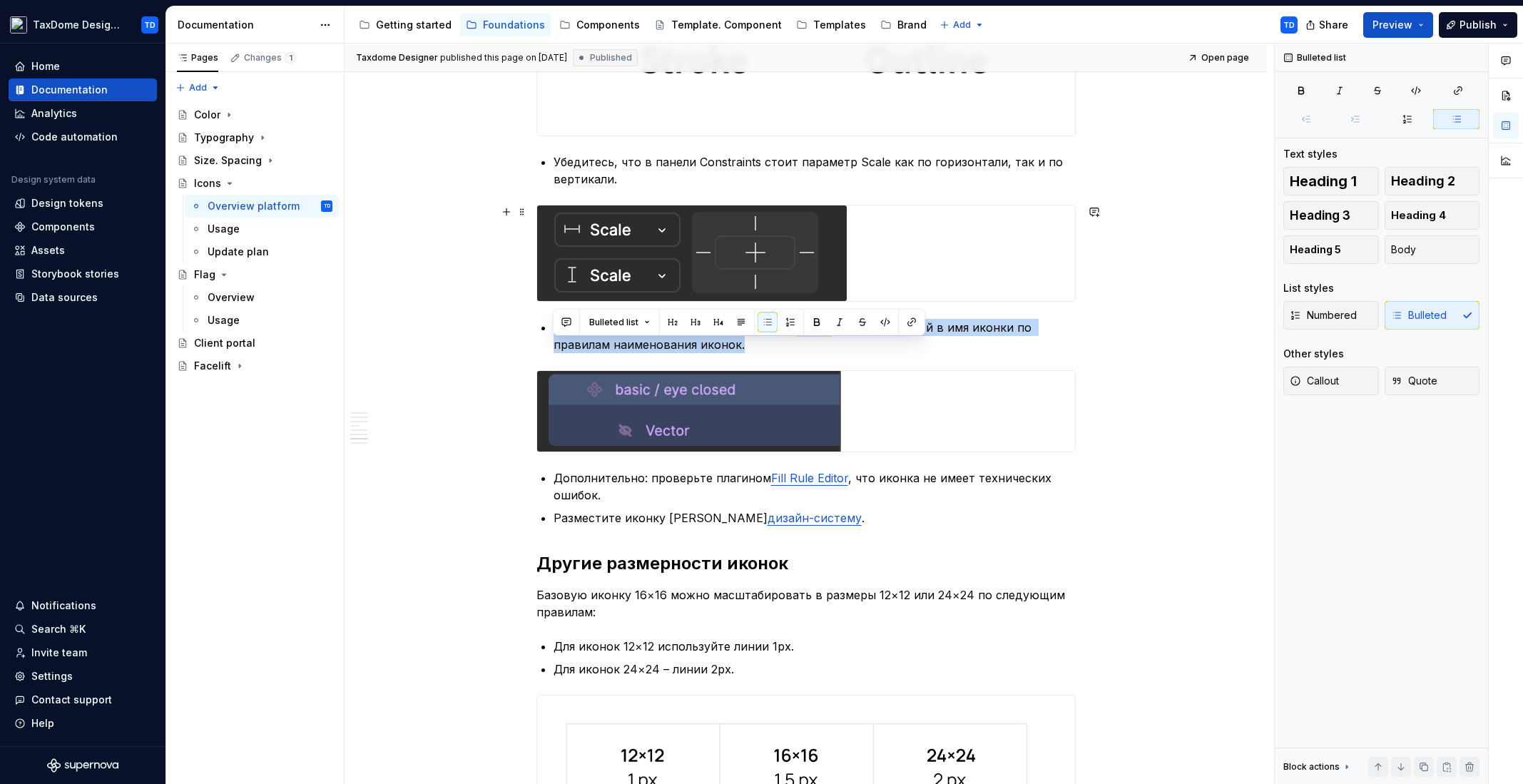
scroll to position [4899, 0]
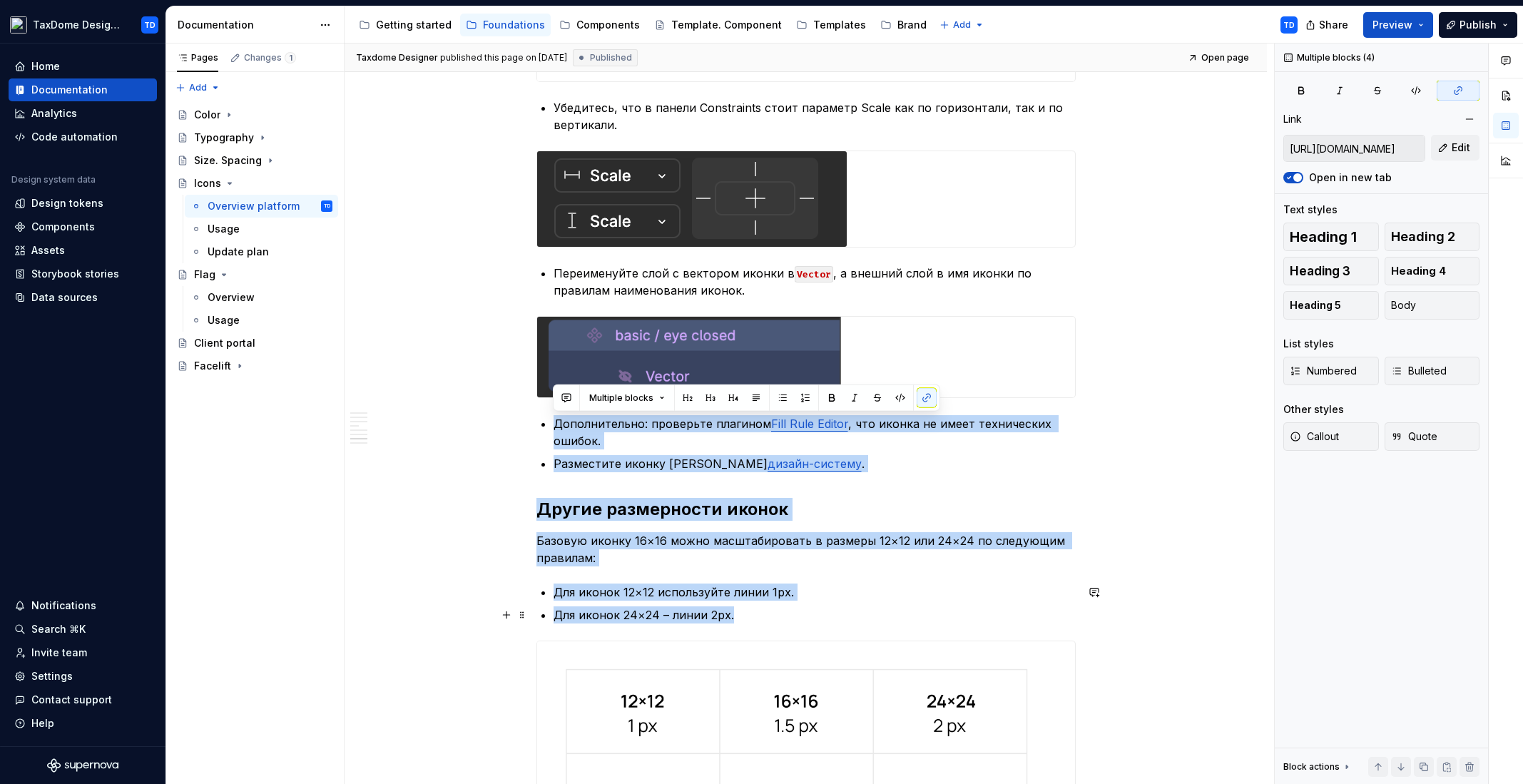
drag, startPoint x: 554, startPoint y: 424, endPoint x: 733, endPoint y: 621, distance: 266.2
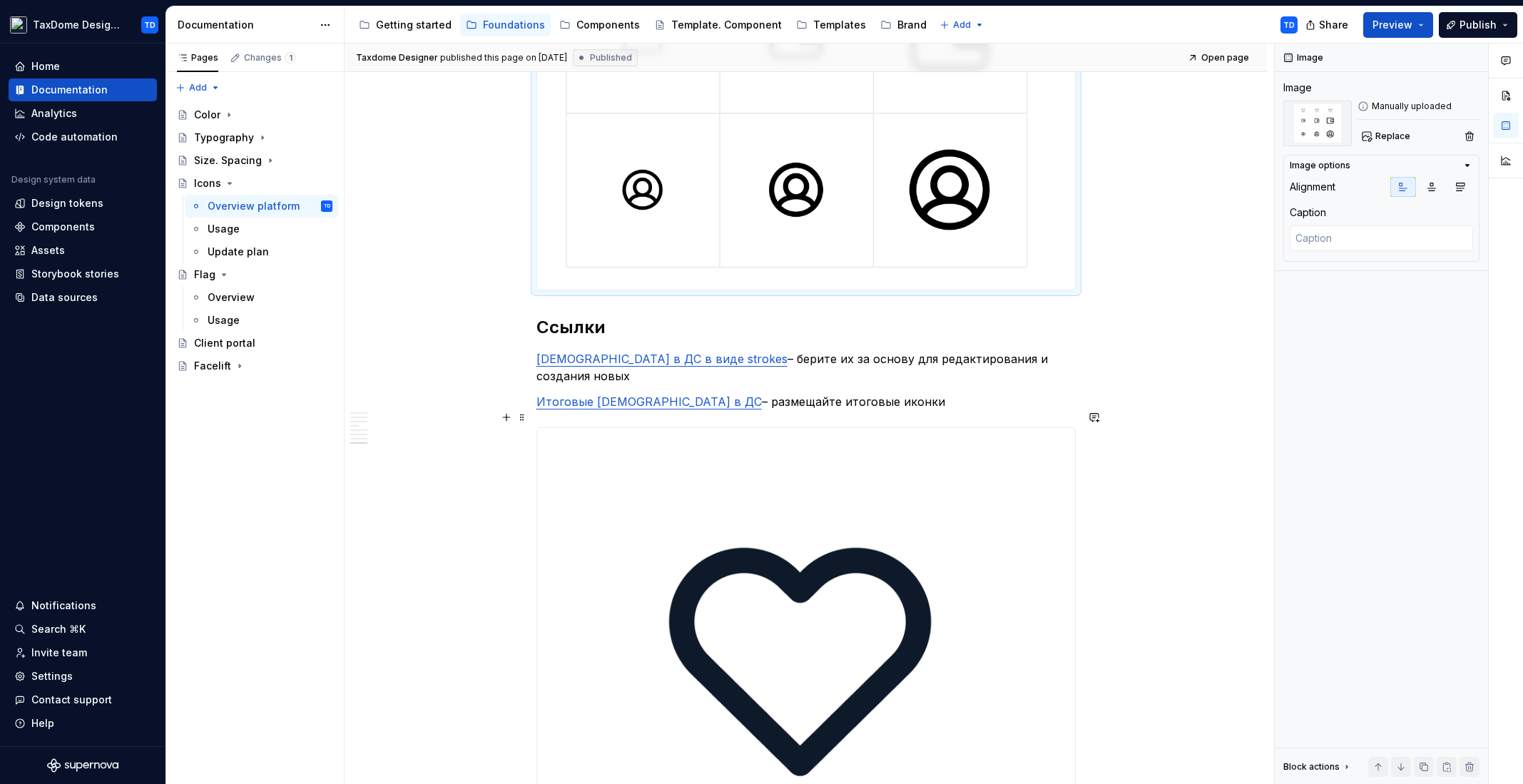
scroll to position [5706, 0]
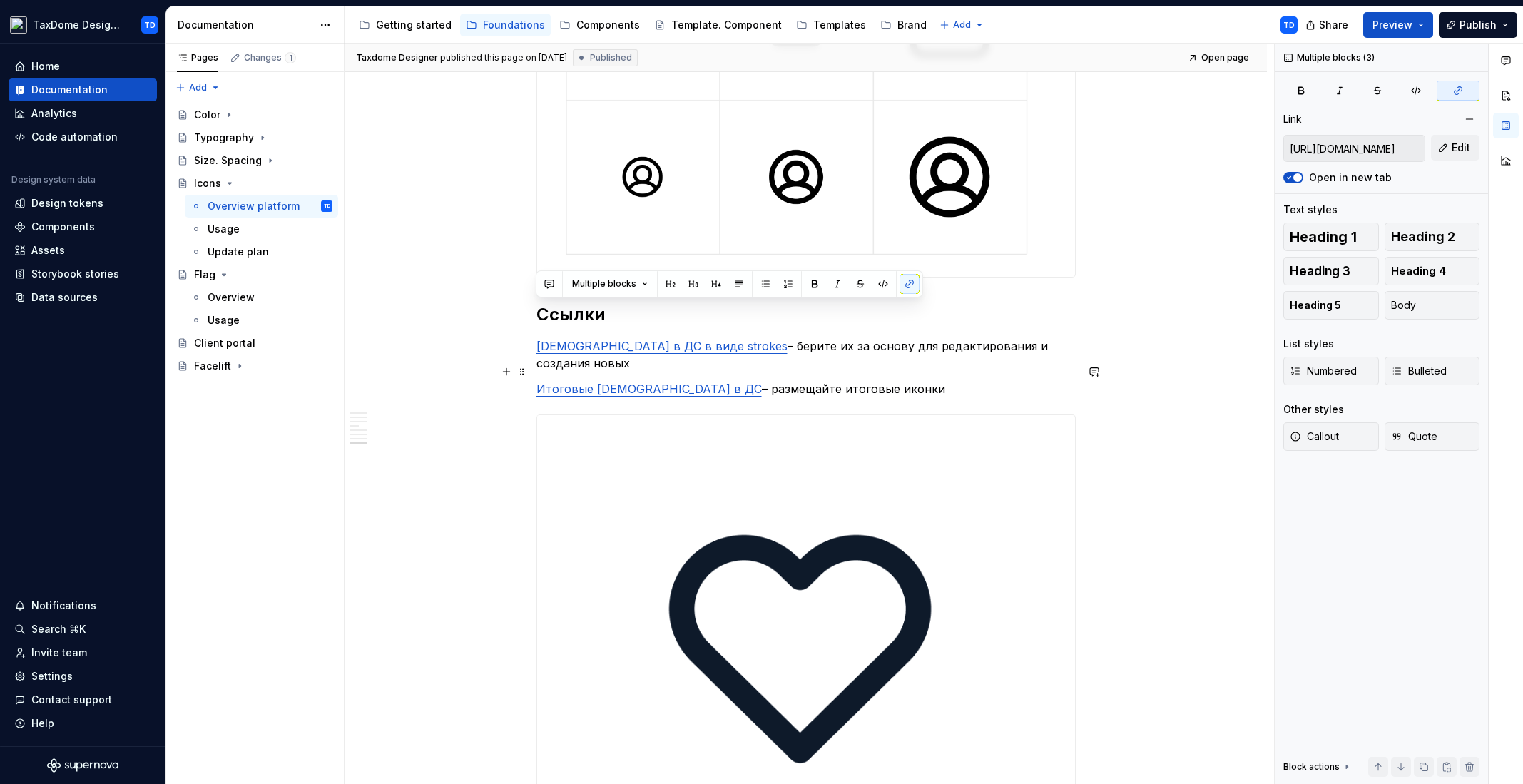
drag, startPoint x: 538, startPoint y: 308, endPoint x: 883, endPoint y: 378, distance: 352.0
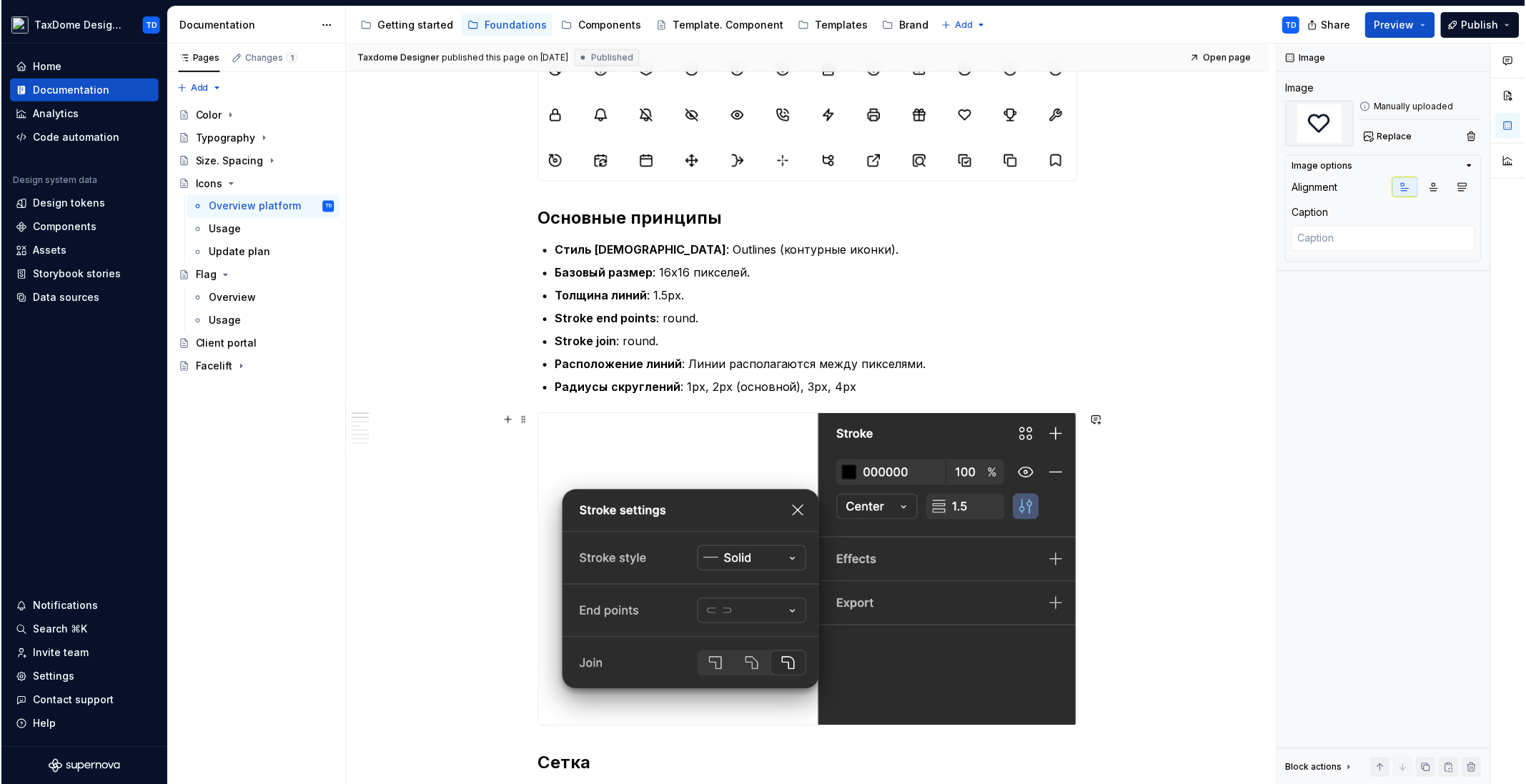
scroll to position [0, 0]
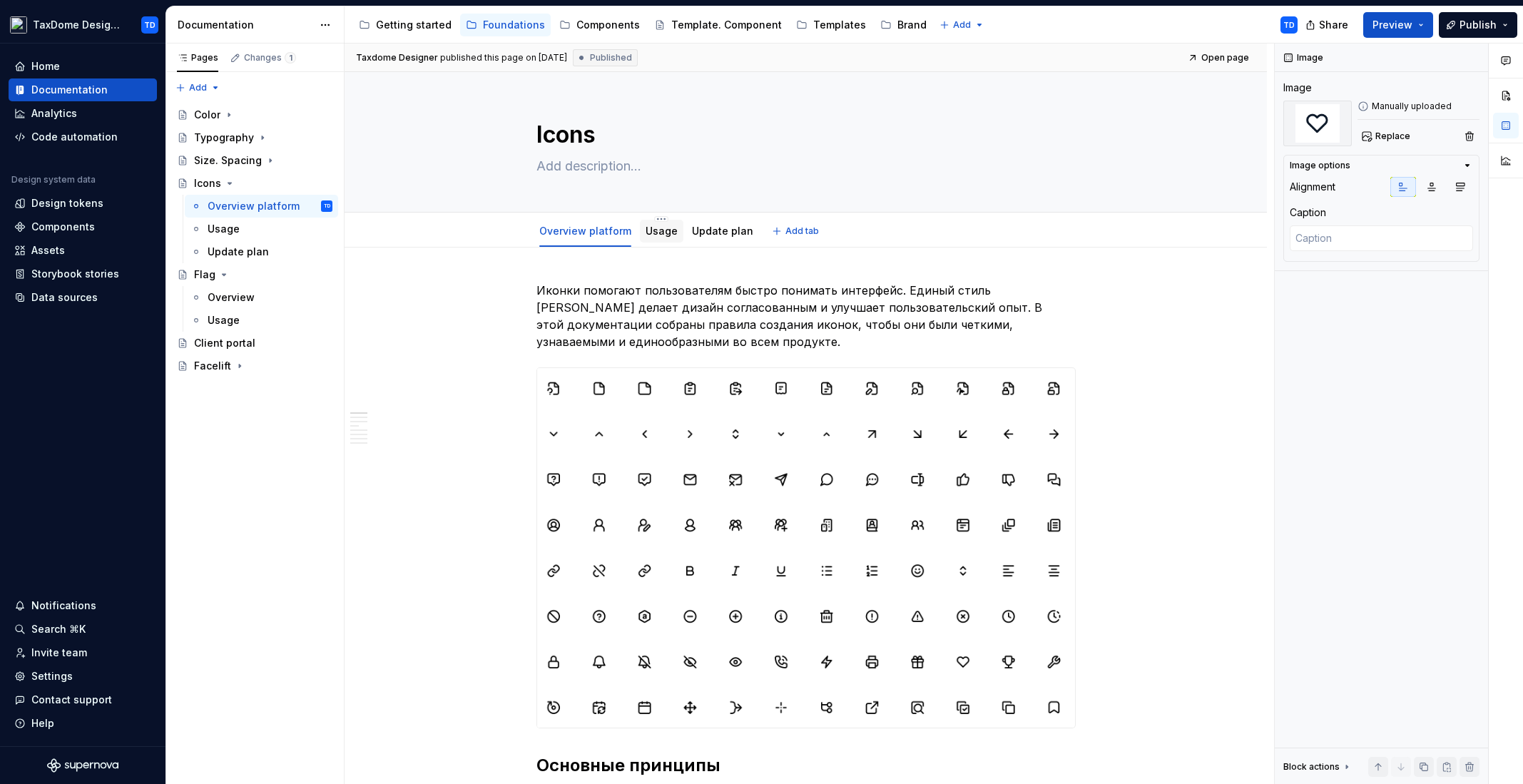
click at [657, 227] on link "Usage" at bounding box center [661, 231] width 32 height 12
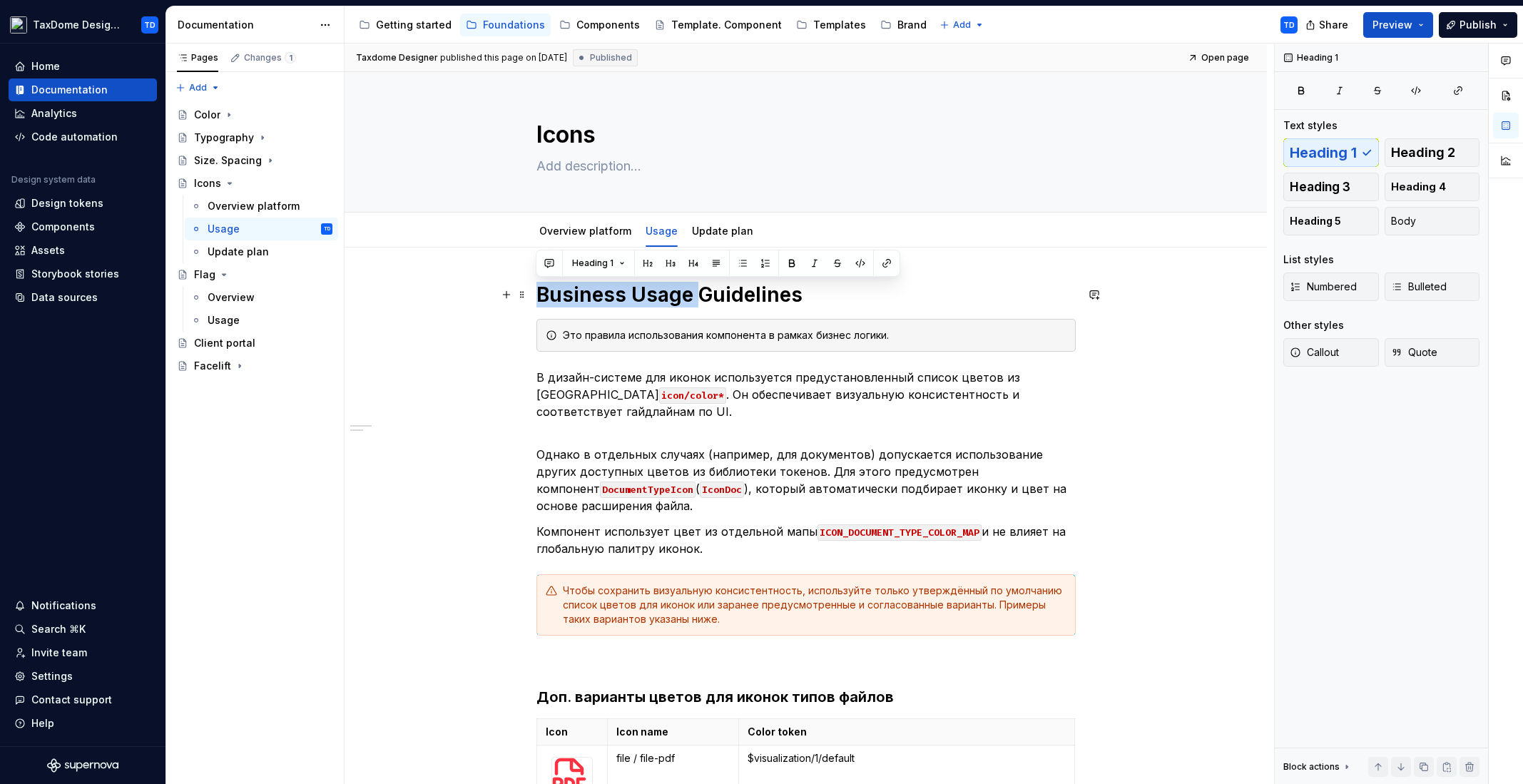
drag, startPoint x: 540, startPoint y: 293, endPoint x: 693, endPoint y: 293, distance: 153.0
click at [693, 293] on h1 "Business Usage Guidelines" at bounding box center [806, 294] width 539 height 26
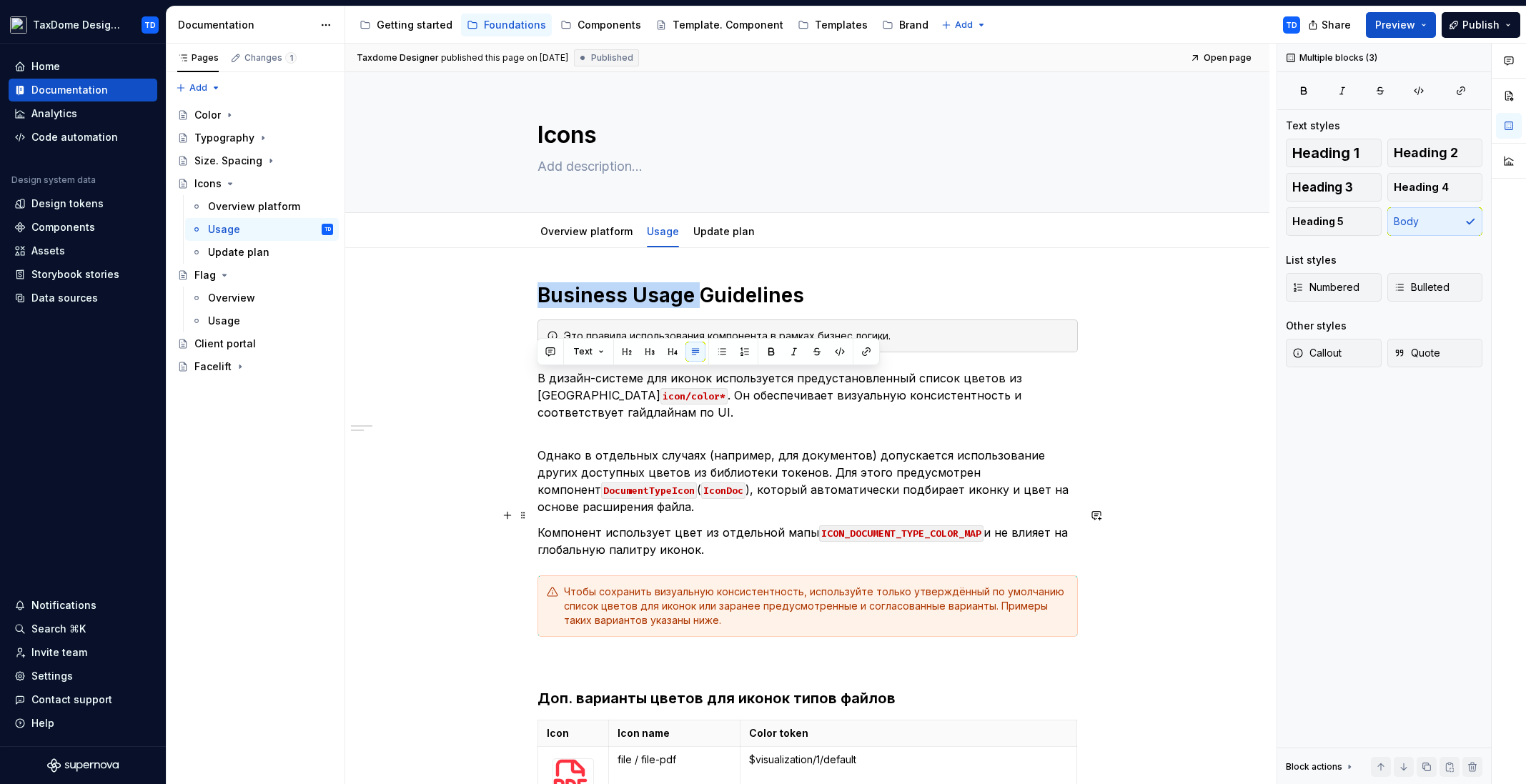
drag, startPoint x: 536, startPoint y: 379, endPoint x: 733, endPoint y: 529, distance: 247.6
click at [733, 529] on div "Business Usage Guidelines Это правила использования компонента в рамках бизнес …" at bounding box center [807, 666] width 540 height 767
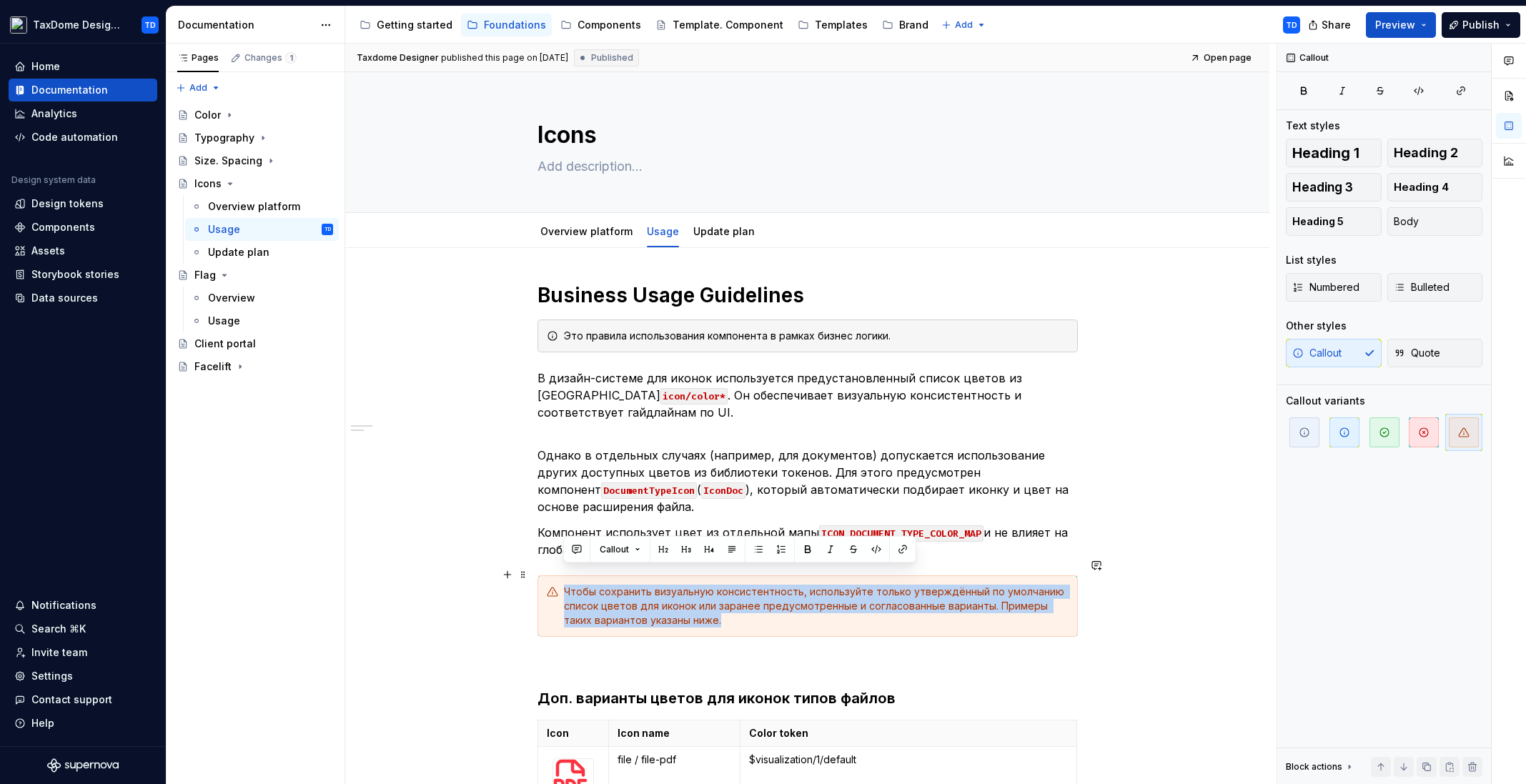
drag, startPoint x: 656, startPoint y: 598, endPoint x: 559, endPoint y: 573, distance: 100.2
click at [559, 575] on div "Чтобы сохранить визуальную консистентность, используйте только утверждённый по …" at bounding box center [807, 606] width 540 height 62
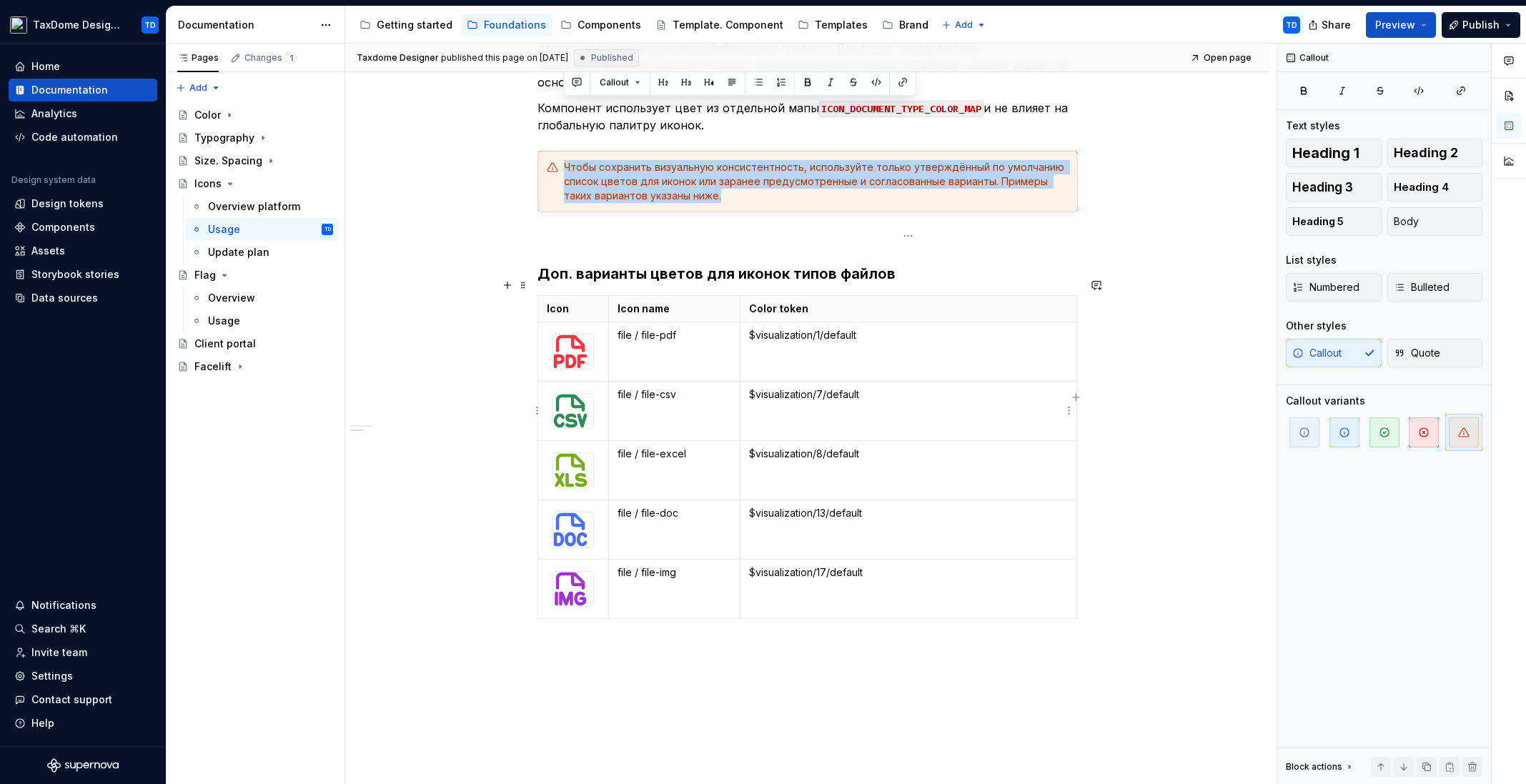
scroll to position [466, 0]
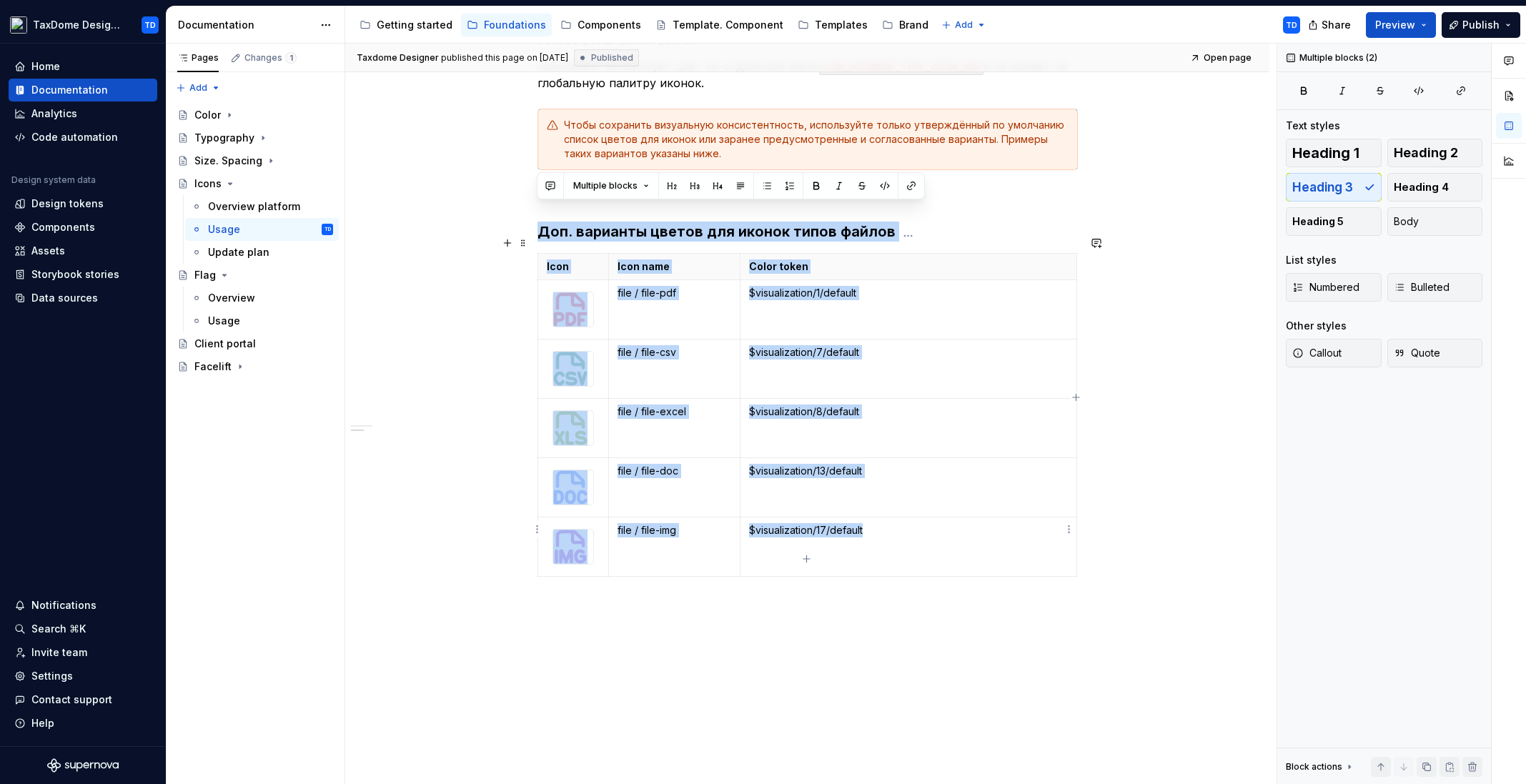
drag, startPoint x: 539, startPoint y: 211, endPoint x: 937, endPoint y: 538, distance: 515.1
click at [937, 538] on div "Business Usage Guidelines Это правила использования компонента в рамках бизнес …" at bounding box center [807, 199] width 540 height 767
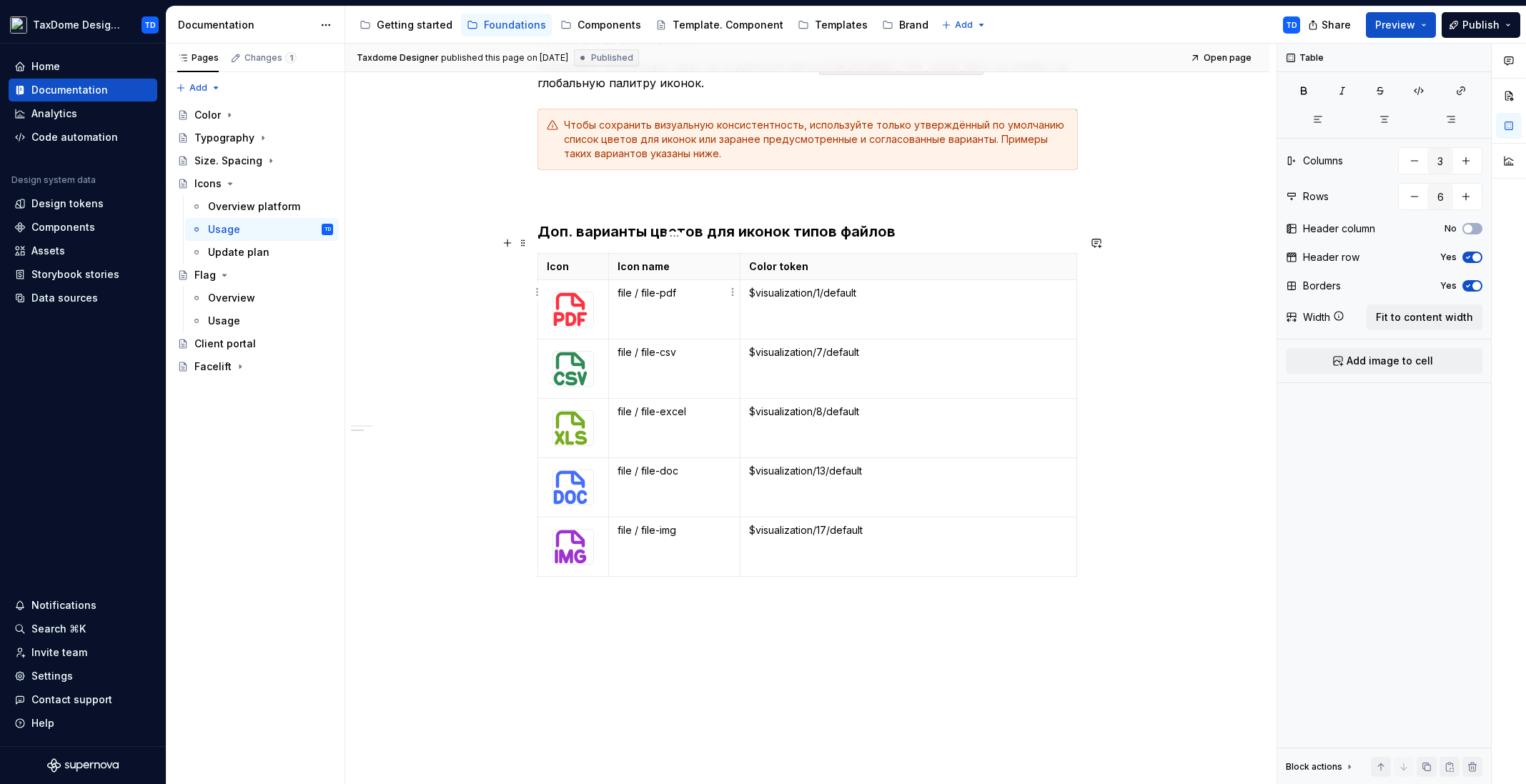
click at [619, 297] on td "file / file-pdf" at bounding box center [674, 310] width 132 height 59
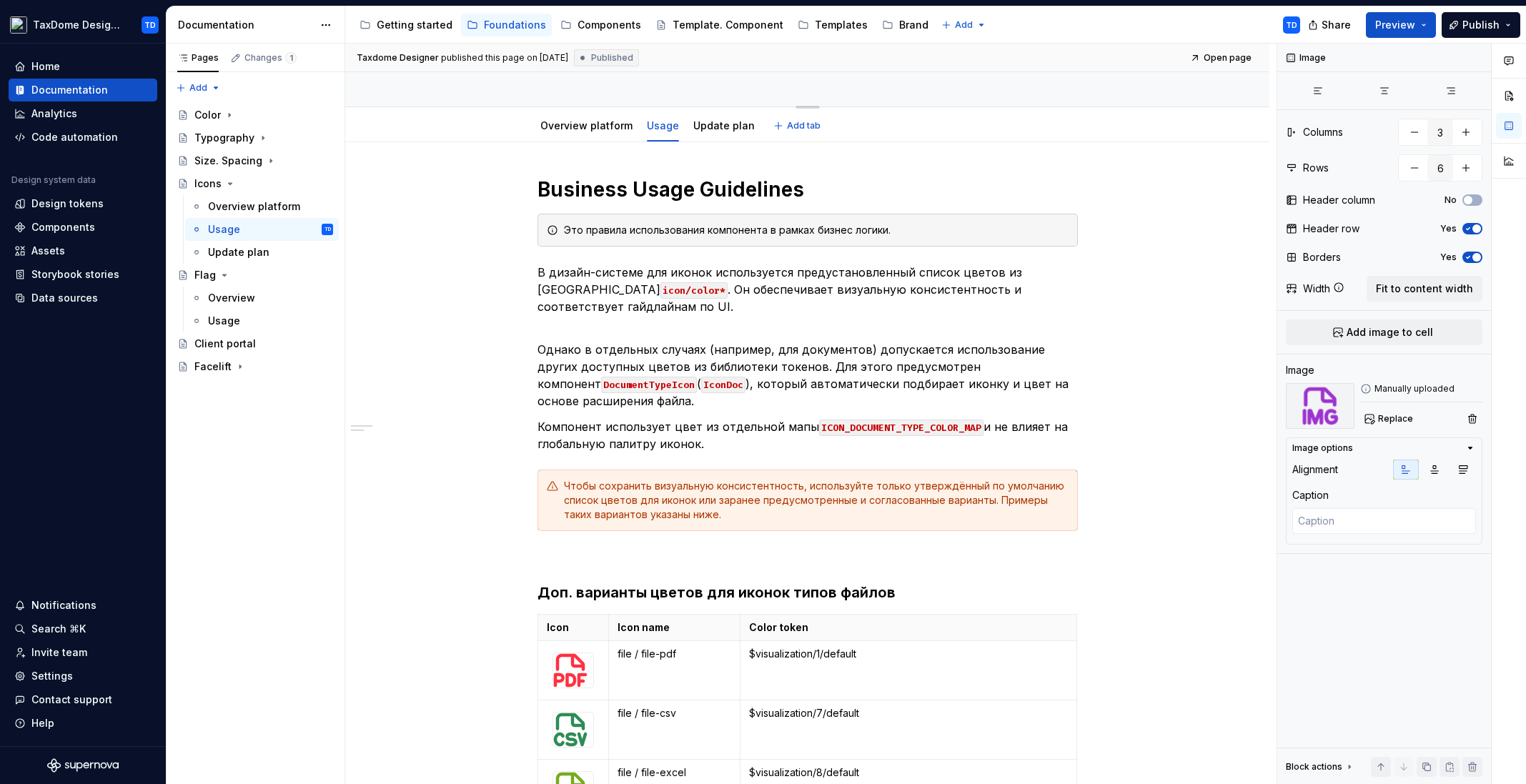
scroll to position [0, 0]
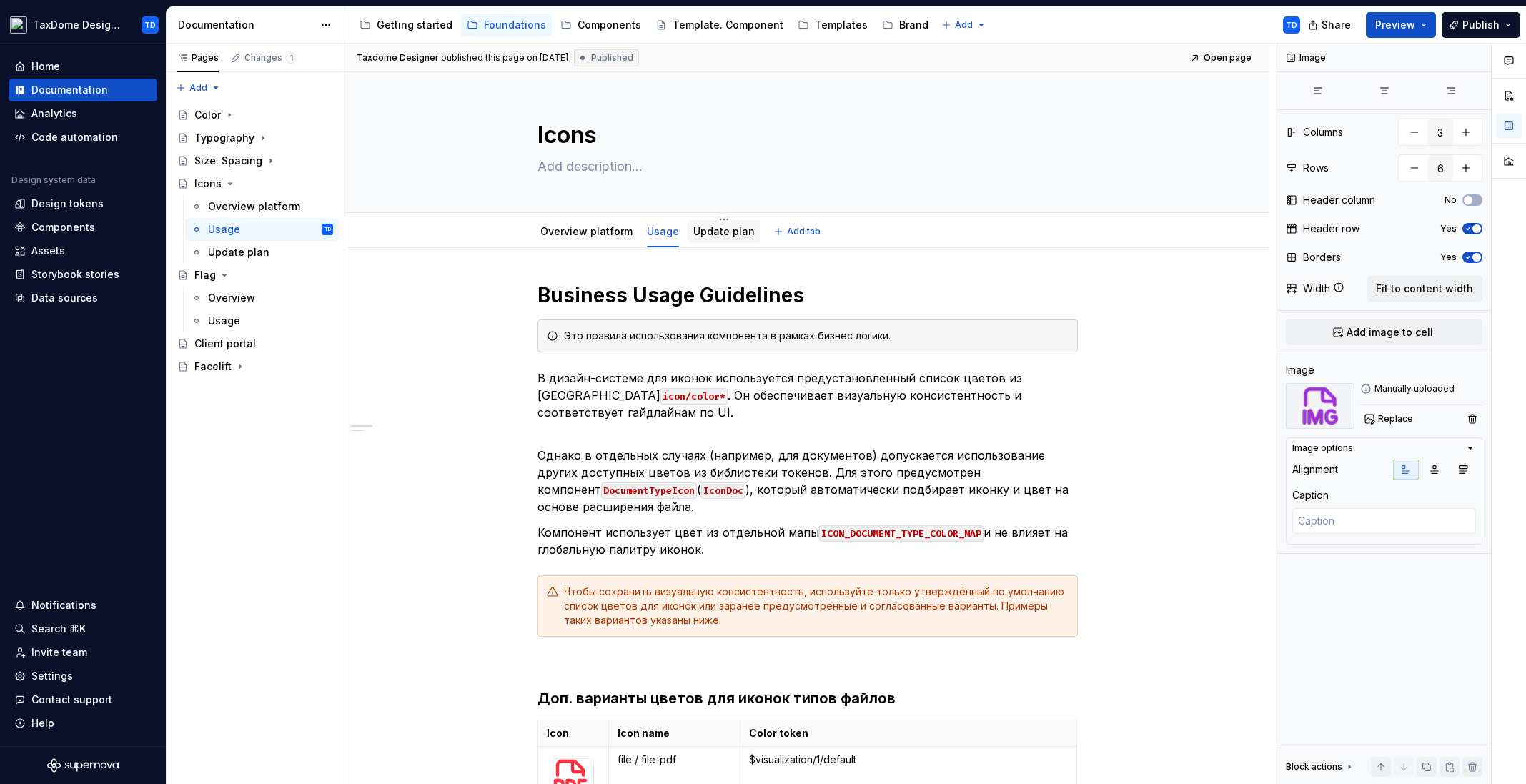
click at [705, 227] on link "Update plan" at bounding box center [723, 231] width 62 height 12
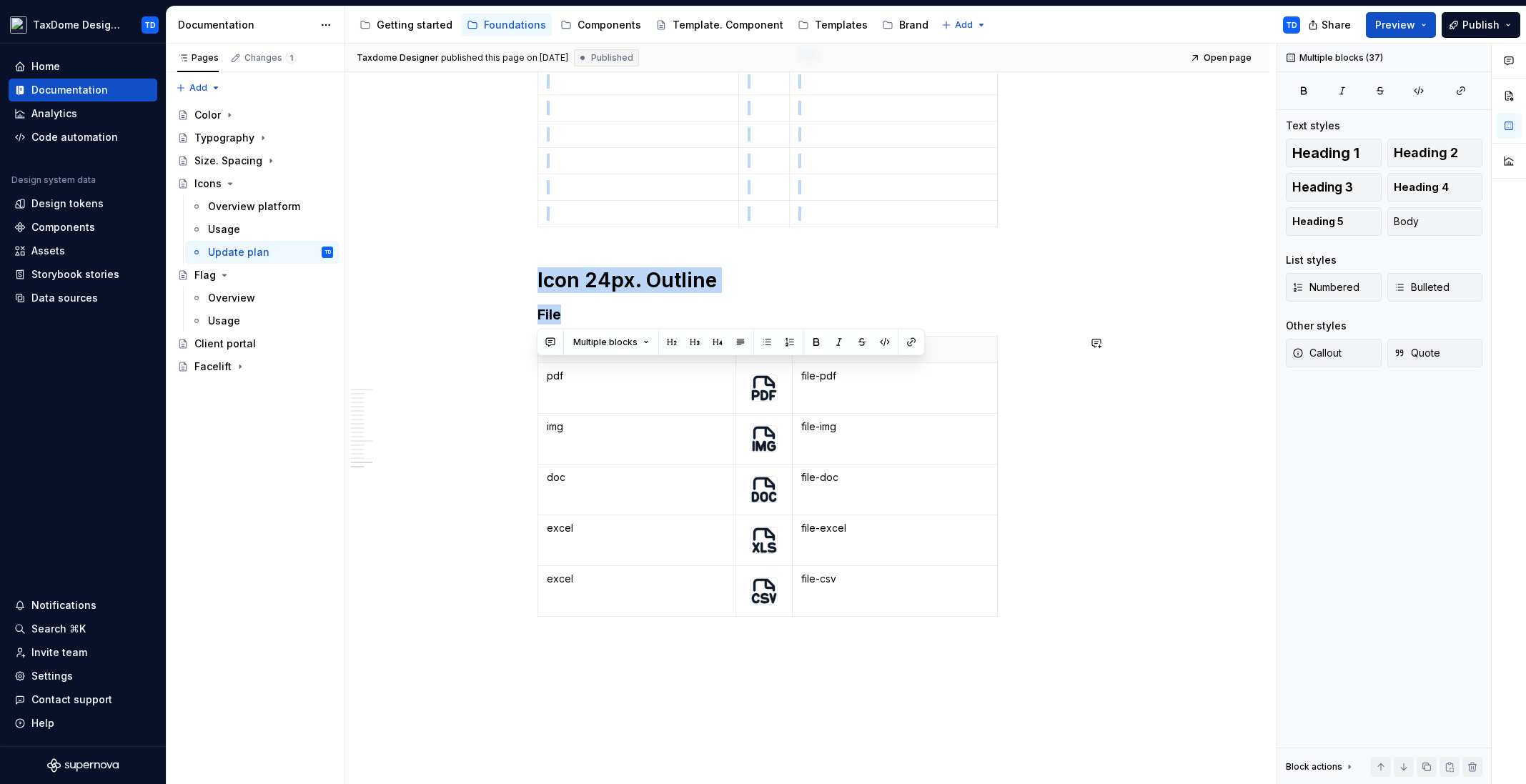
scroll to position [14592, 0]
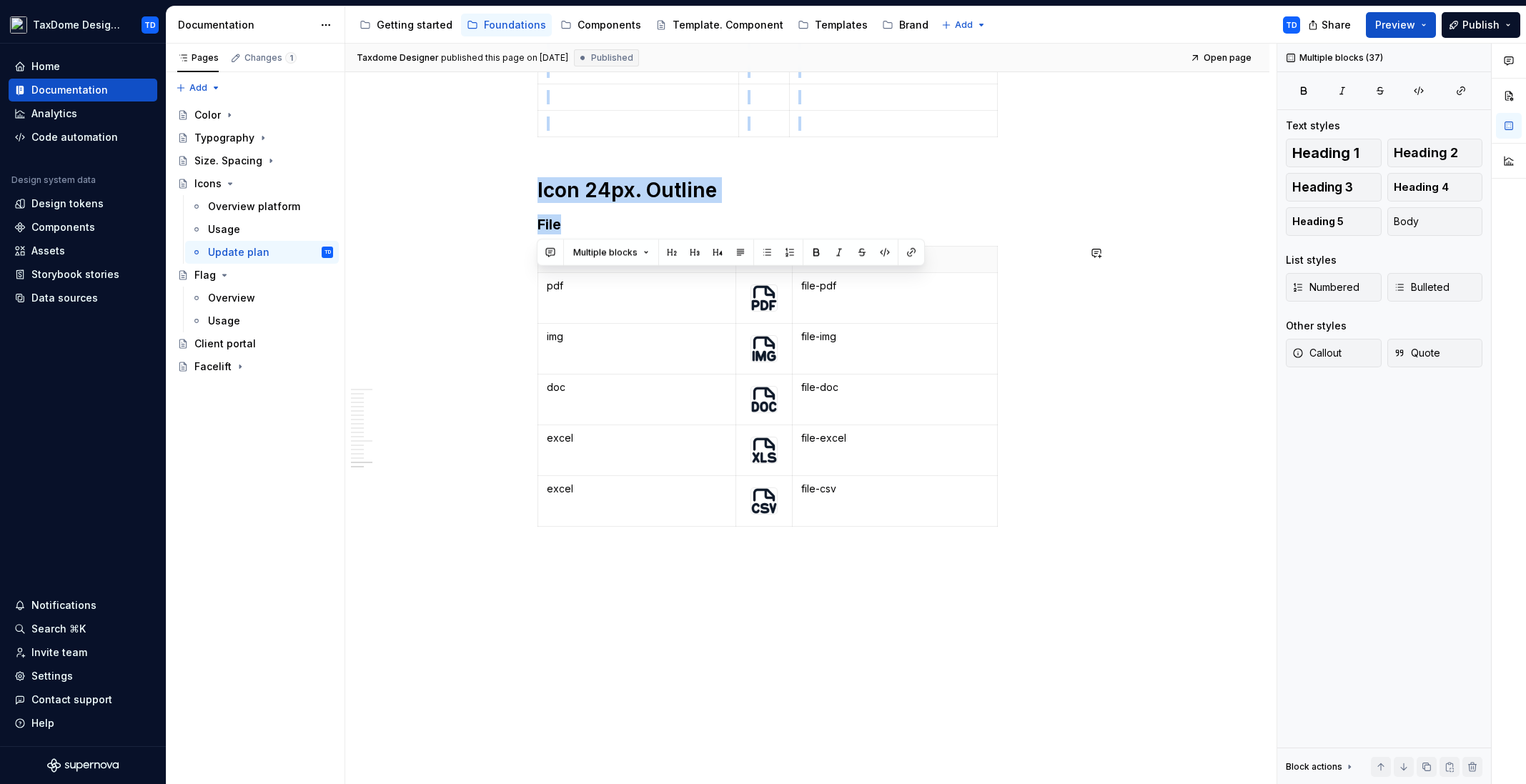
drag, startPoint x: 537, startPoint y: 312, endPoint x: 883, endPoint y: 706, distance: 524.4
click at [698, 311] on td "pdf" at bounding box center [636, 298] width 199 height 51
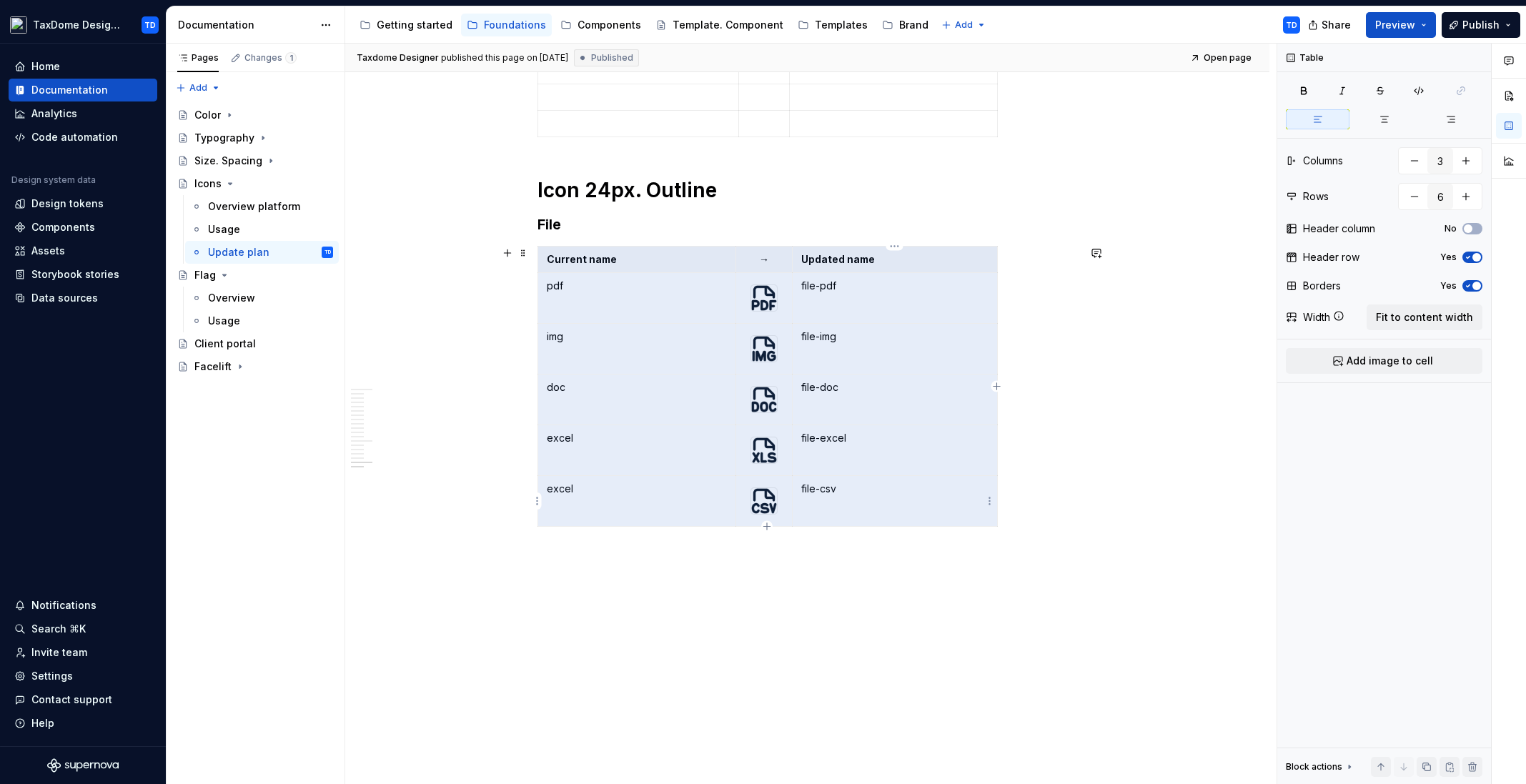
drag, startPoint x: 549, startPoint y: 258, endPoint x: 897, endPoint y: 510, distance: 429.7
click at [897, 510] on tbody "Current name → Updated name pdf file-pdf img file-img doc file-doc excel file-e…" at bounding box center [767, 387] width 459 height 280
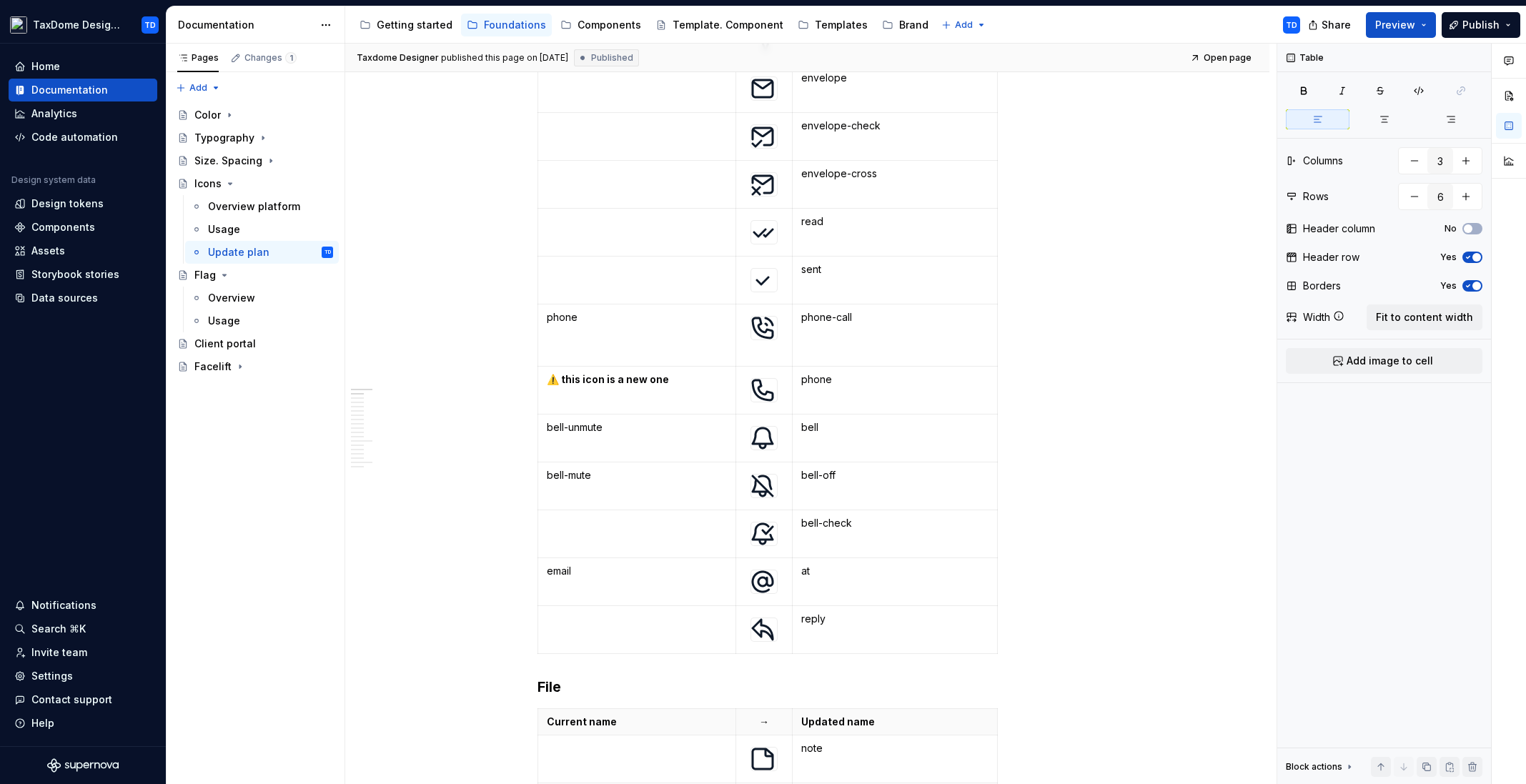
scroll to position [0, 0]
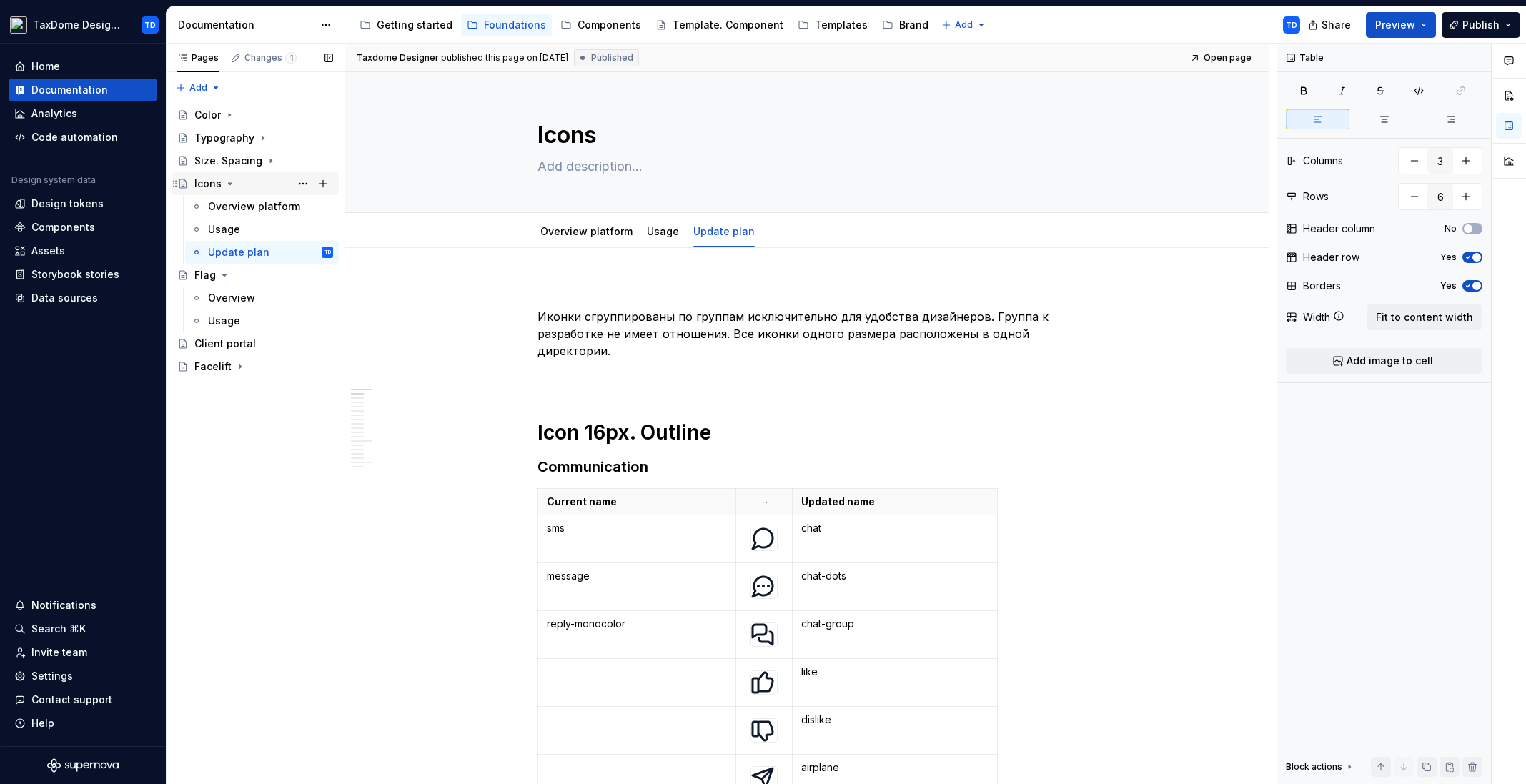
click at [225, 183] on icon "Page tree" at bounding box center [230, 184] width 12 height 12
click at [210, 204] on div "Flag" at bounding box center [206, 206] width 22 height 14
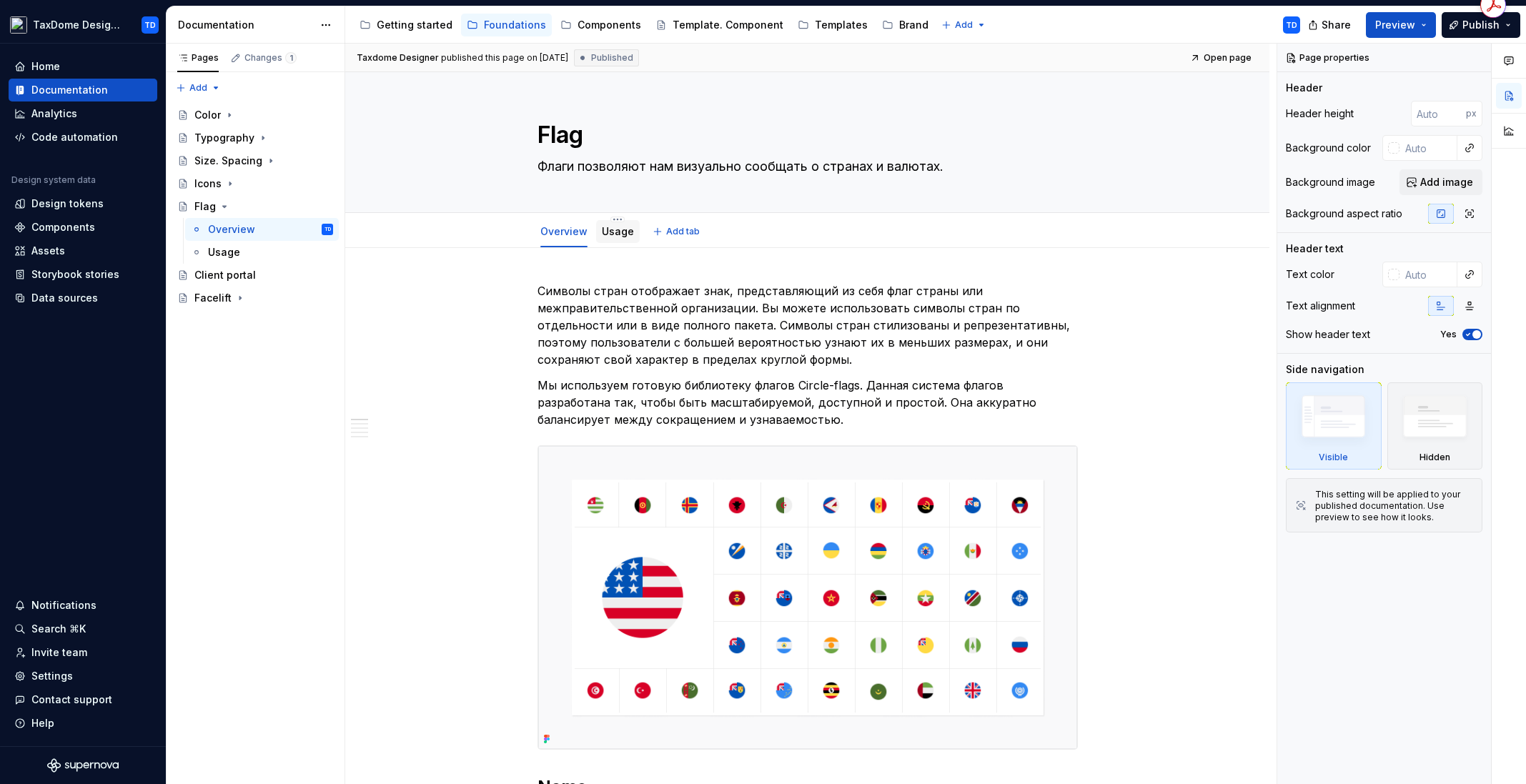
click at [617, 233] on link "Usage" at bounding box center [617, 231] width 32 height 12
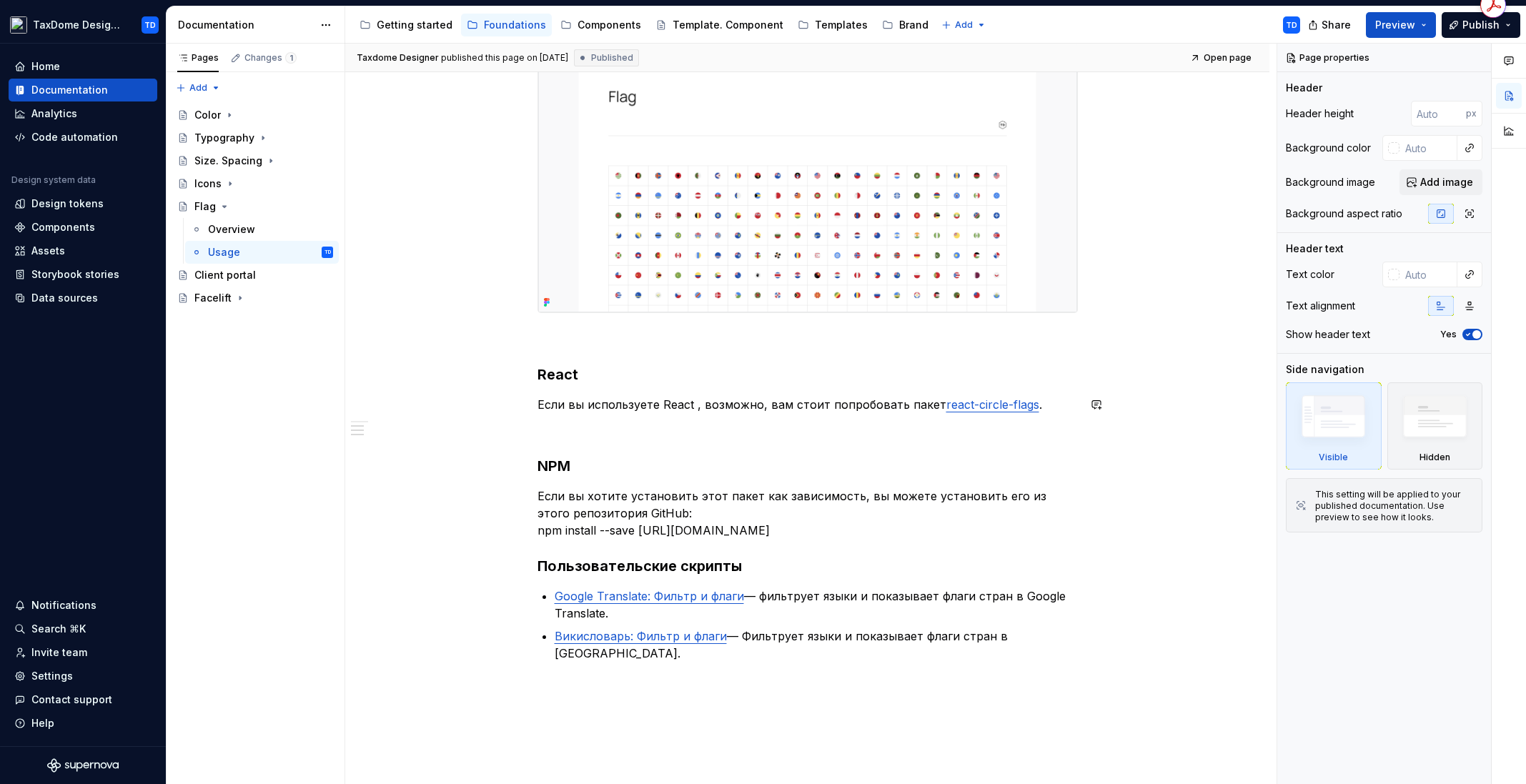
scroll to position [674, 0]
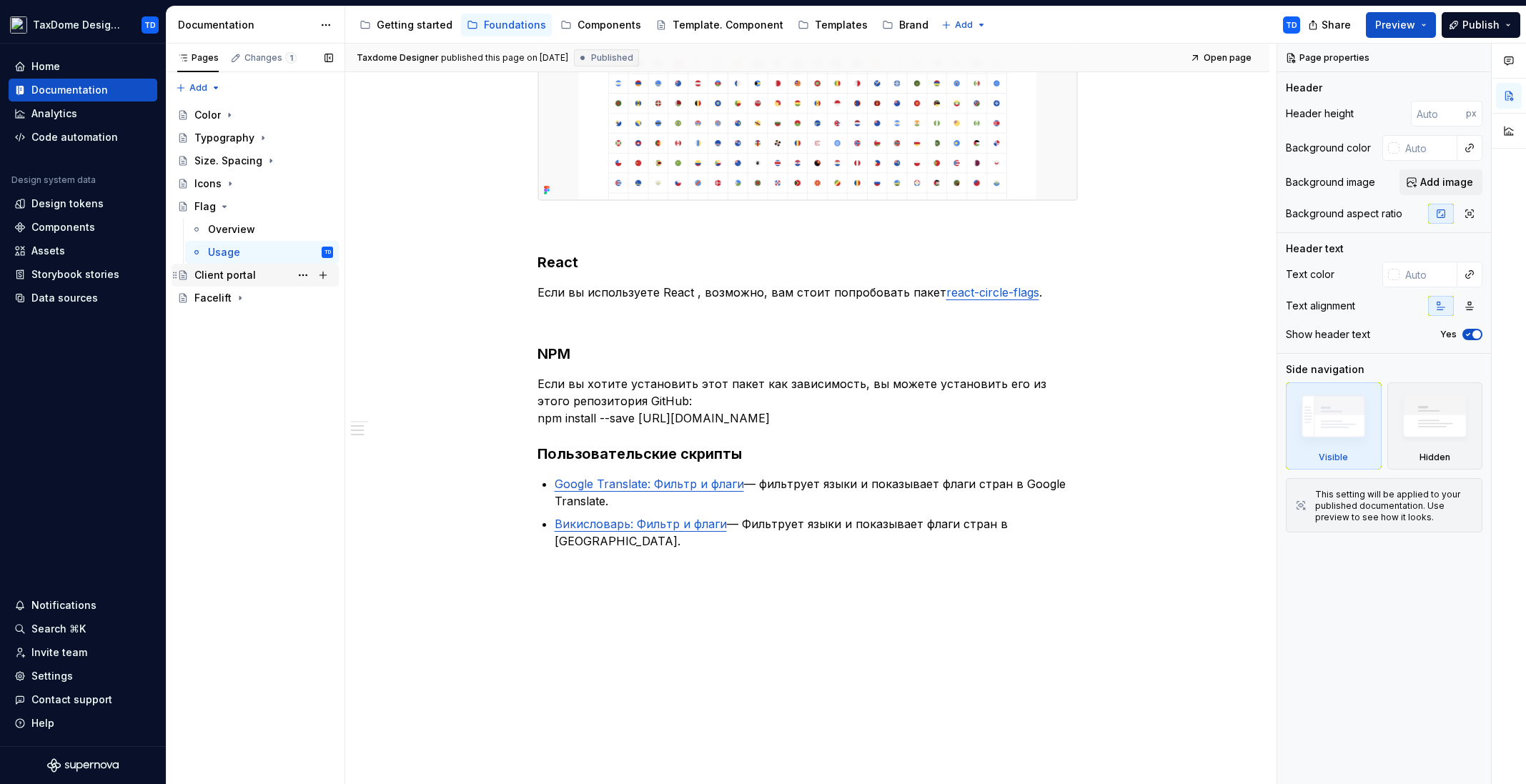
click at [230, 276] on div "Client portal" at bounding box center [225, 275] width 62 height 14
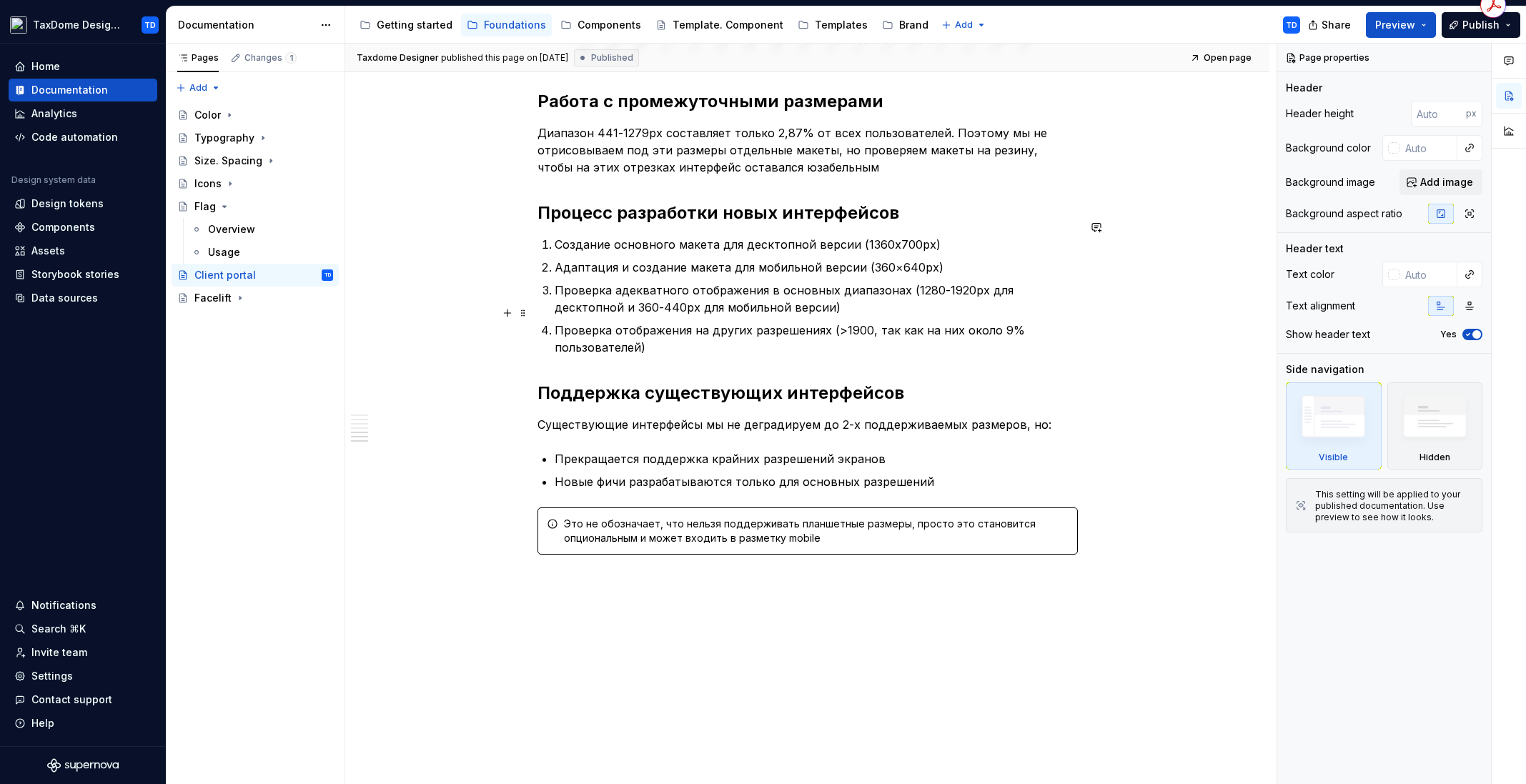
scroll to position [2539, 0]
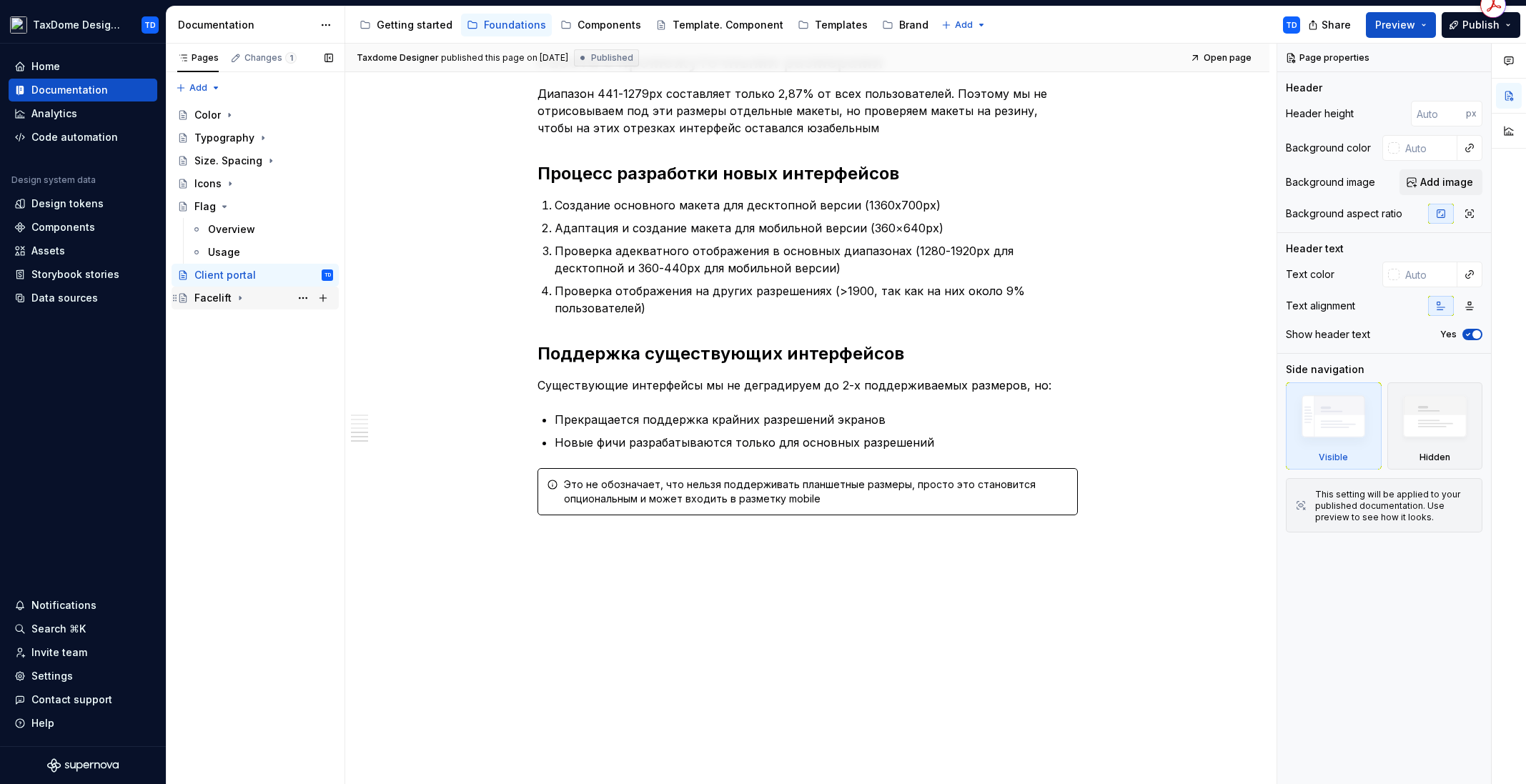
click at [223, 296] on div "Facelift" at bounding box center [213, 298] width 37 height 14
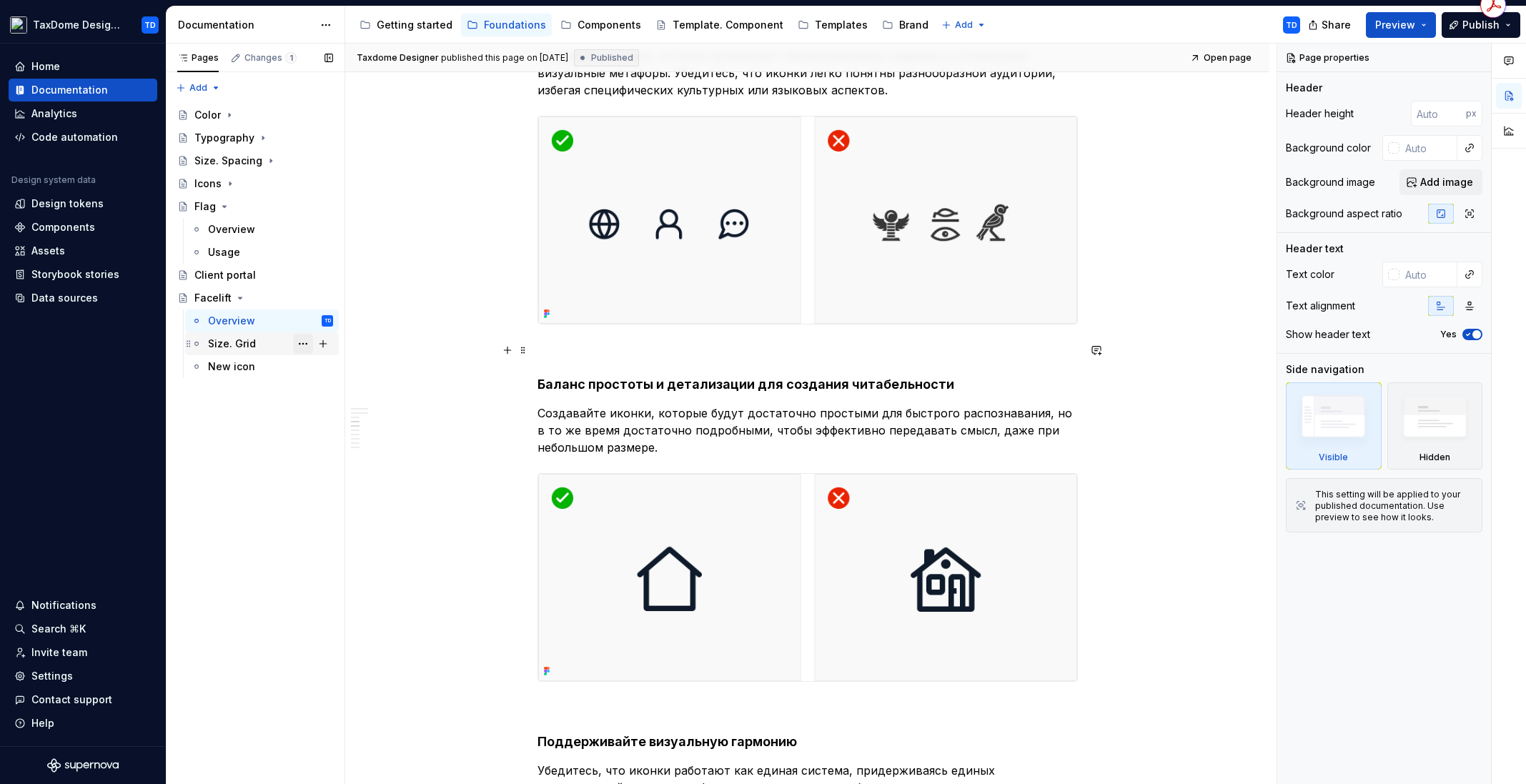
scroll to position [1828, 0]
click at [230, 278] on div "Client portal" at bounding box center [225, 275] width 62 height 14
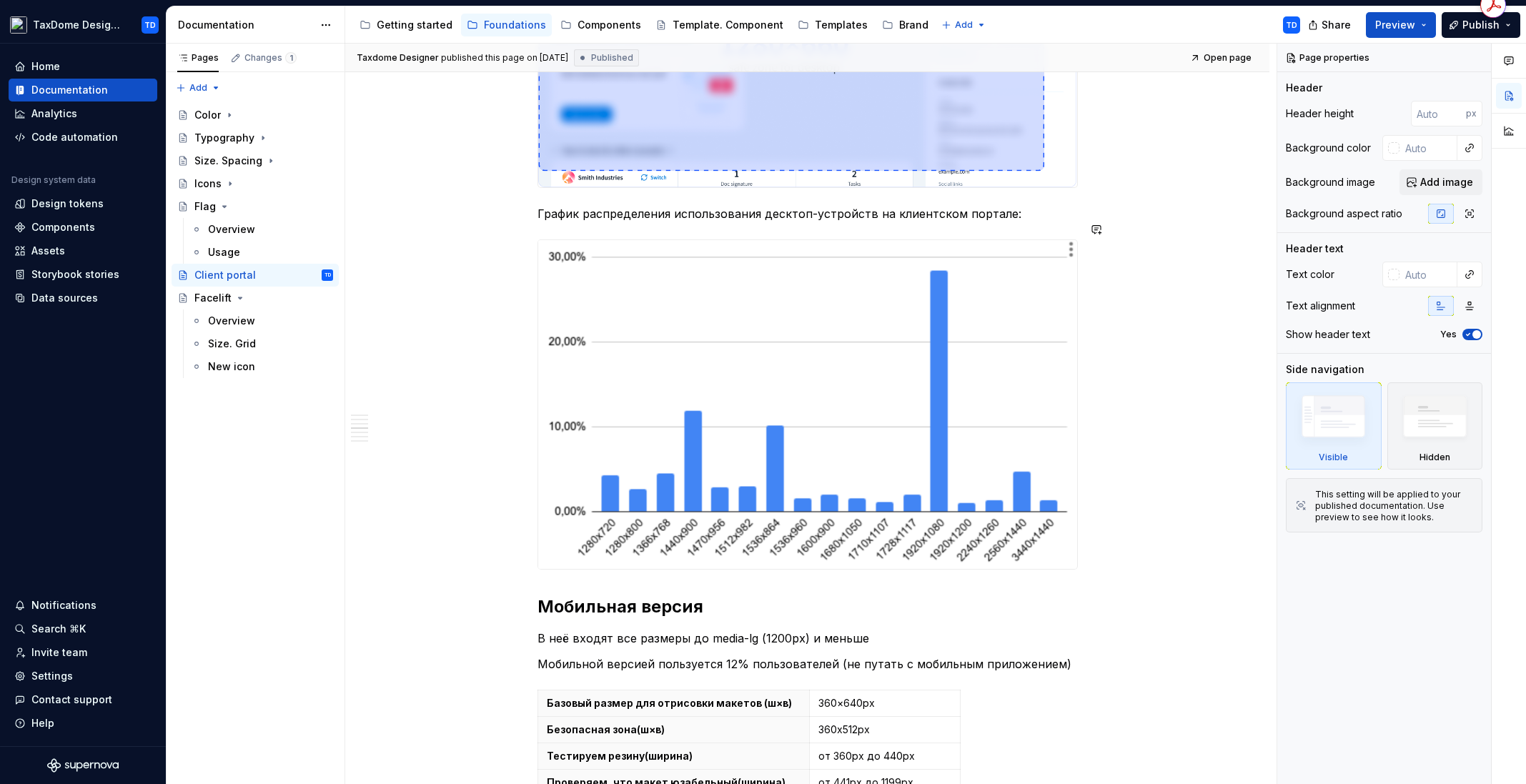
scroll to position [834, 0]
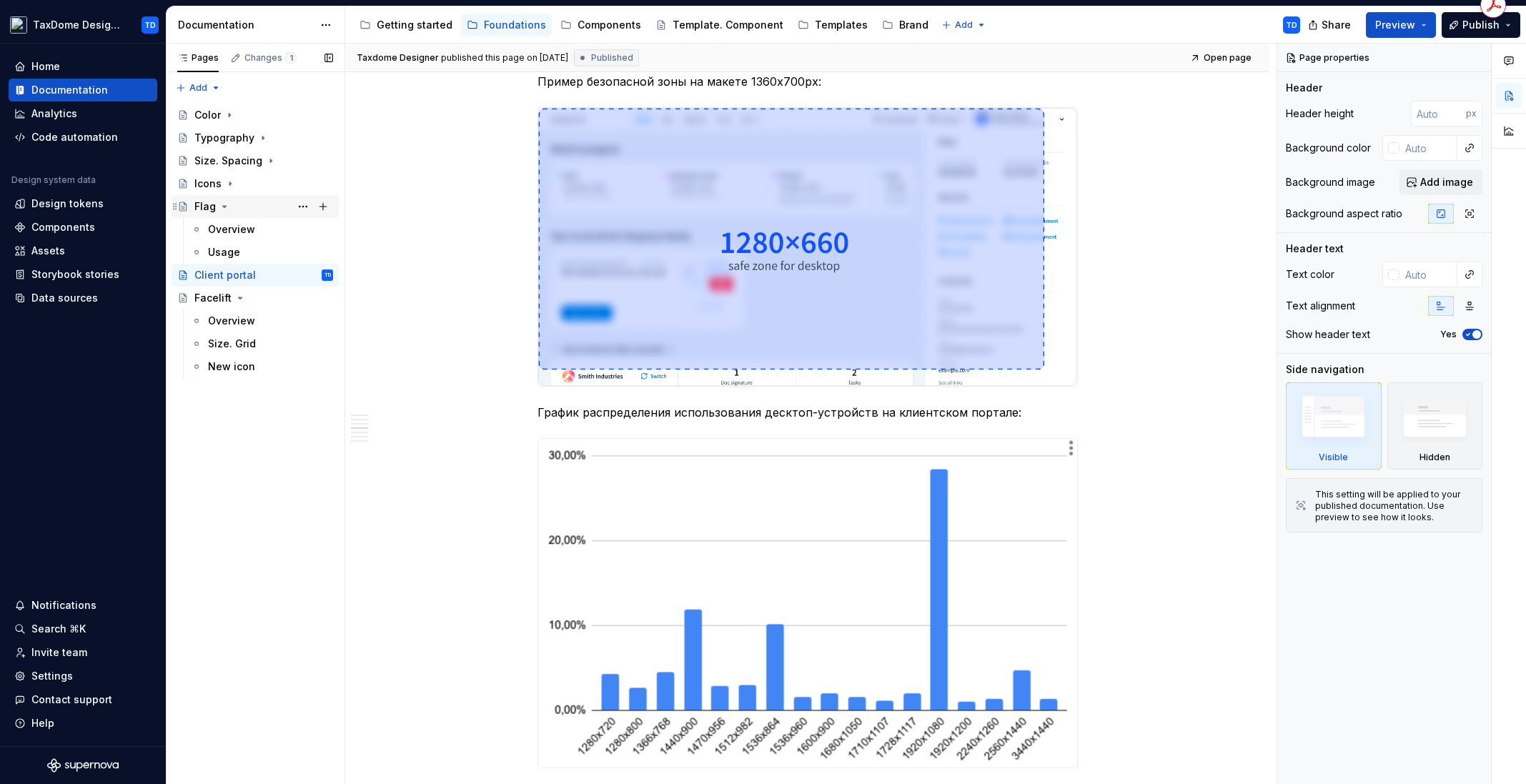
click at [220, 203] on icon "Page tree" at bounding box center [224, 206] width 12 height 12
click at [239, 251] on icon "Page tree" at bounding box center [241, 252] width 4 height 2
click at [581, 25] on div "Components" at bounding box center [610, 25] width 64 height 14
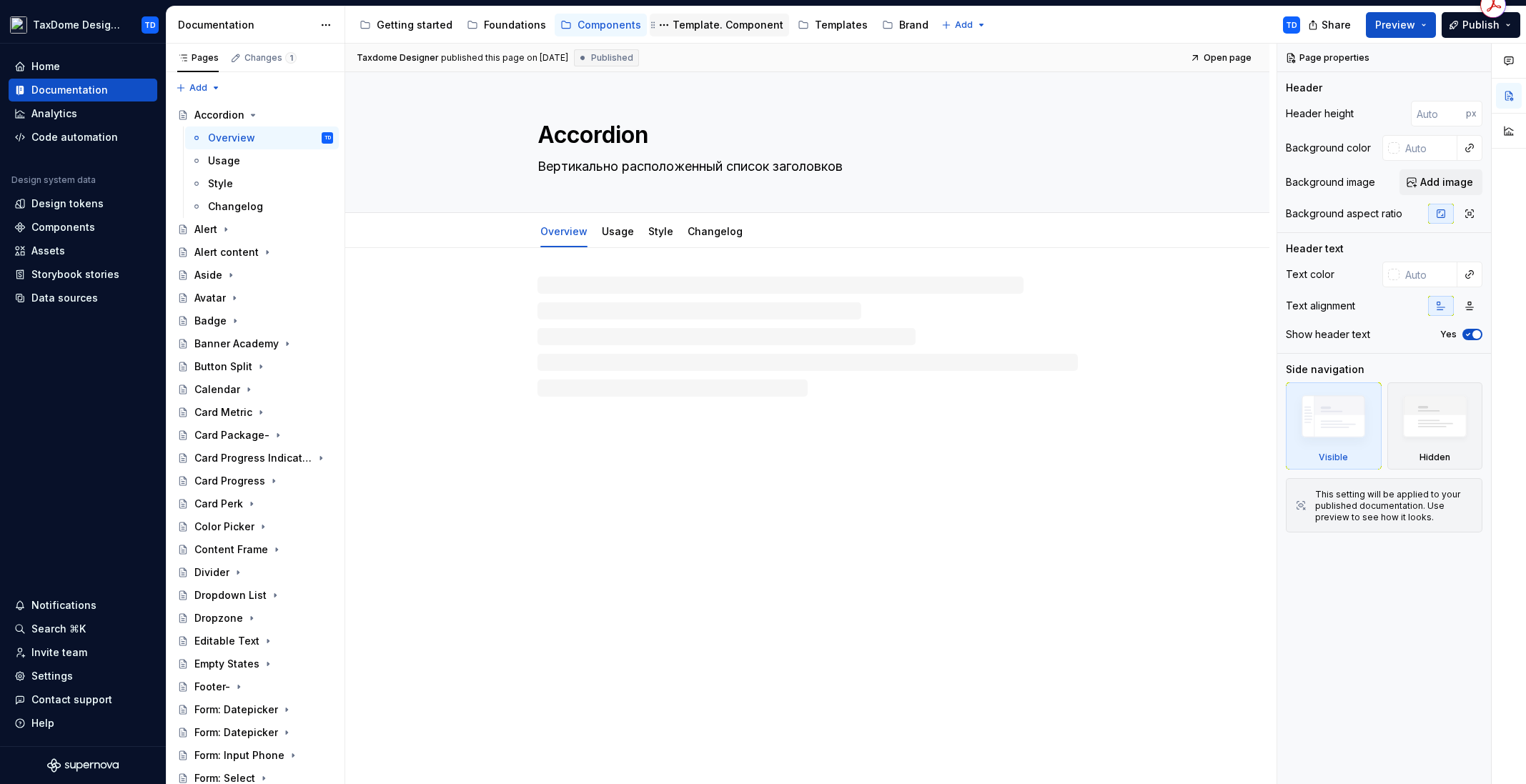
click at [699, 23] on div "Template. Component" at bounding box center [728, 25] width 111 height 14
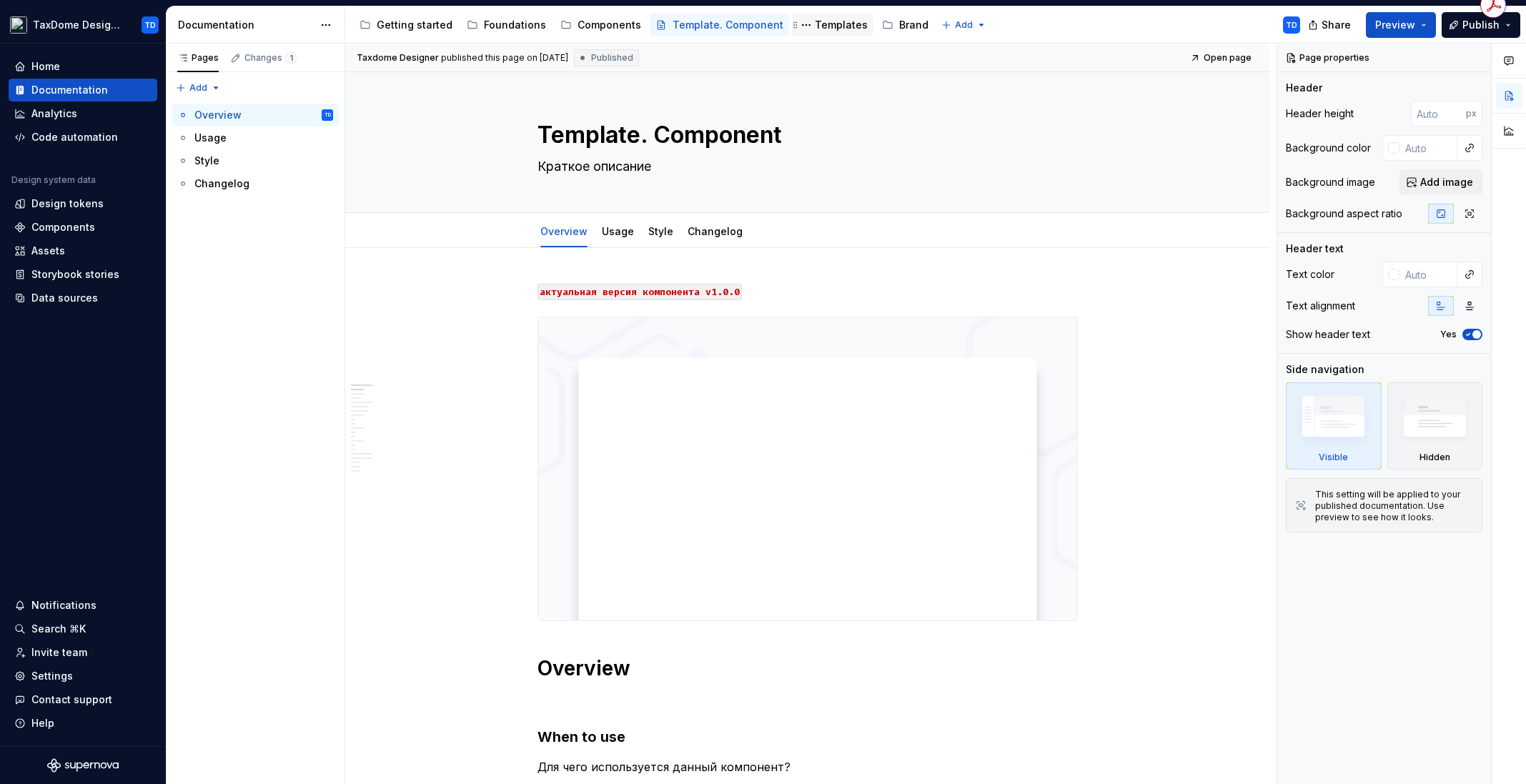
click at [814, 23] on div "Templates" at bounding box center [841, 25] width 53 height 14
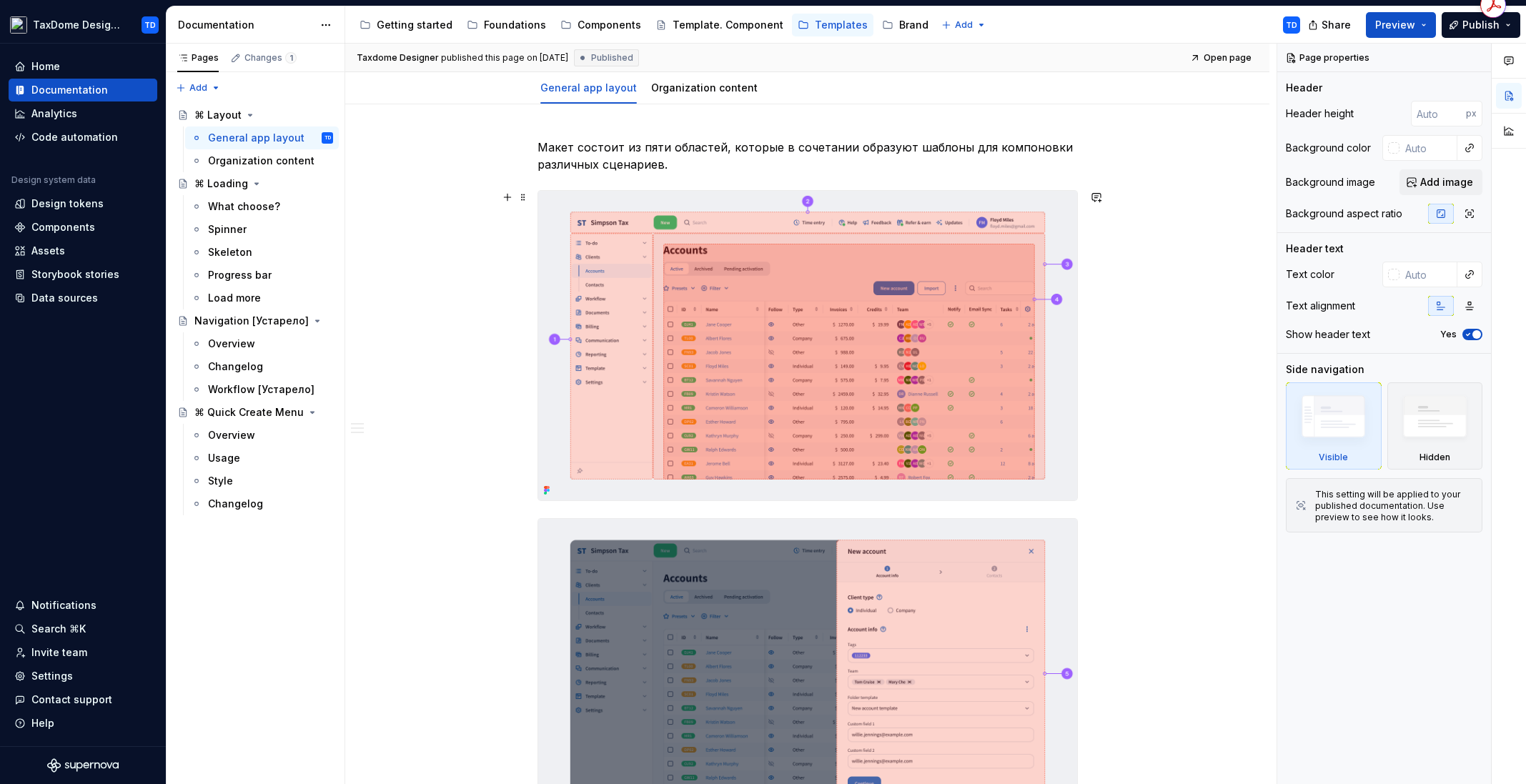
scroll to position [221, 0]
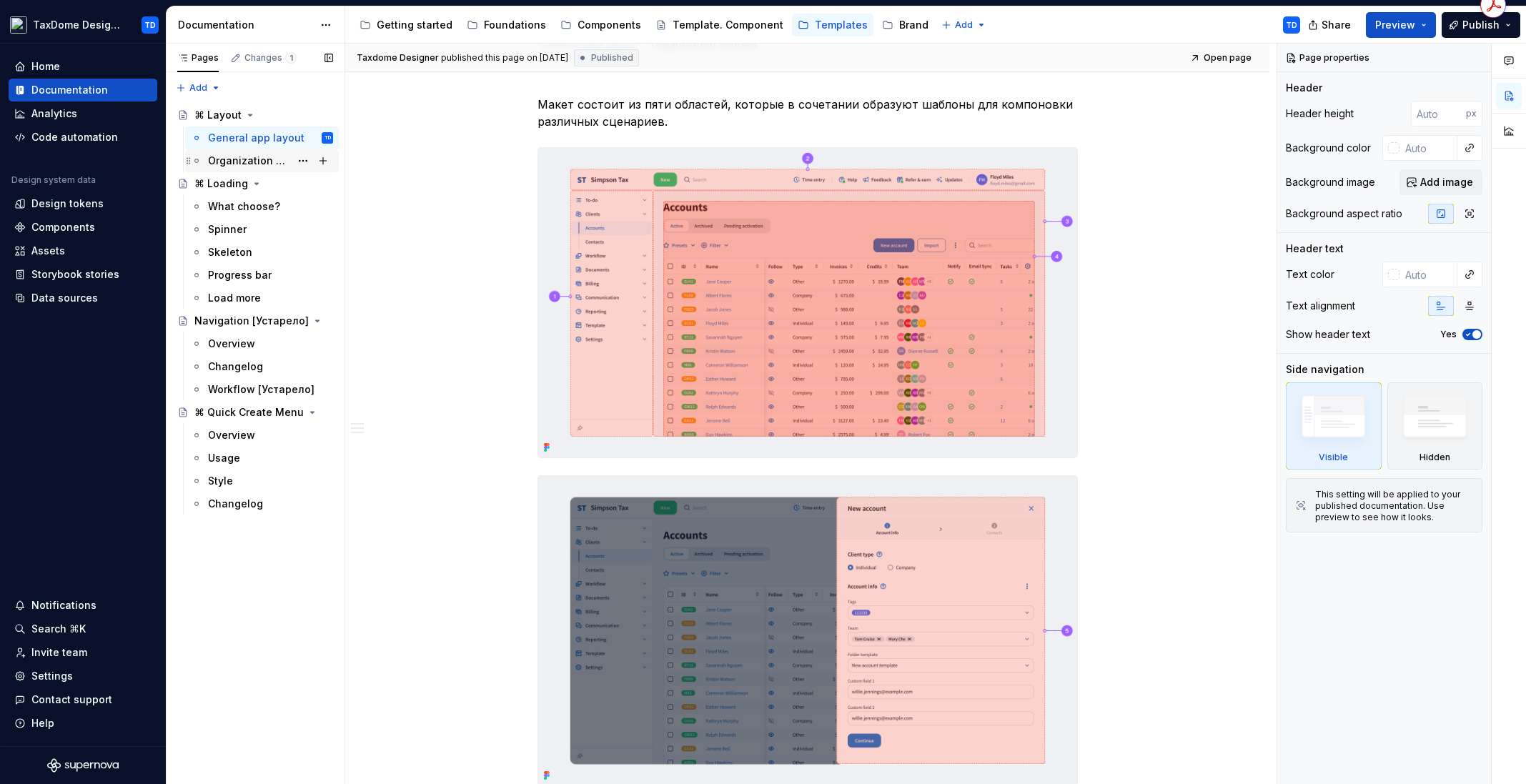
click at [265, 163] on div "Organization content" at bounding box center [249, 160] width 83 height 14
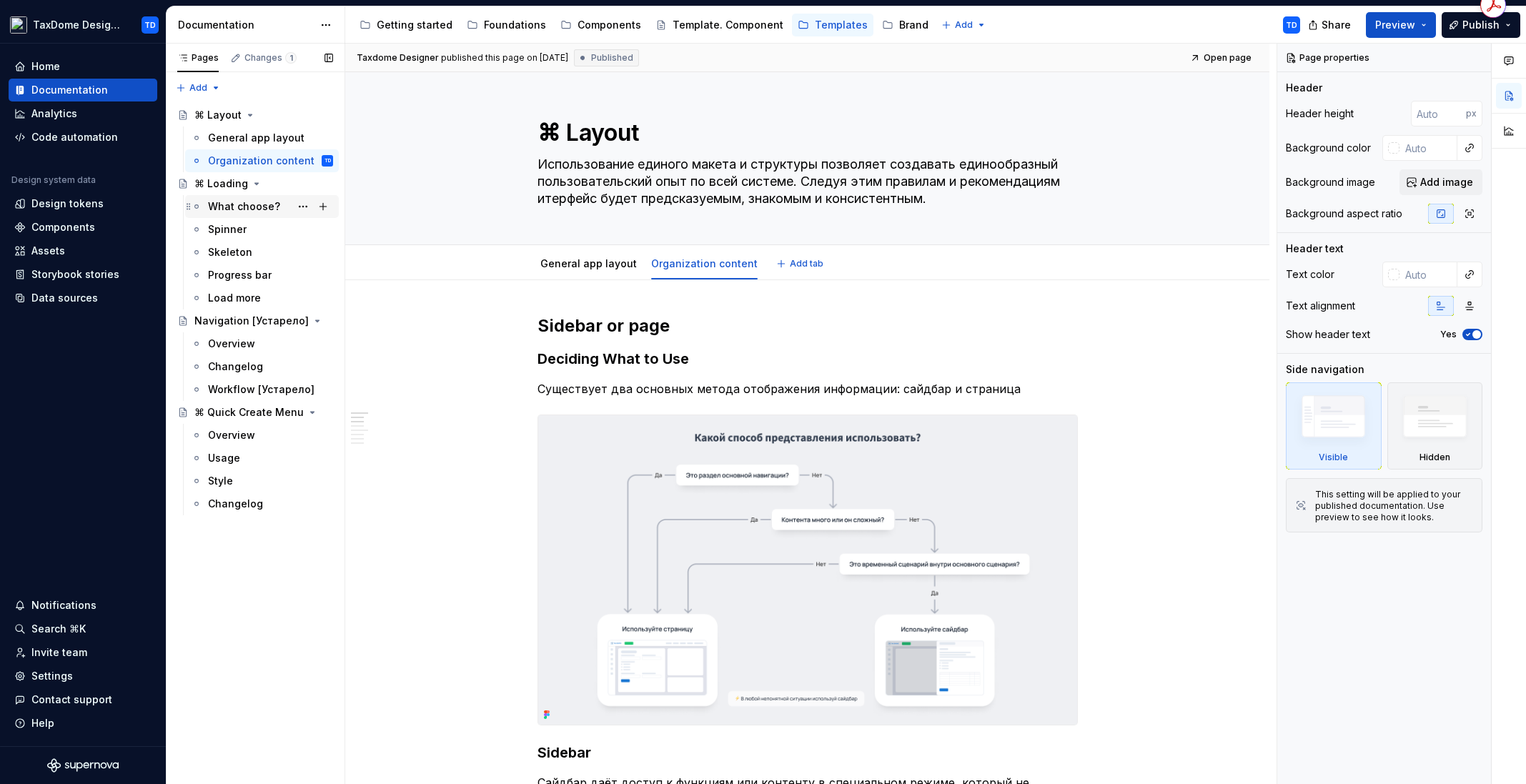
scroll to position [3, 0]
click at [223, 187] on div "⌘ Loading" at bounding box center [221, 184] width 54 height 14
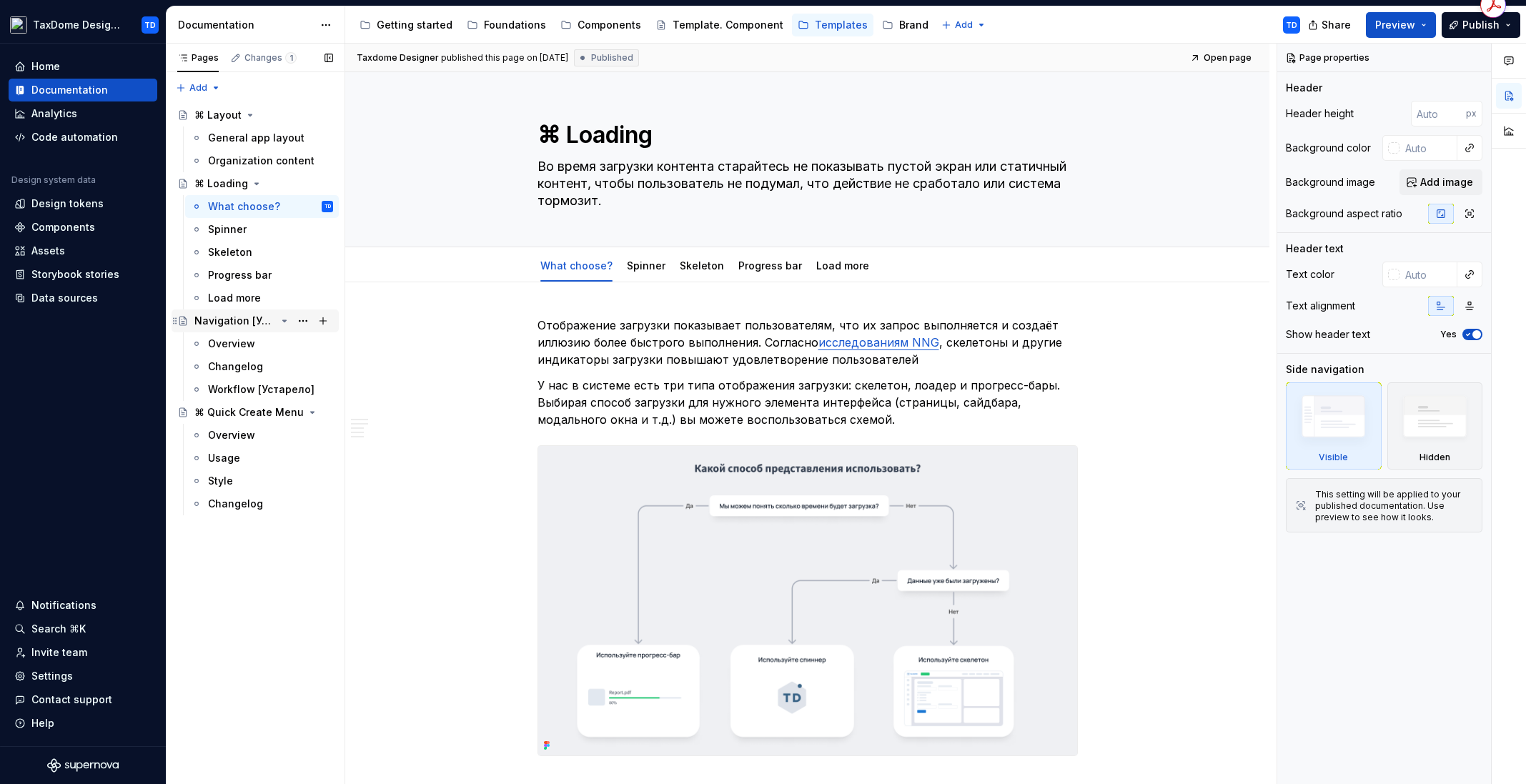
click at [216, 321] on div "Navigation [Устарело]" at bounding box center [235, 321] width 82 height 14
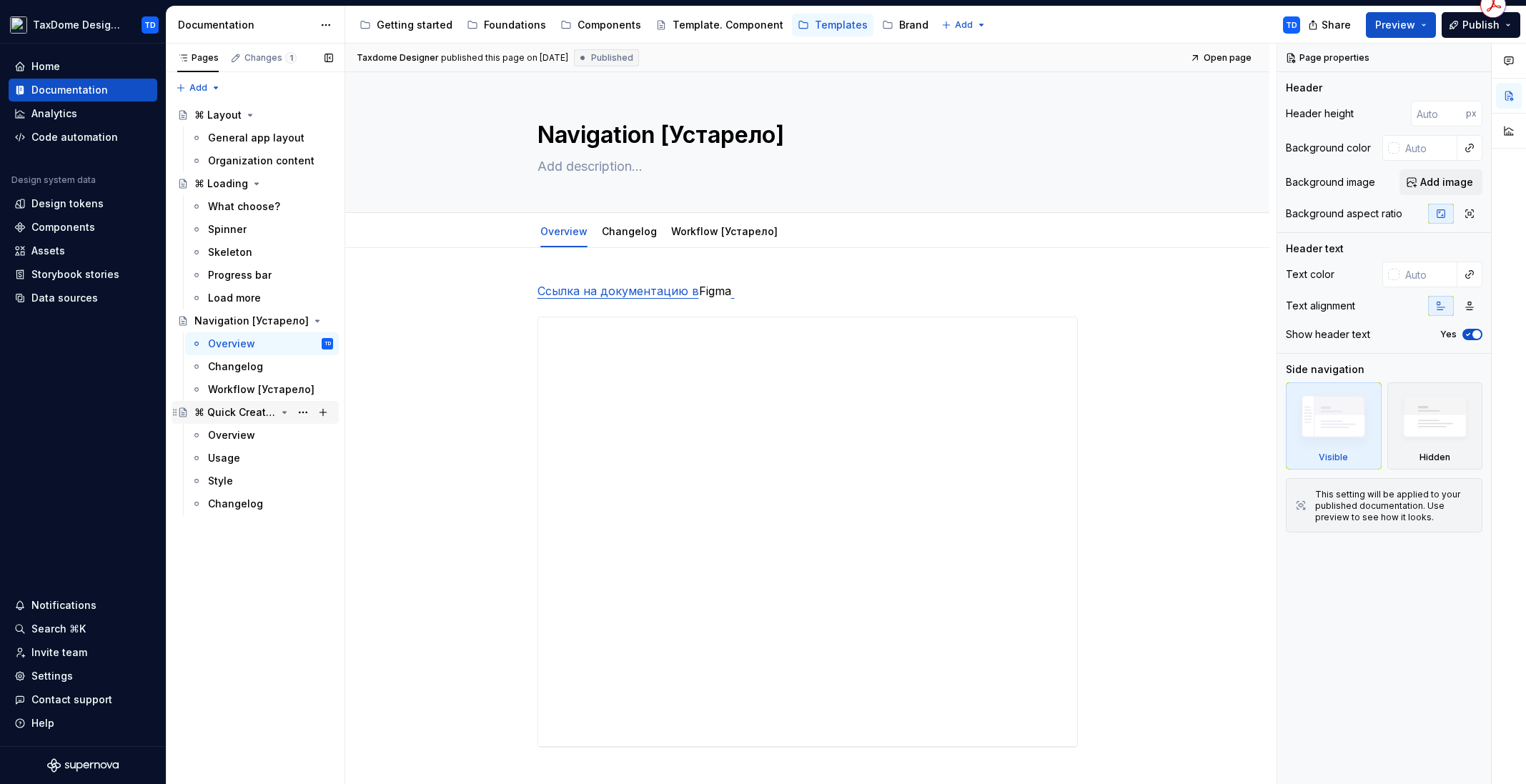
click at [216, 410] on div "⌘ Quick Create Menu" at bounding box center [235, 412] width 82 height 14
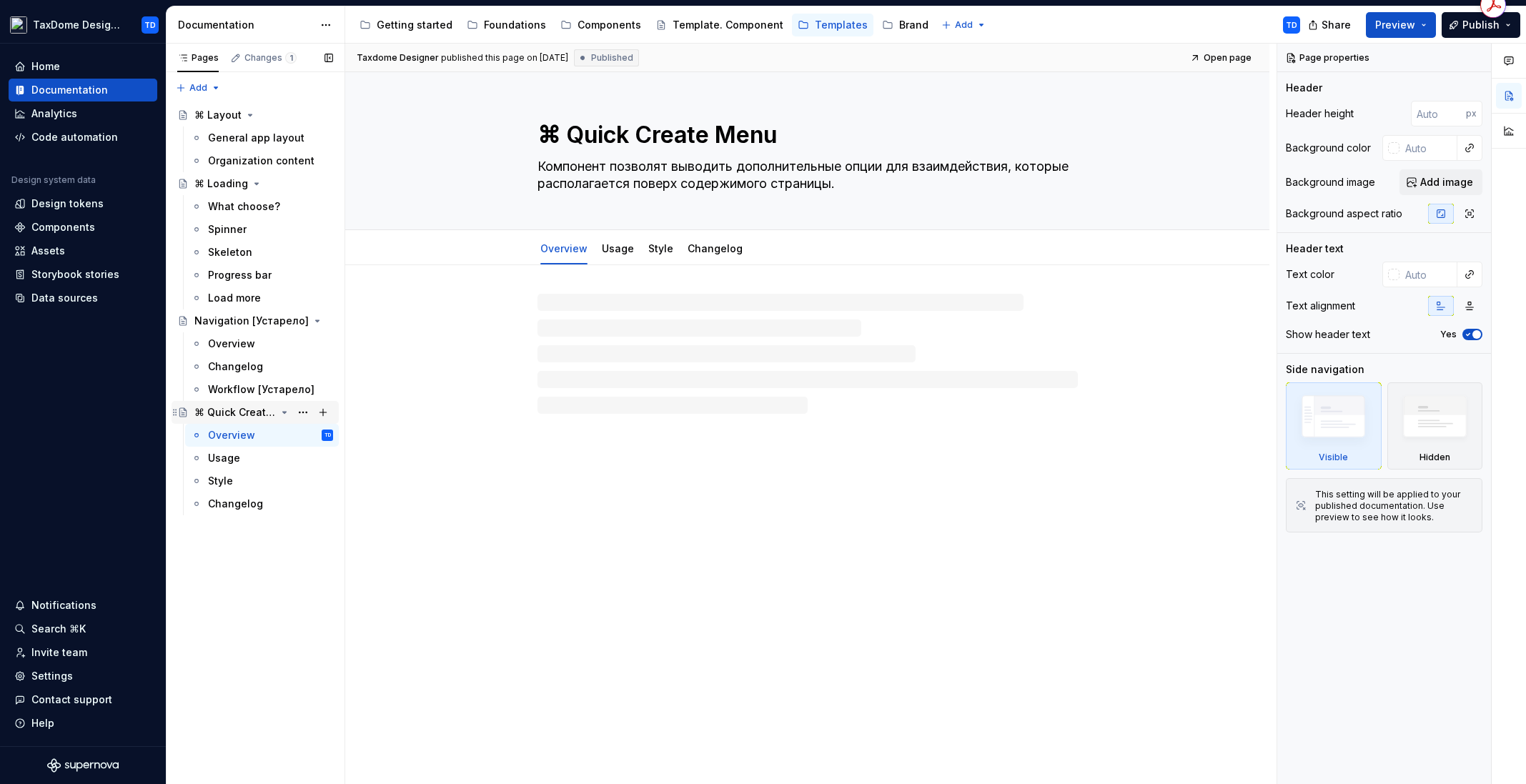
click at [224, 413] on div "⌘ Quick Create Menu" at bounding box center [235, 412] width 82 height 14
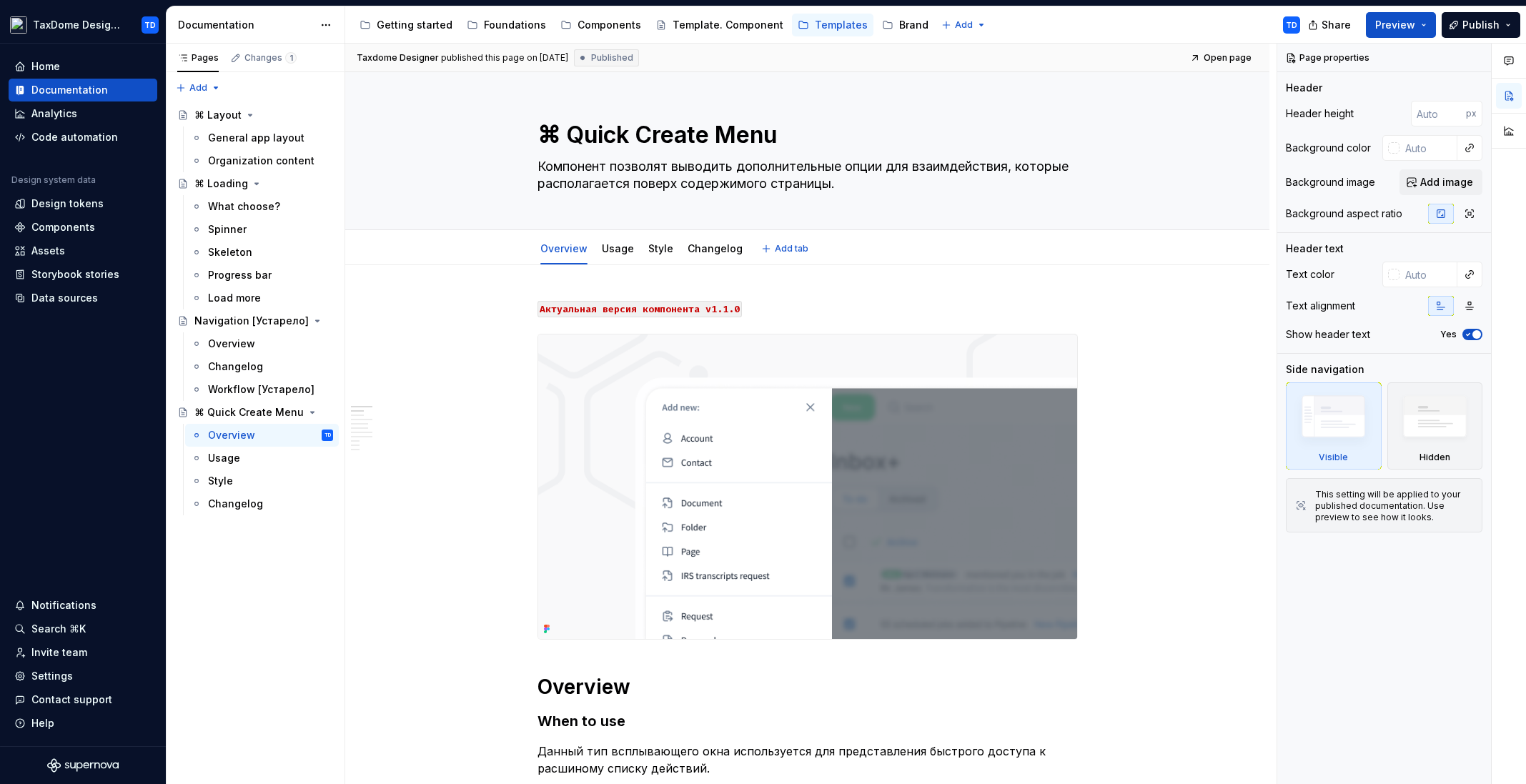
type textarea "*"
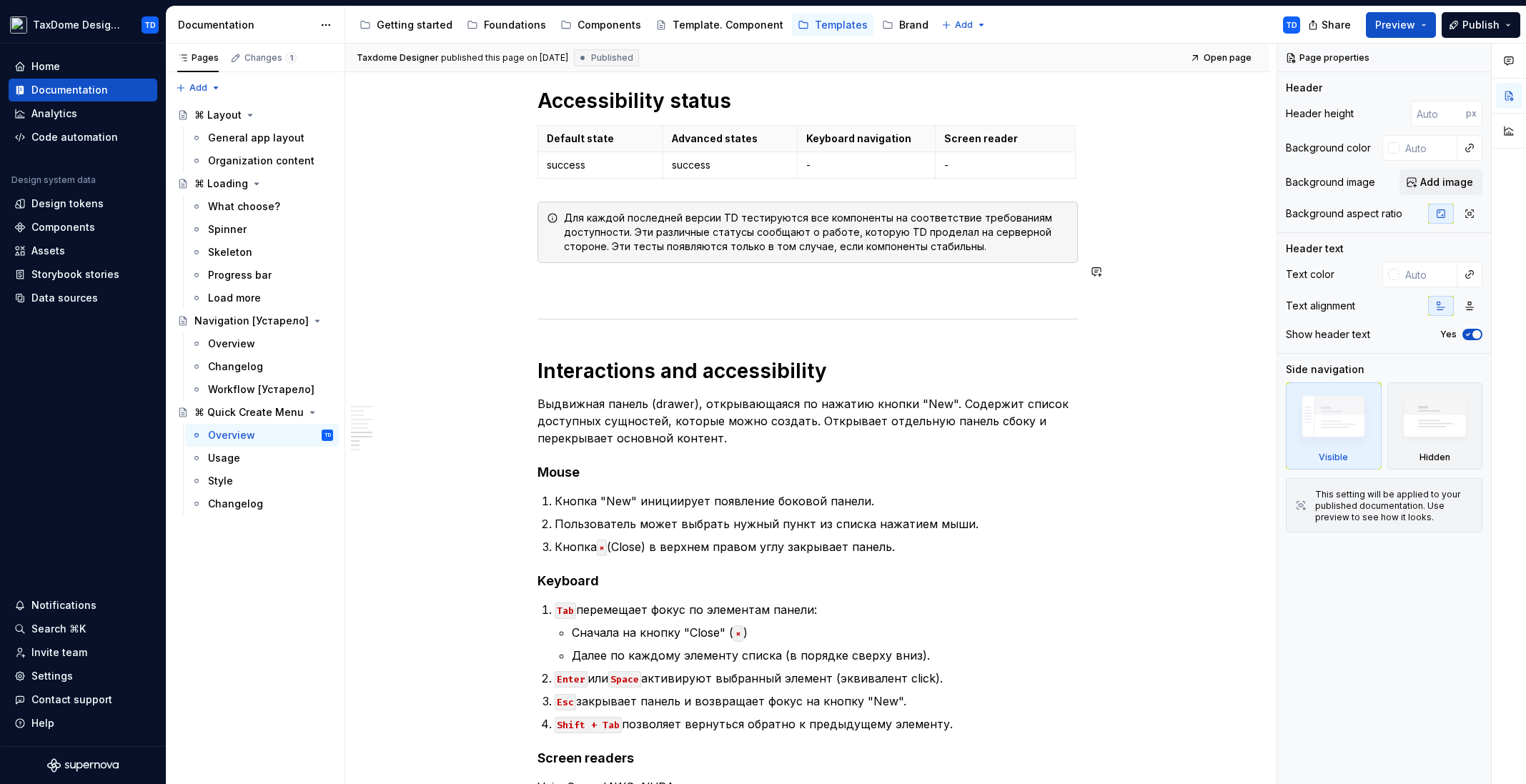
scroll to position [2965, 0]
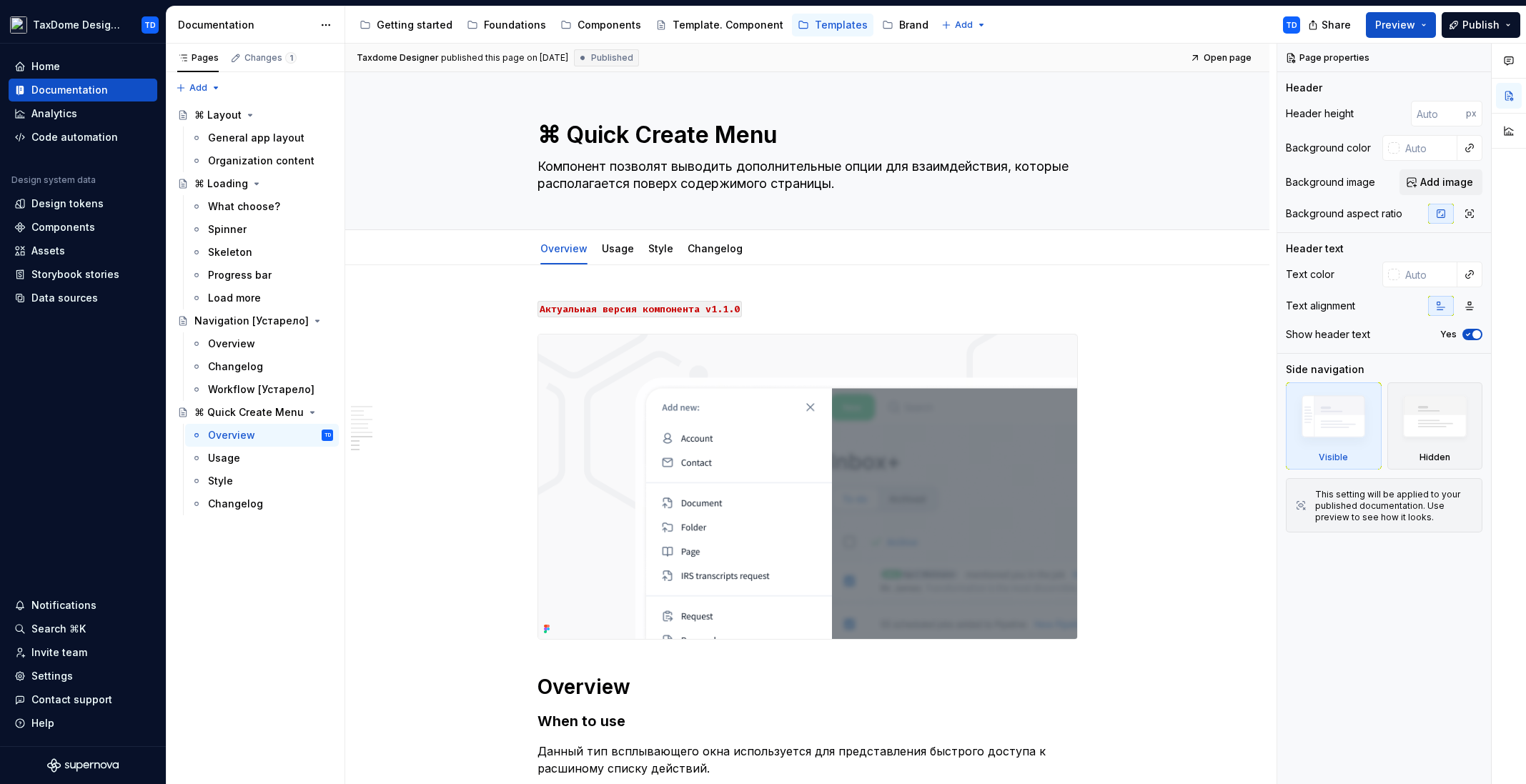
scroll to position [2965, 0]
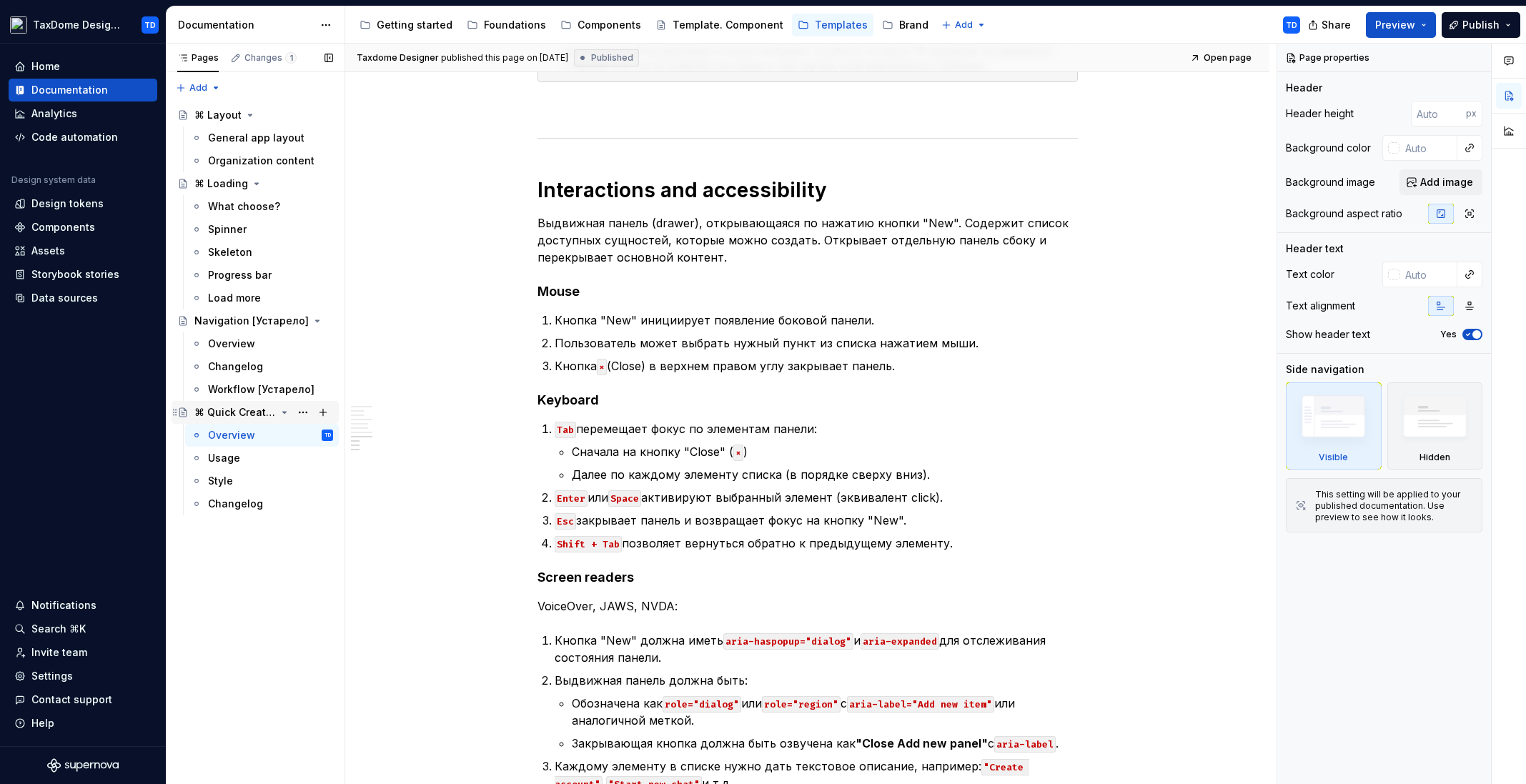
click at [231, 415] on div "⌘ Quick Create Menu" at bounding box center [235, 412] width 82 height 14
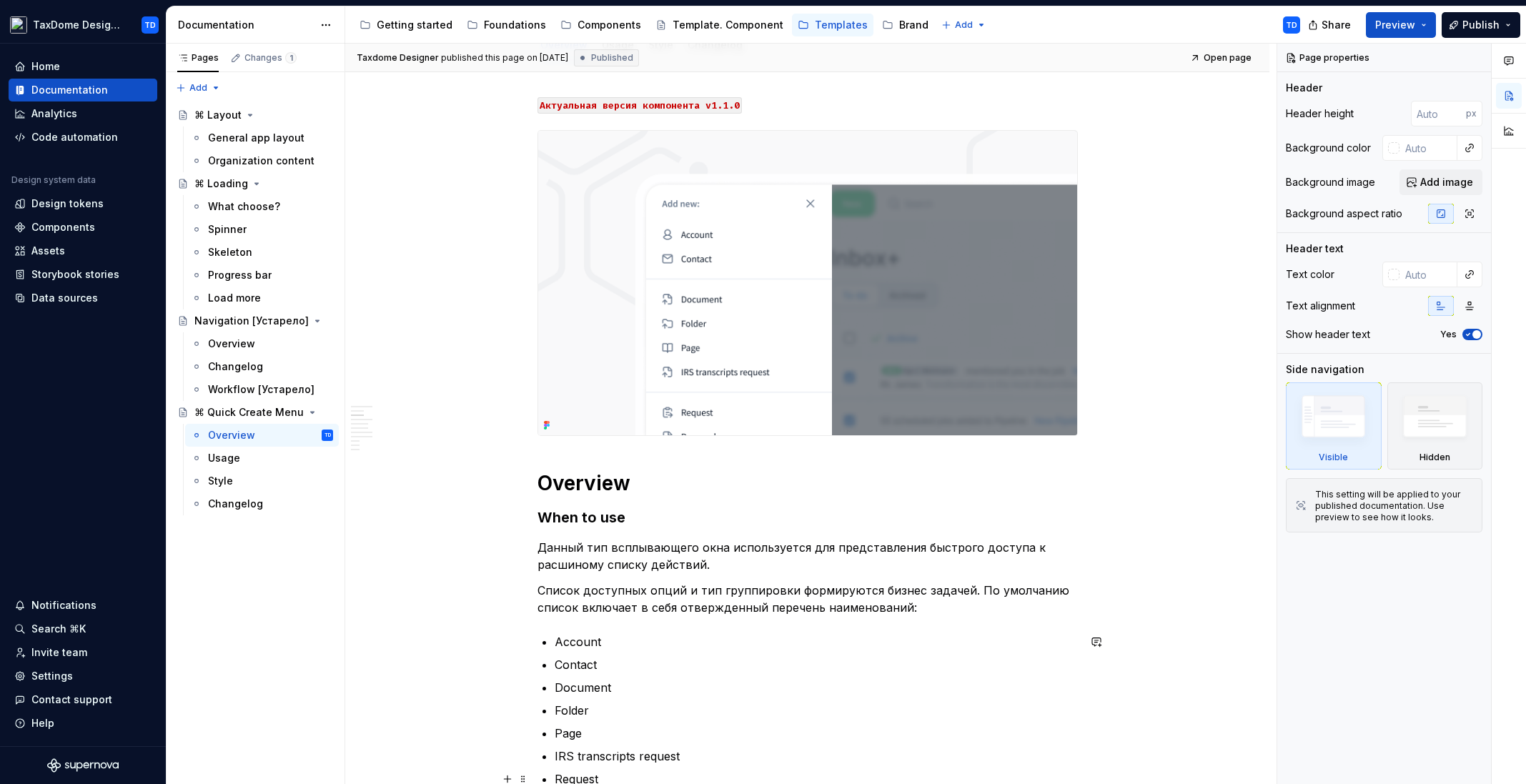
scroll to position [0, 0]
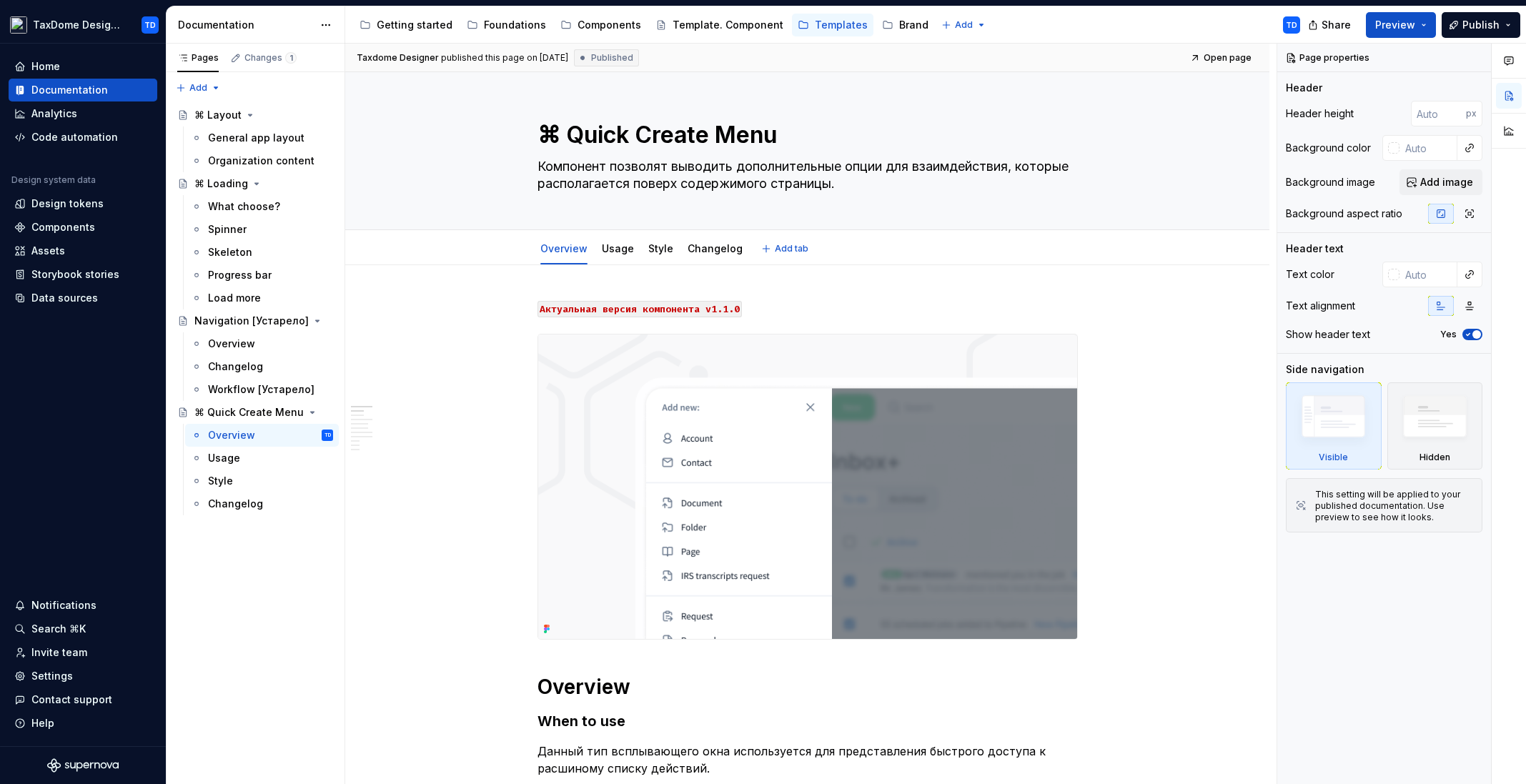
drag, startPoint x: 568, startPoint y: 134, endPoint x: 523, endPoint y: 51, distance: 94.4
click at [771, 128] on textarea "⌘ Quick Create Menu" at bounding box center [805, 135] width 540 height 34
drag, startPoint x: 540, startPoint y: 161, endPoint x: 836, endPoint y: 183, distance: 296.8
click at [844, 185] on textarea "Компонент позволят выводить дополнительные опции для взаимдействия, которые рас…" at bounding box center [805, 174] width 540 height 40
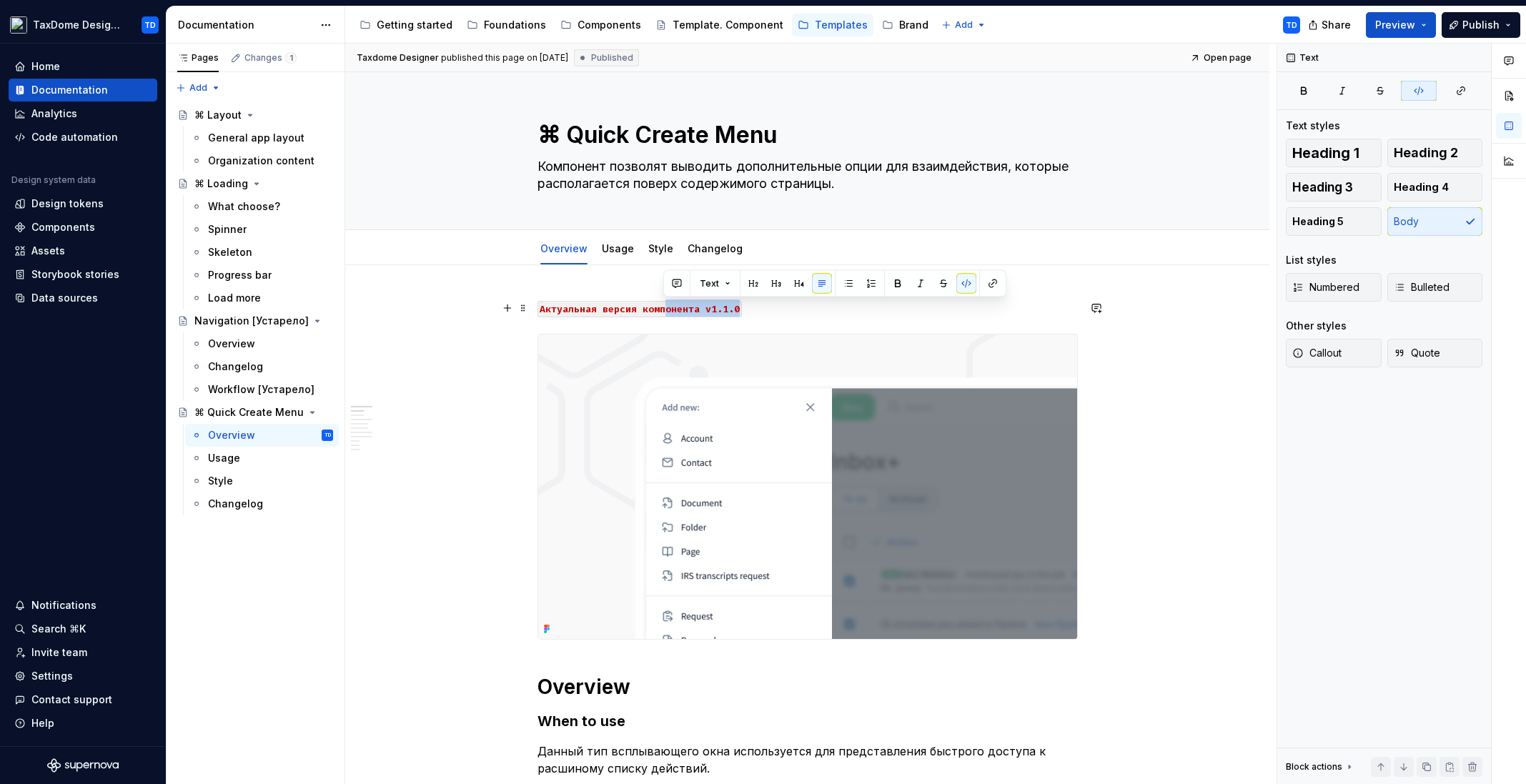
drag, startPoint x: 745, startPoint y: 310, endPoint x: 663, endPoint y: 312, distance: 82.0
click at [663, 312] on p "Aктуальная версия компонента v1.1.0" at bounding box center [807, 308] width 540 height 17
drag, startPoint x: 746, startPoint y: 310, endPoint x: 536, endPoint y: 312, distance: 210.0
click at [537, 312] on p "Aктуальная версия компонента v1.1.0" at bounding box center [807, 308] width 540 height 17
copy code "Aктуальная версия компонента v1.1.0"
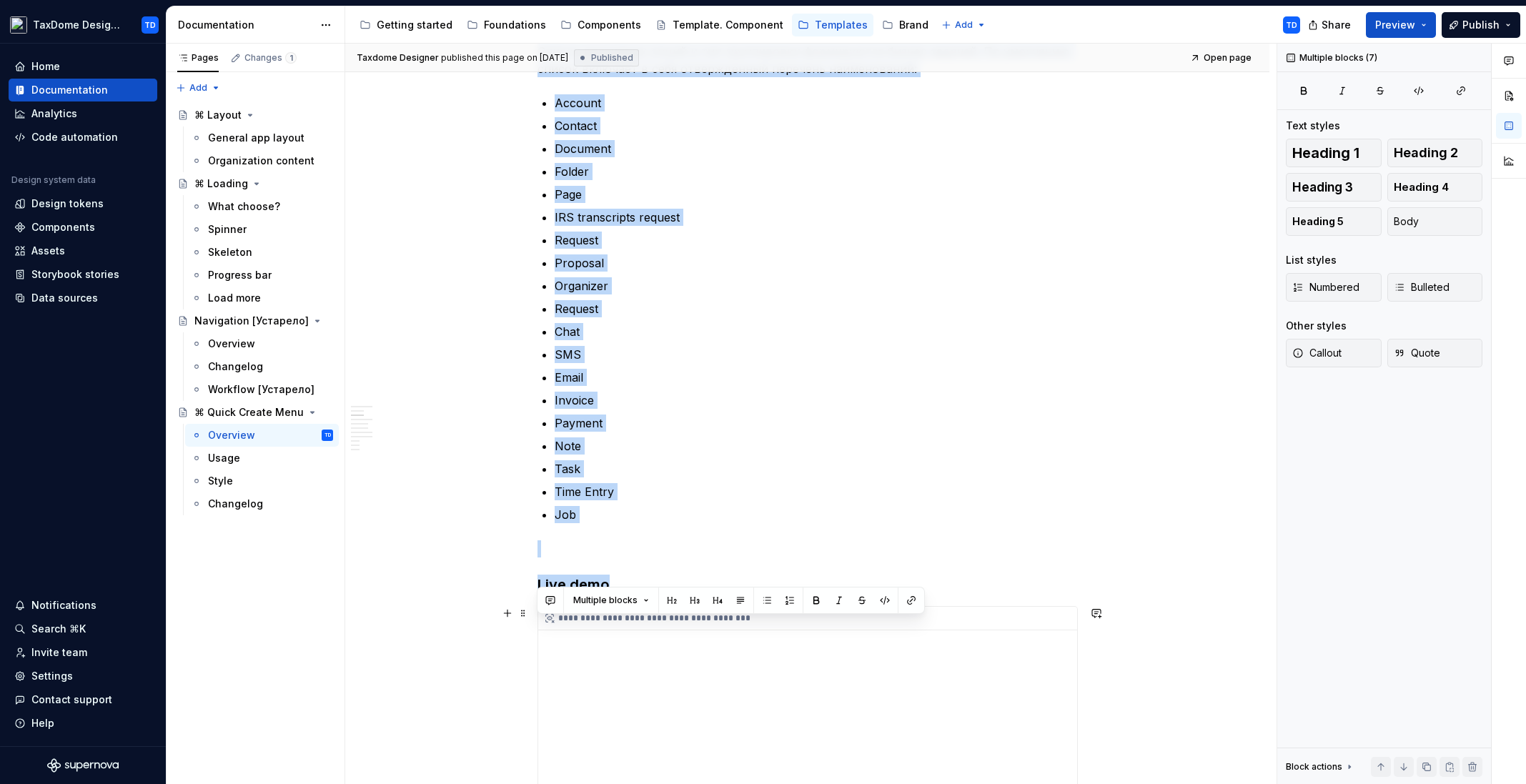
scroll to position [845, 0]
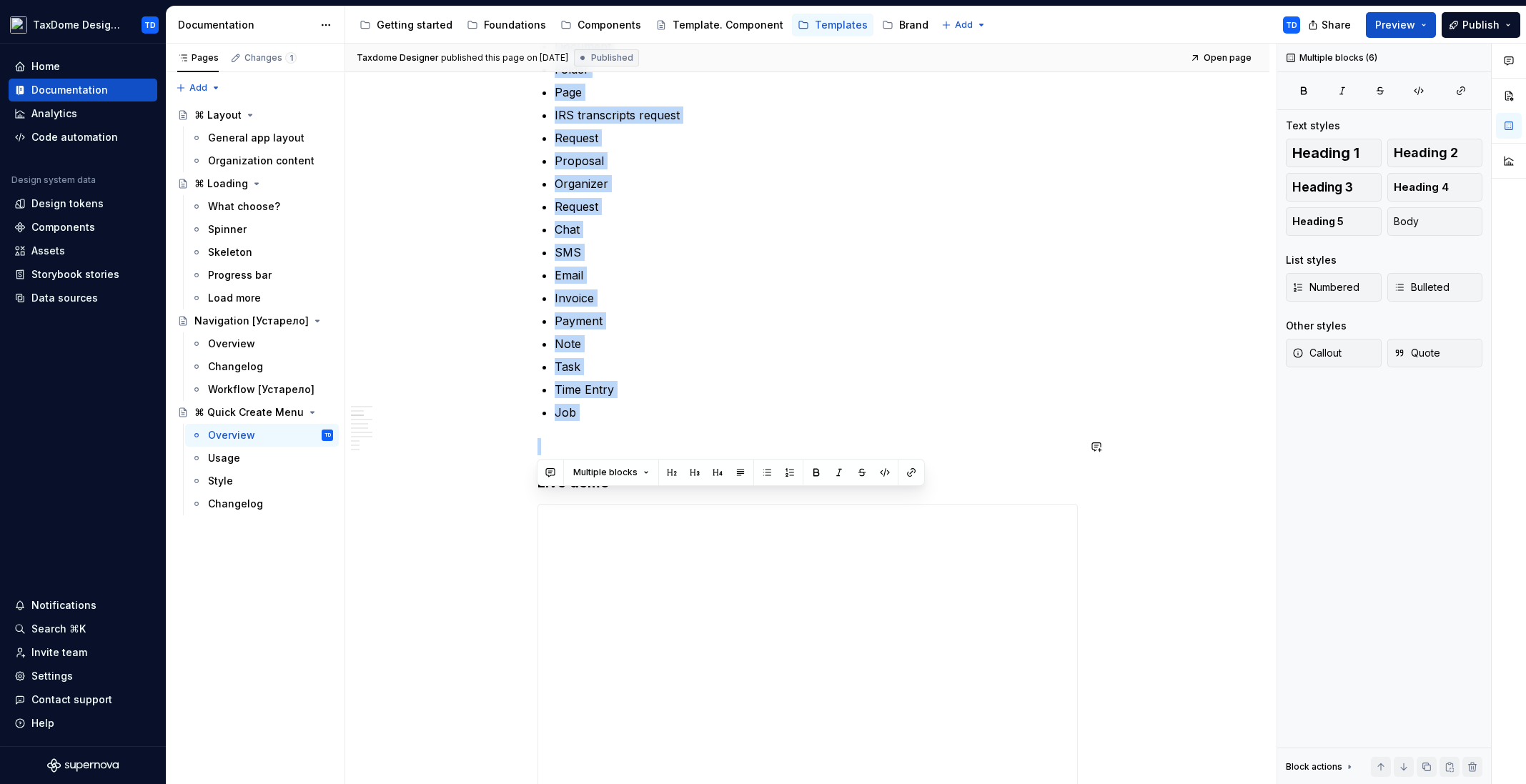
drag, startPoint x: 541, startPoint y: 268, endPoint x: 658, endPoint y: 426, distance: 196.6
copy div "Overview When to use Данный тип всплывающего окна используется для представлени…"
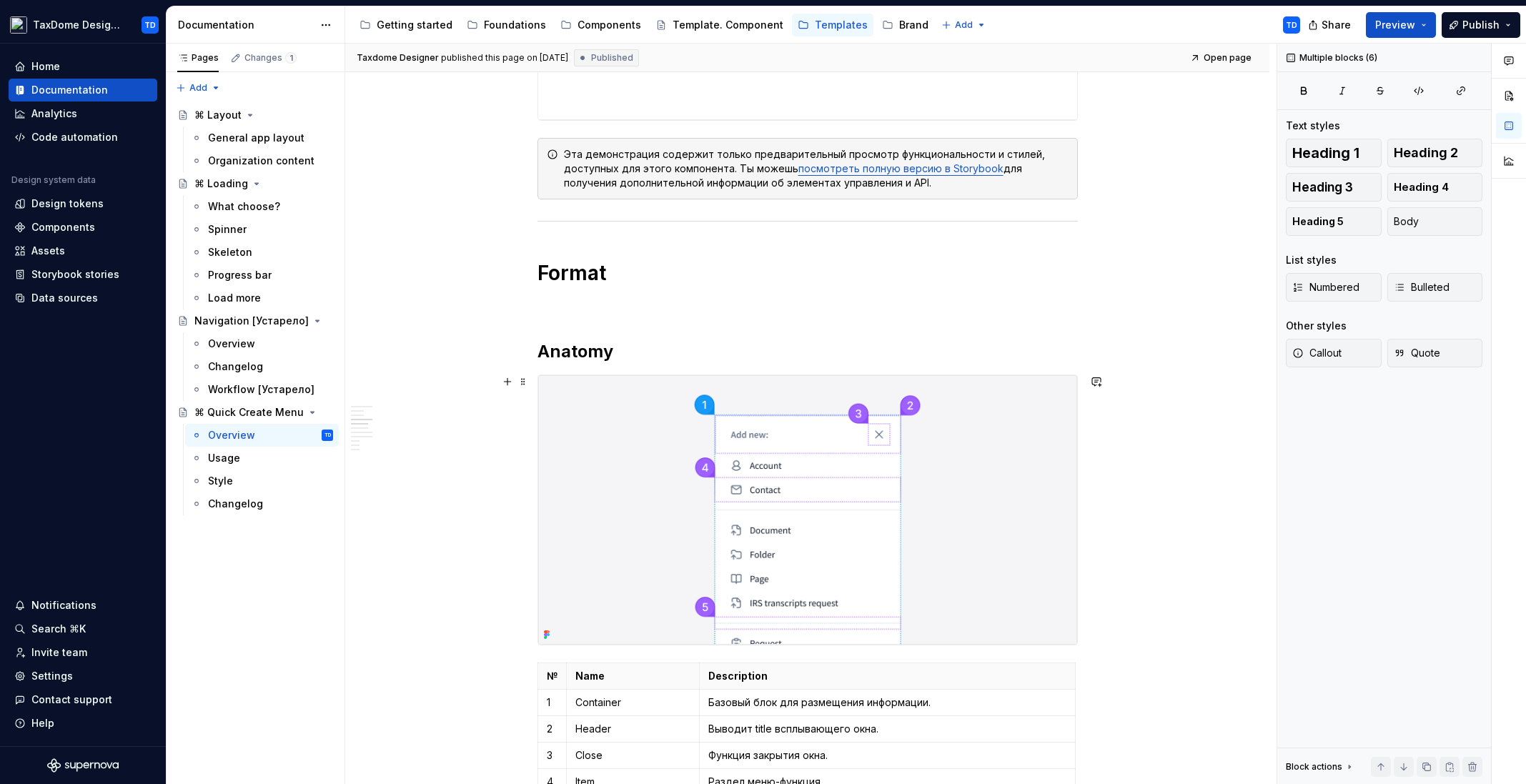
scroll to position [1582, 0]
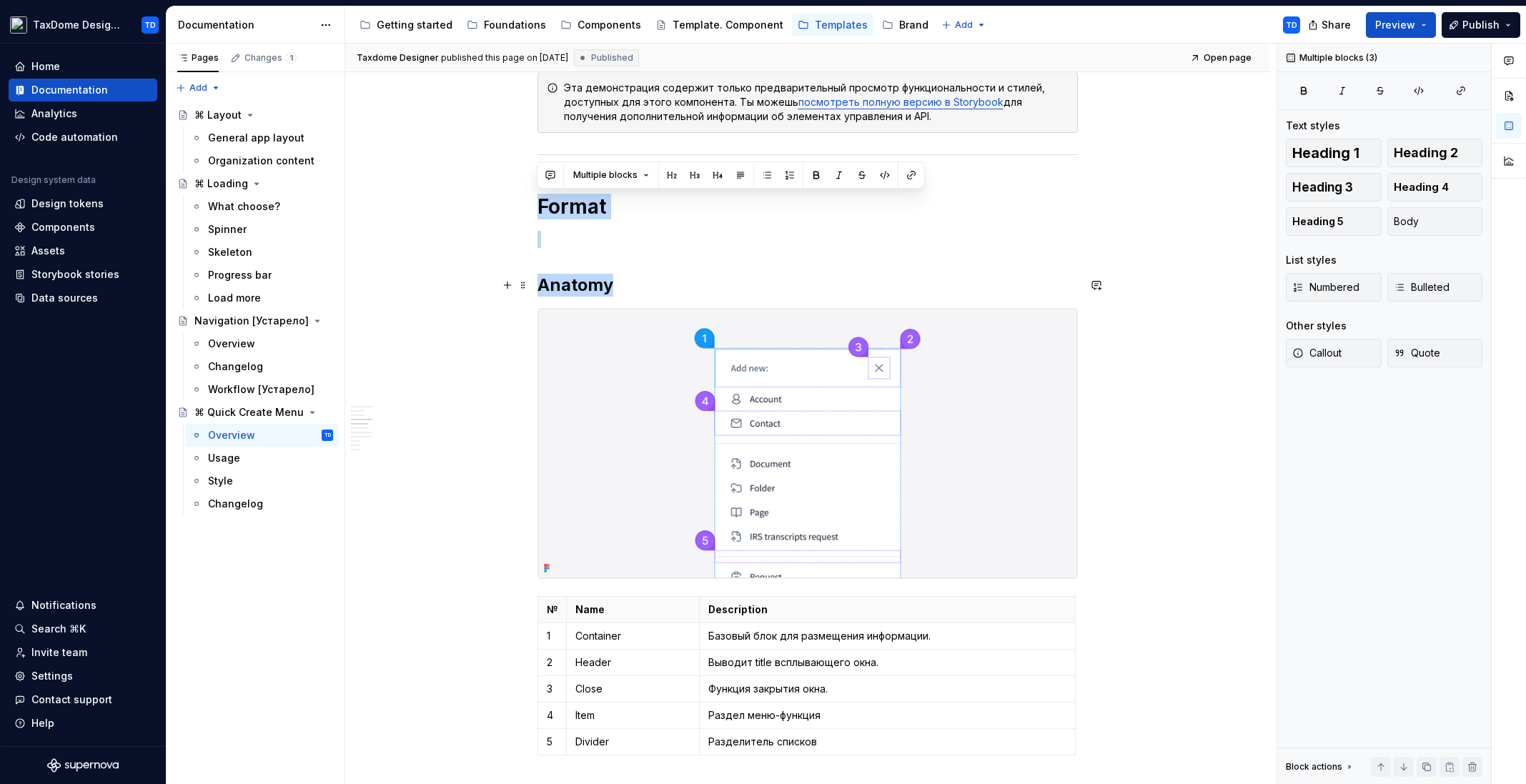
drag, startPoint x: 539, startPoint y: 208, endPoint x: 543, endPoint y: 227, distance: 19.4
click at [622, 292] on div "**********" at bounding box center [807, 466] width 540 height 3497
copy div "Format Anatomy"
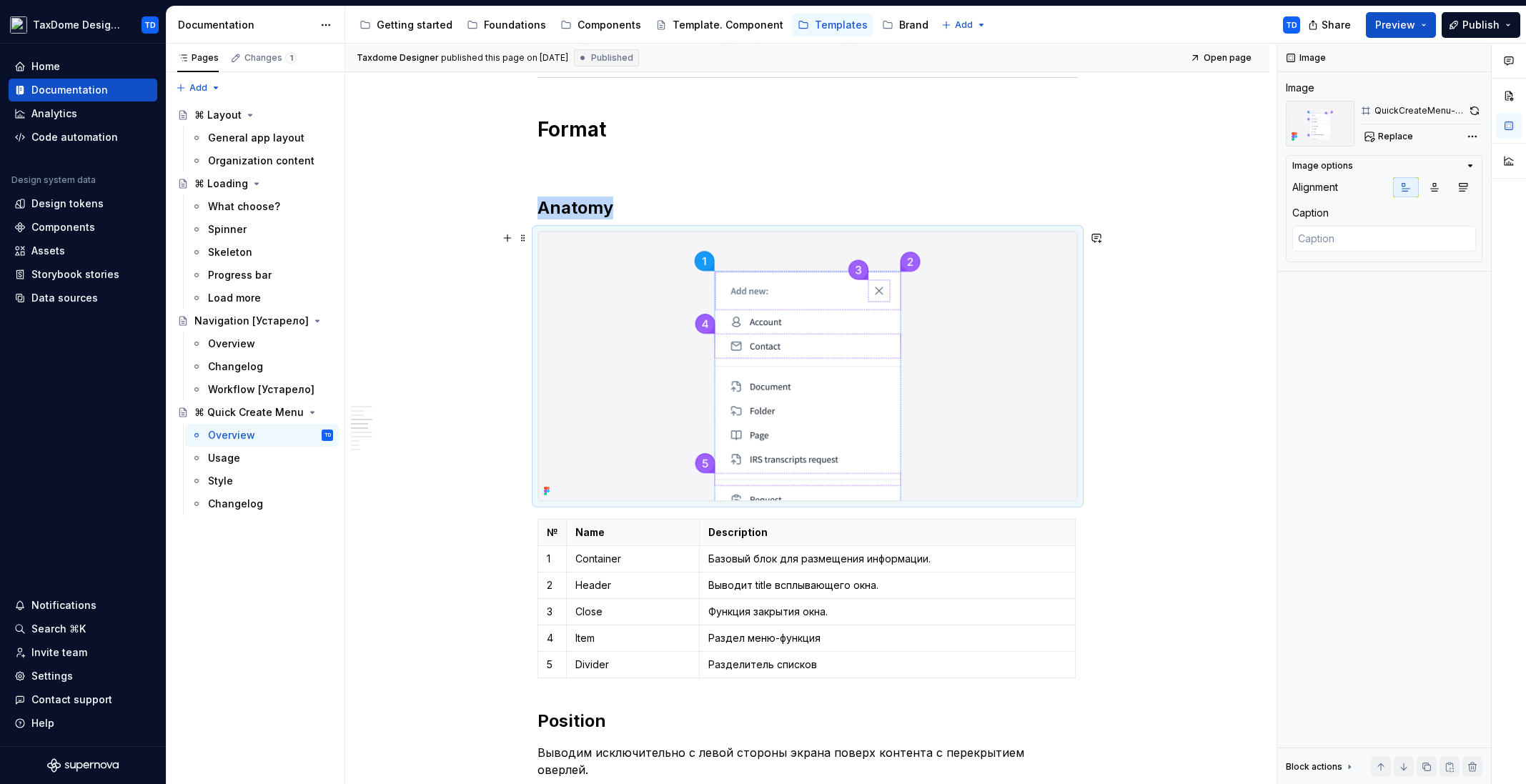
scroll to position [1760, 0]
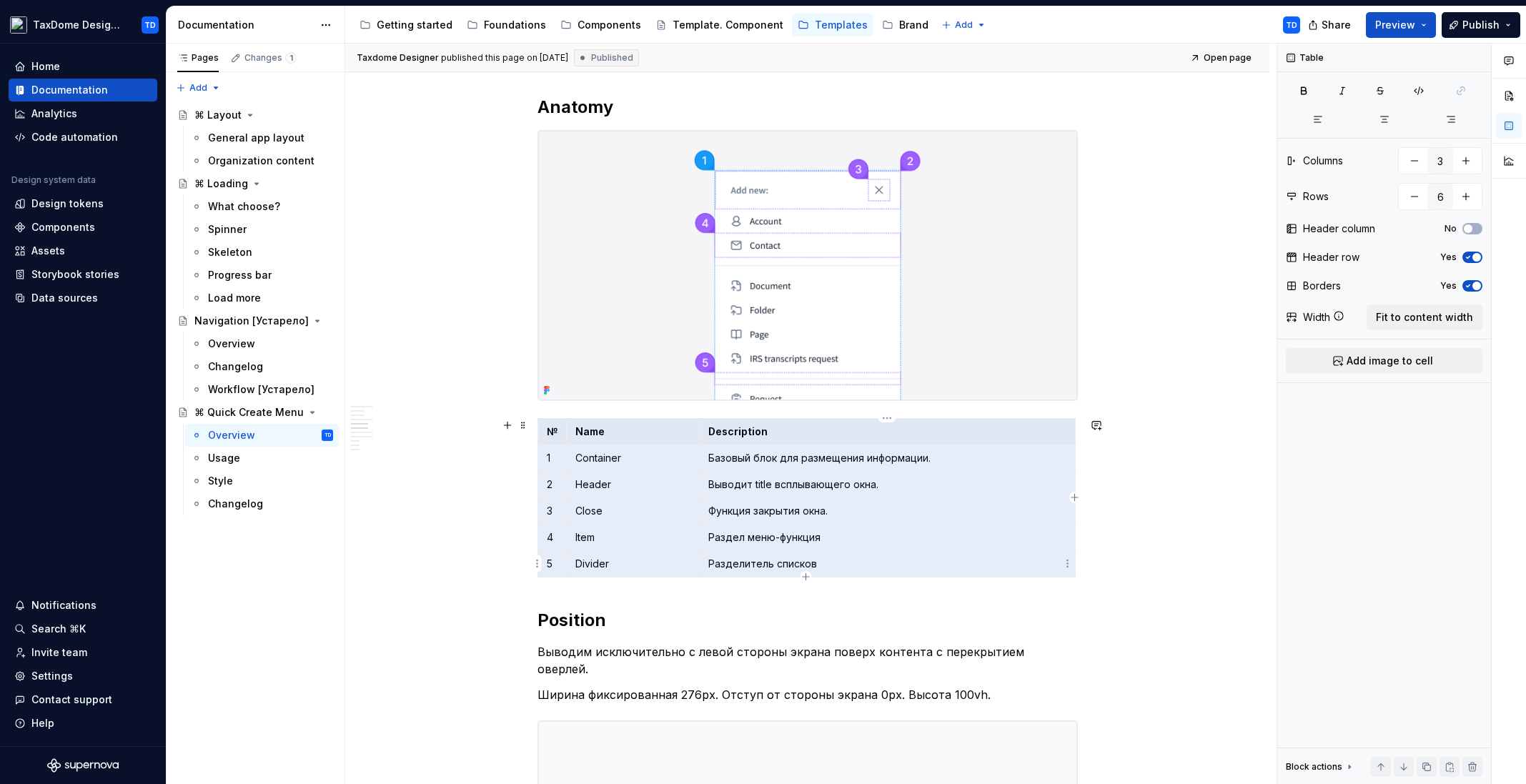
drag, startPoint x: 547, startPoint y: 435, endPoint x: 831, endPoint y: 557, distance: 309.1
click at [831, 557] on tbody "№ Name Description 1 Сontainer Базовый блок для размещения информации. 2 Header…" at bounding box center [806, 498] width 537 height 159
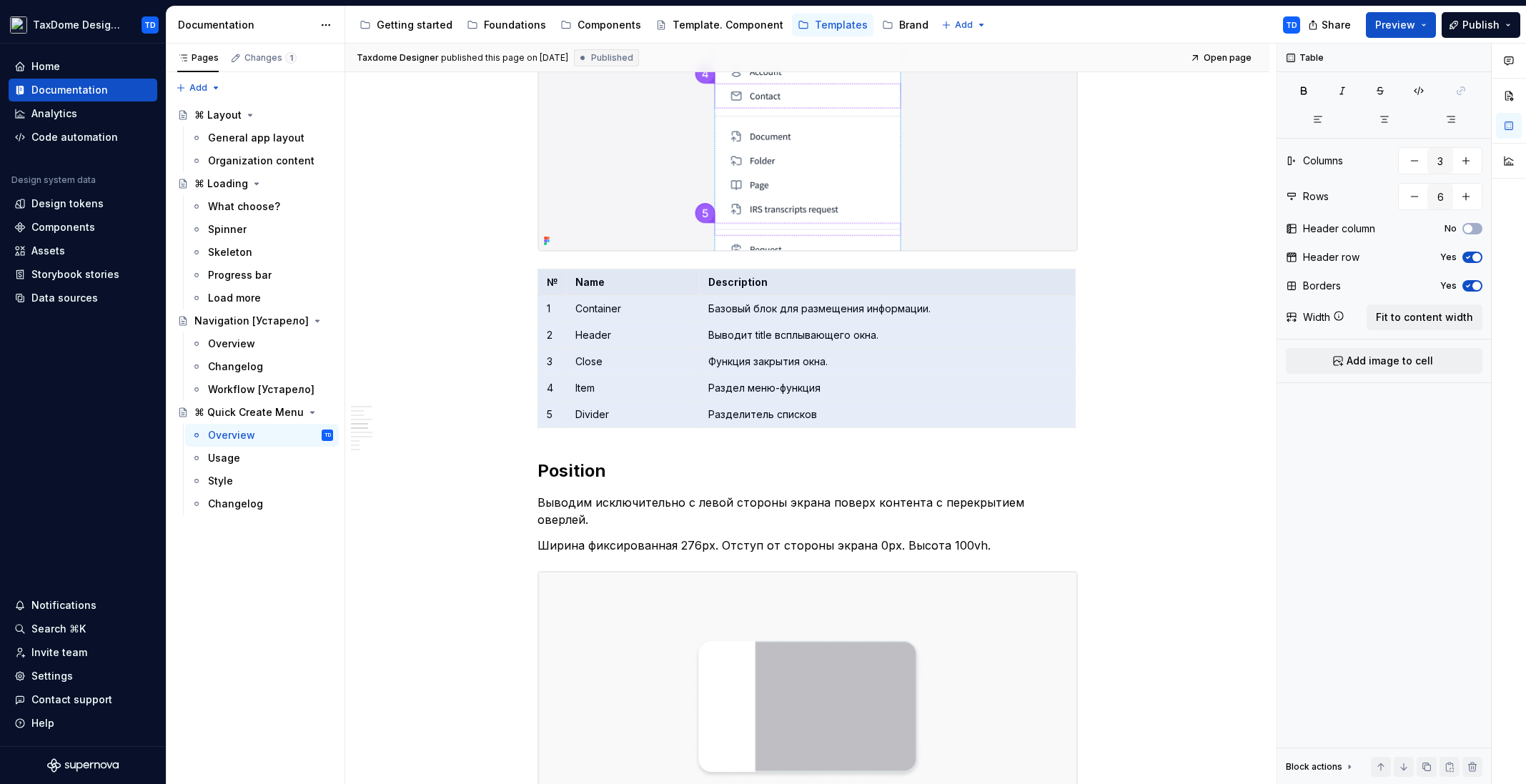
scroll to position [2002, 0]
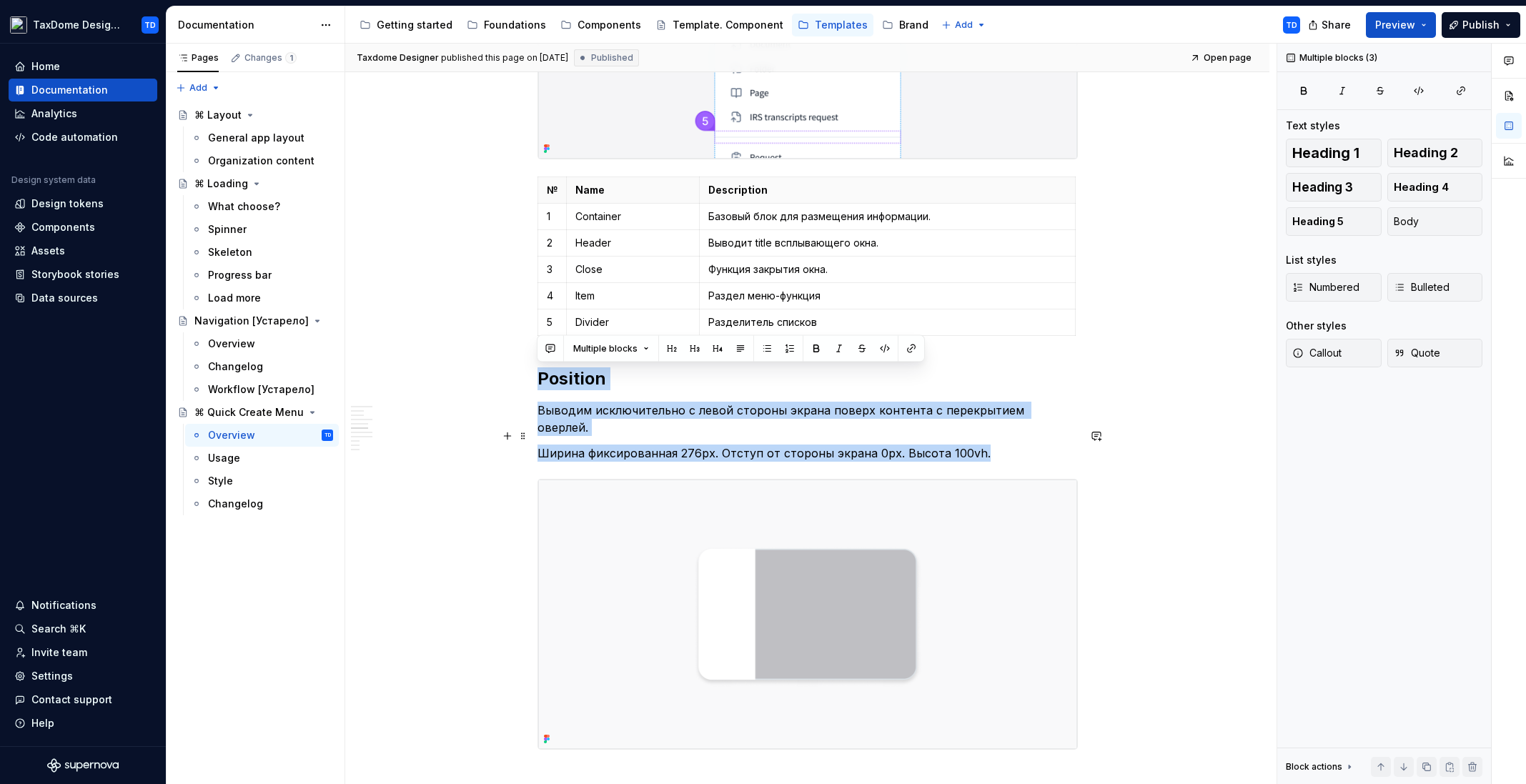
drag, startPoint x: 539, startPoint y: 379, endPoint x: 990, endPoint y: 433, distance: 454.2
click at [990, 433] on div "**********" at bounding box center [807, 47] width 540 height 3497
copy div "Position Выводим исключительно с левой стороны экрана поверх контента с перекры…"
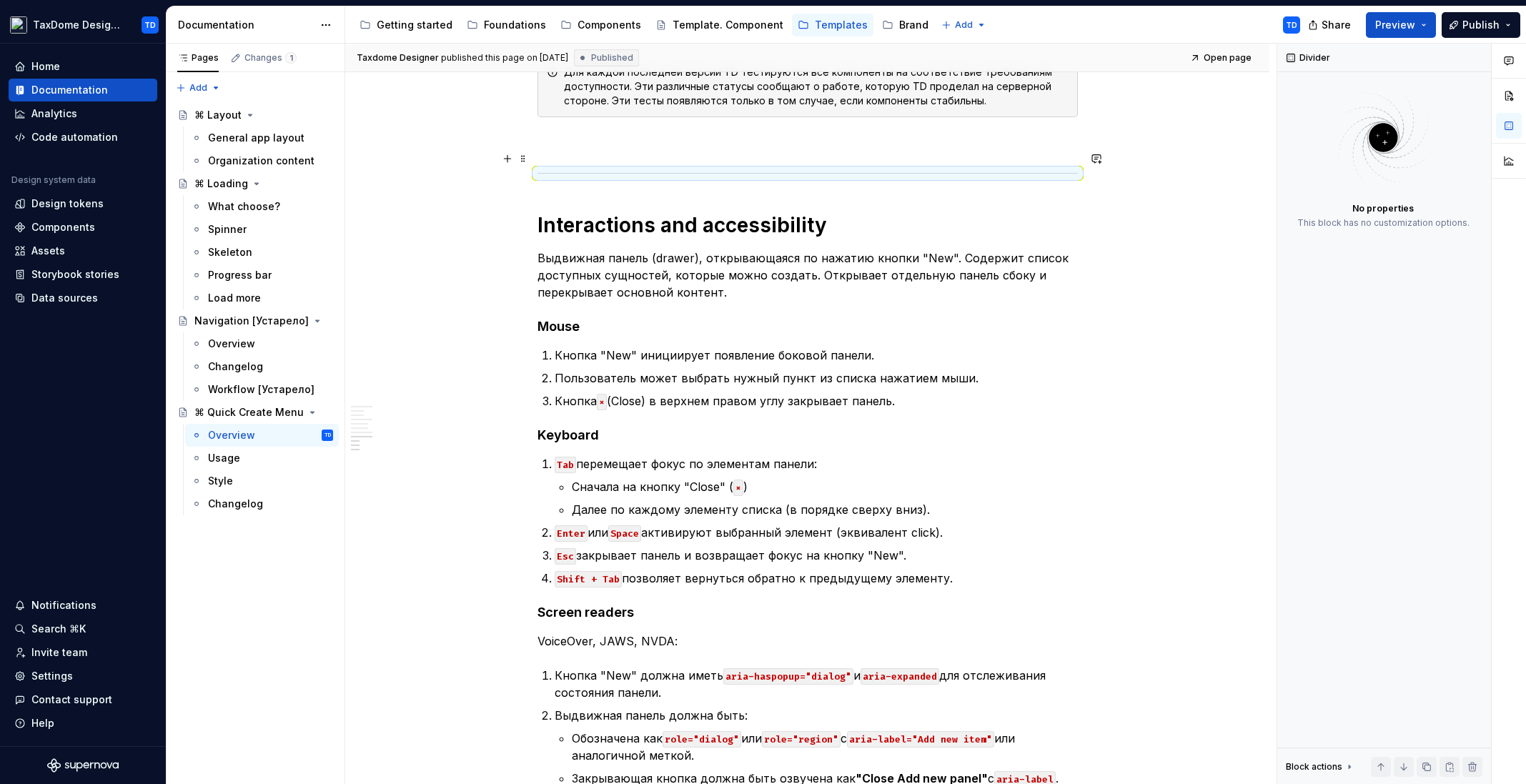
scroll to position [2921, 0]
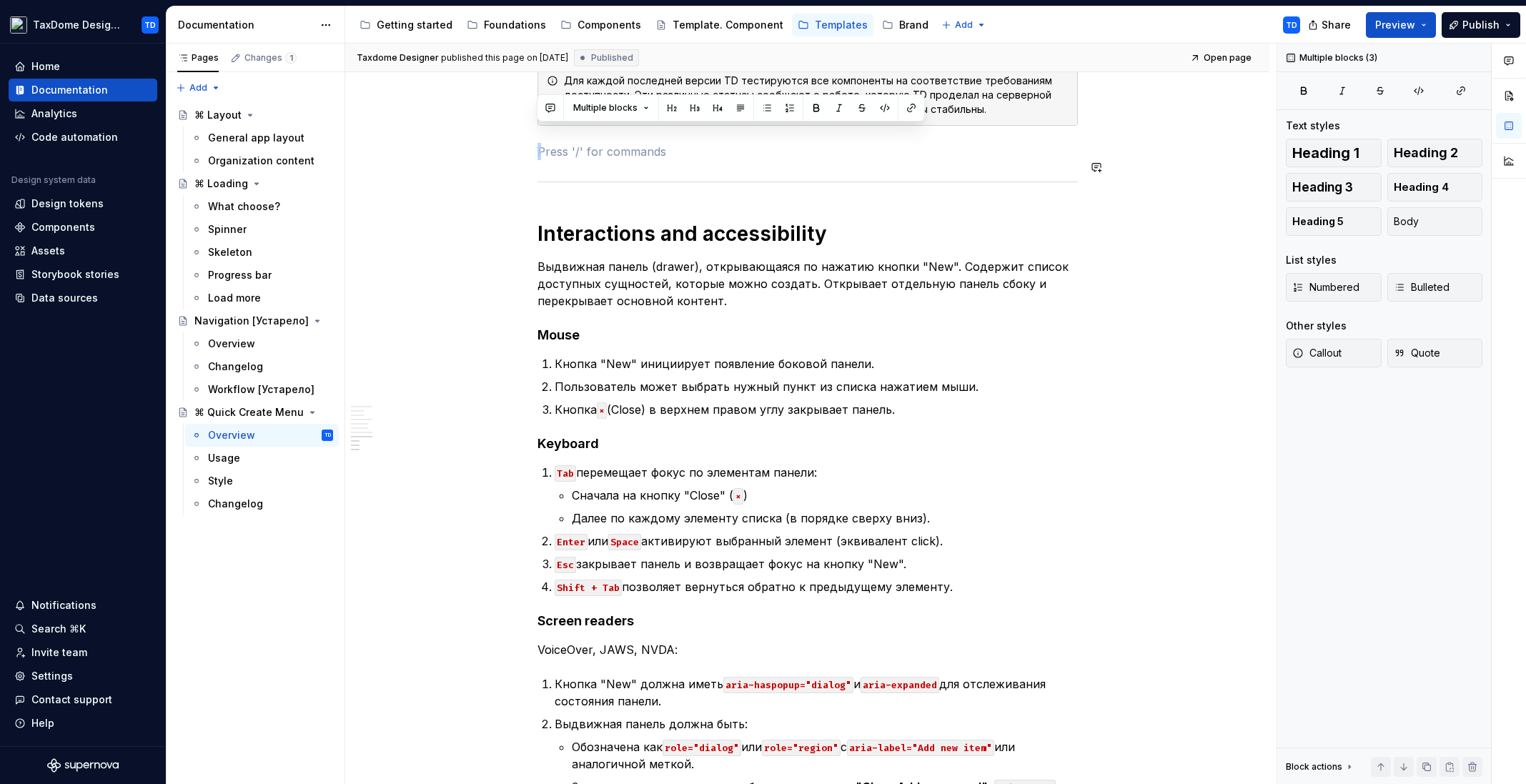
drag, startPoint x: 536, startPoint y: 102, endPoint x: 618, endPoint y: 181, distance: 113.9
click at [563, 143] on p at bounding box center [807, 152] width 540 height 17
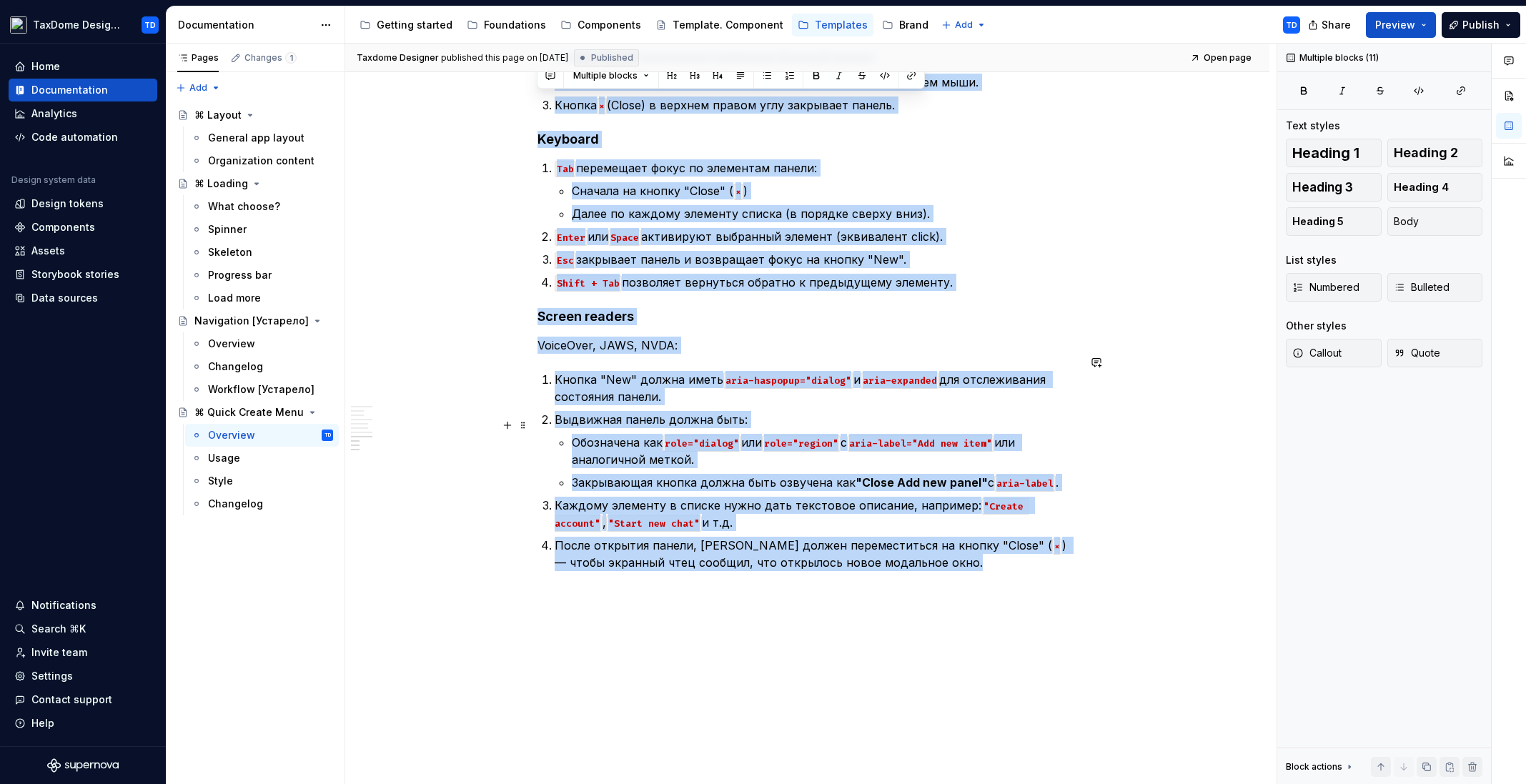
scroll to position [3247, 0]
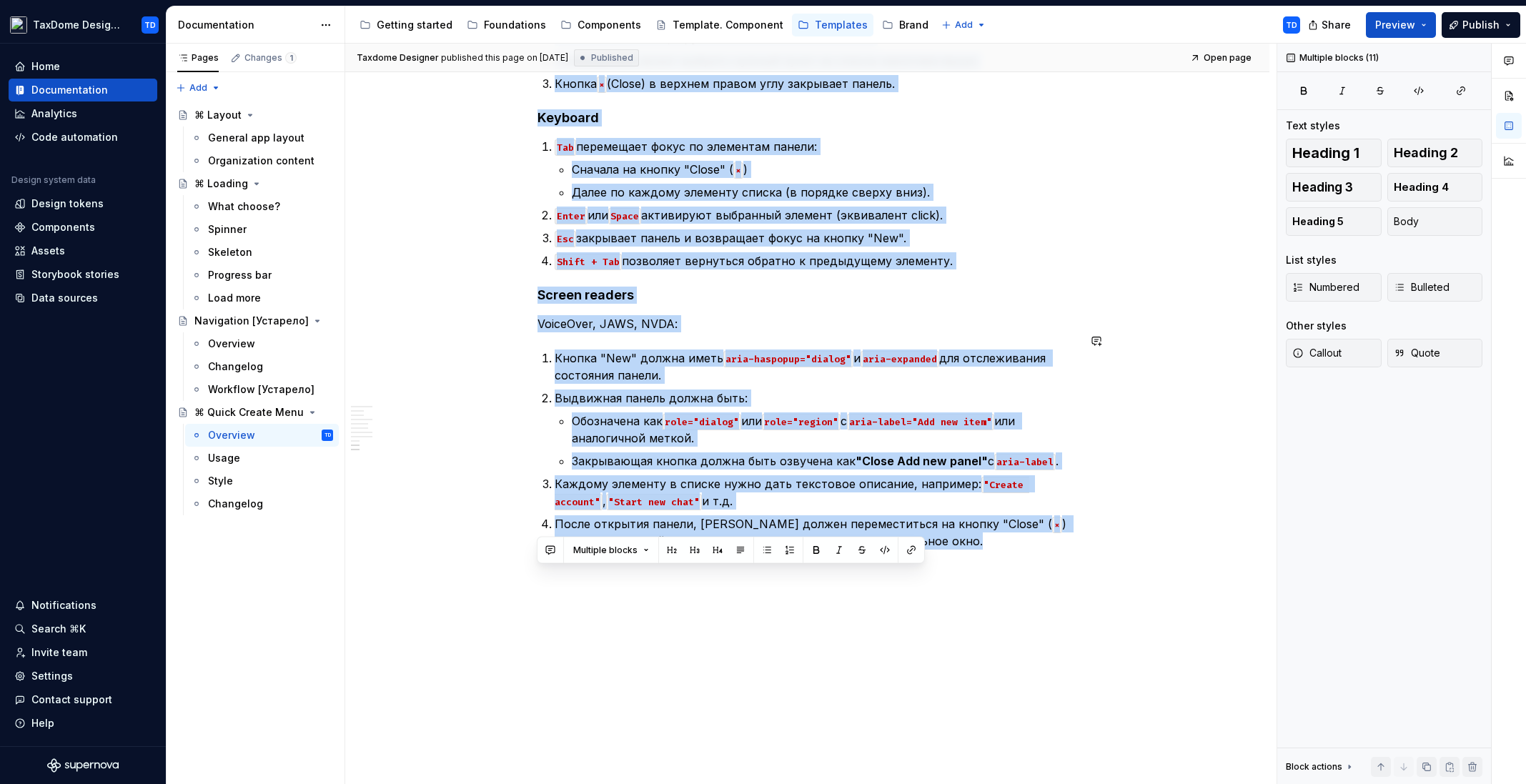
drag, startPoint x: 536, startPoint y: 136, endPoint x: 718, endPoint y: 699, distance: 591.7
copy div "Interactions and accessibility Выдвижная панель (drawer), открывающаяся по нажа…"
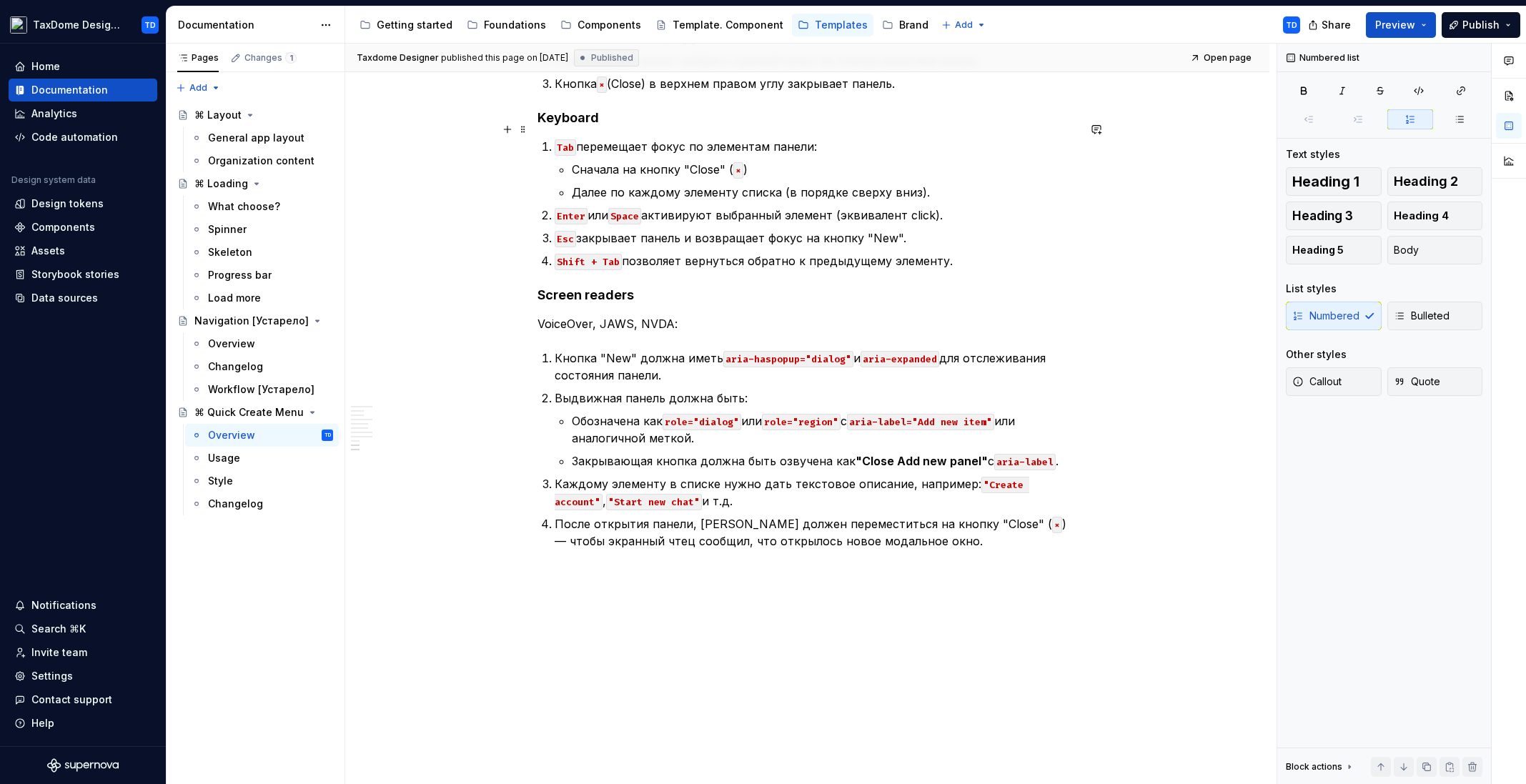
drag, startPoint x: 1001, startPoint y: 129, endPoint x: 939, endPoint y: 74, distance: 82.9
click at [1001, 138] on p "Tab перемещает фокус по элементам панели:" at bounding box center [816, 146] width 523 height 17
click at [899, 27] on div "Brand" at bounding box center [914, 25] width 30 height 14
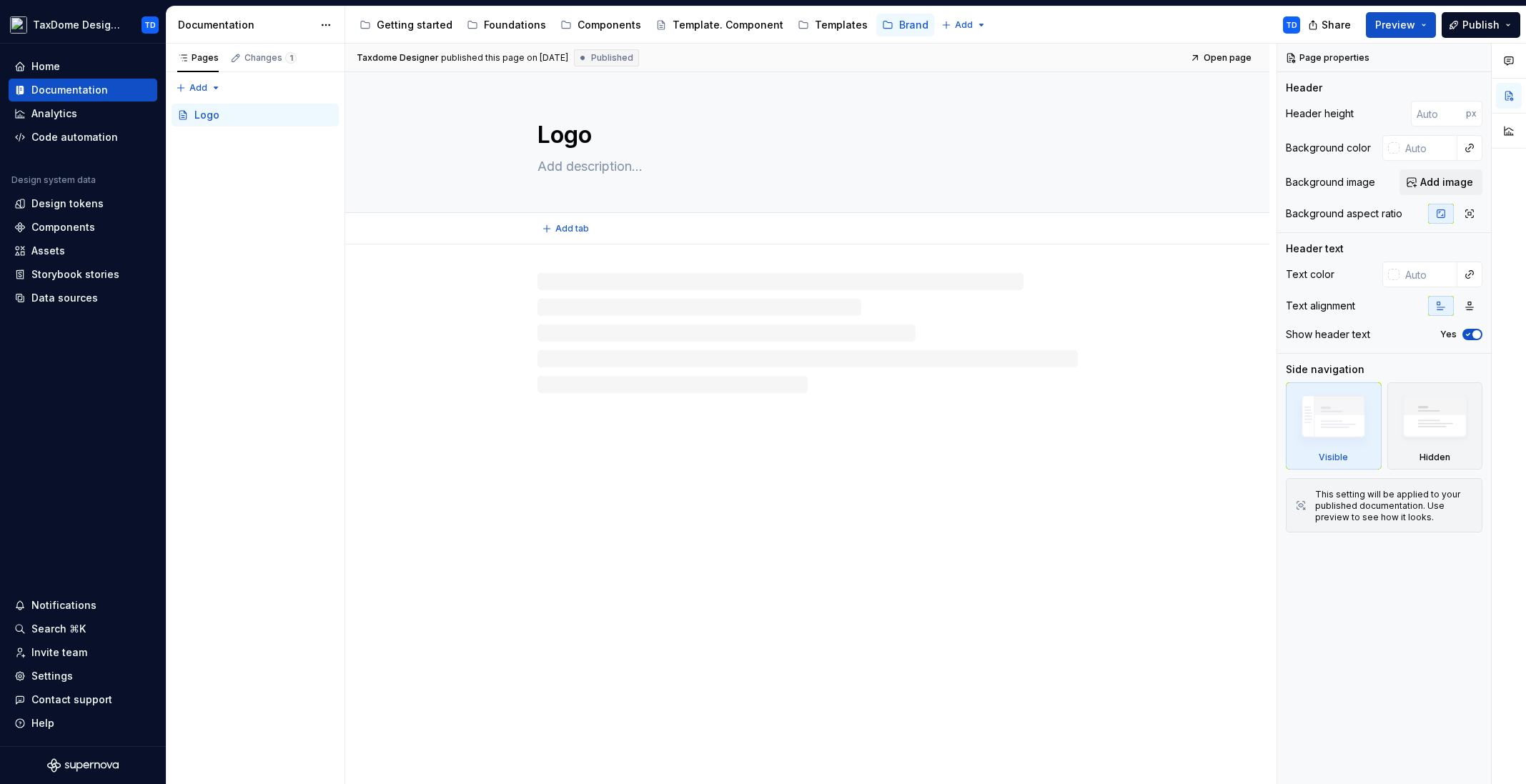
type textarea "*"
